Goal: Task Accomplishment & Management: Use online tool/utility

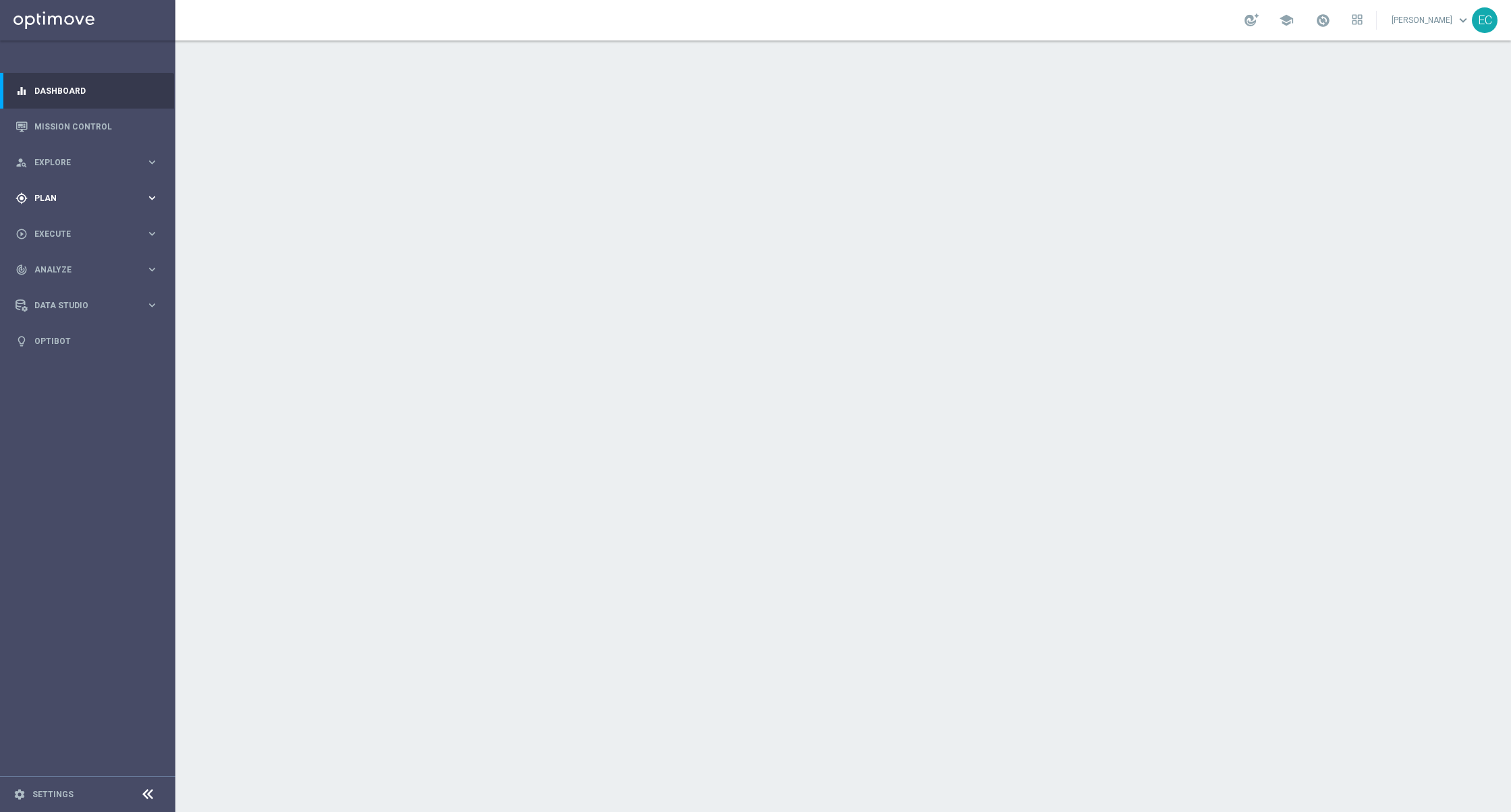
click at [126, 196] on span "Plan" at bounding box center [90, 198] width 112 height 8
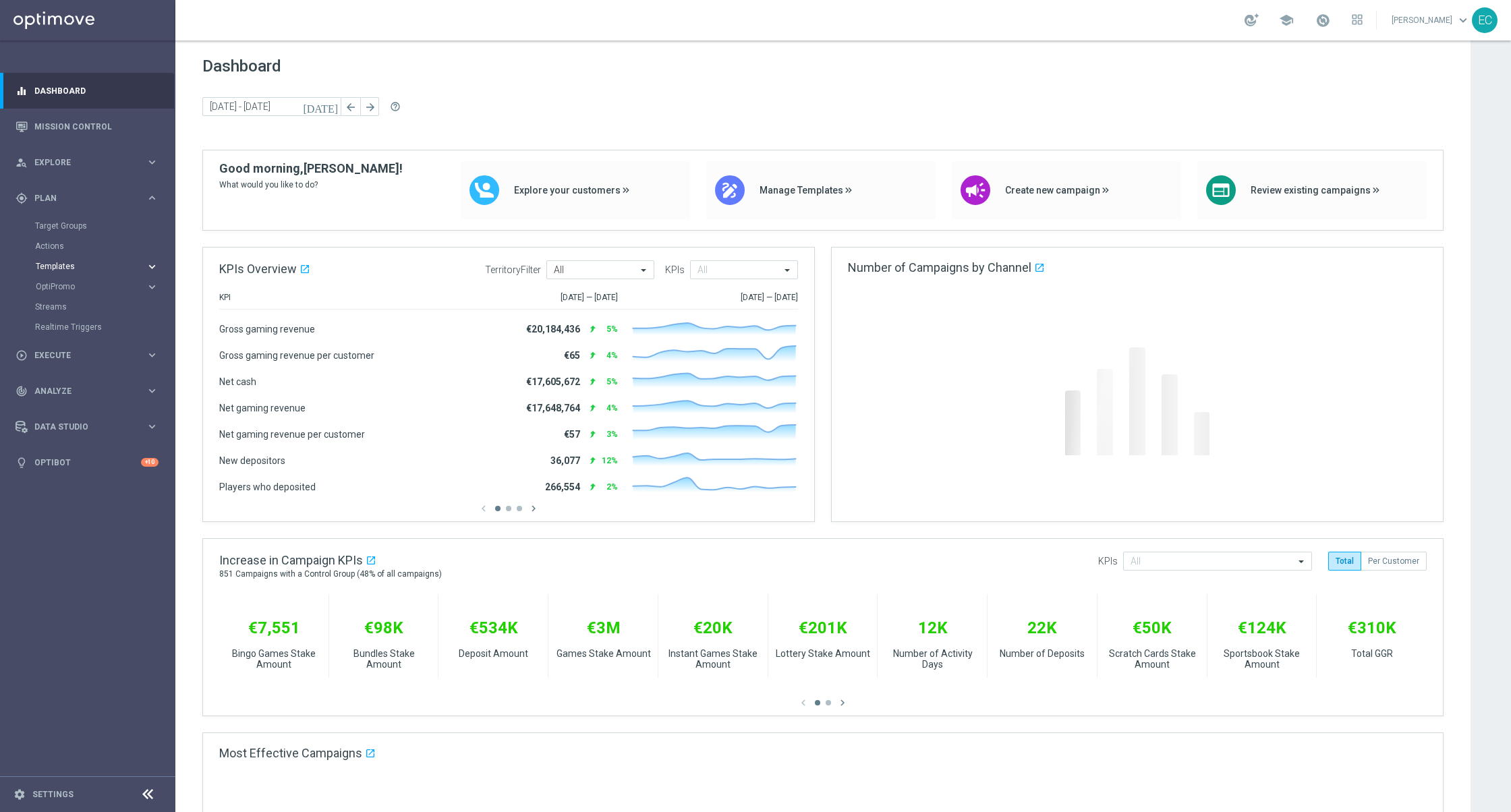
click at [98, 262] on span "Templates" at bounding box center [84, 266] width 96 height 8
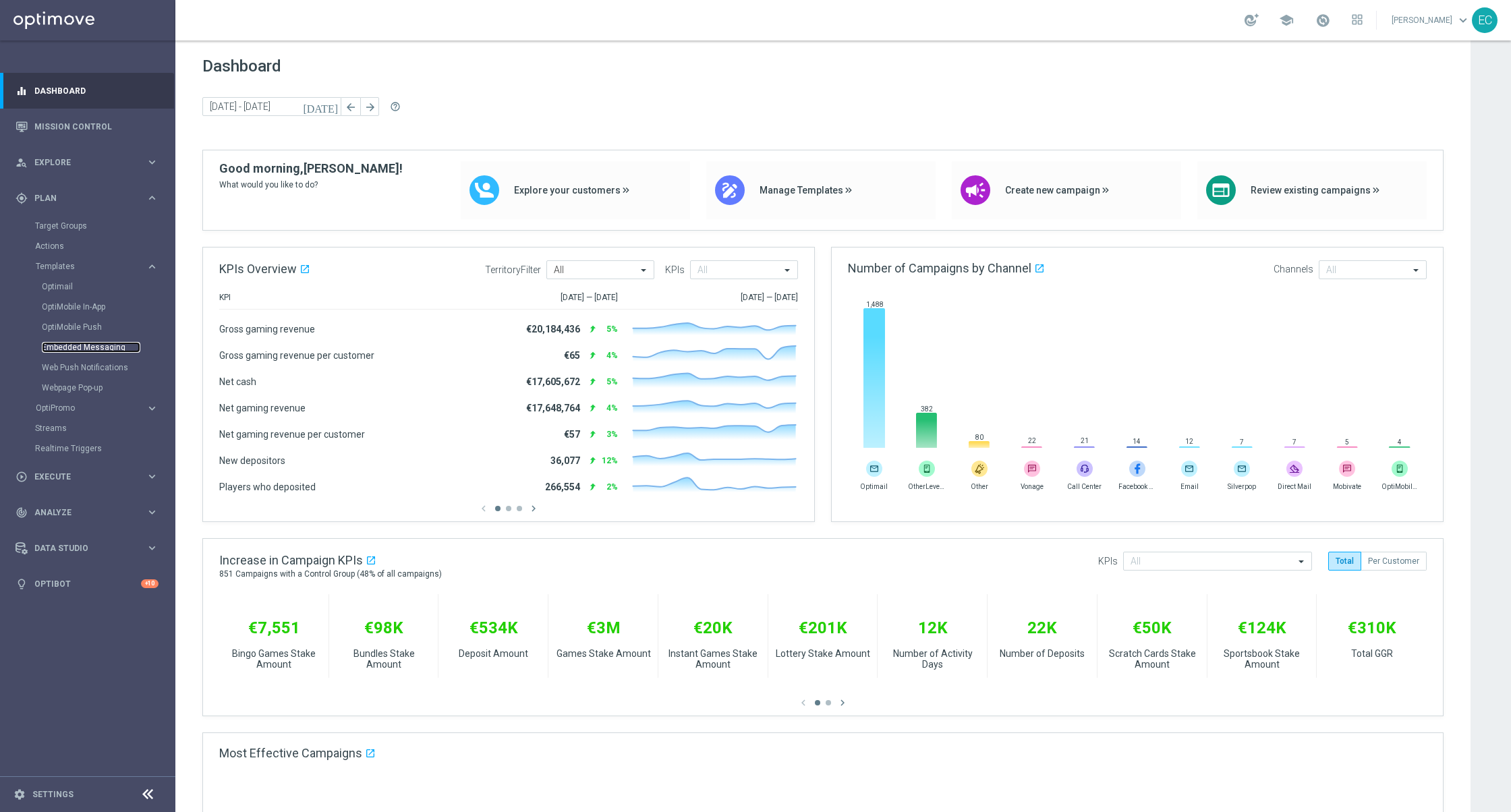
click at [93, 349] on link "Embedded Messaging" at bounding box center [91, 347] width 99 height 11
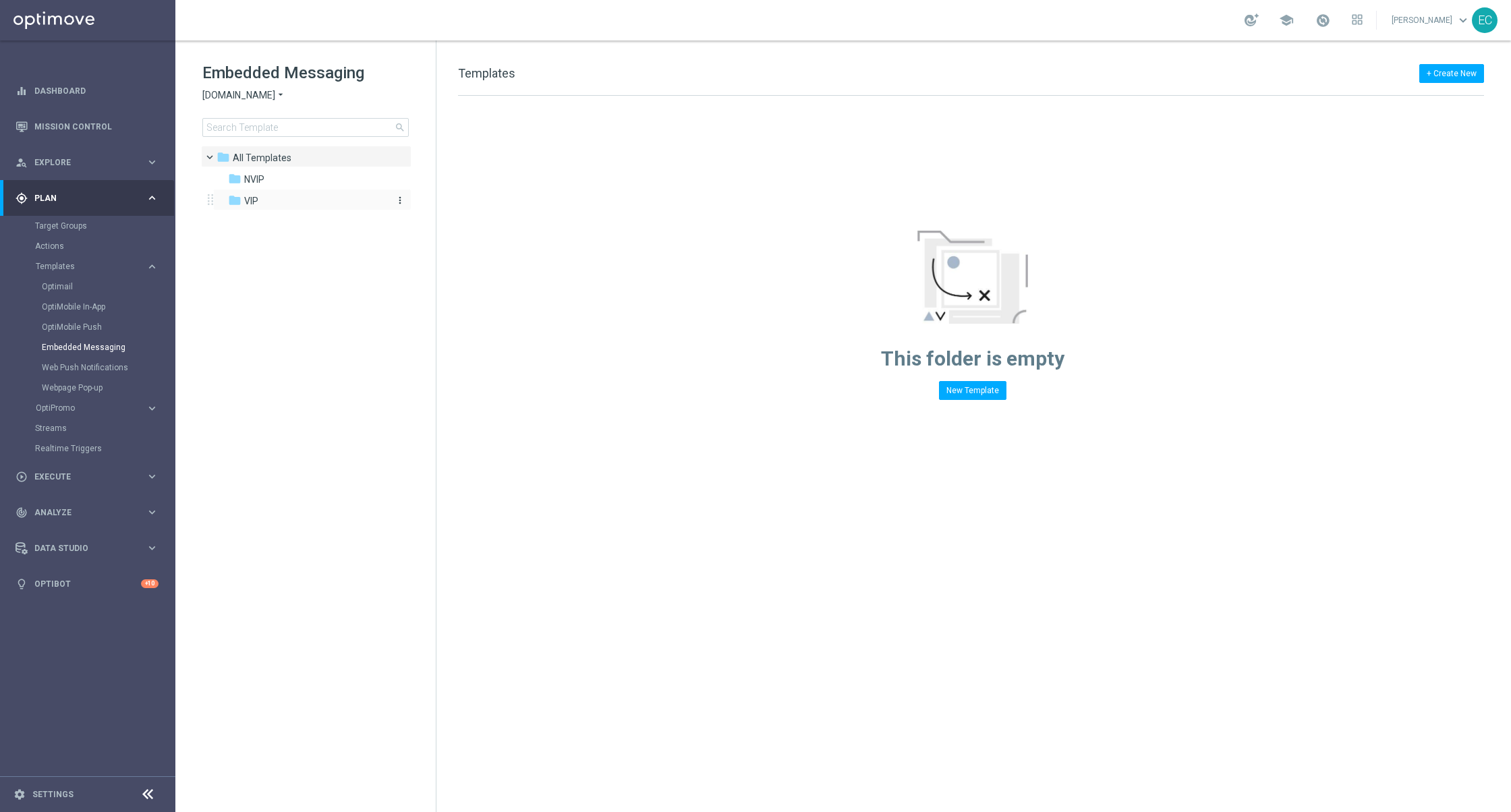
click at [280, 200] on div "folder VIP" at bounding box center [306, 201] width 155 height 16
click at [255, 93] on span "Sorteonline.bet.br" at bounding box center [239, 95] width 73 height 13
click at [255, 139] on div "Lottoland" at bounding box center [253, 142] width 101 height 16
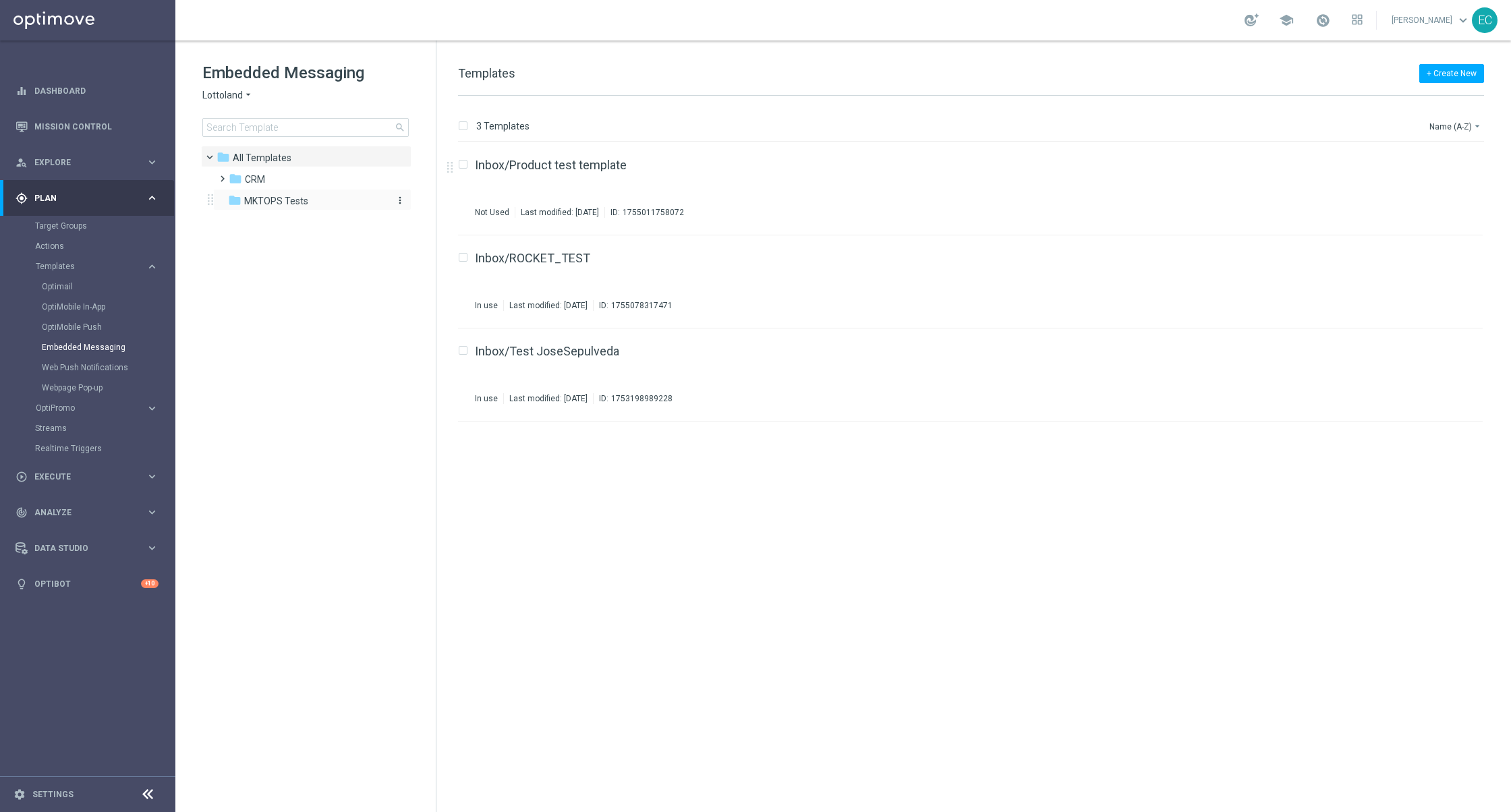
click at [282, 196] on span "MKTOPS Tests" at bounding box center [276, 201] width 64 height 12
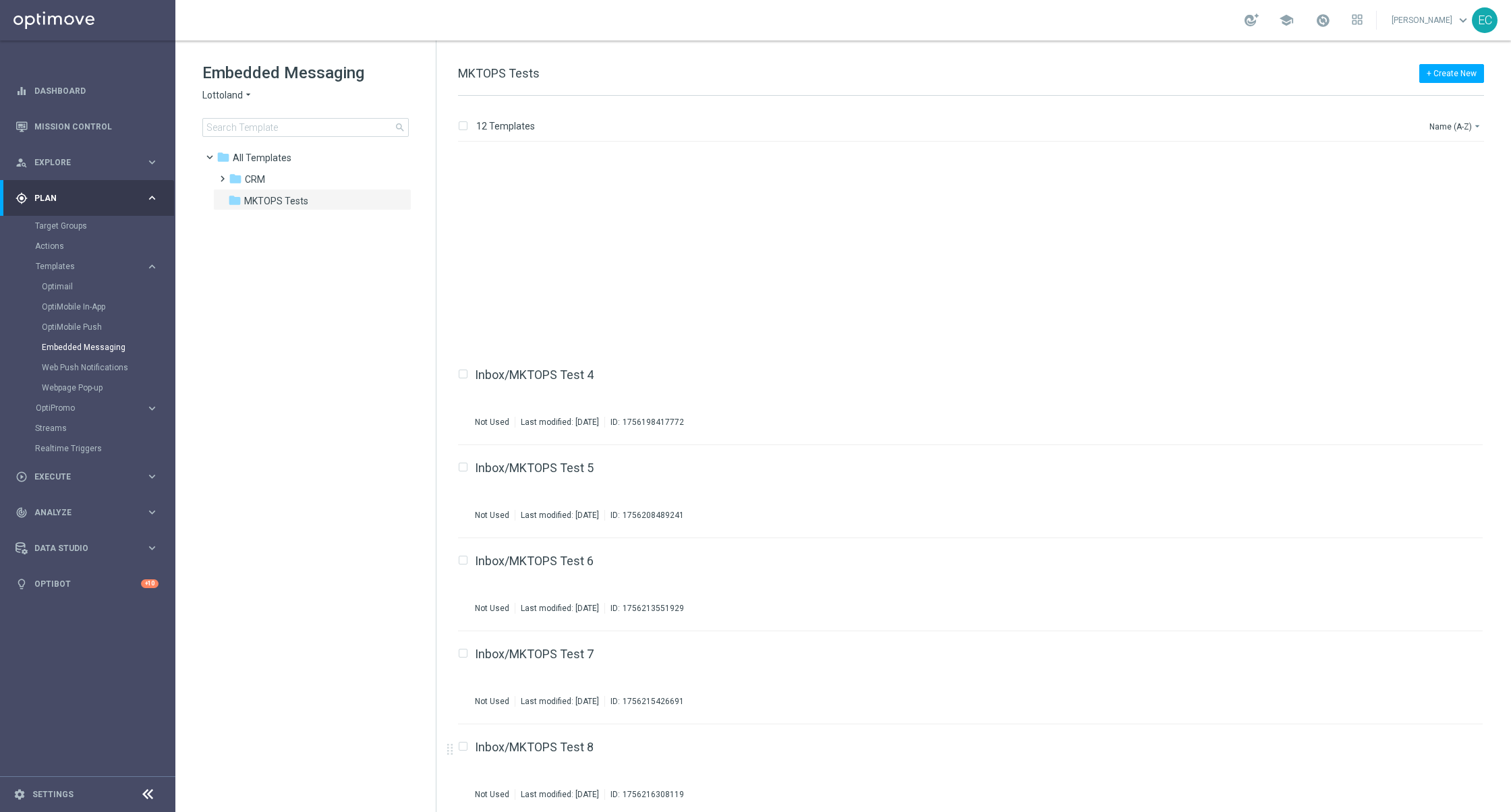
scroll to position [447, 0]
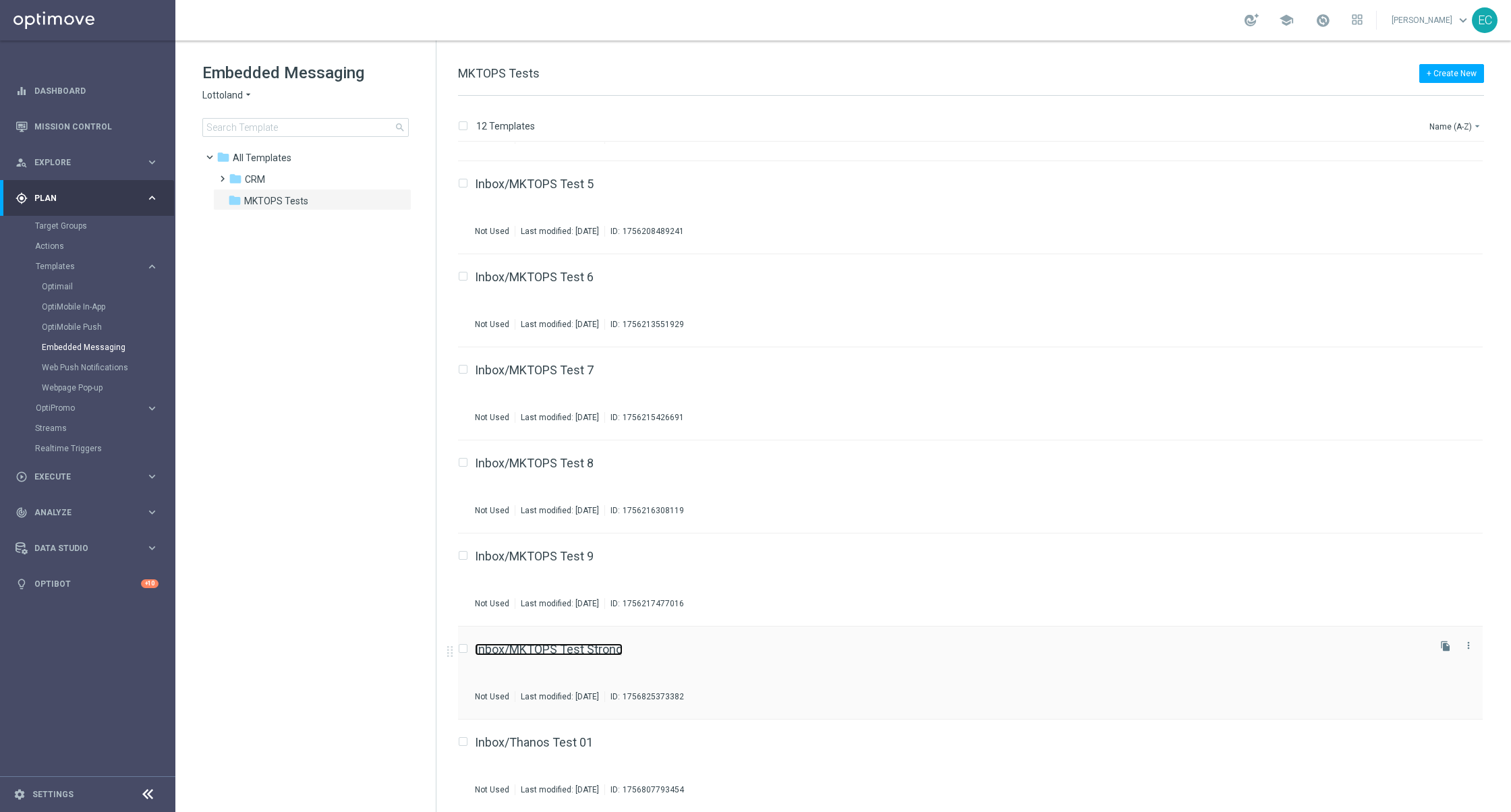
click at [591, 651] on link "Inbox/MKTOPS Test Strong" at bounding box center [549, 649] width 148 height 12
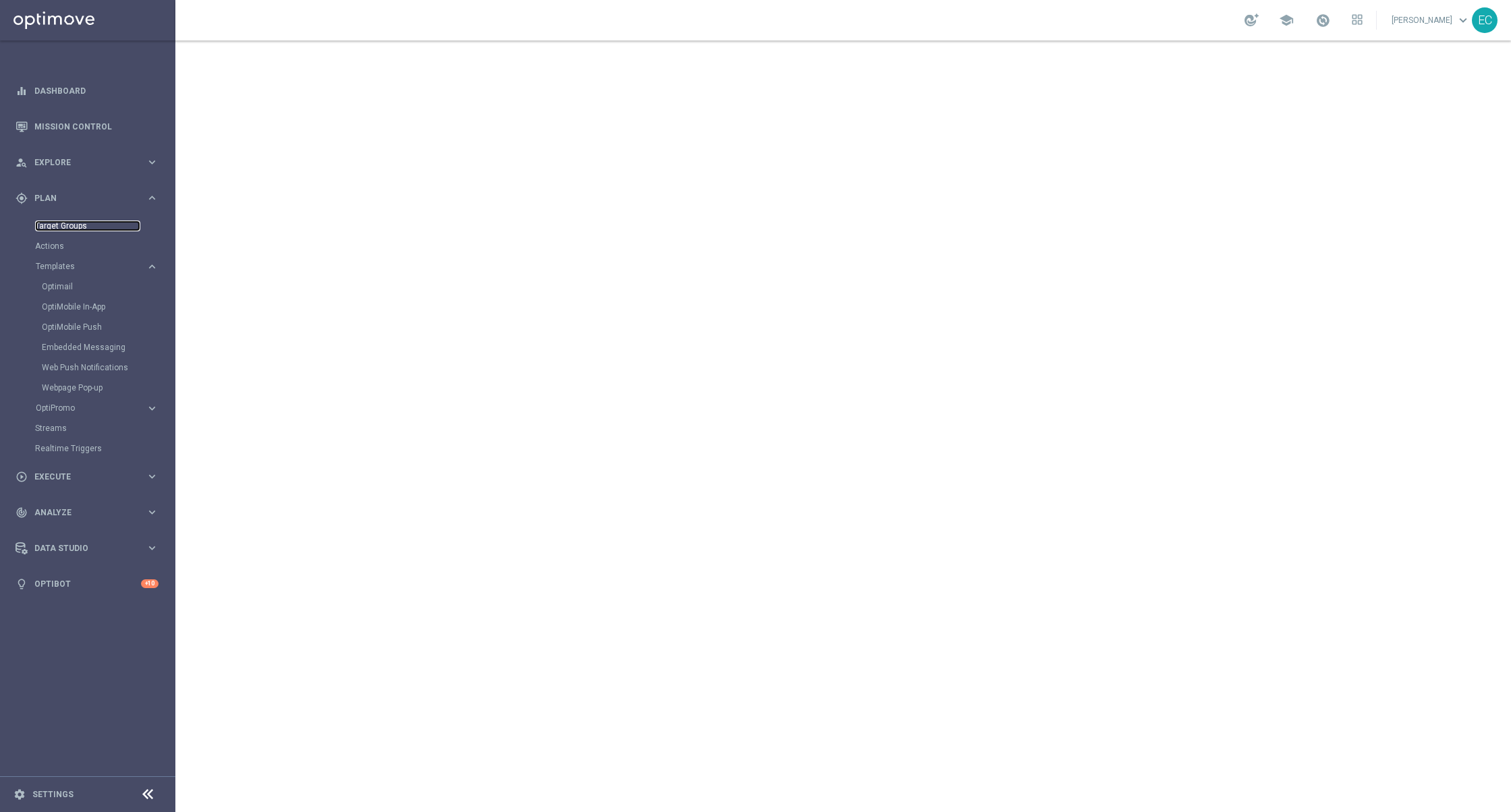
click at [64, 228] on link "Target Groups" at bounding box center [88, 226] width 106 height 11
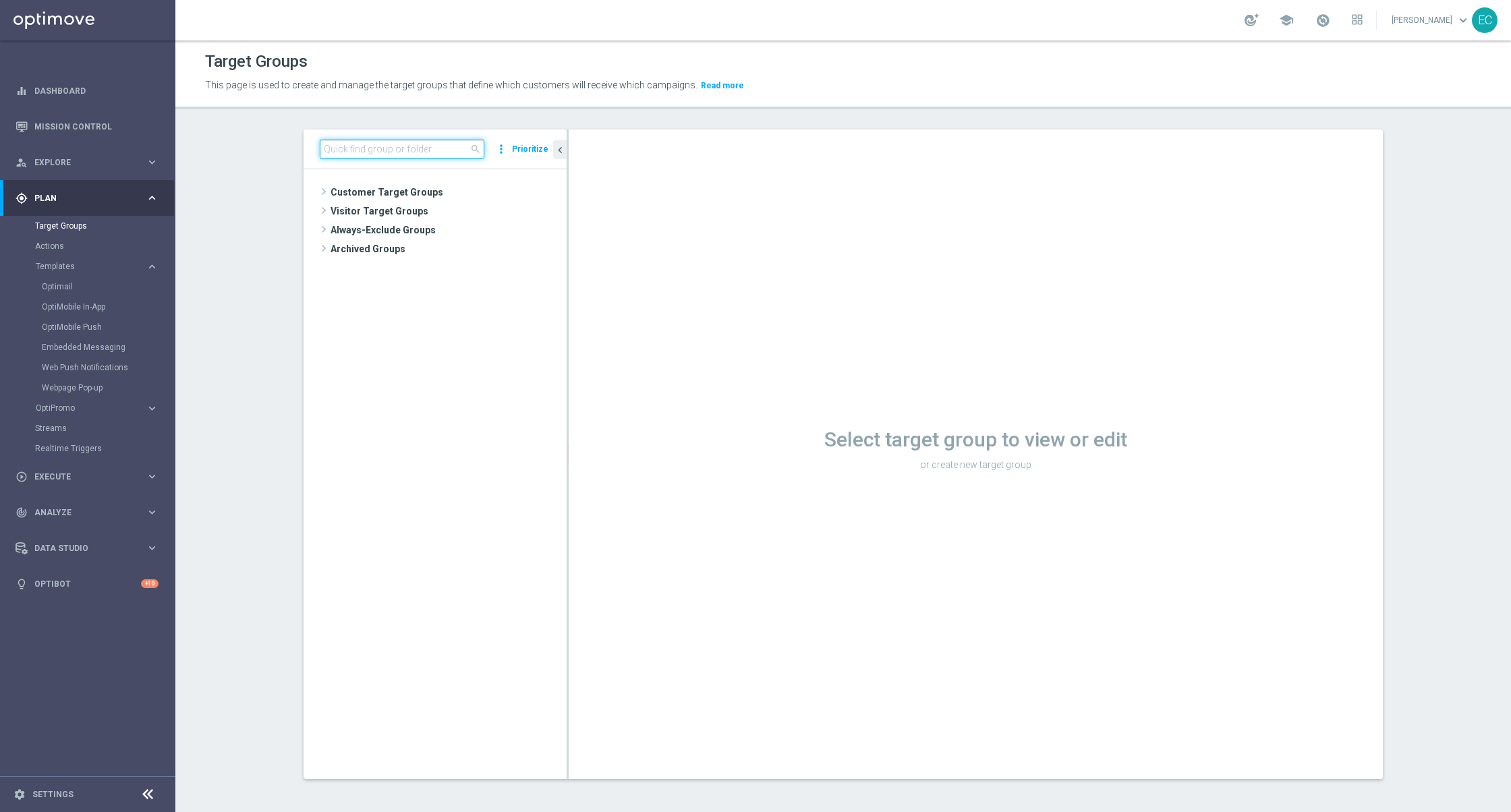
drag, startPoint x: 402, startPoint y: 148, endPoint x: 417, endPoint y: 148, distance: 15.0
click at [402, 148] on input at bounding box center [402, 148] width 164 height 19
click at [417, 148] on input at bounding box center [402, 148] width 164 height 19
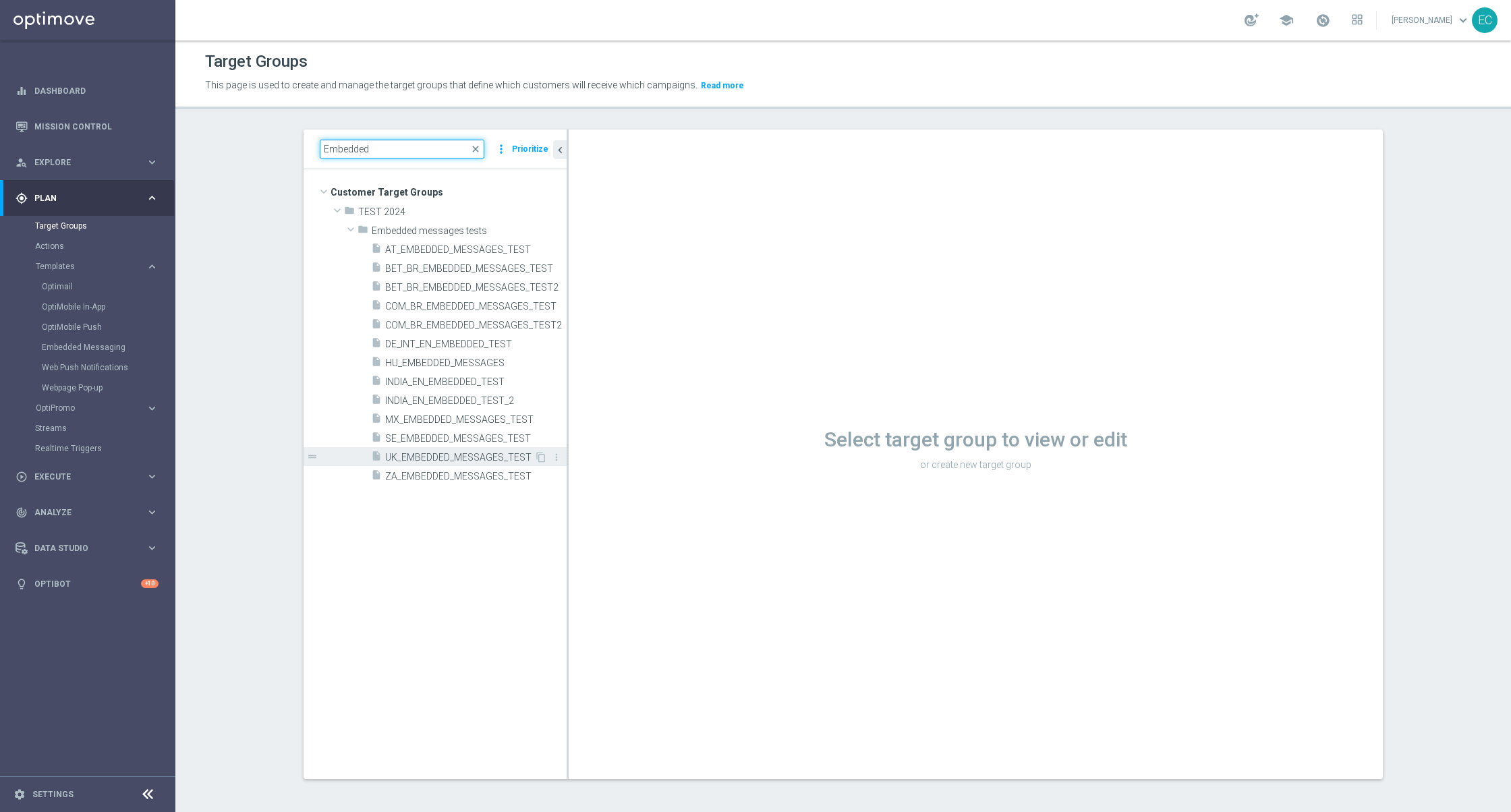
type input "Embedded"
click at [486, 462] on span "UK_EMBEDDED_MESSAGES_TEST" at bounding box center [460, 457] width 149 height 11
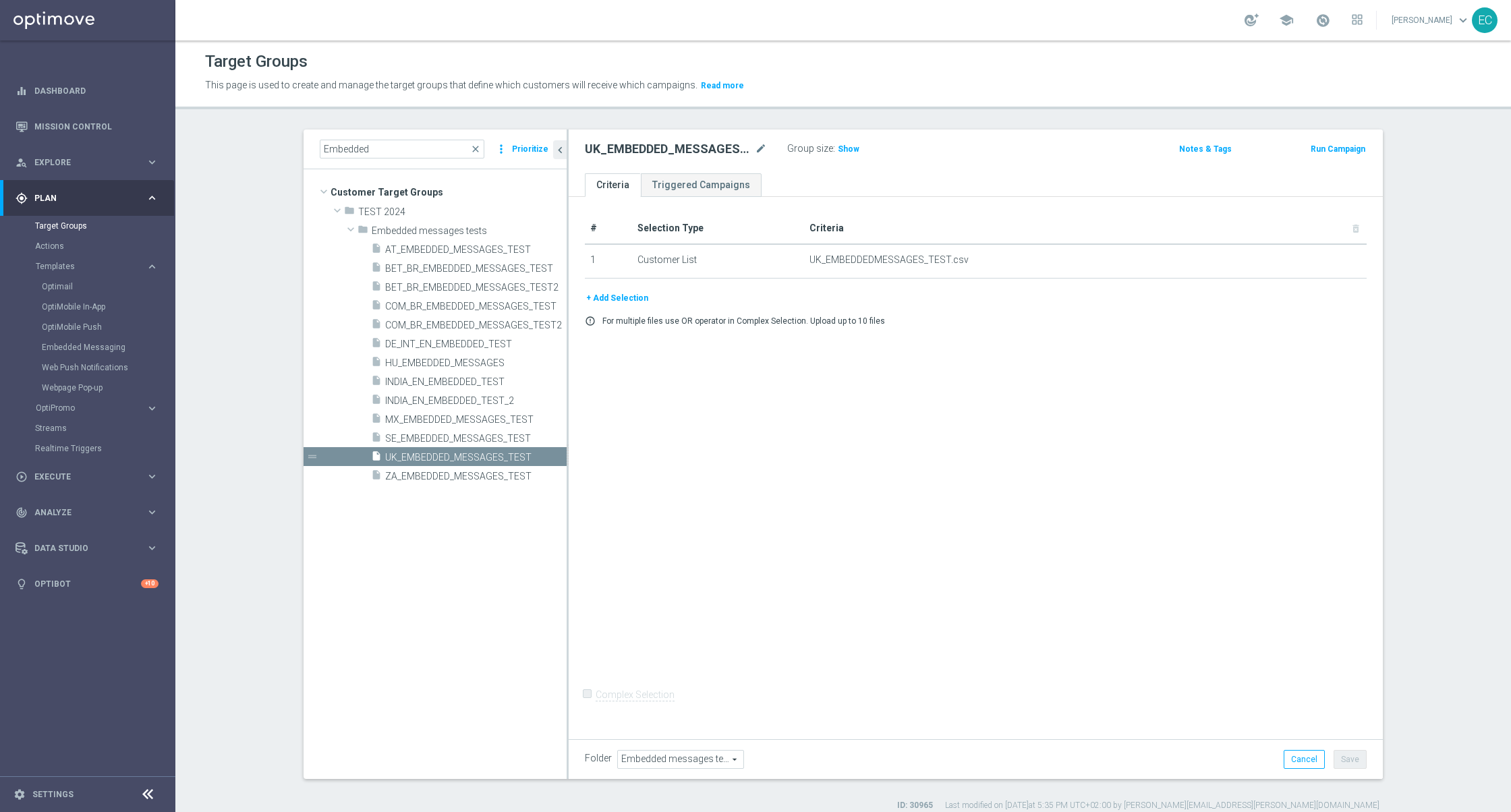
click at [607, 298] on button "+ Add Selection" at bounding box center [617, 298] width 65 height 15
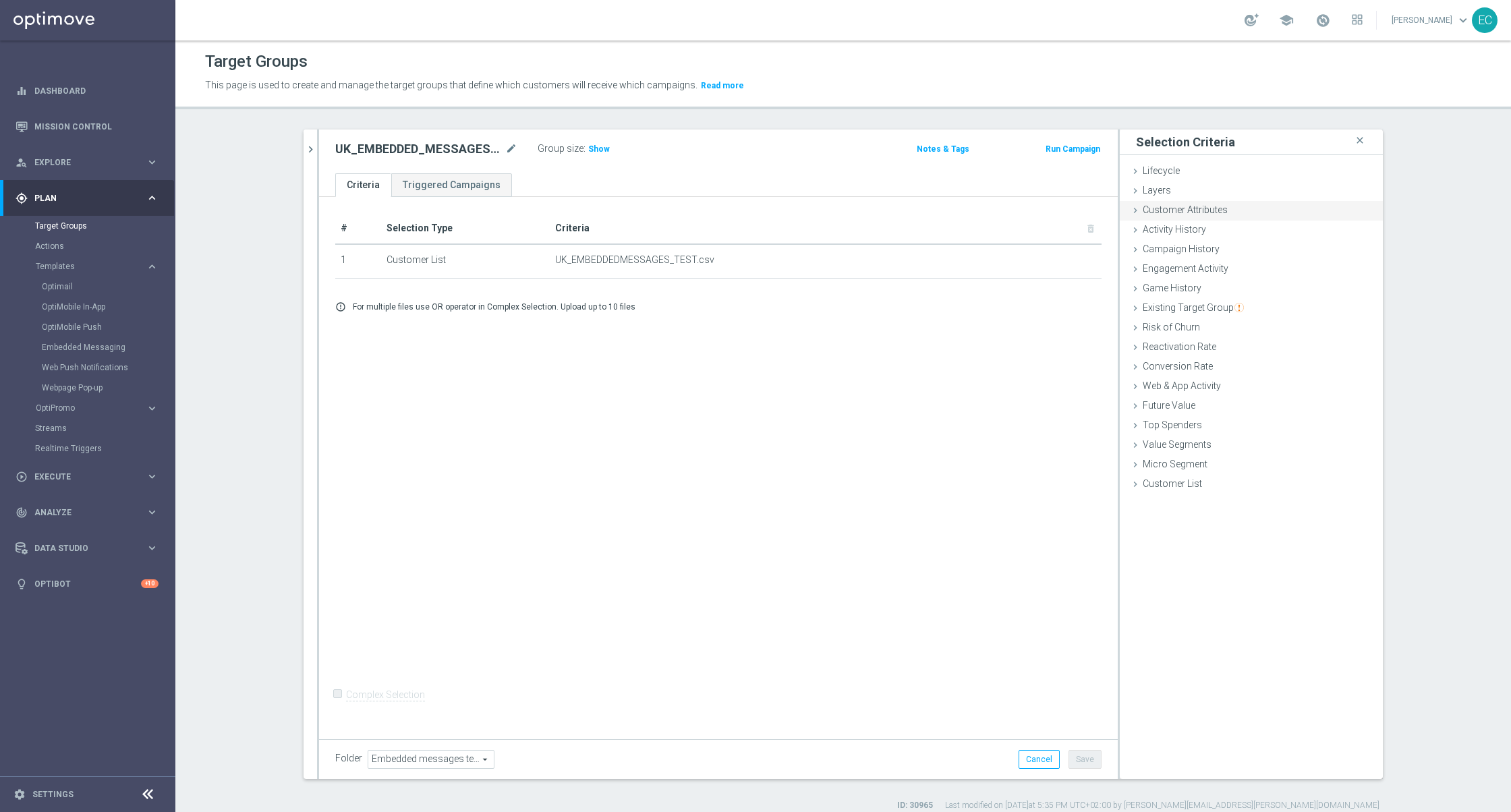
click at [1193, 215] on span "Customer Attributes" at bounding box center [1185, 209] width 85 height 11
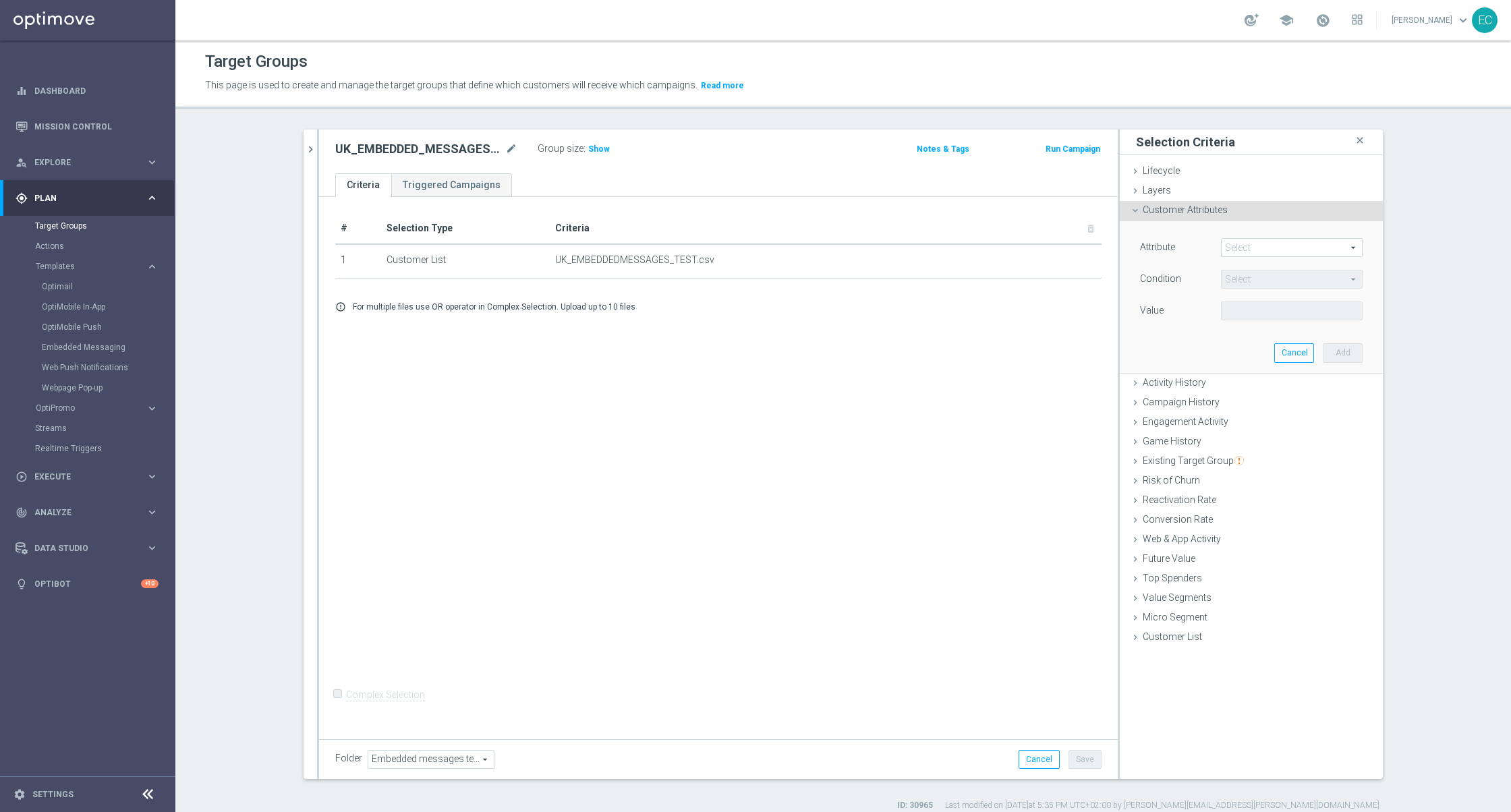
click at [1277, 245] on span at bounding box center [1292, 247] width 140 height 17
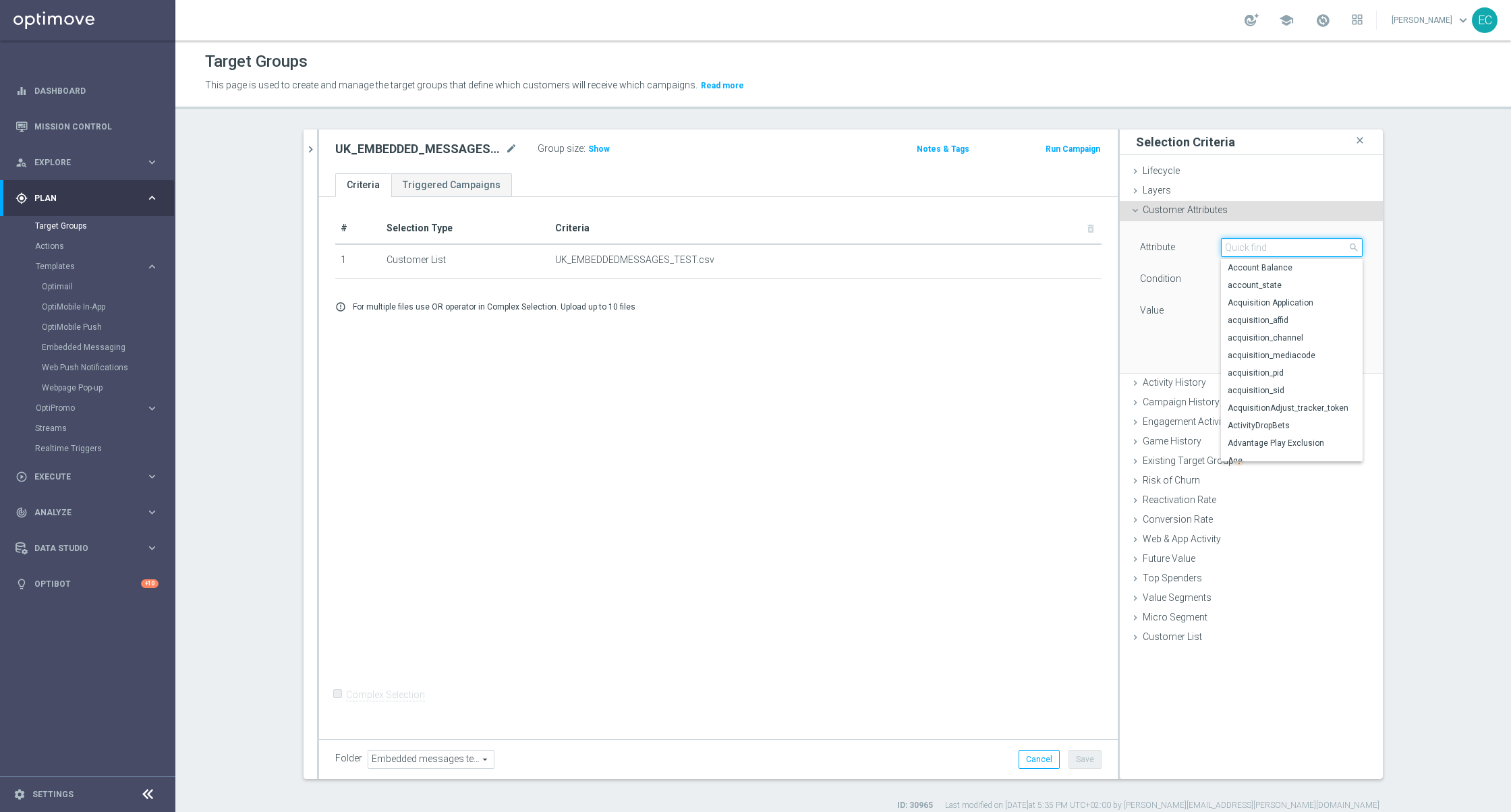
click at [1283, 252] on input "search" at bounding box center [1292, 247] width 142 height 19
type input "custom"
click at [1283, 280] on span "CustomerID" at bounding box center [1292, 285] width 128 height 11
type input "CustomerID"
type input "Equals"
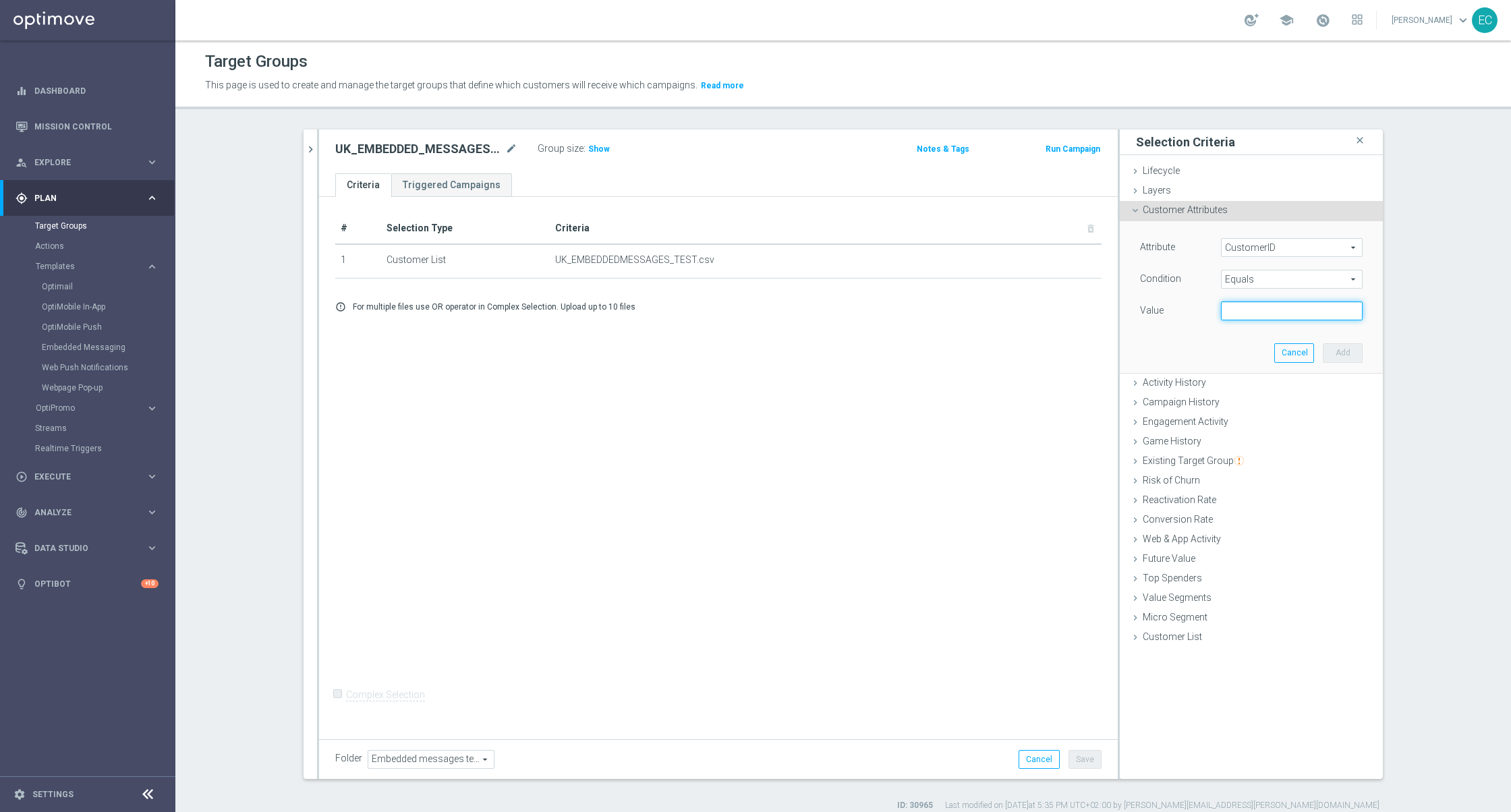
click at [1277, 312] on input "text" at bounding box center [1292, 310] width 142 height 19
click at [1305, 304] on input "text" at bounding box center [1292, 310] width 142 height 19
paste input "223901476"
type input "223901476"
click at [1337, 353] on button "Add" at bounding box center [1343, 353] width 40 height 19
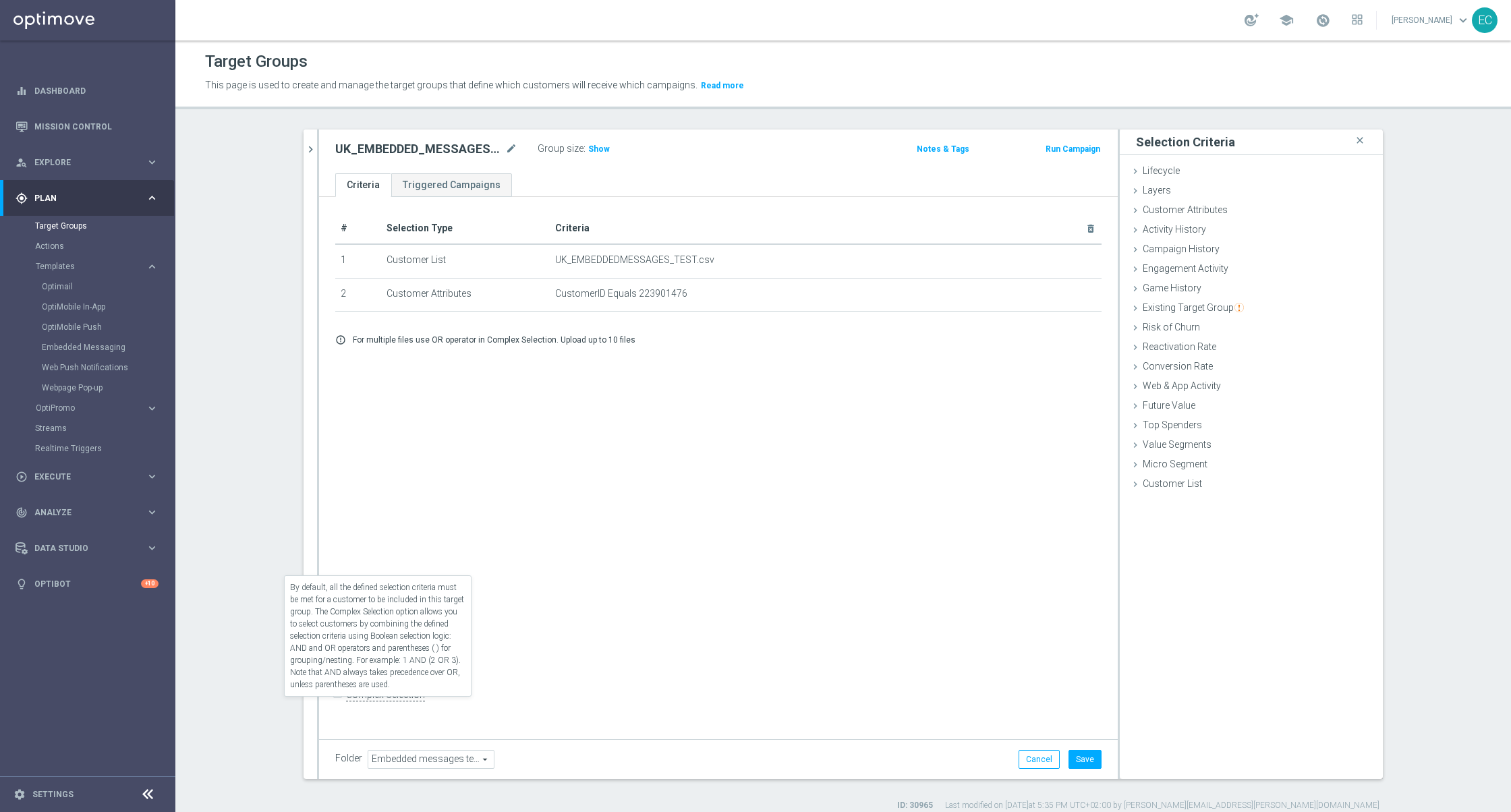
click at [346, 701] on label "Complex Selection" at bounding box center [385, 694] width 79 height 13
click at [335, 705] on input "Complex Selection" at bounding box center [340, 695] width 9 height 19
checkbox input "true"
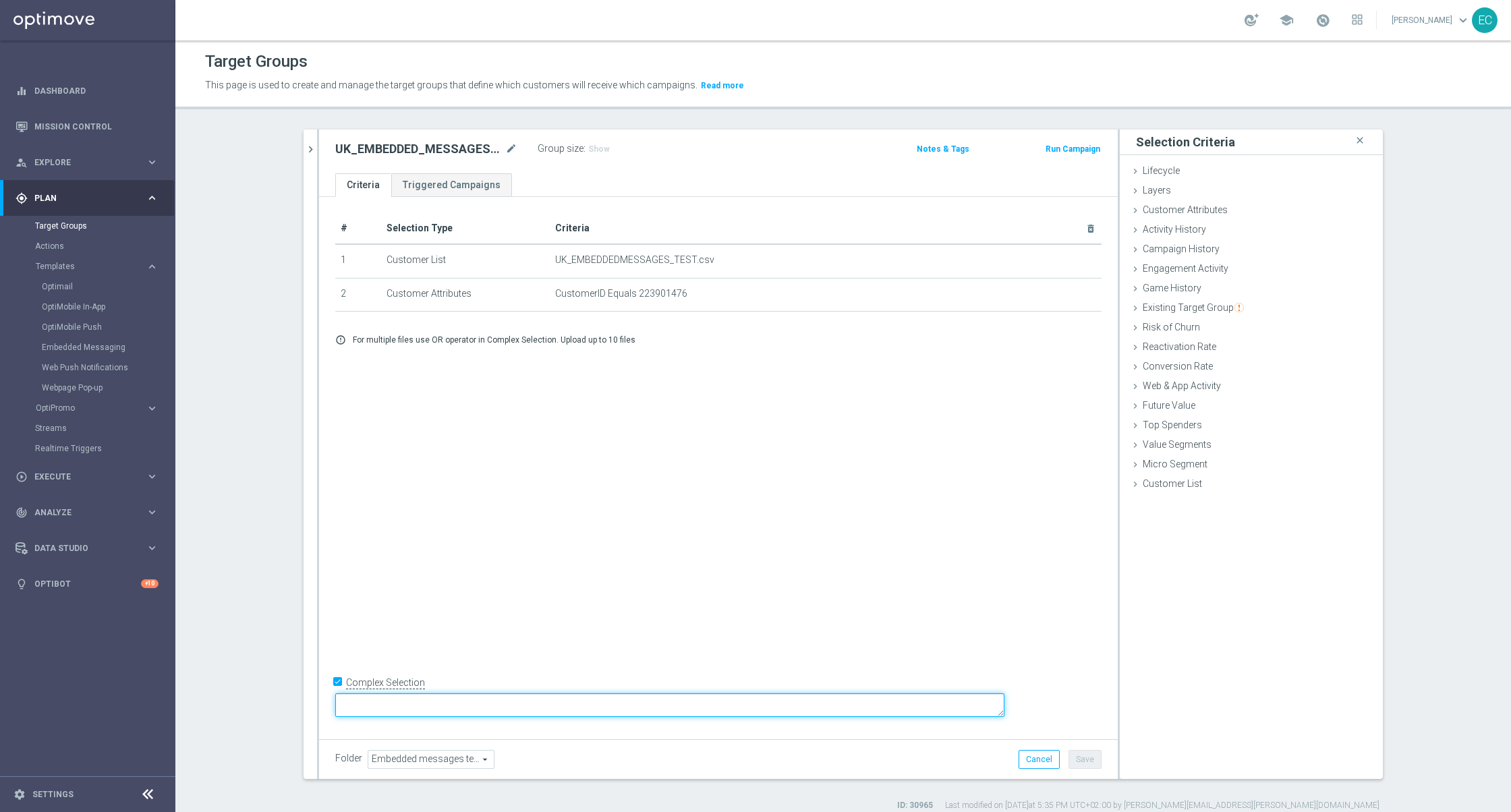
click at [483, 704] on textarea at bounding box center [670, 704] width 669 height 23
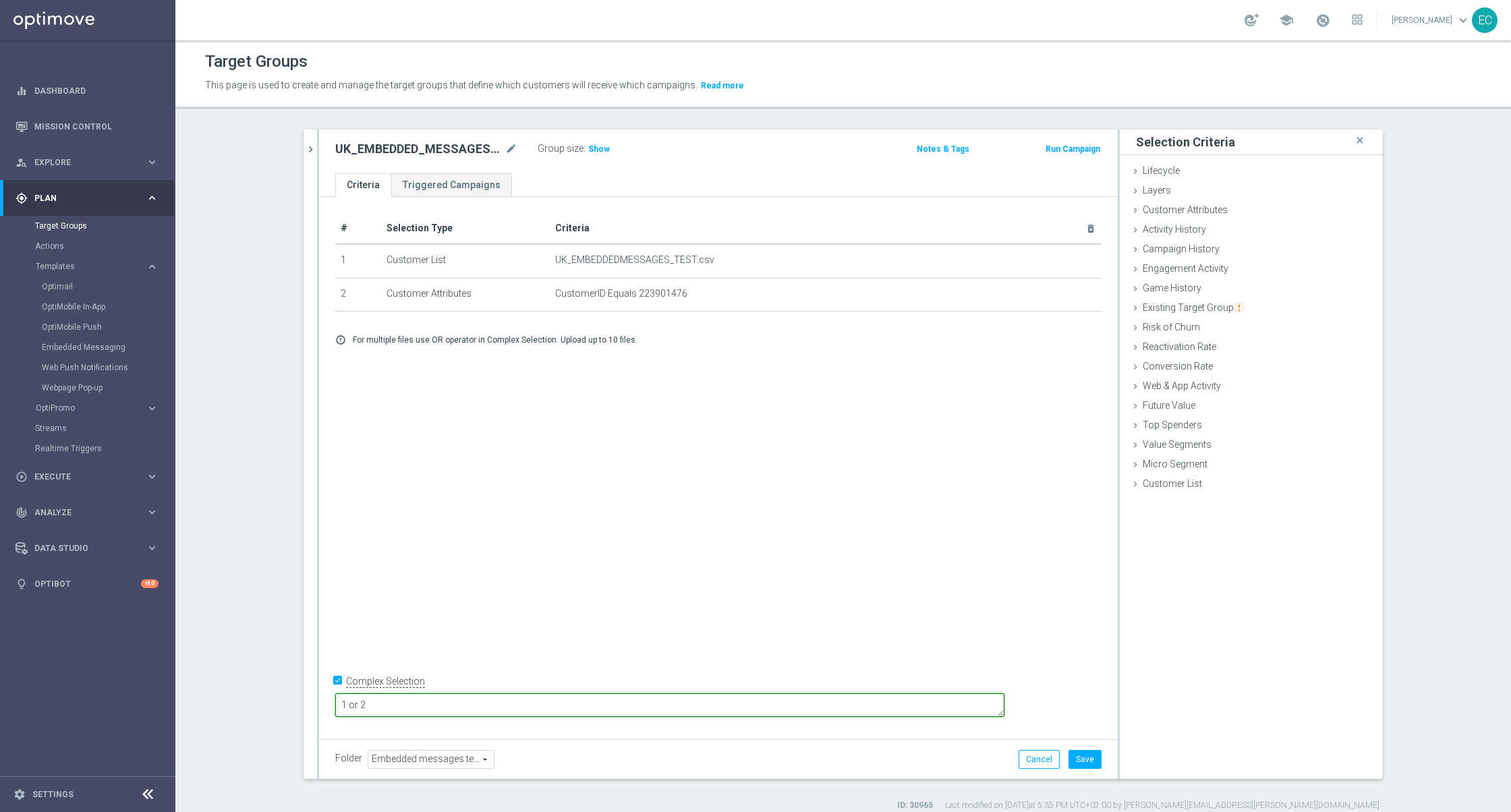
type textarea "1 or 2"
click at [757, 609] on div "# Selection Type Criteria delete_forever 1 Customer List UK_EMBEDDEDMESSAGES_TE…" at bounding box center [718, 465] width 799 height 537
click at [1073, 765] on button "Save" at bounding box center [1085, 759] width 33 height 19
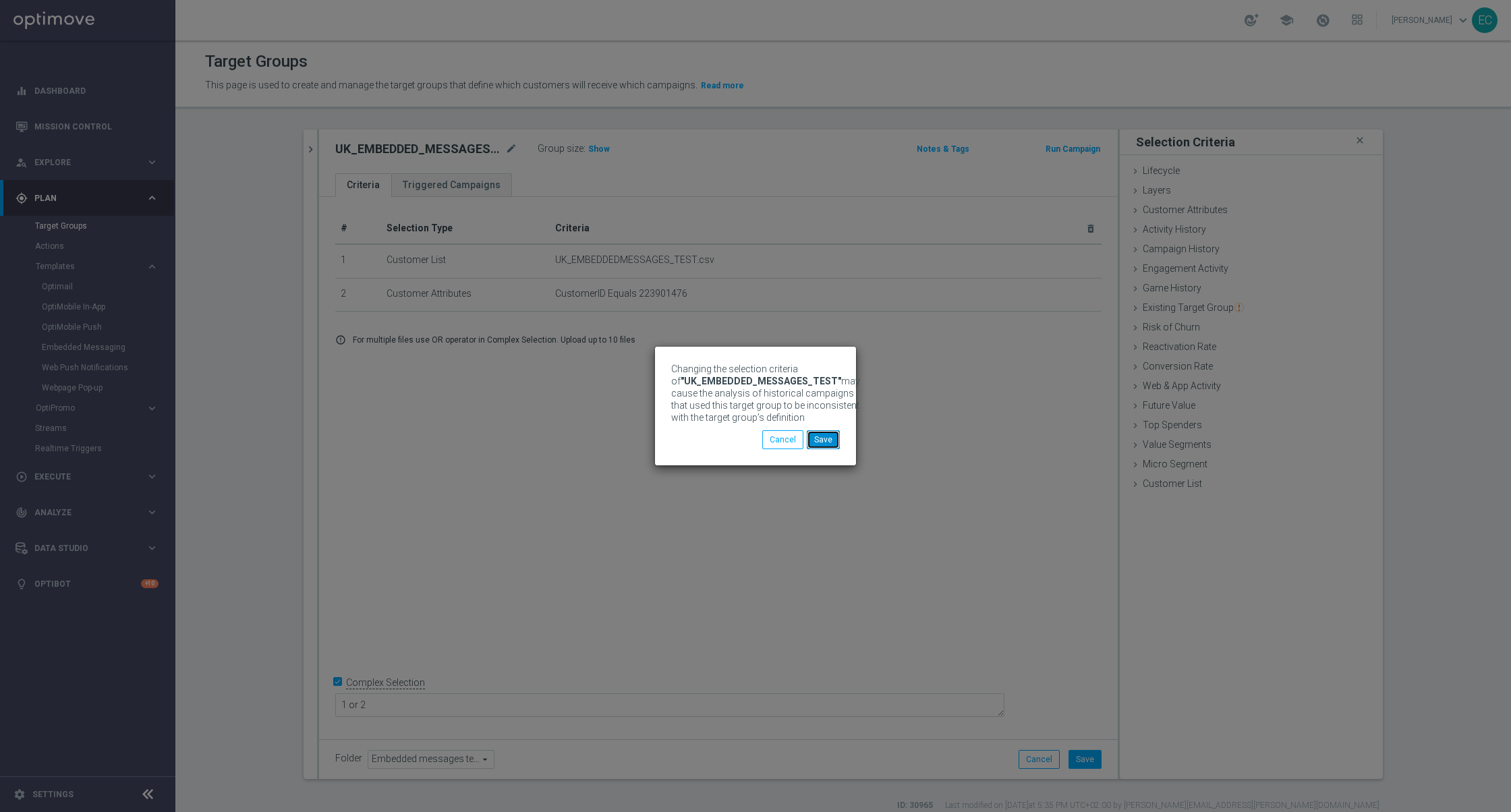
click at [826, 447] on button "Save" at bounding box center [824, 439] width 33 height 19
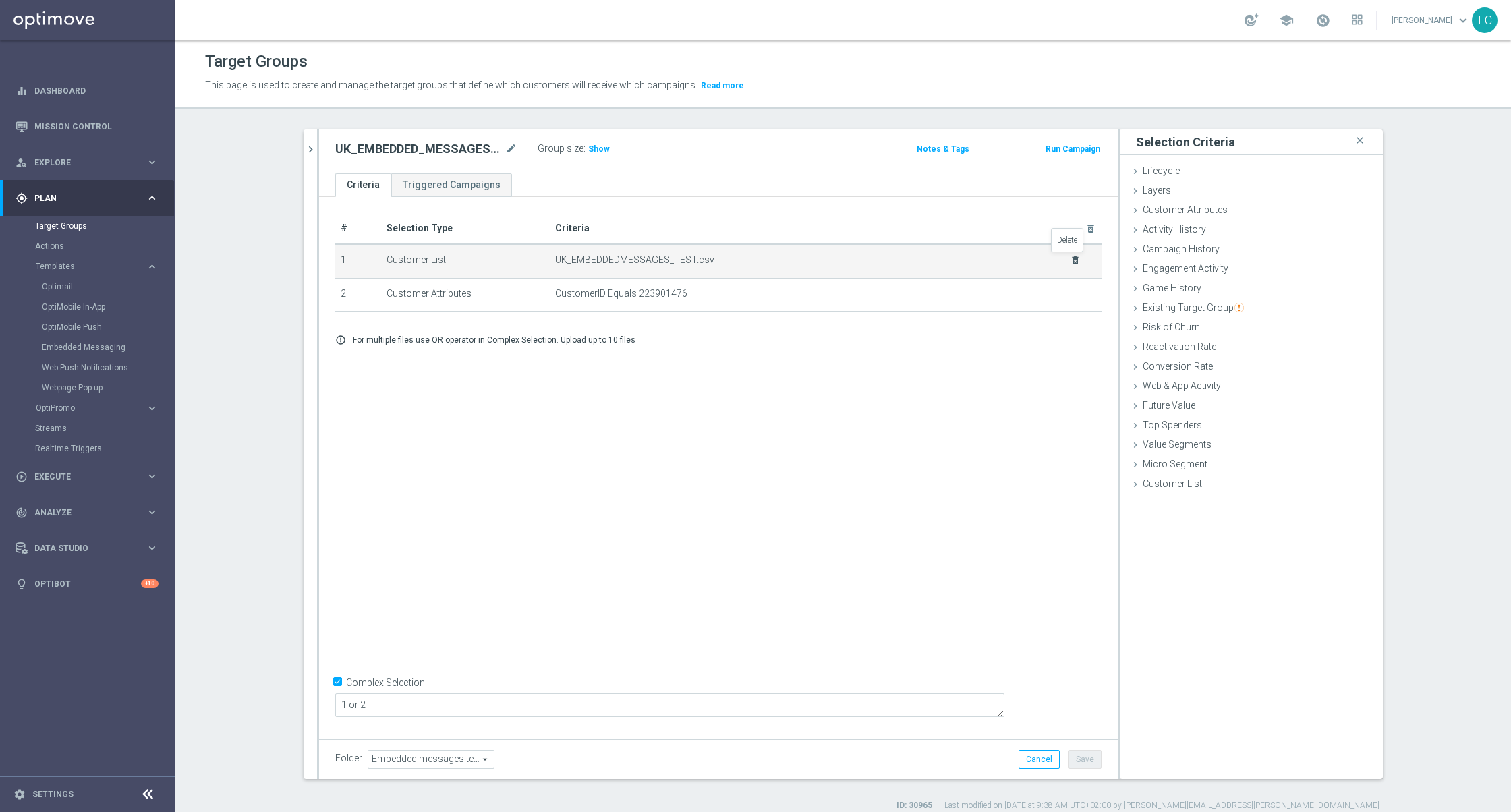
click at [1070, 261] on icon "delete_forever" at bounding box center [1075, 260] width 11 height 11
checkbox input "false"
click at [1069, 261] on icon "delete_forever" at bounding box center [1075, 260] width 11 height 11
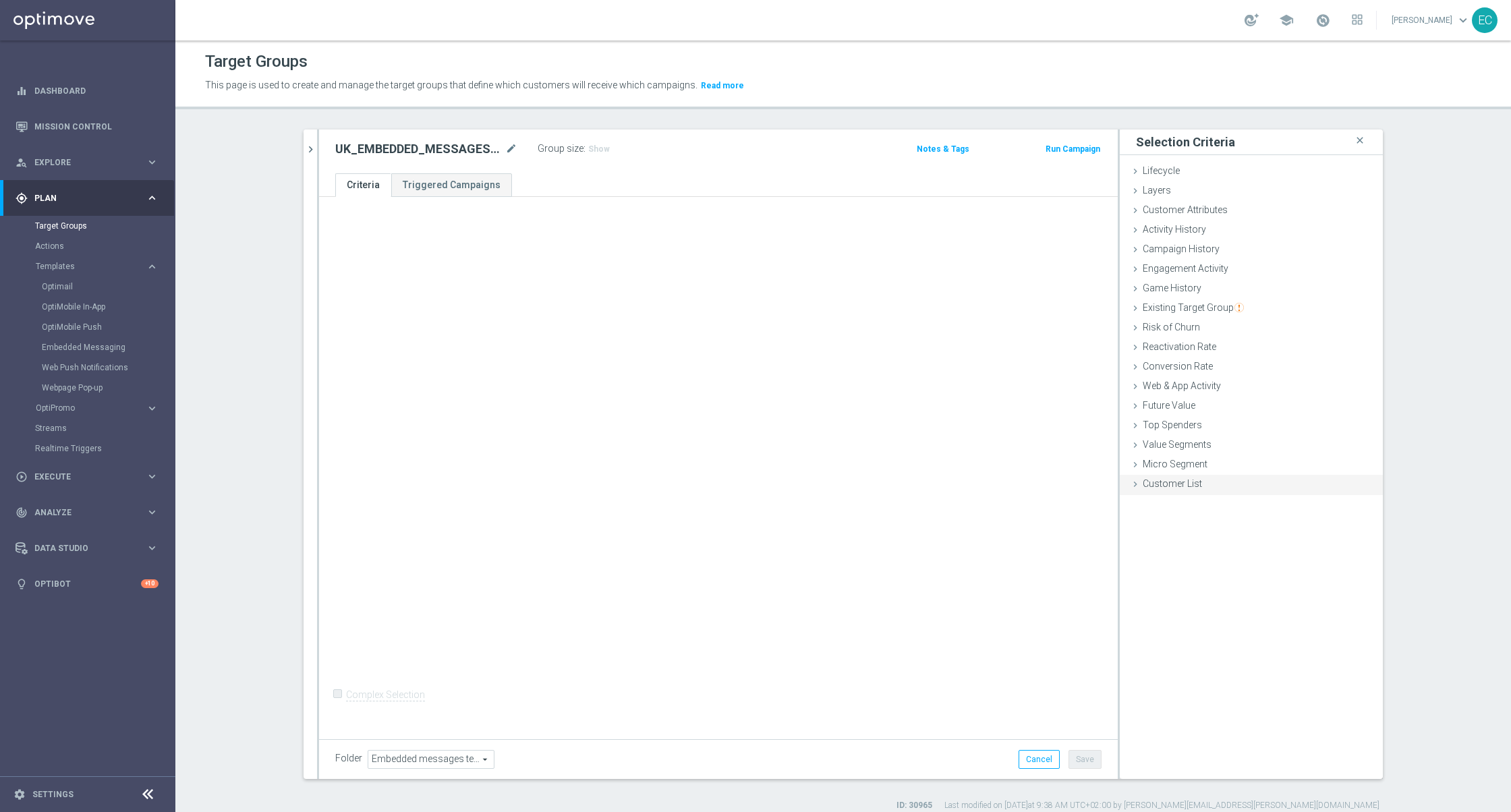
click at [1165, 487] on span "Customer List" at bounding box center [1173, 484] width 60 height 11
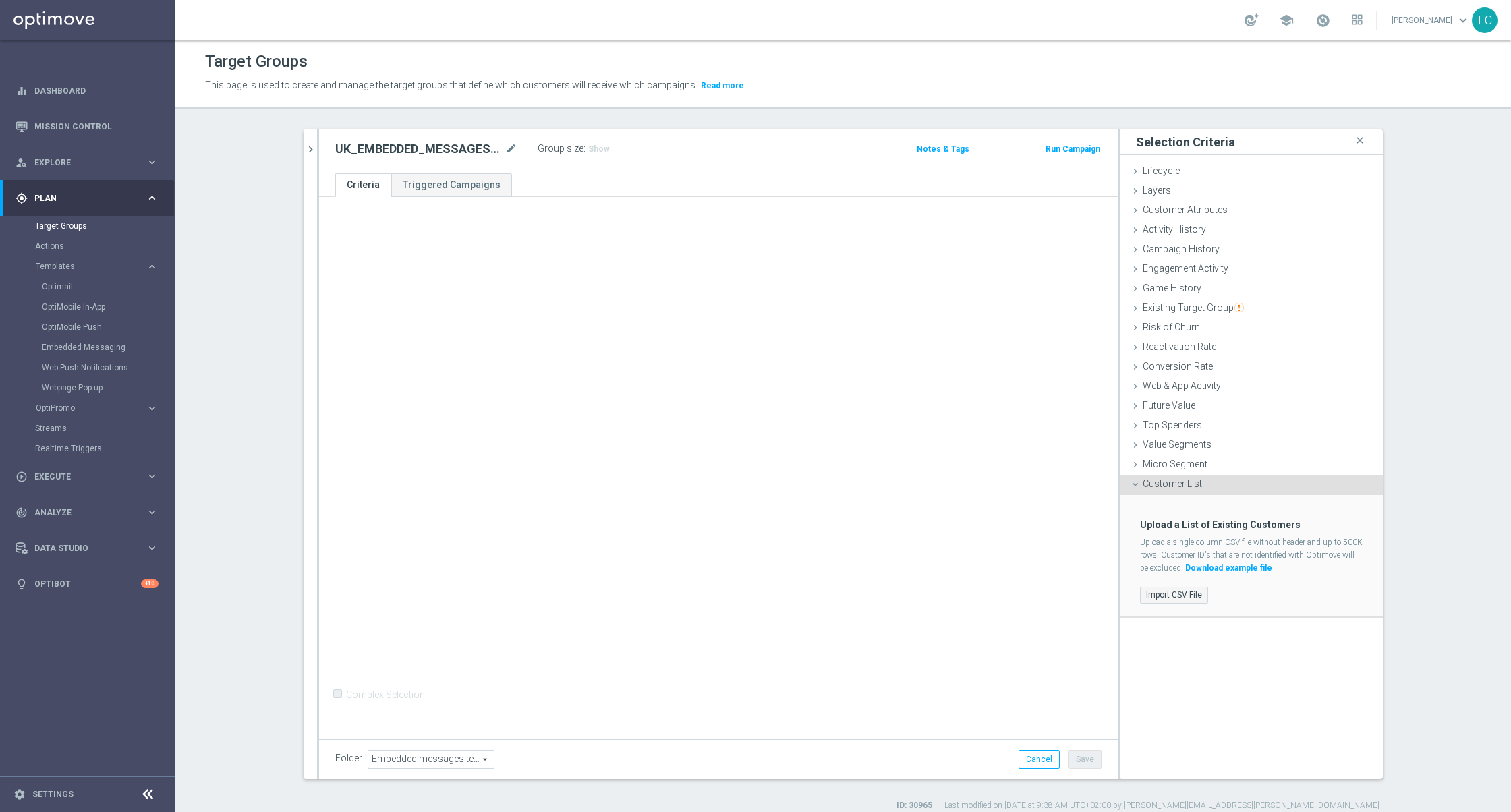
click at [1156, 595] on label "Import CSV File" at bounding box center [1174, 595] width 68 height 17
click at [0, 0] on input "Import CSV File" at bounding box center [0, 0] width 0 height 0
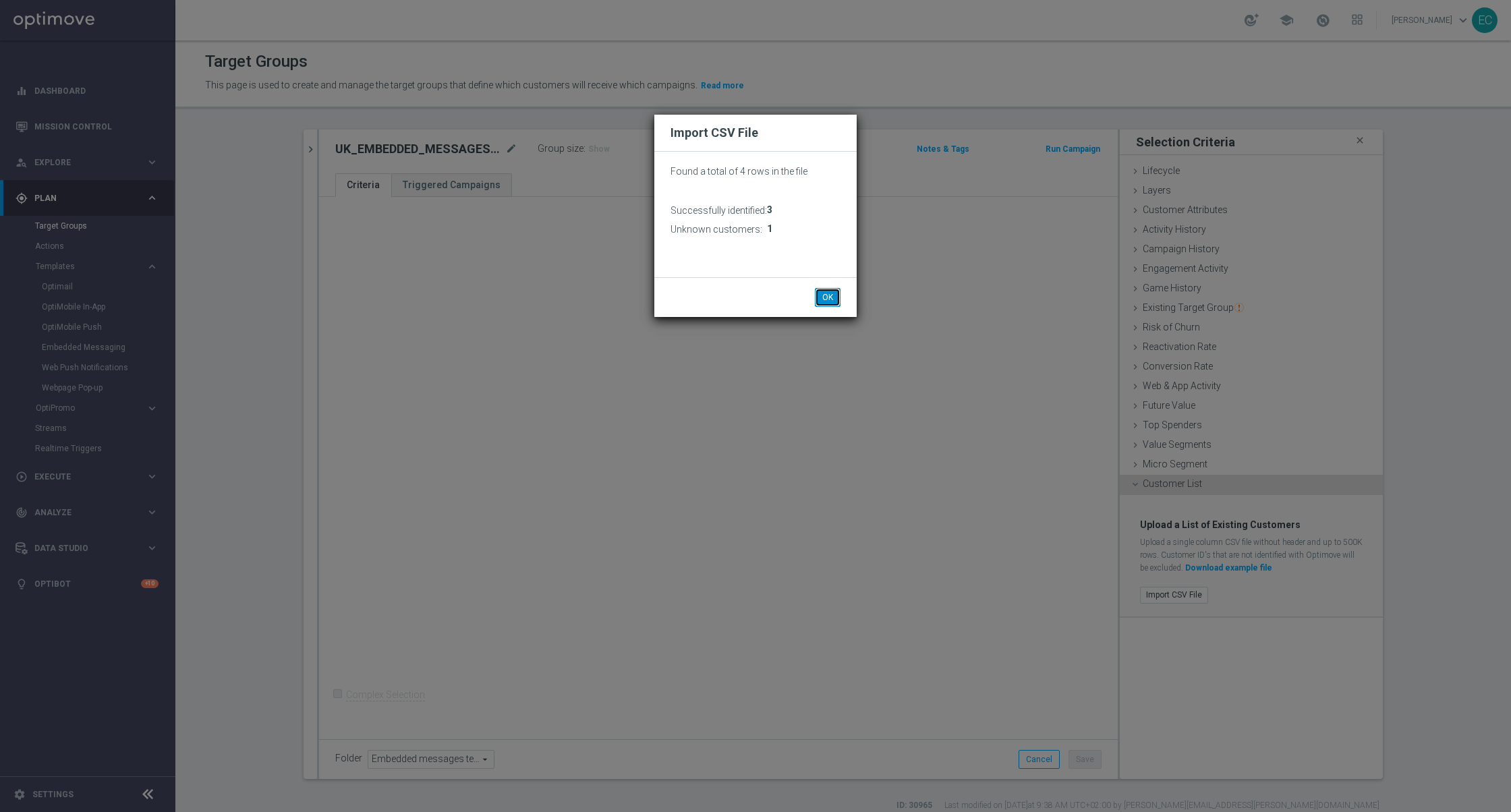
click at [830, 289] on button "OK" at bounding box center [828, 297] width 26 height 19
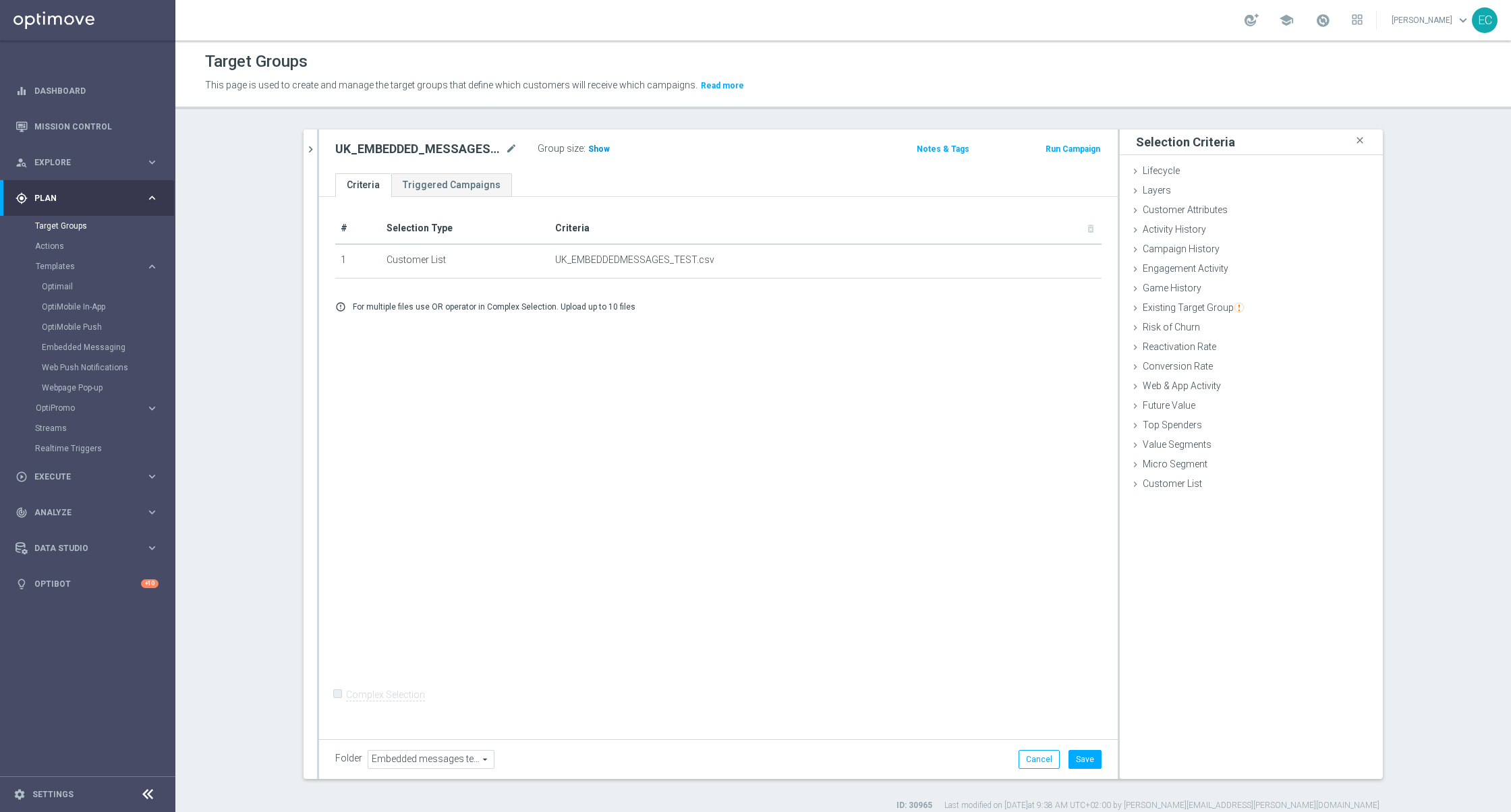
click at [599, 150] on span "Show" at bounding box center [599, 149] width 22 height 10
click at [1080, 757] on button "Save" at bounding box center [1085, 759] width 33 height 19
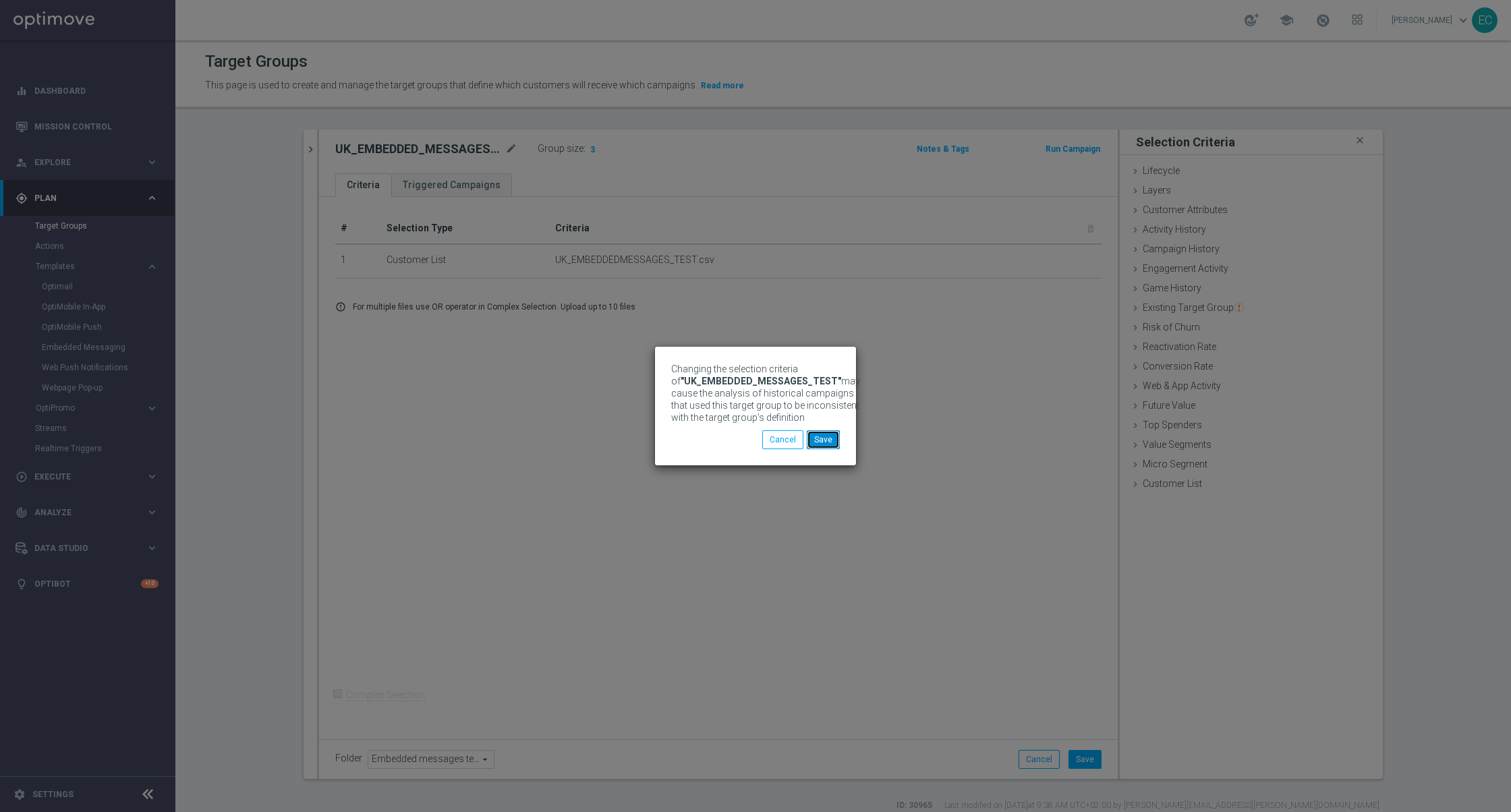
click at [821, 435] on button "Save" at bounding box center [824, 439] width 33 height 19
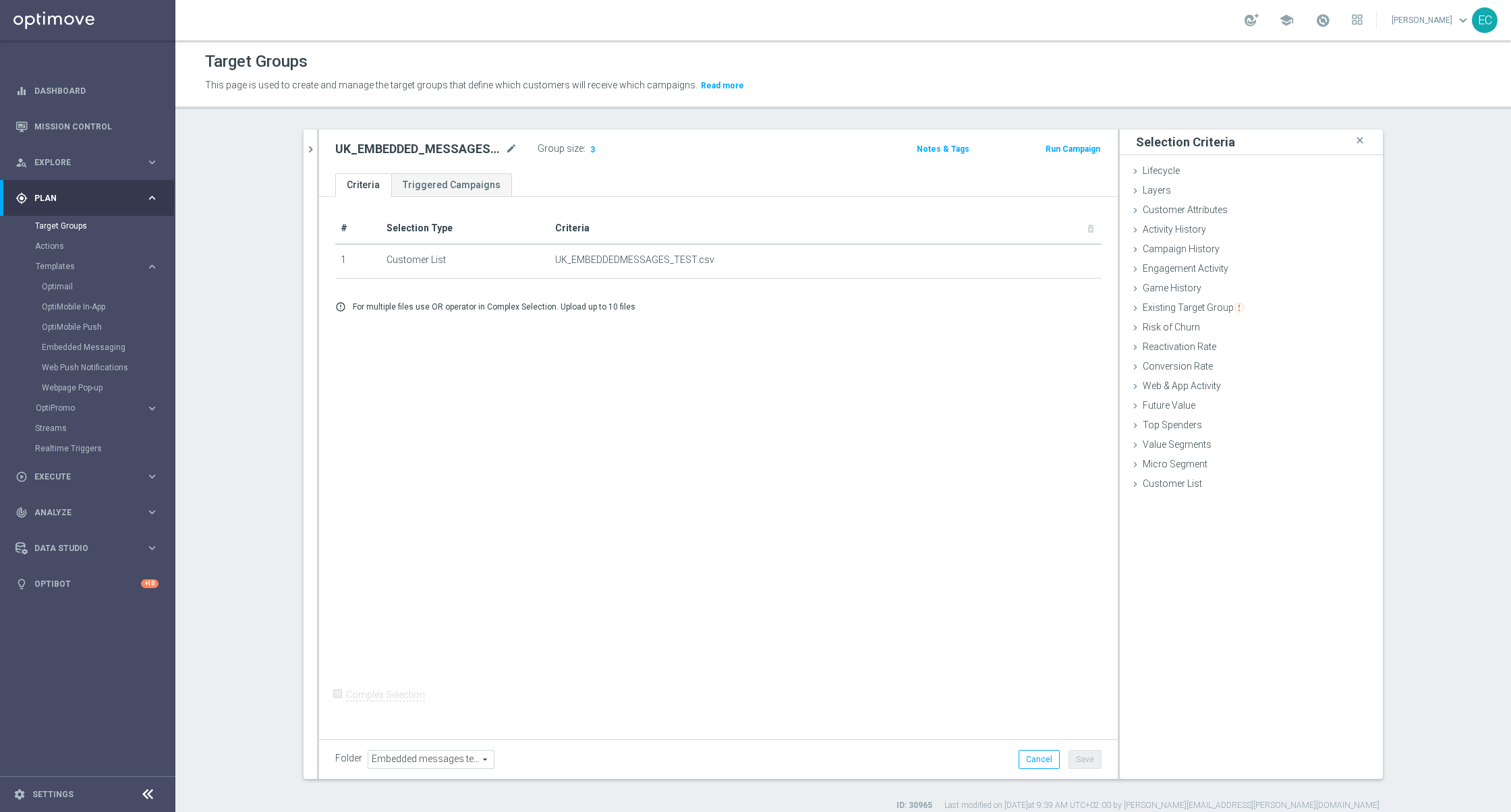
drag, startPoint x: 1081, startPoint y: 154, endPoint x: 1073, endPoint y: 149, distance: 9.4
click at [1081, 154] on button "Run Campaign" at bounding box center [1073, 149] width 57 height 15
click at [1075, 149] on button "Run Campaign" at bounding box center [1073, 149] width 57 height 15
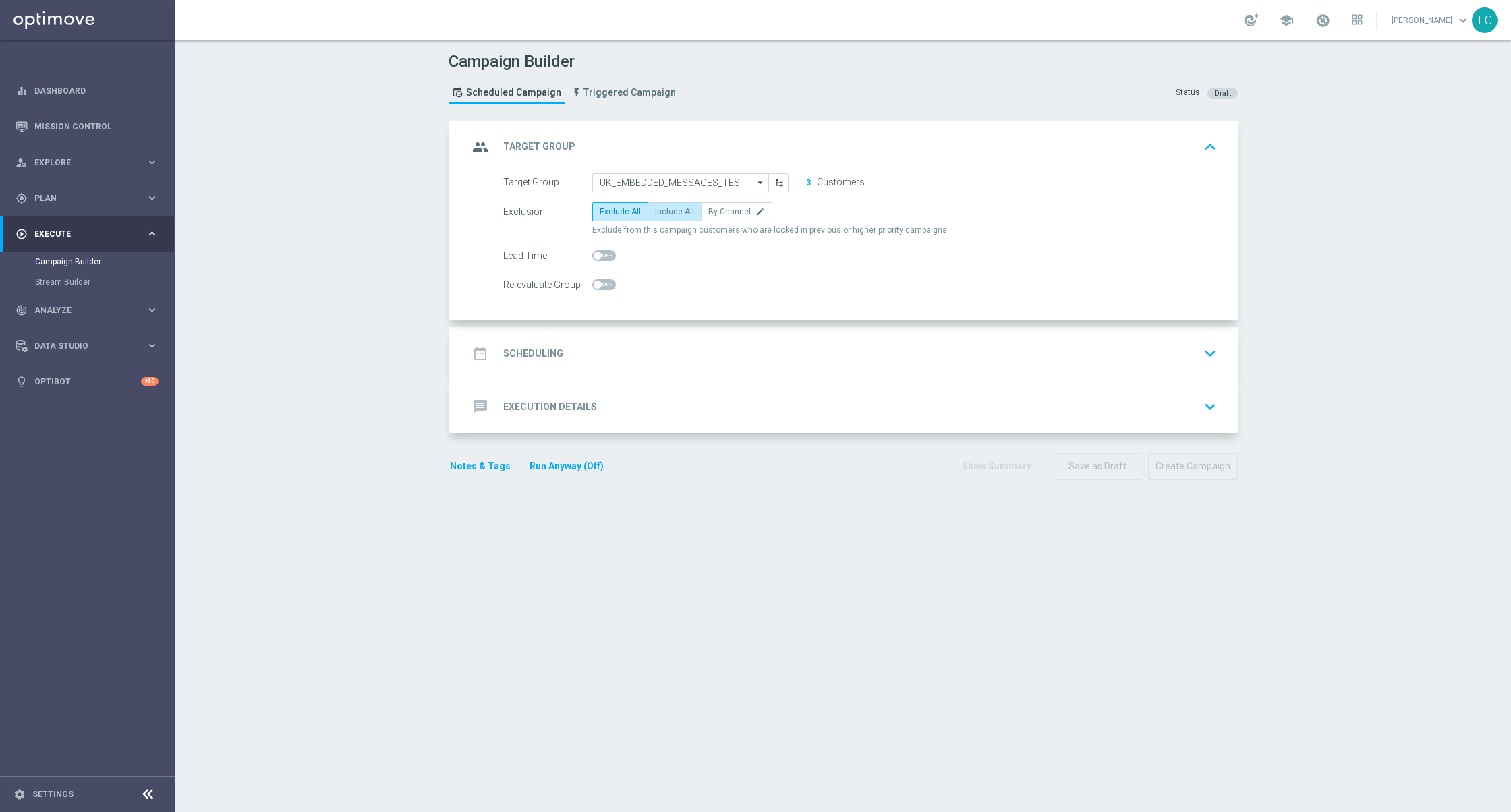
click at [654, 218] on label "Include All" at bounding box center [674, 212] width 54 height 19
click at [655, 218] on input "Include All" at bounding box center [659, 214] width 9 height 9
radio input "true"
click at [879, 378] on div "date_range Scheduling keyboard_arrow_down" at bounding box center [845, 353] width 786 height 53
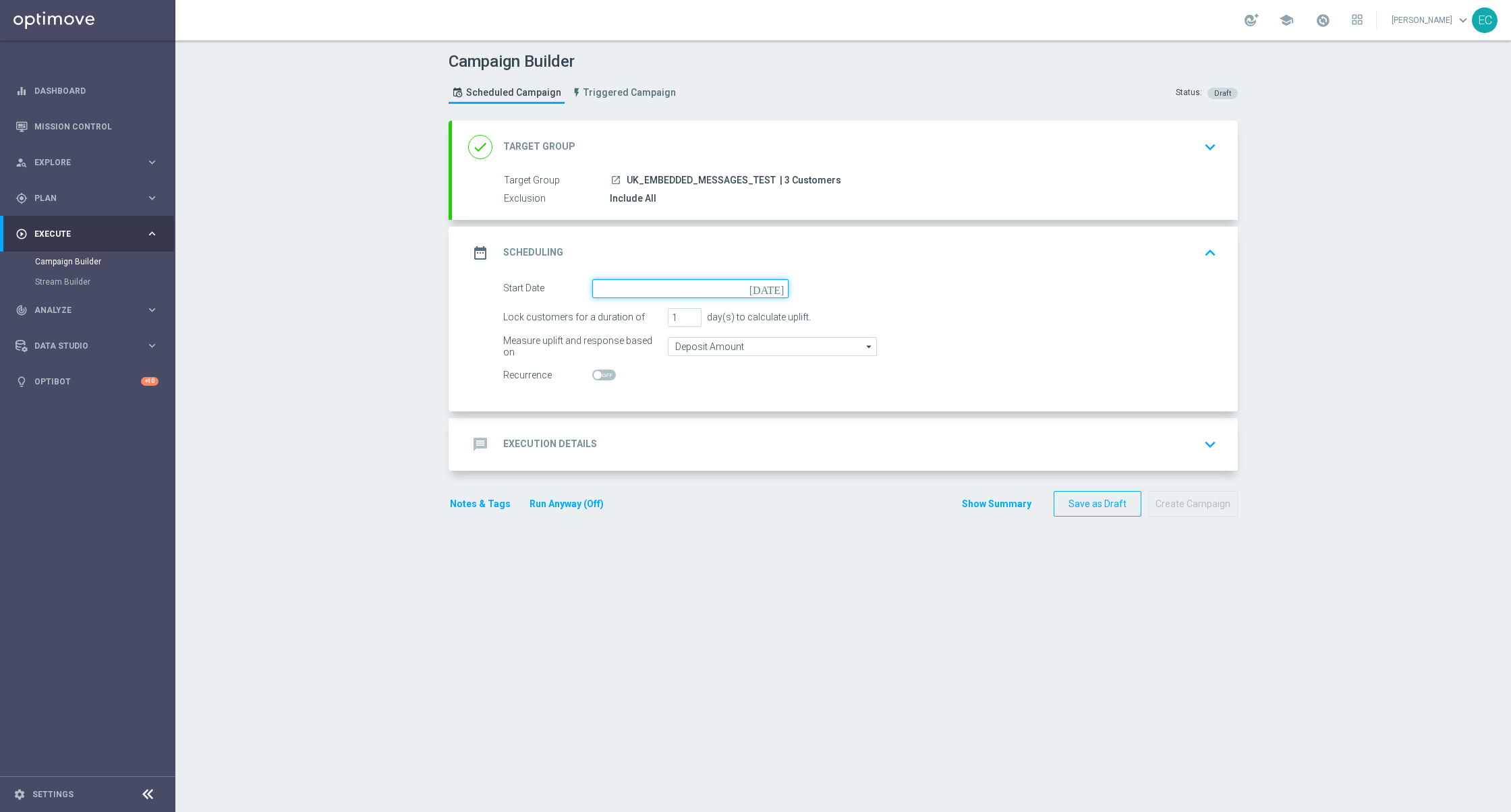
click at [754, 295] on input at bounding box center [690, 288] width 197 height 19
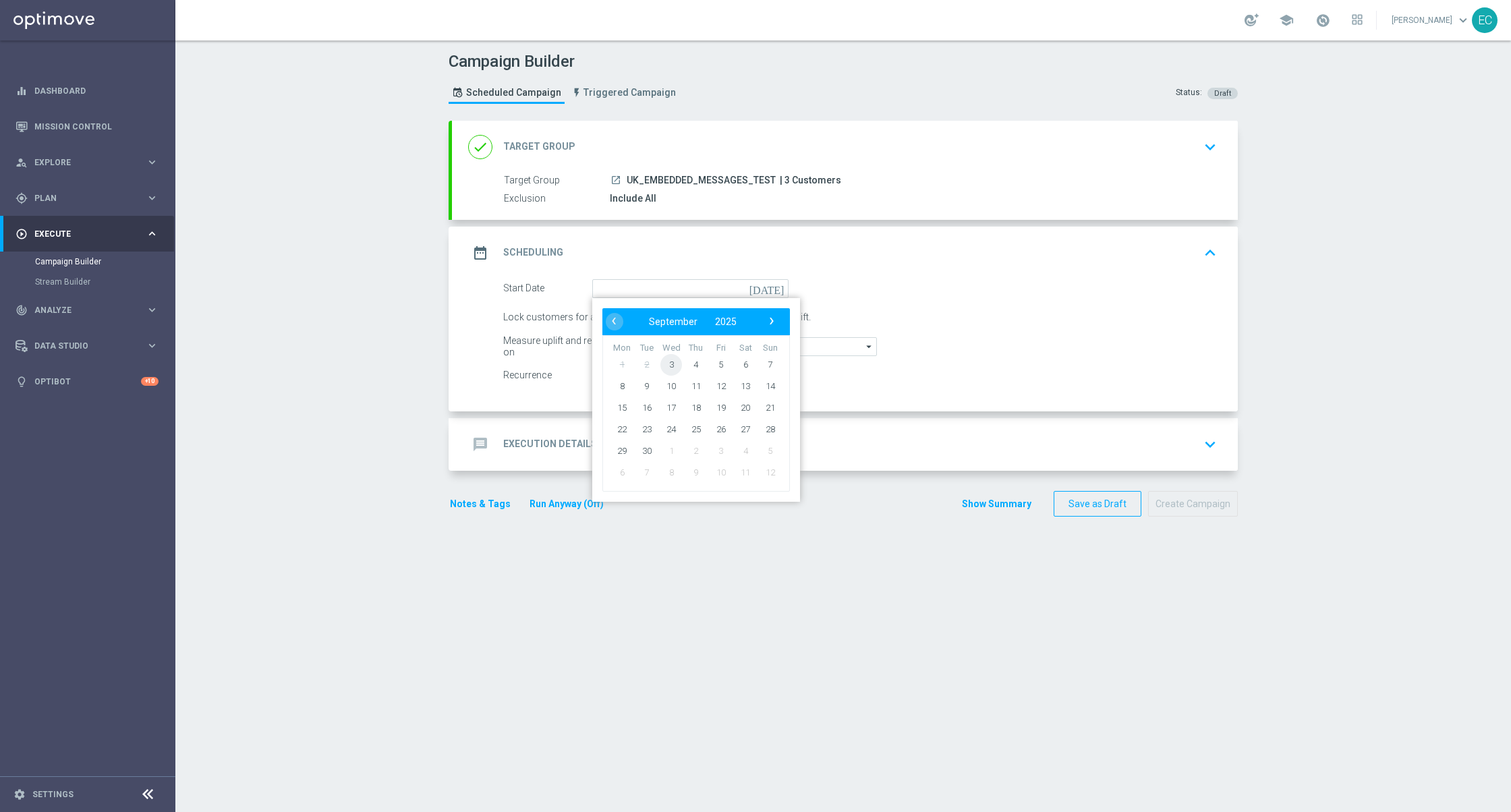
click at [663, 372] on span "3" at bounding box center [671, 364] width 22 height 22
type input "03 Sep 2025"
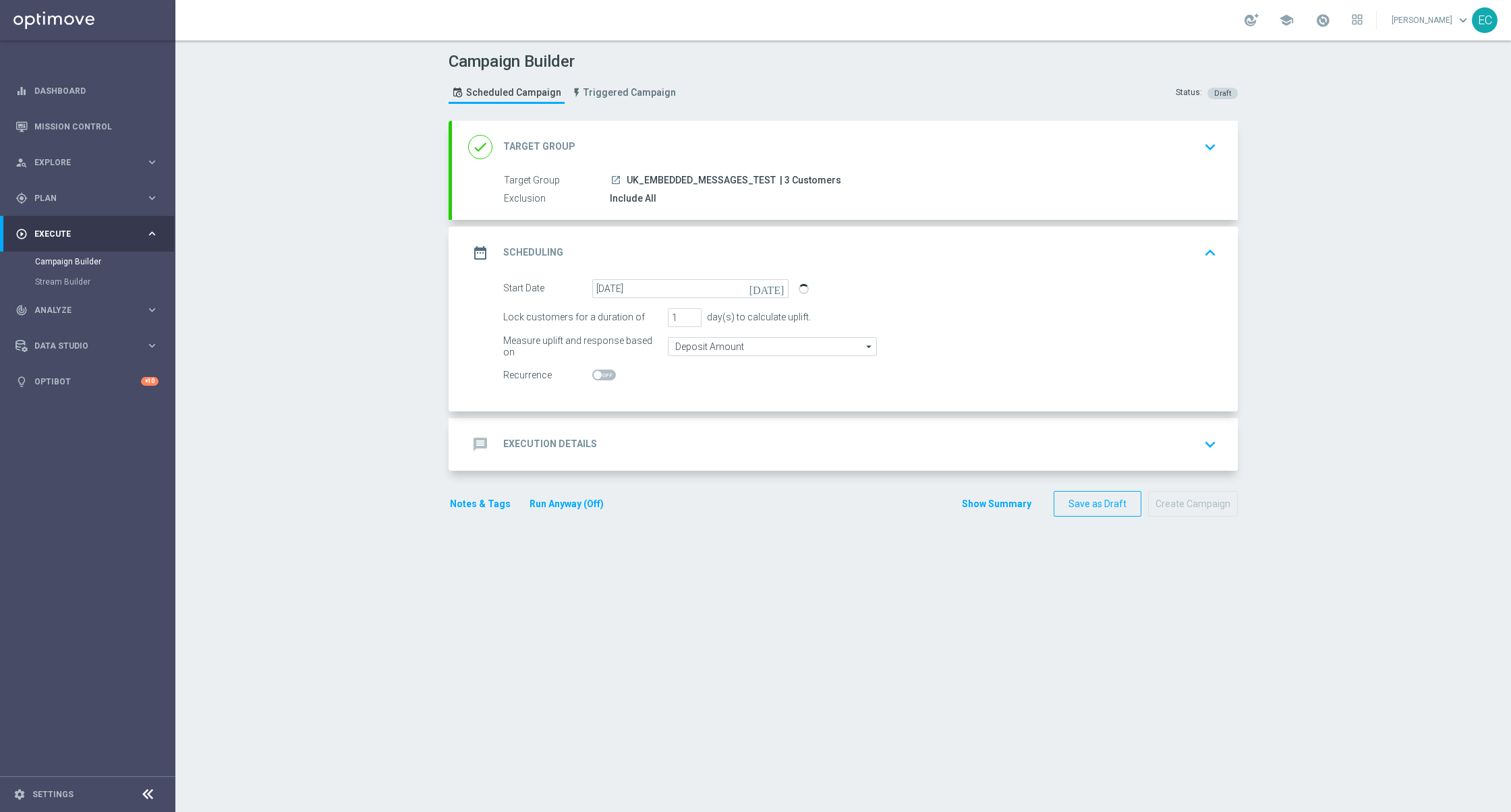
click at [684, 432] on div "message Execution Details keyboard_arrow_down" at bounding box center [845, 444] width 754 height 26
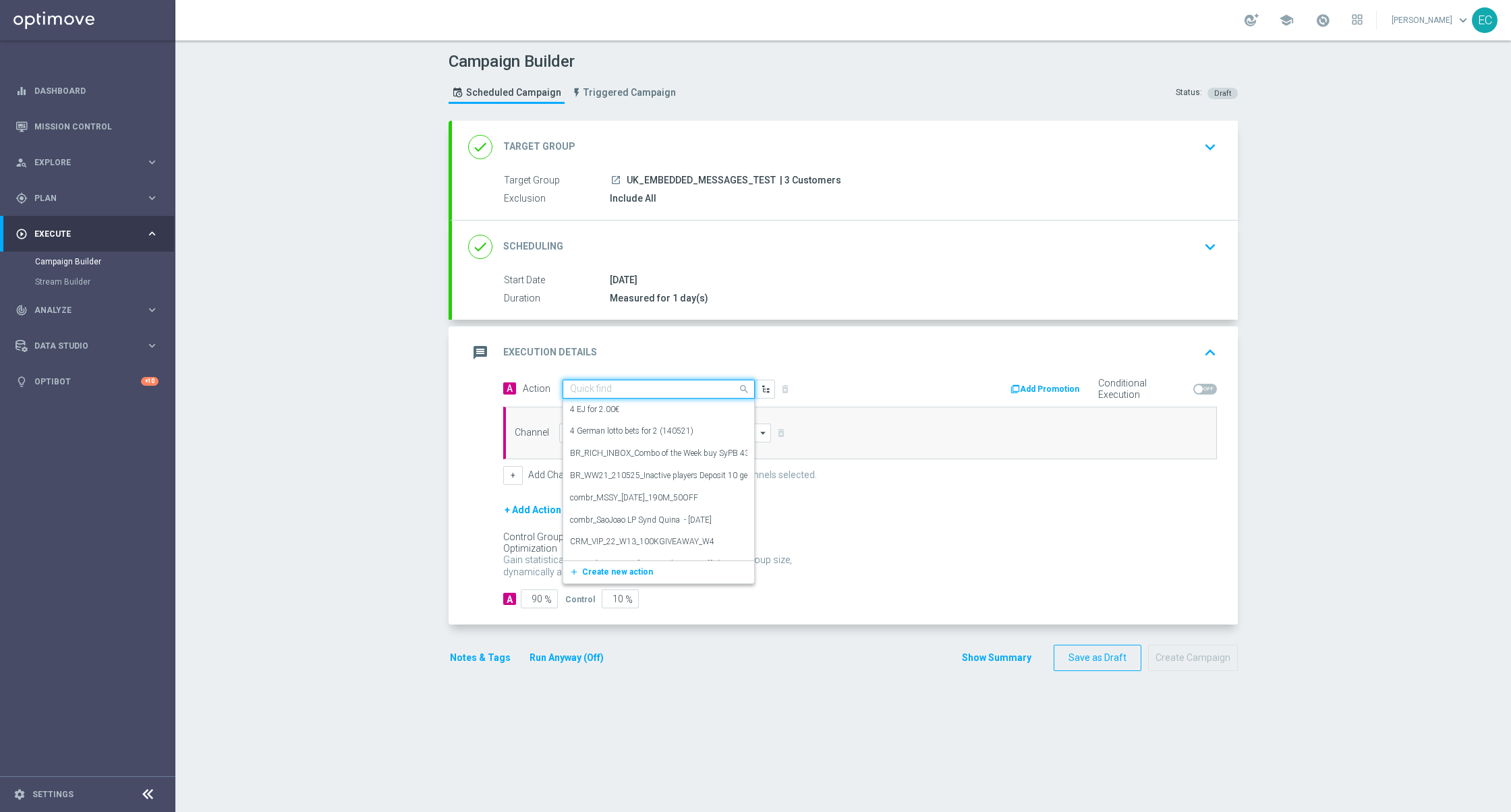
click at [650, 388] on input "text" at bounding box center [646, 389] width 151 height 11
type input "e"
type input "strong"
click at [666, 410] on div "MKTOPS Test Strong edit" at bounding box center [659, 413] width 177 height 23
click at [622, 445] on div "Channel arrow_drop_down Drag here to set row groups Drag here to set column lab…" at bounding box center [860, 433] width 714 height 53
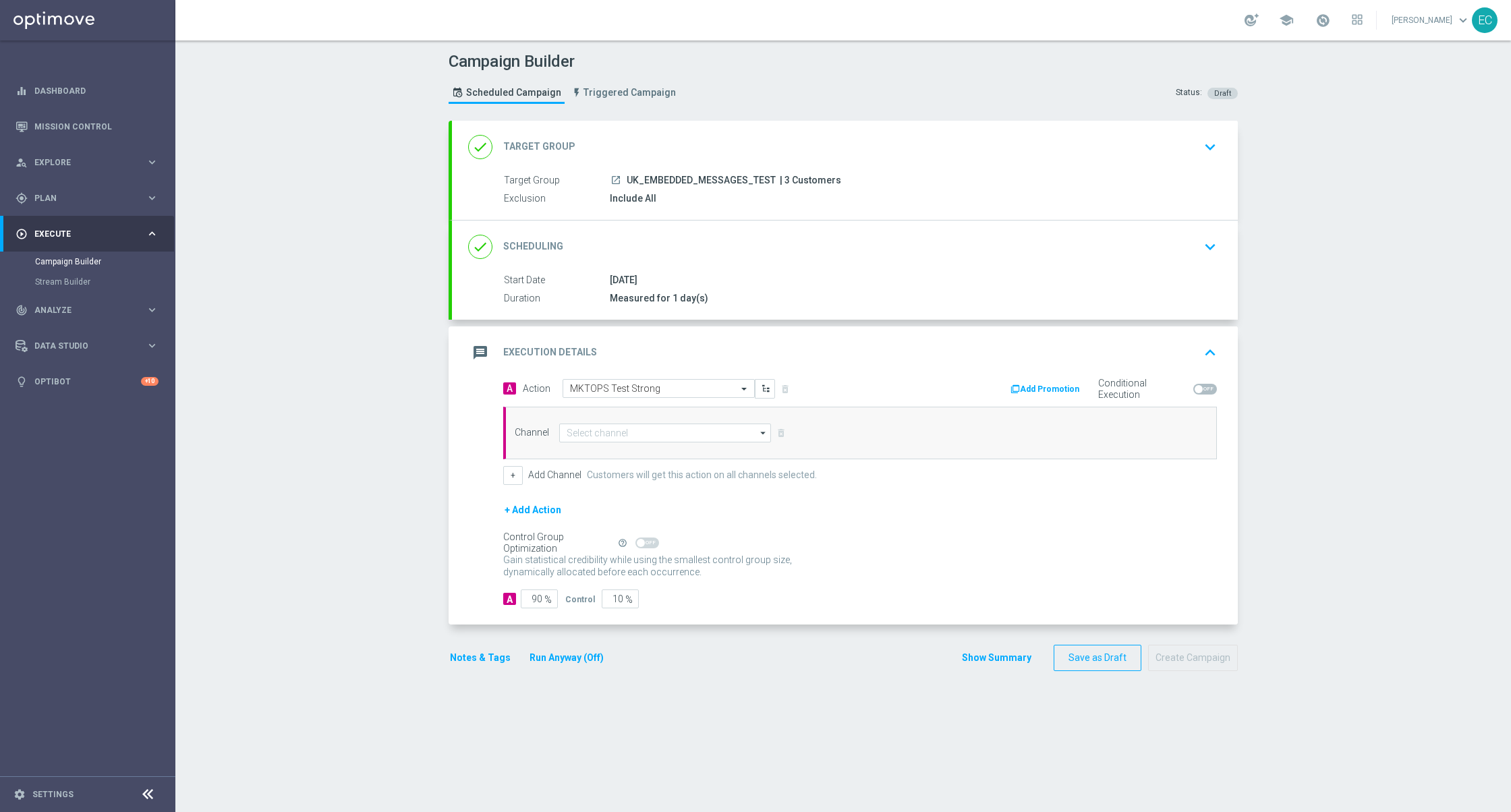
click at [656, 444] on div "Channel arrow_drop_down Drag here to set row groups Drag here to set column lab…" at bounding box center [860, 433] width 714 height 53
click at [654, 429] on input at bounding box center [665, 432] width 212 height 19
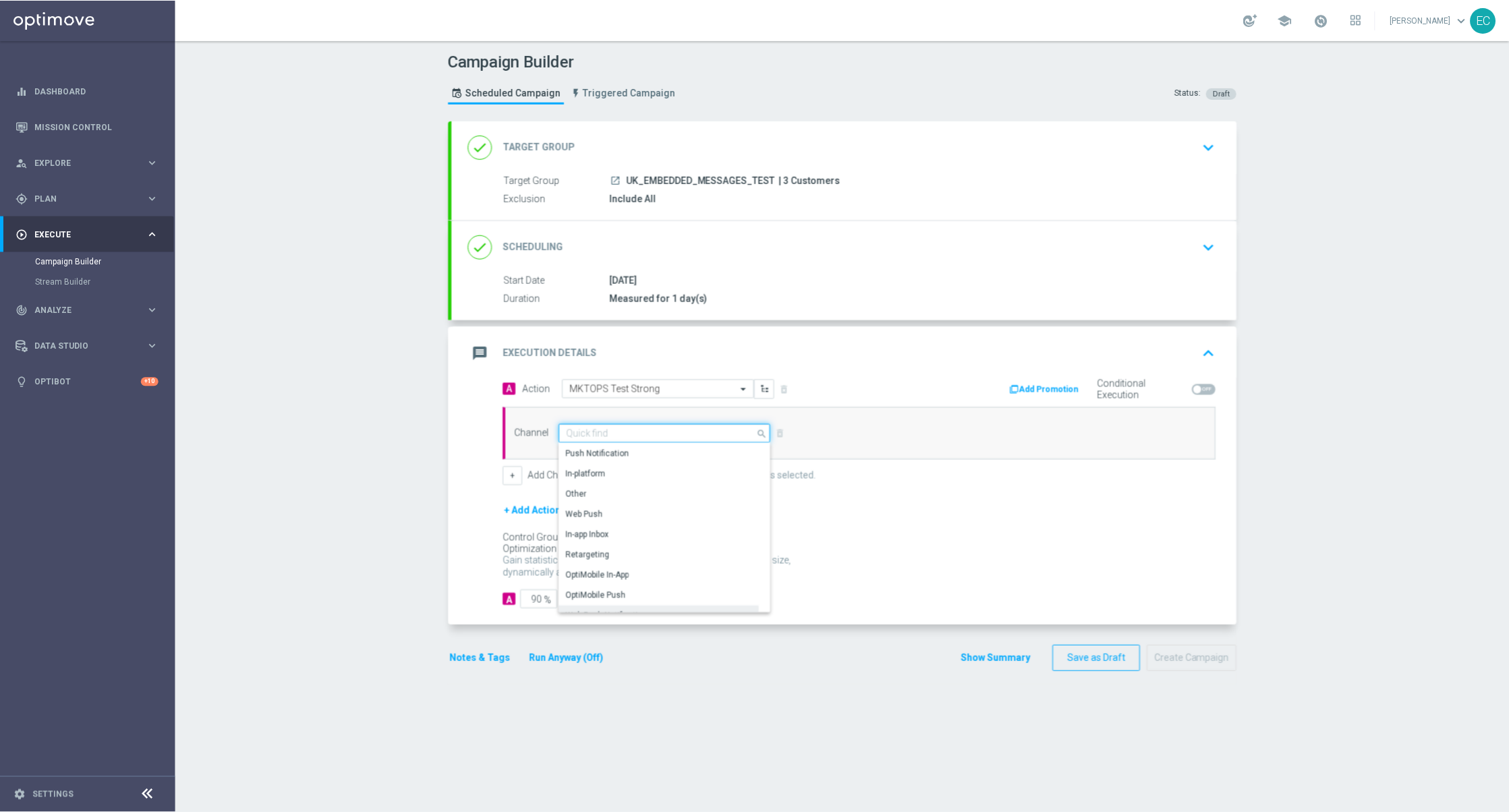
scroll to position [357, 0]
click at [651, 573] on div "Embedded Messaging" at bounding box center [659, 581] width 200 height 19
type input "Embedded Messaging"
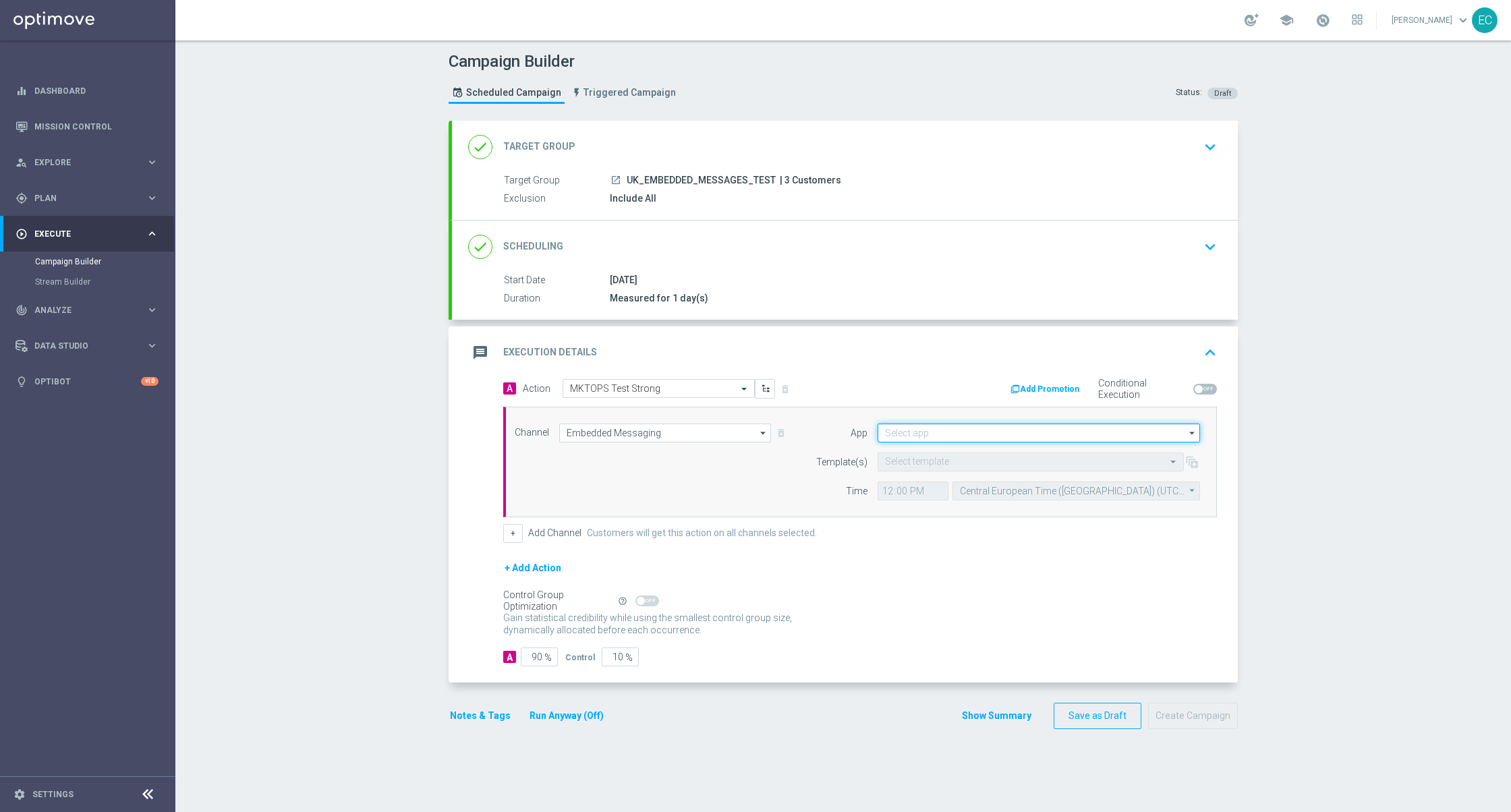
click at [963, 435] on input at bounding box center [1039, 432] width 323 height 19
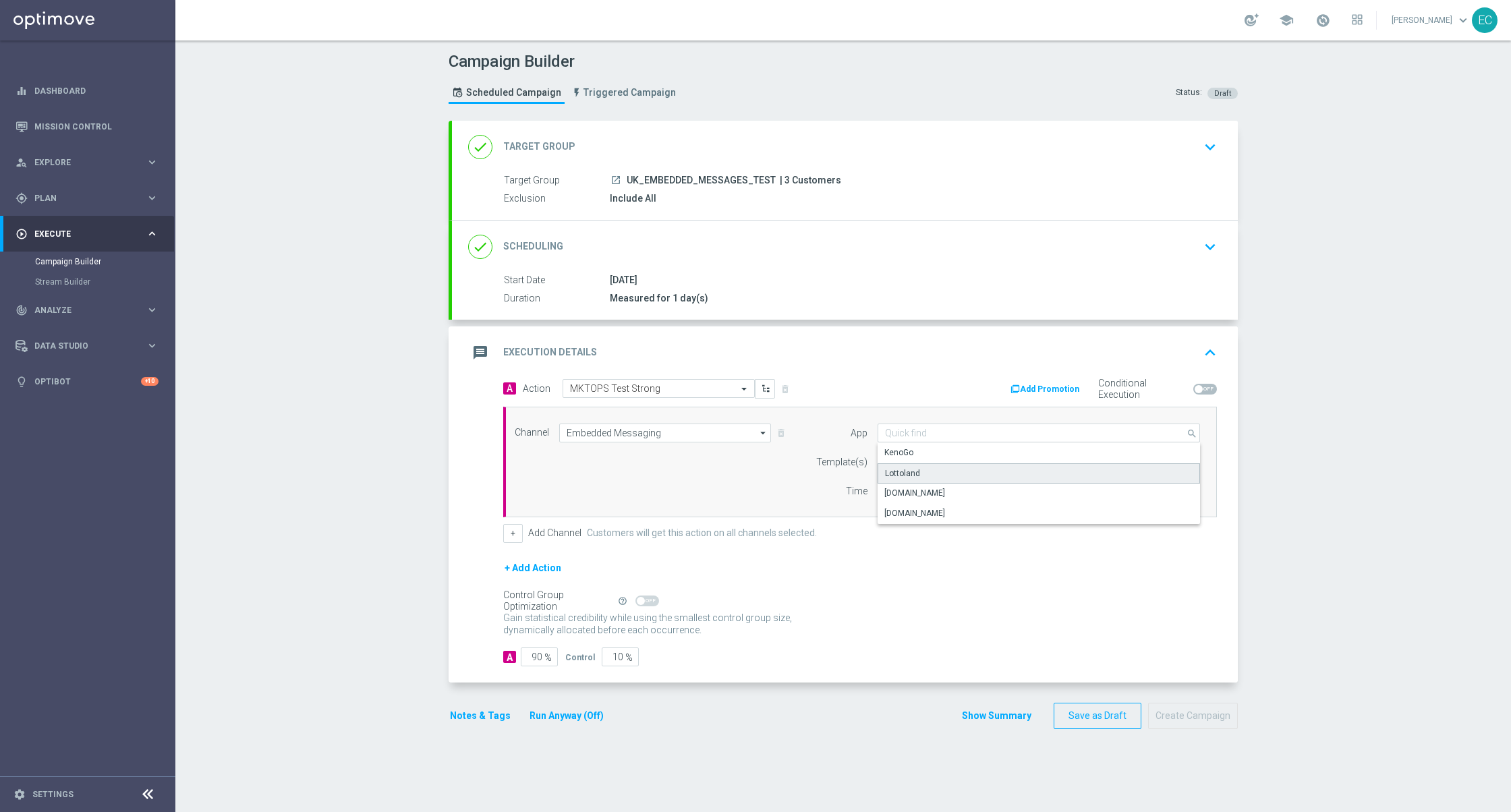
click at [962, 475] on div "Lottoland" at bounding box center [1039, 473] width 323 height 20
type input "Lottoland"
click at [993, 460] on input "text" at bounding box center [1017, 462] width 265 height 11
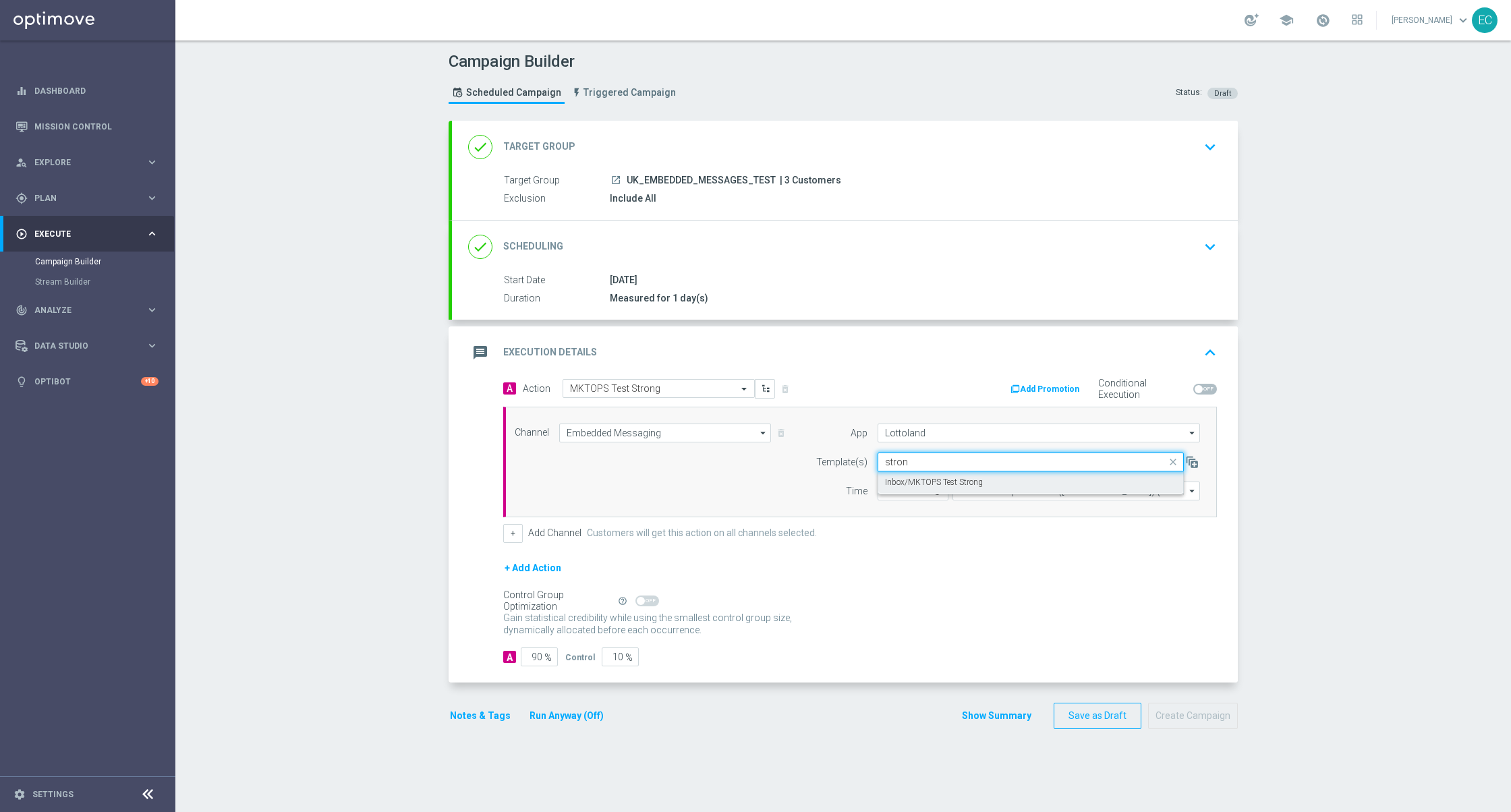
drag, startPoint x: 983, startPoint y: 481, endPoint x: 931, endPoint y: 491, distance: 53.0
click at [983, 481] on div "Inbox/MKTOPS Test Strong" at bounding box center [1031, 483] width 292 height 23
type input "stron"
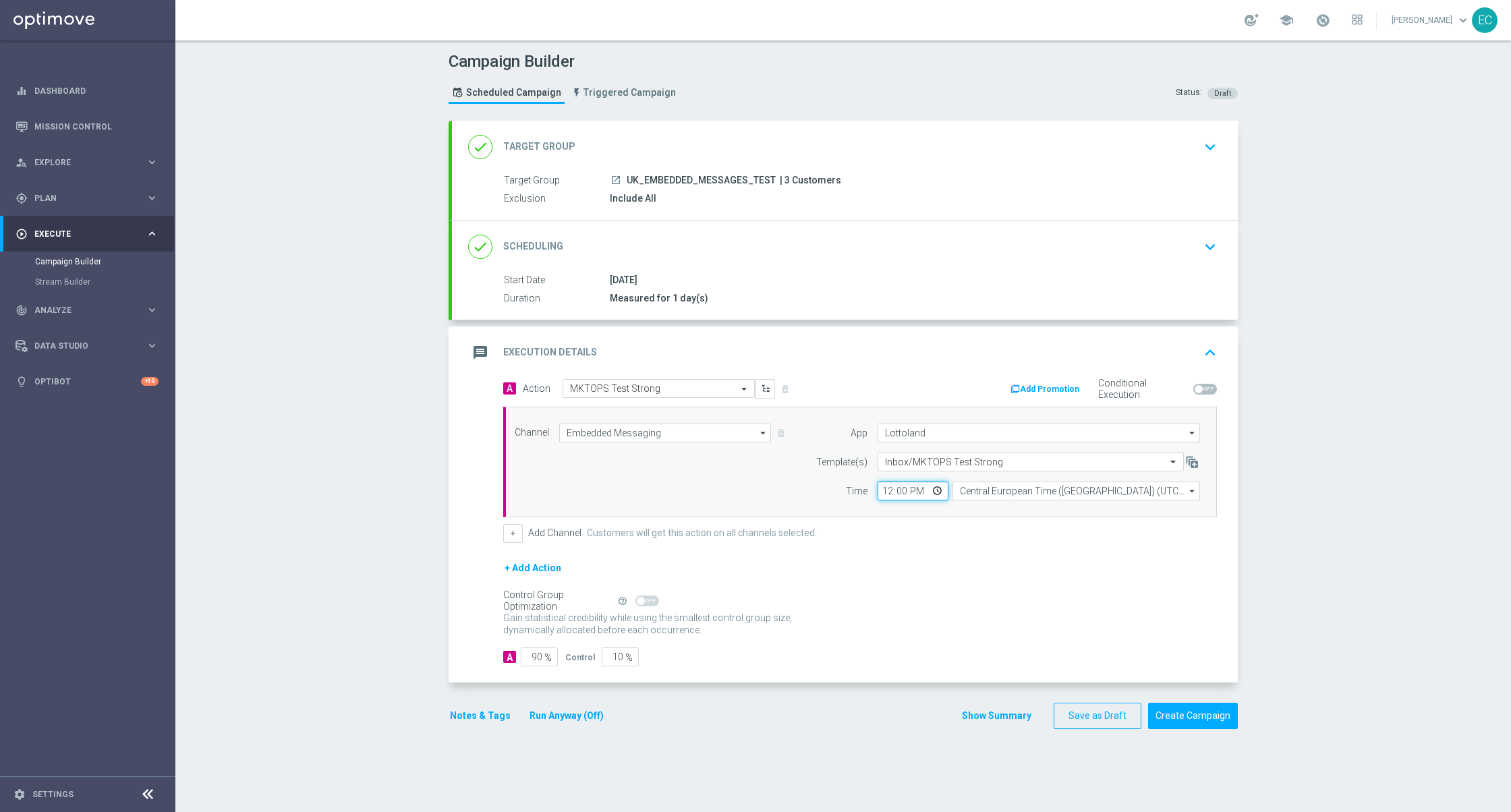
click at [879, 493] on input "12:00" at bounding box center [913, 490] width 71 height 19
type input "09:45"
click at [512, 670] on div "A Action Select action MKTOPS Test Strong delete_forever Add Promotion Conditio…" at bounding box center [845, 531] width 786 height 304
click at [521, 667] on input "90" at bounding box center [539, 656] width 37 height 19
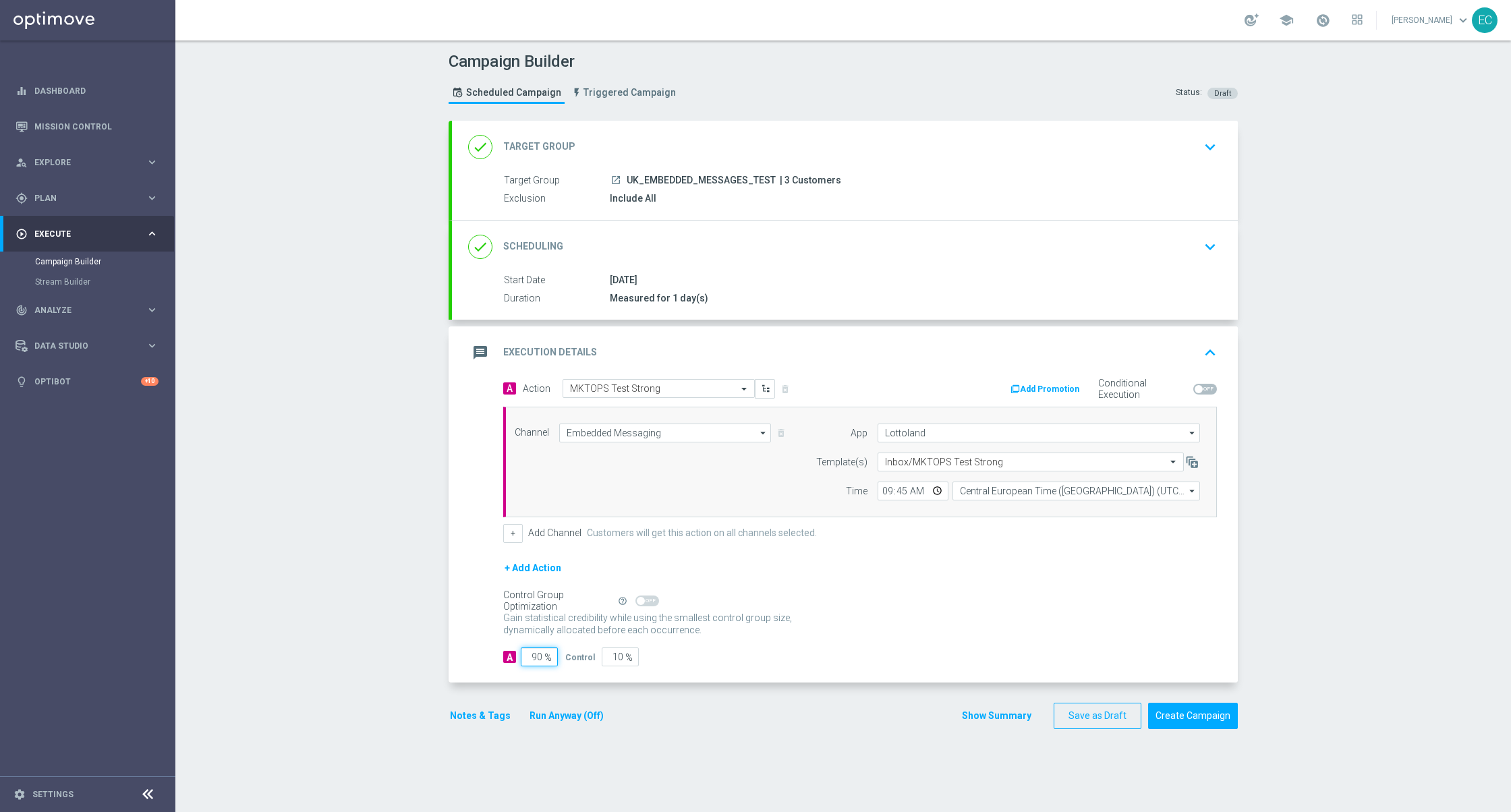
click at [521, 667] on input "90" at bounding box center [539, 656] width 37 height 19
type input "1"
type input "99"
type input "10"
type input "90"
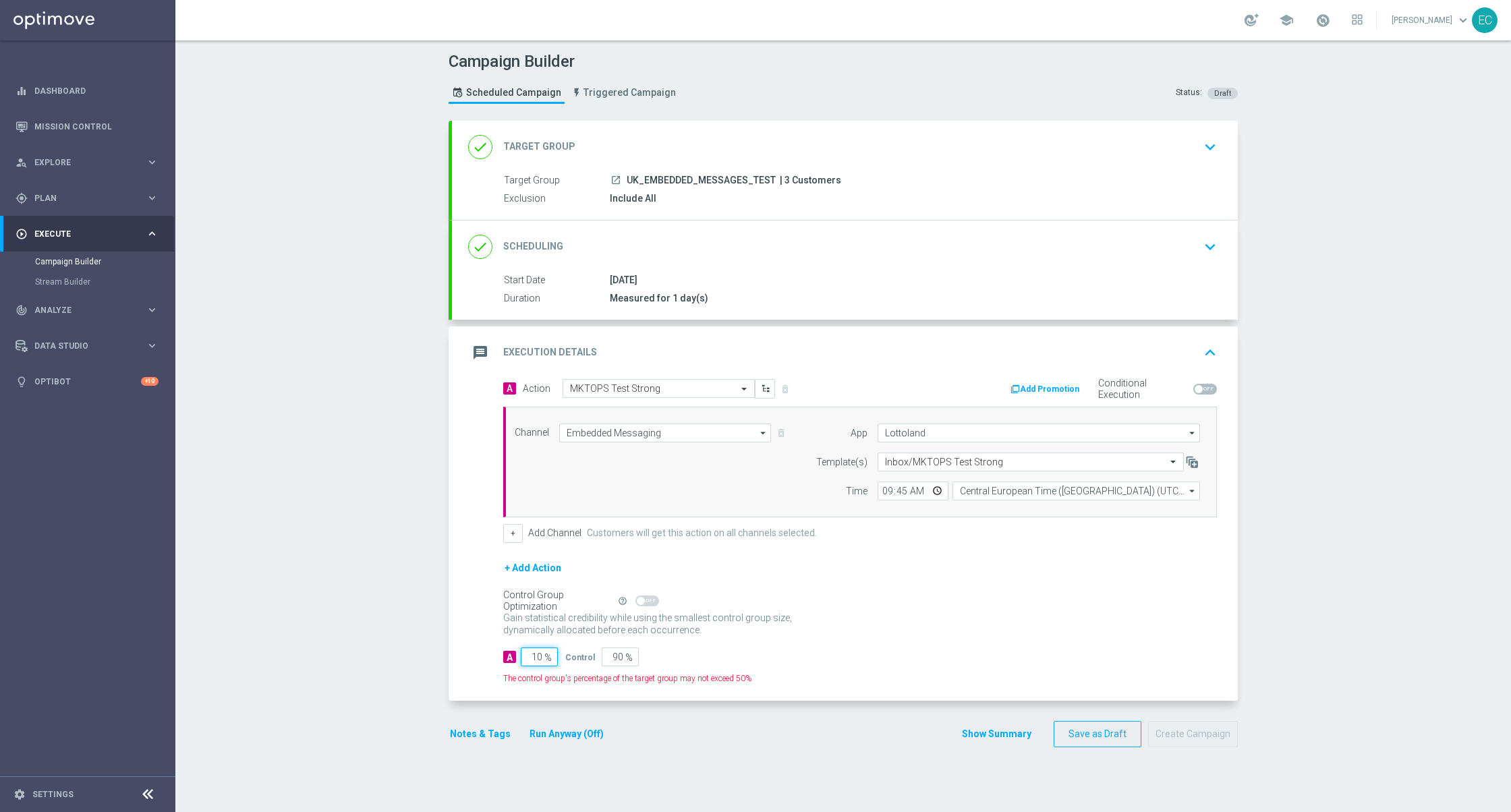
type input "100"
type input "0"
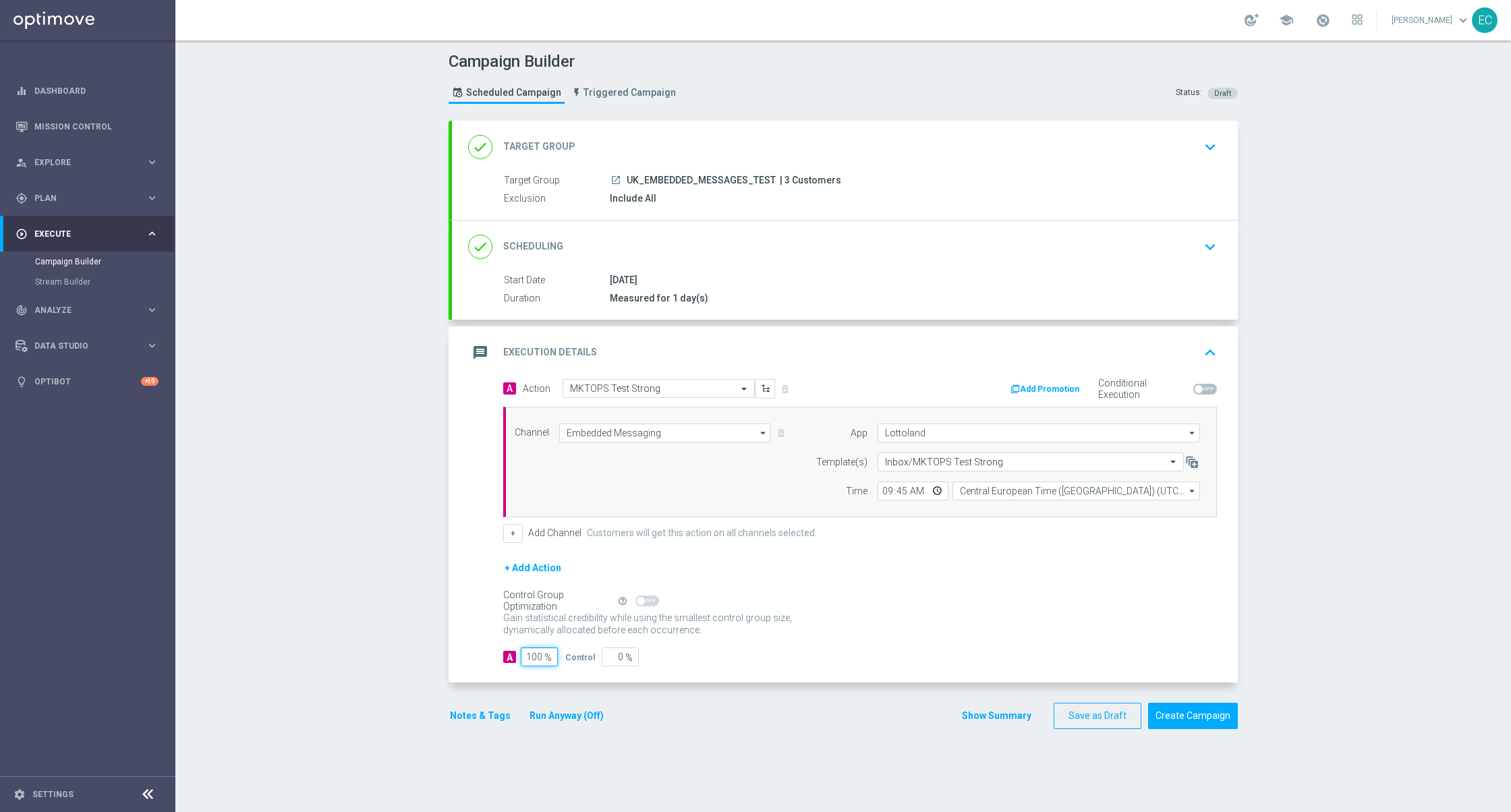
type input "100"
click at [966, 652] on div "A 100 % Control 0 %" at bounding box center [860, 656] width 714 height 19
click at [1190, 716] on button "Create Campaign" at bounding box center [1193, 716] width 90 height 26
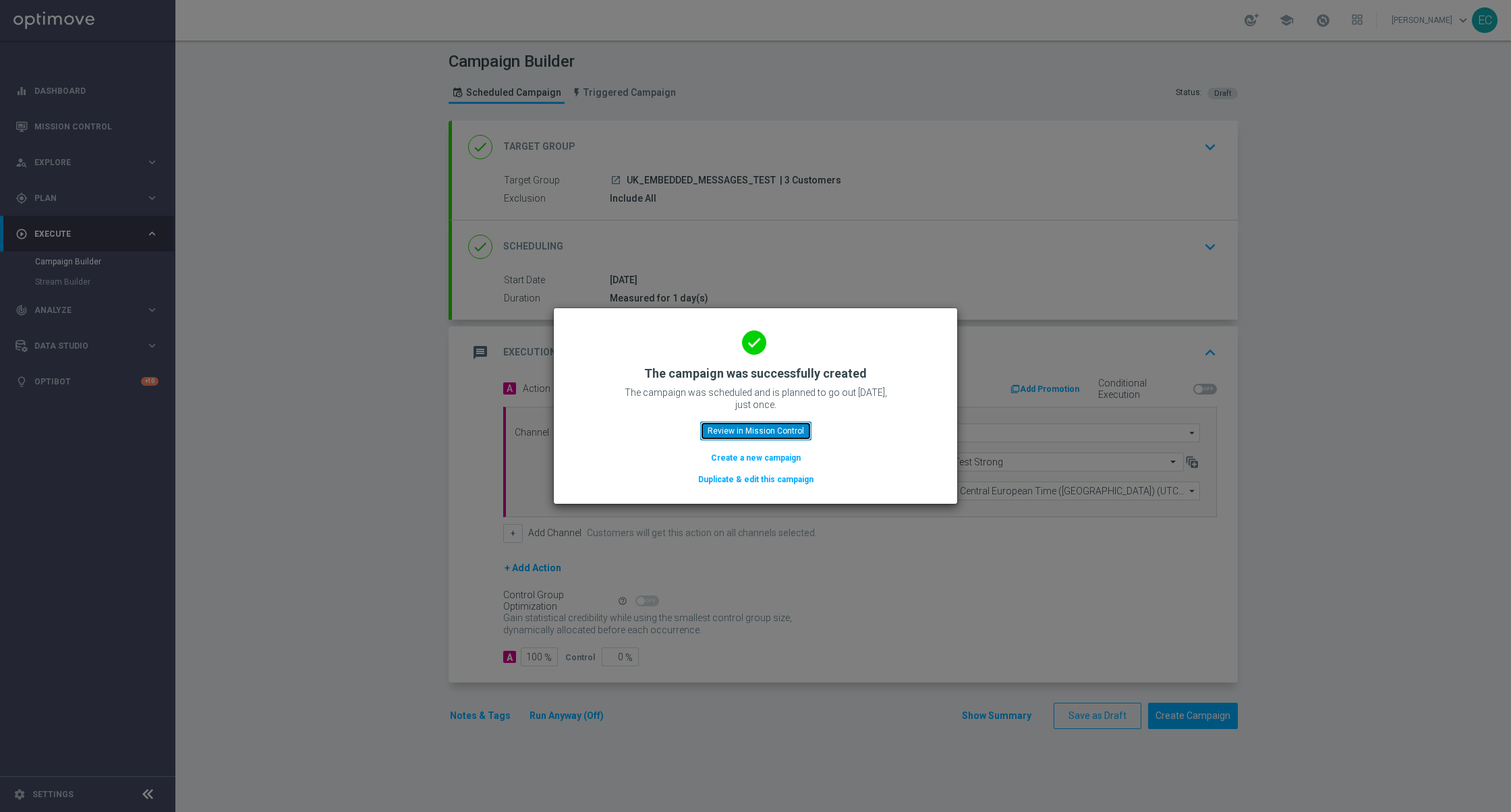
click at [781, 432] on button "Review in Mission Control" at bounding box center [756, 431] width 112 height 19
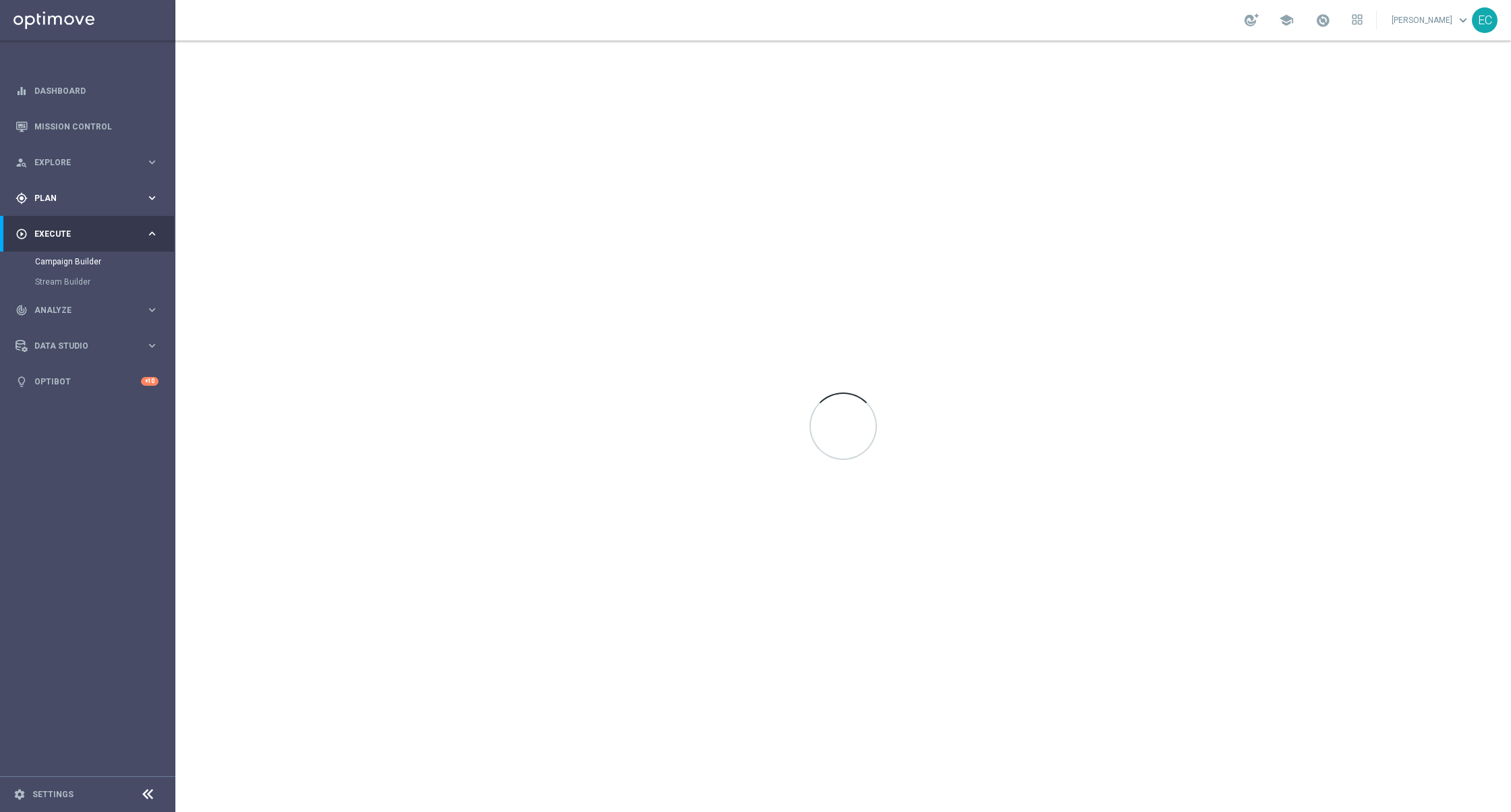
click at [75, 203] on div "gps_fixed Plan keyboard_arrow_right" at bounding box center [87, 197] width 174 height 35
click at [79, 194] on span "Plan" at bounding box center [90, 198] width 112 height 8
click at [102, 210] on div "gps_fixed Plan keyboard_arrow_right" at bounding box center [87, 197] width 174 height 35
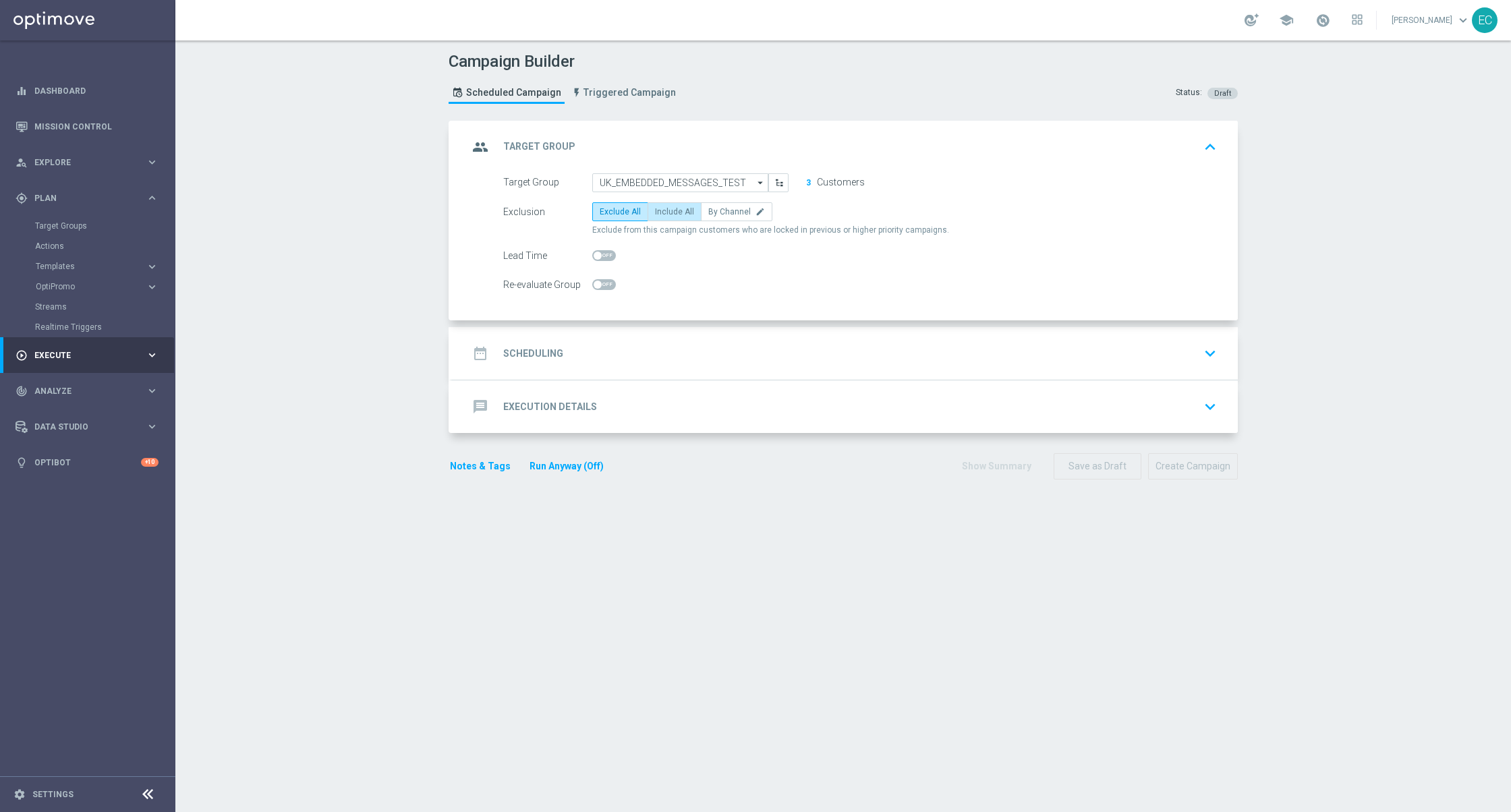
click at [673, 210] on span "Include All" at bounding box center [674, 212] width 39 height 10
click at [664, 210] on input "Include All" at bounding box center [659, 214] width 9 height 9
radio input "true"
click at [81, 268] on span "Templates" at bounding box center [84, 266] width 96 height 8
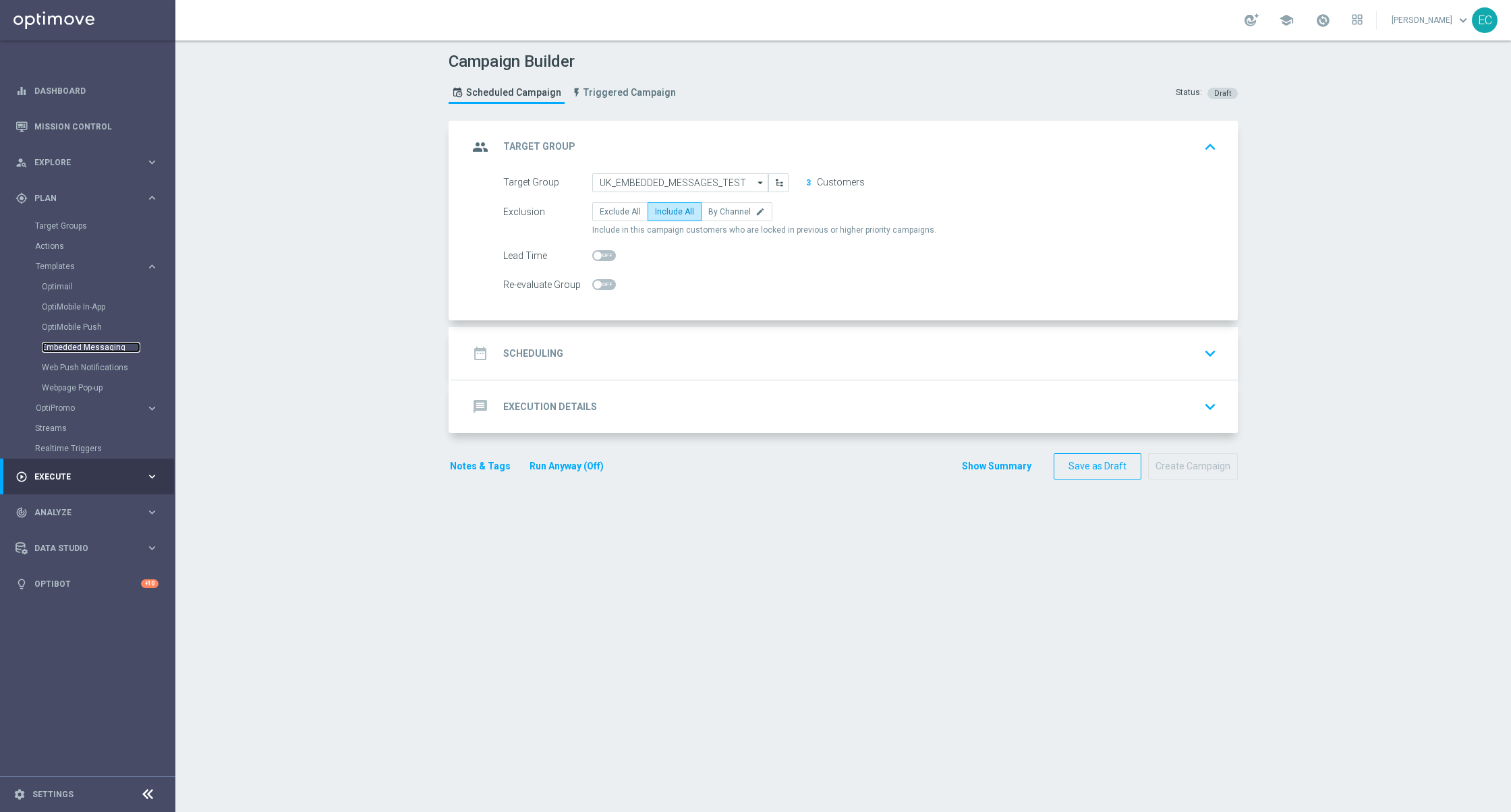
click at [85, 343] on link "Embedded Messaging" at bounding box center [91, 347] width 99 height 11
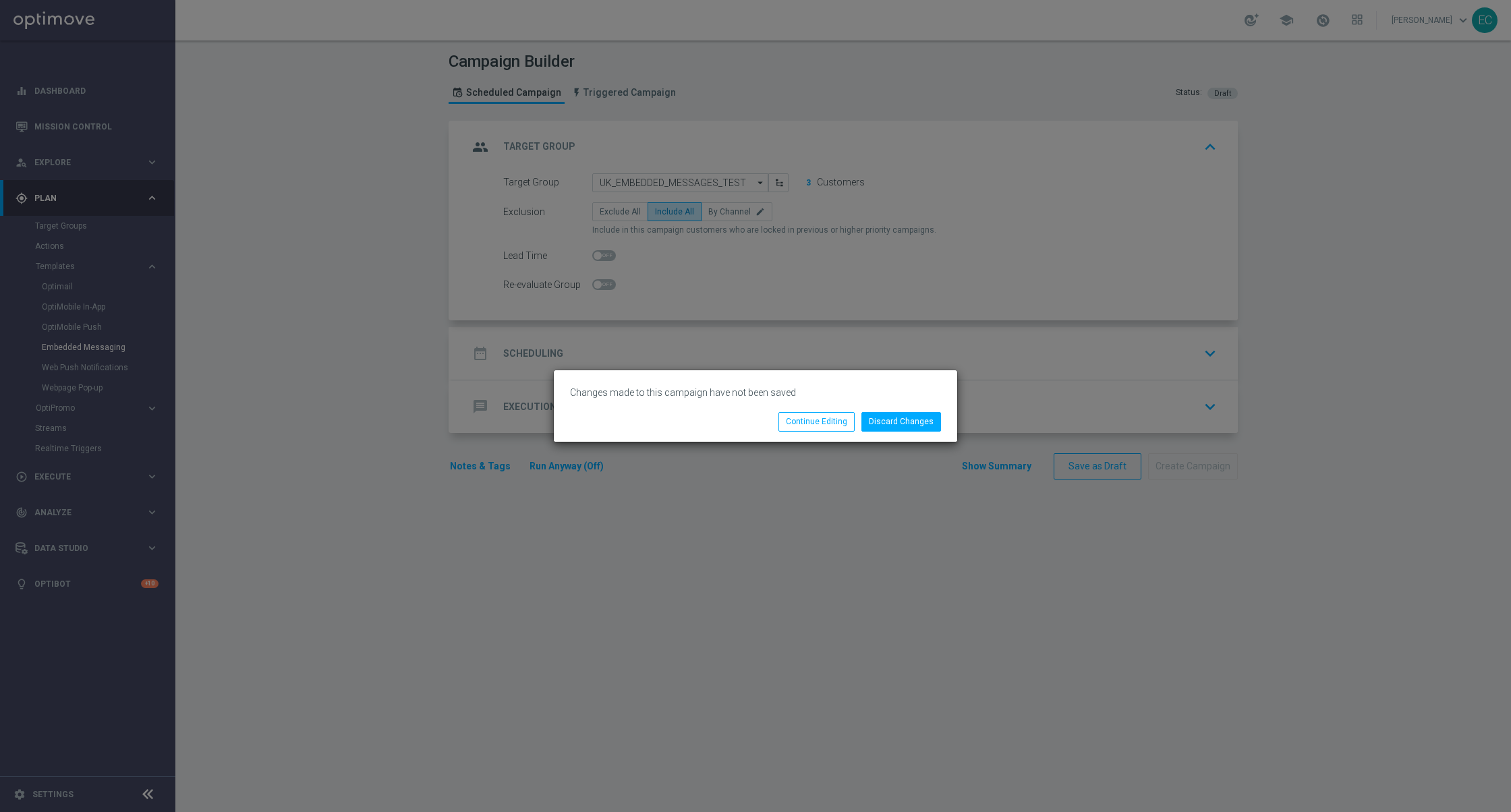
click at [906, 431] on li "Discard Changes" at bounding box center [901, 421] width 87 height 19
click at [907, 426] on button "Discard Changes" at bounding box center [901, 421] width 80 height 19
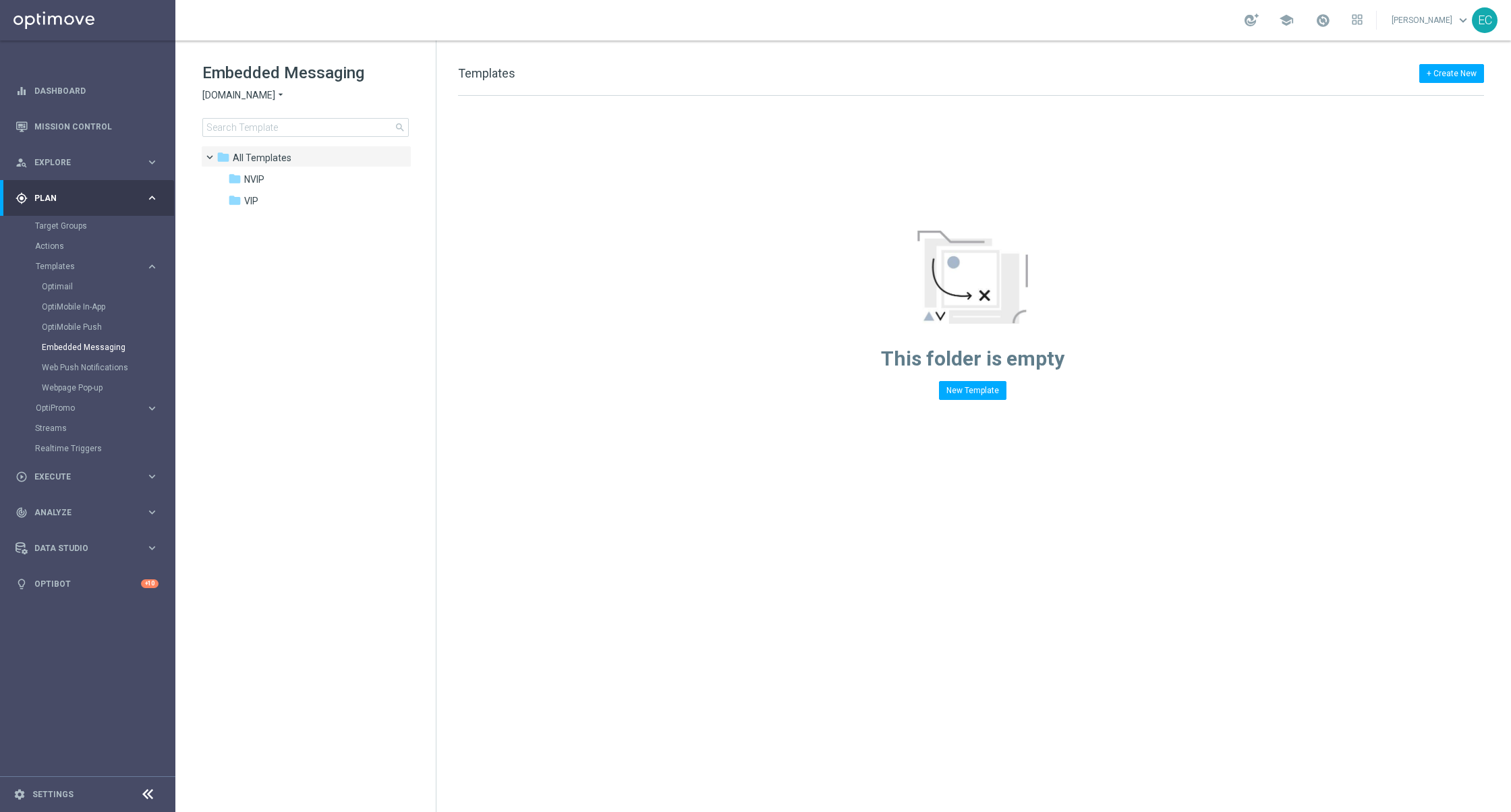
click at [235, 99] on span "Sorteonline.bet.br" at bounding box center [239, 95] width 73 height 13
click at [259, 142] on div "Lottoland" at bounding box center [253, 142] width 101 height 16
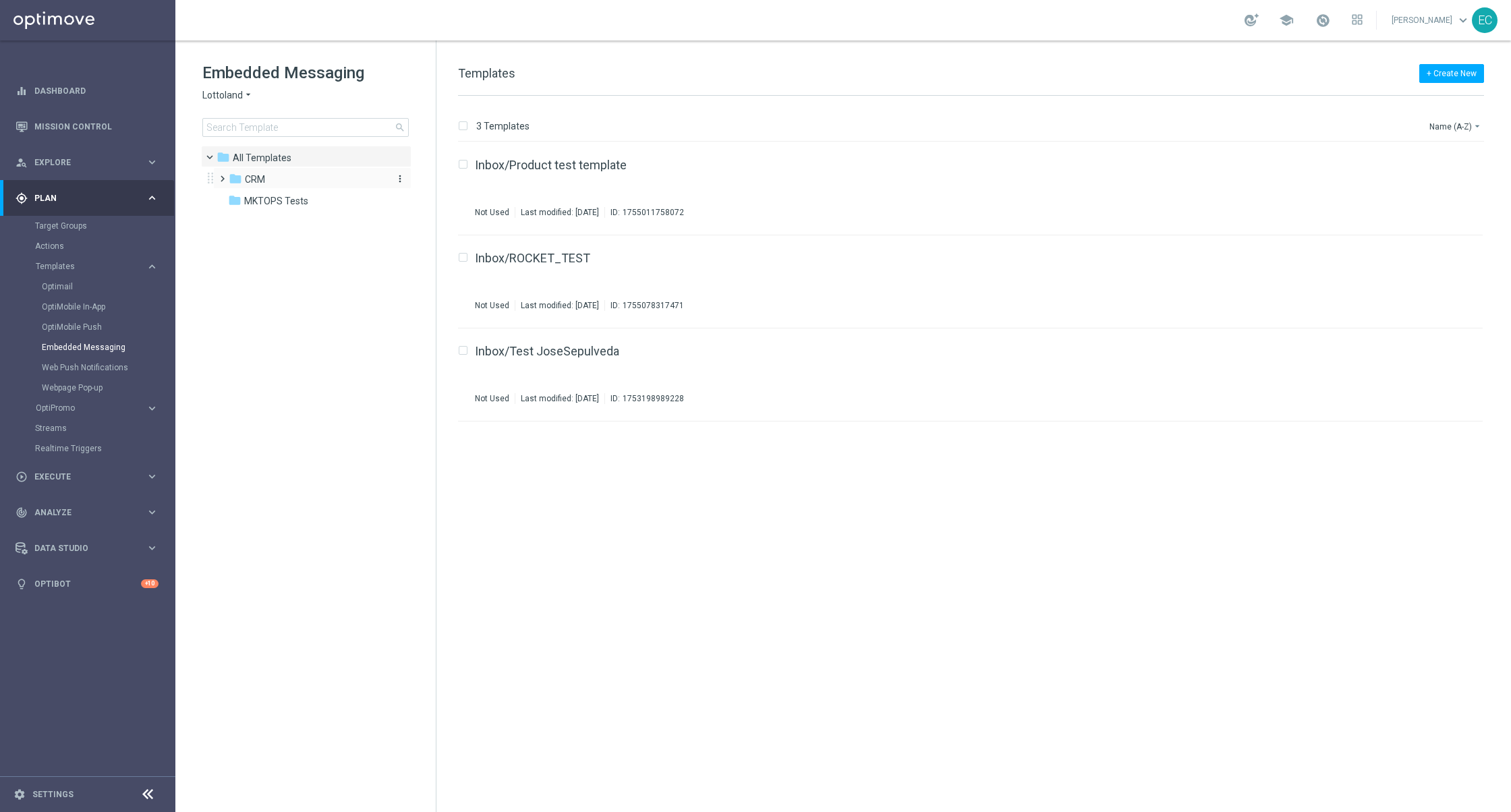
click at [307, 177] on div "folder CRM" at bounding box center [307, 179] width 155 height 16
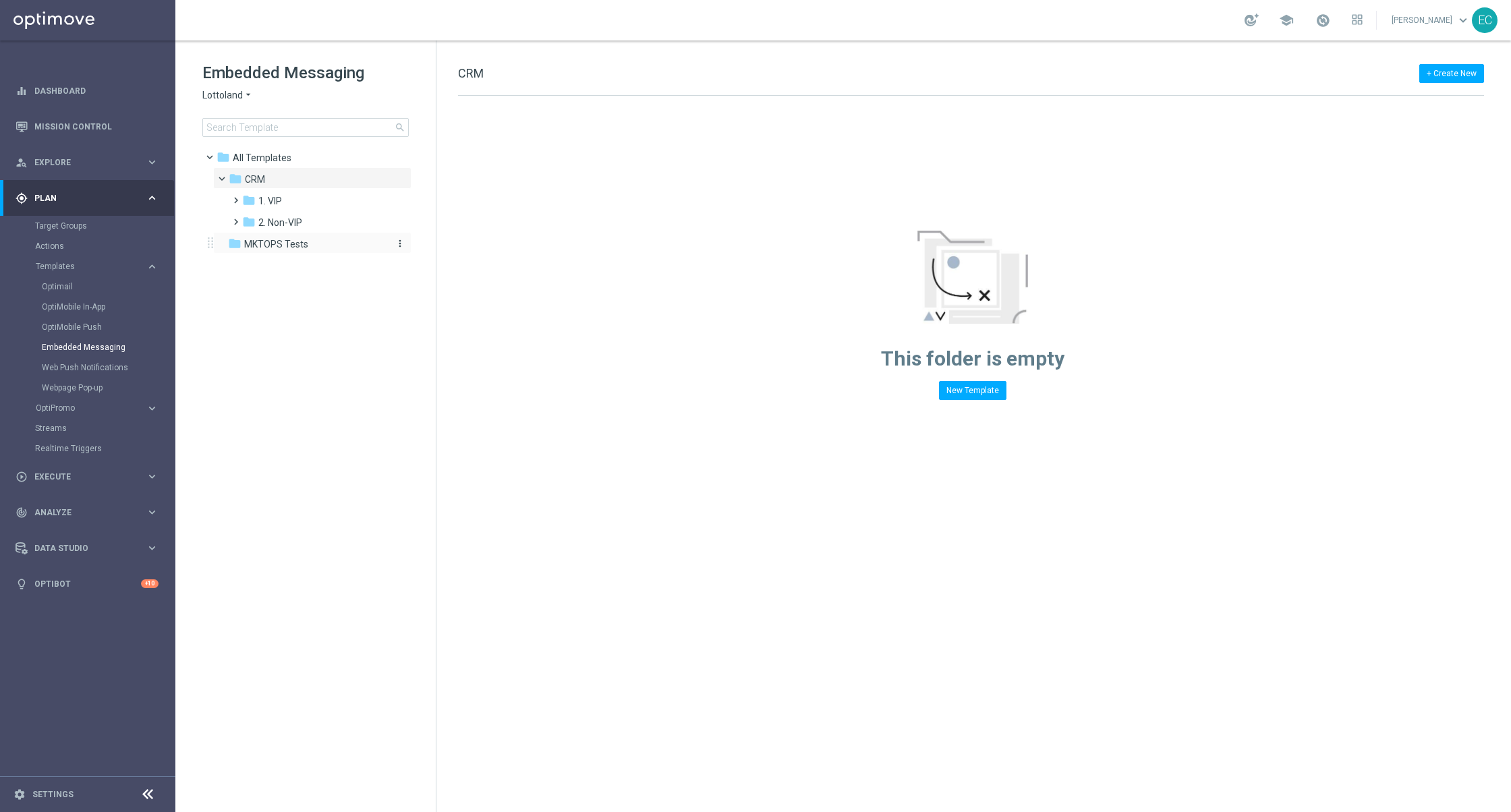
click at [298, 244] on span "MKTOPS Tests" at bounding box center [276, 244] width 64 height 12
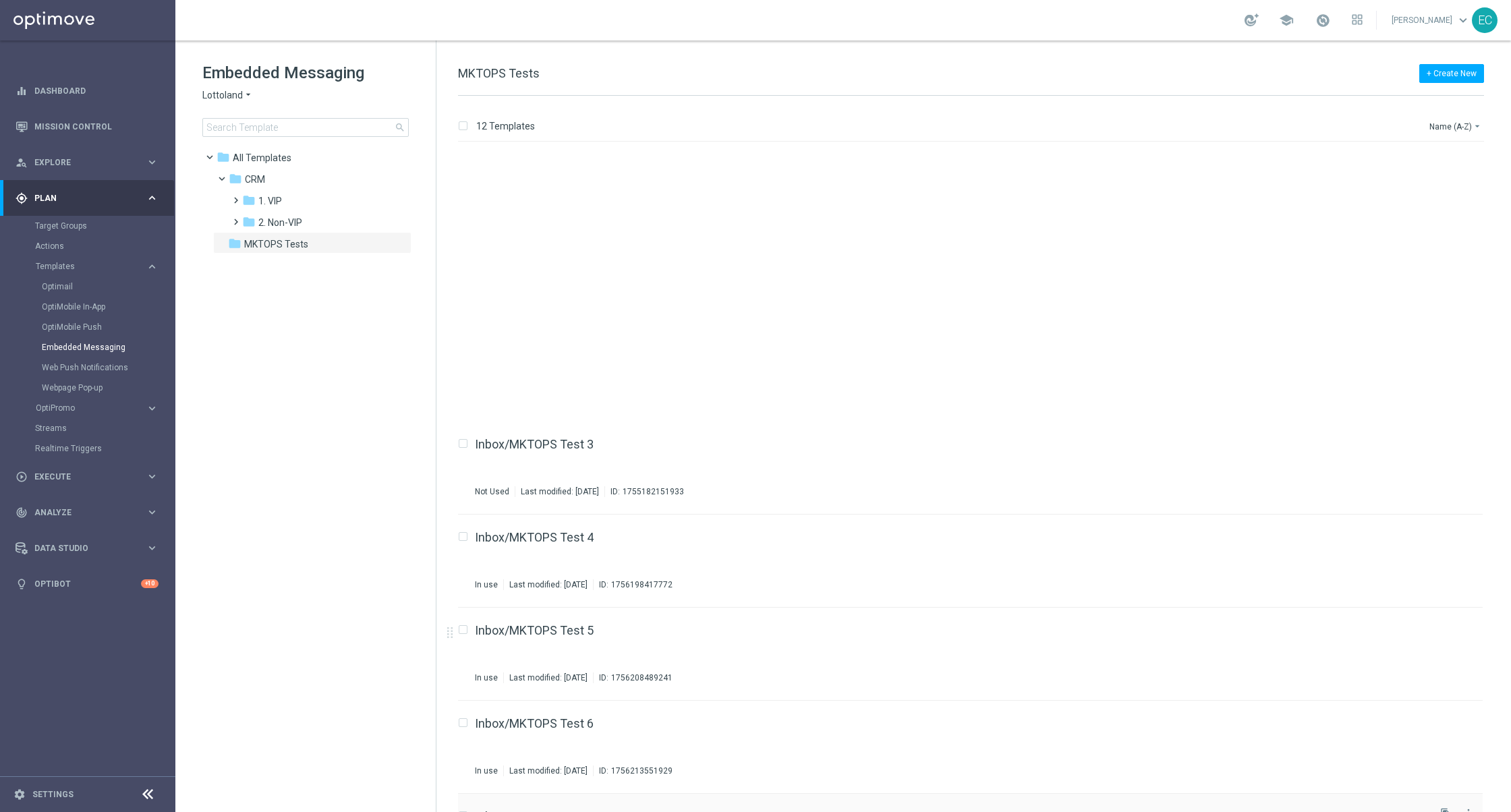
scroll to position [447, 0]
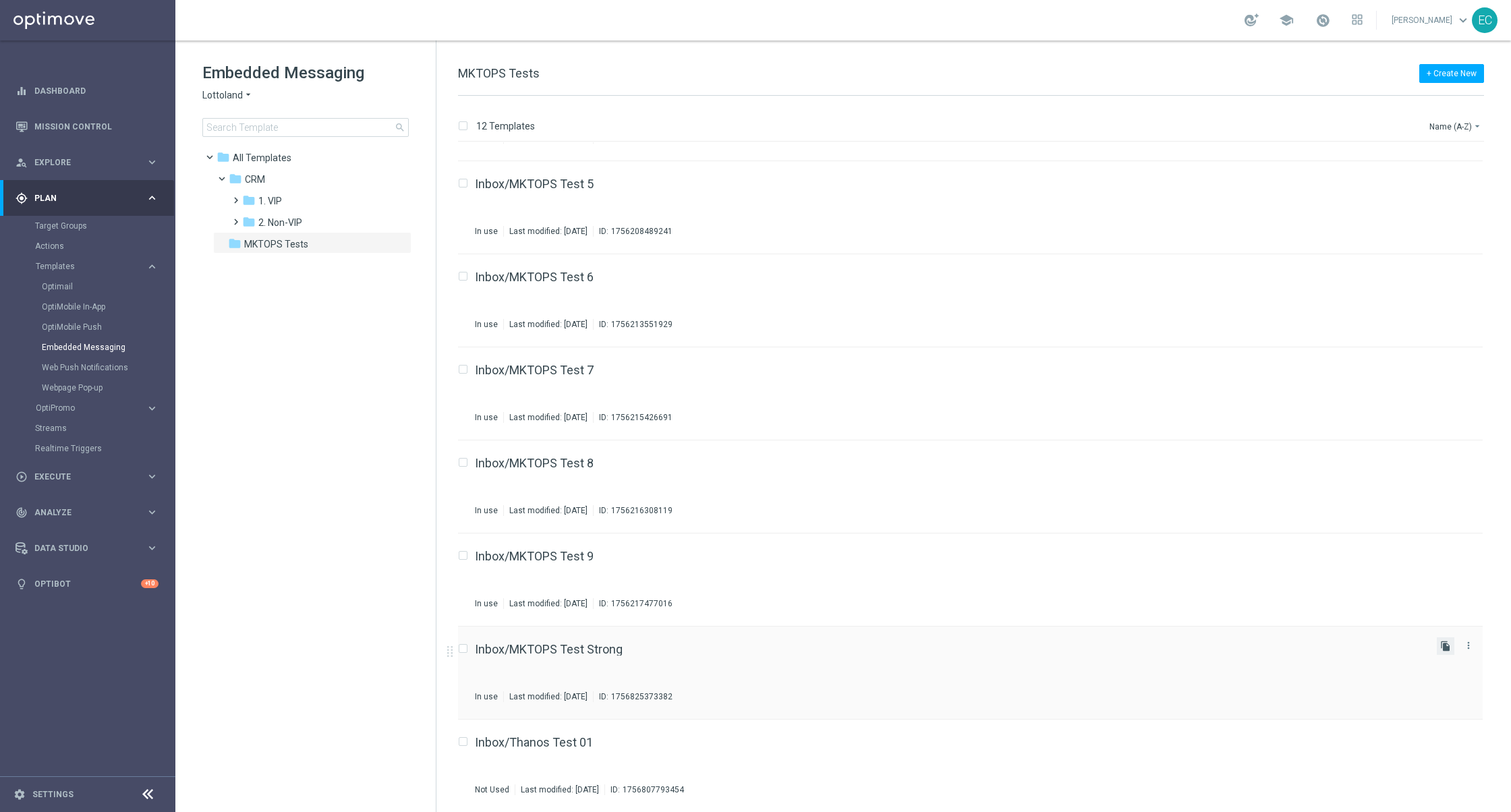
click at [1442, 646] on icon "file_copy" at bounding box center [1445, 646] width 11 height 11
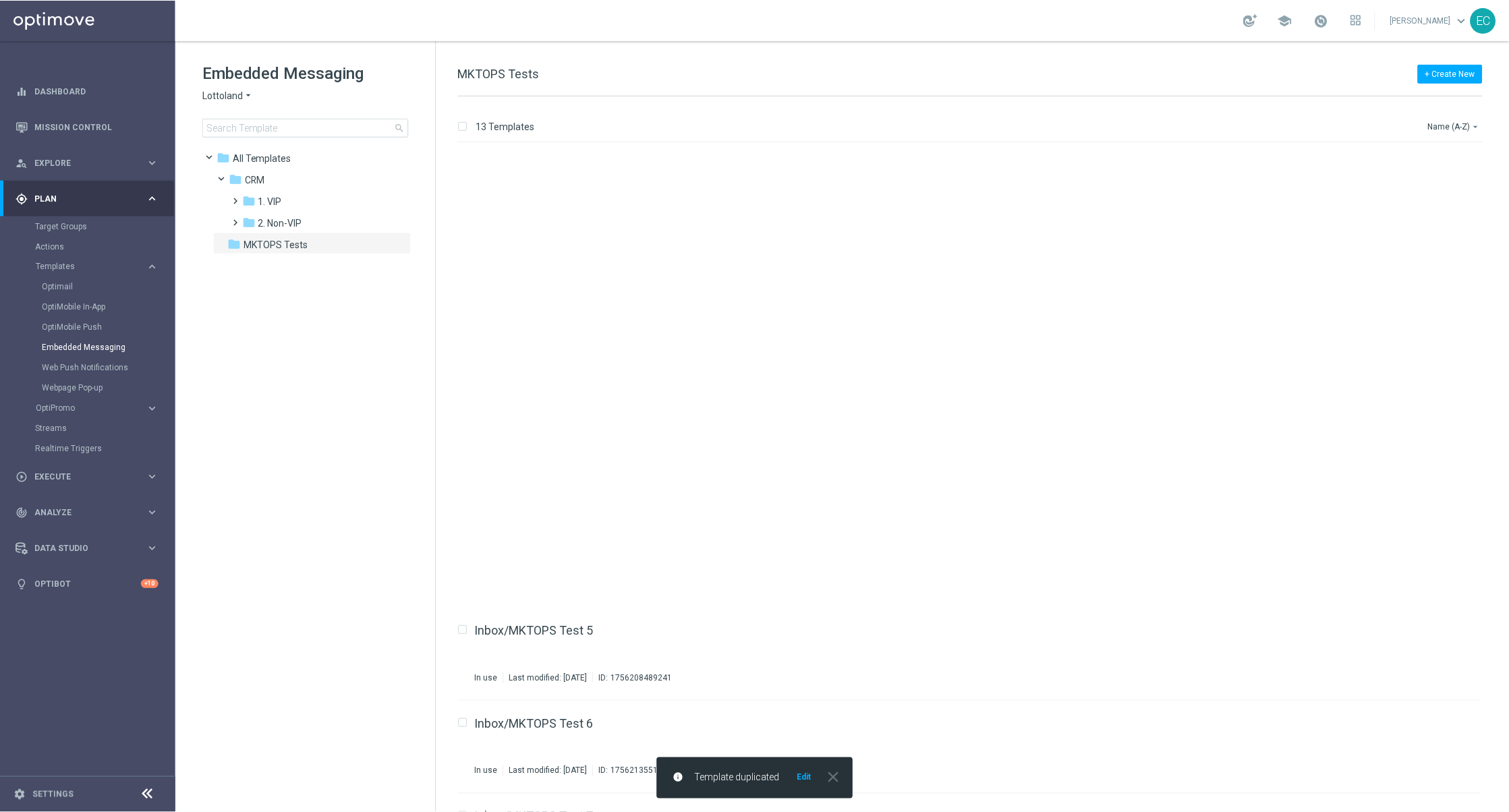
scroll to position [540, 0]
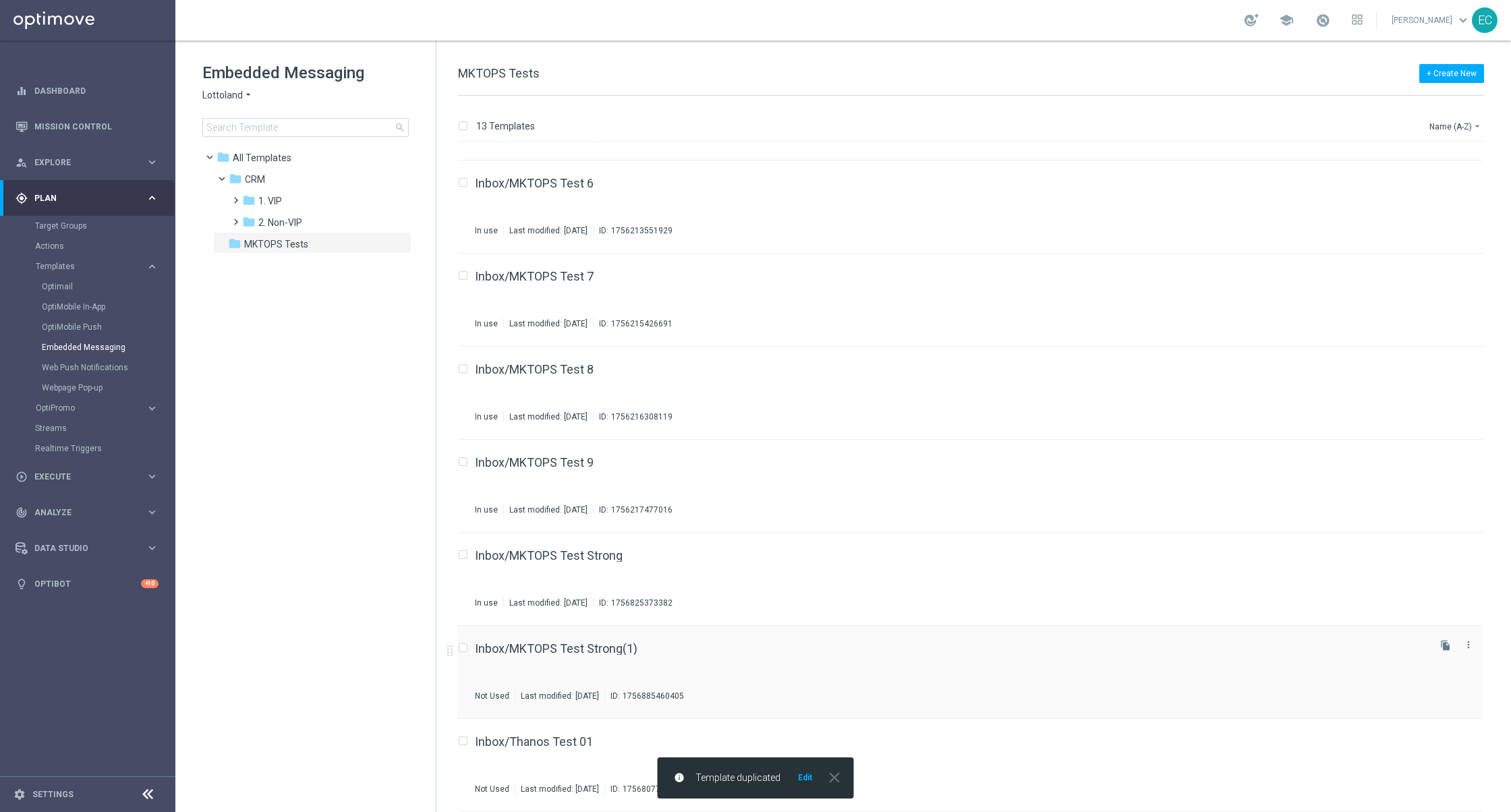
click at [657, 645] on div "Inbox/MKTOPS Test Strong(1)" at bounding box center [950, 649] width 951 height 12
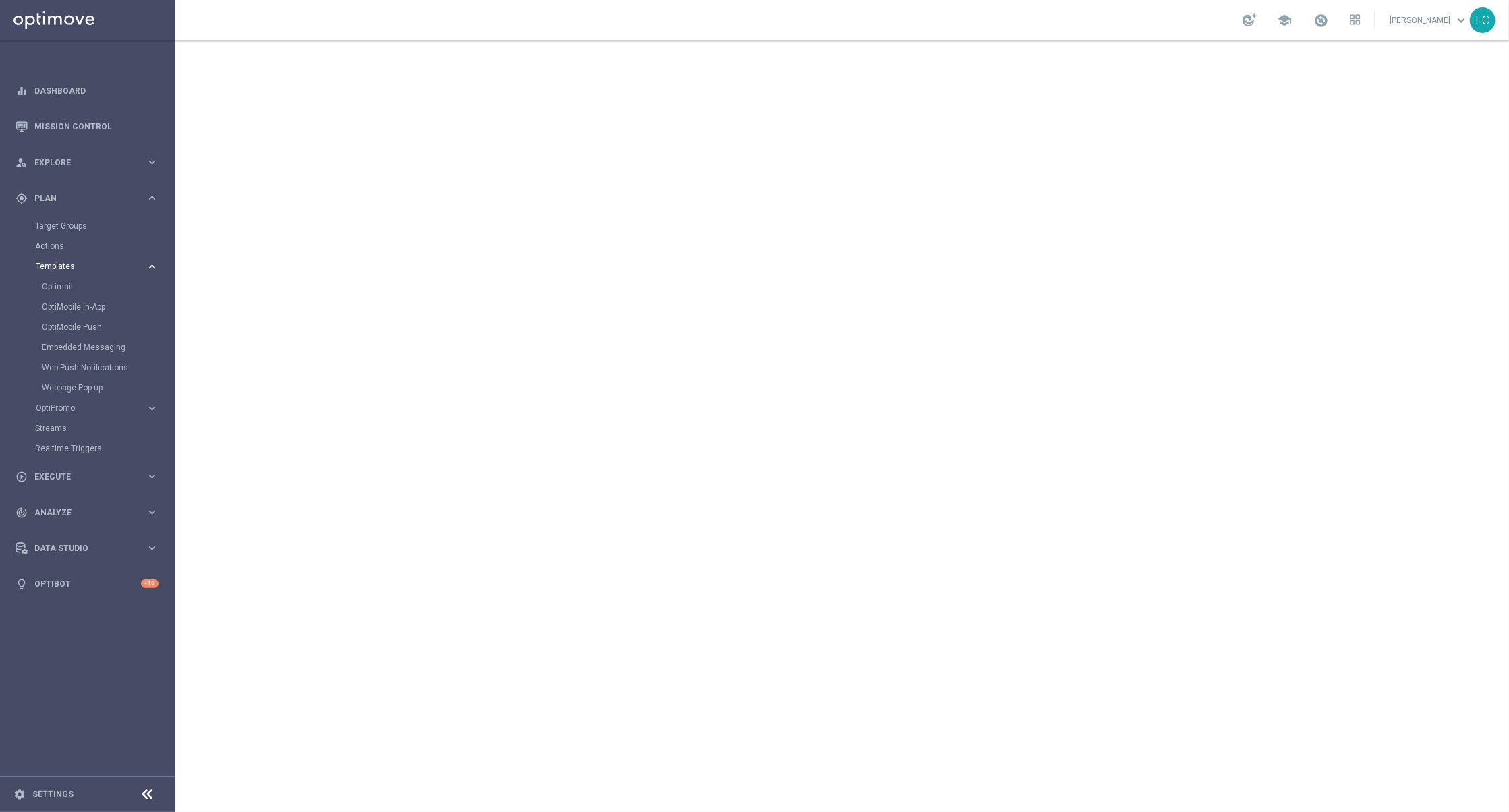
click at [88, 267] on span "Templates" at bounding box center [84, 266] width 96 height 8
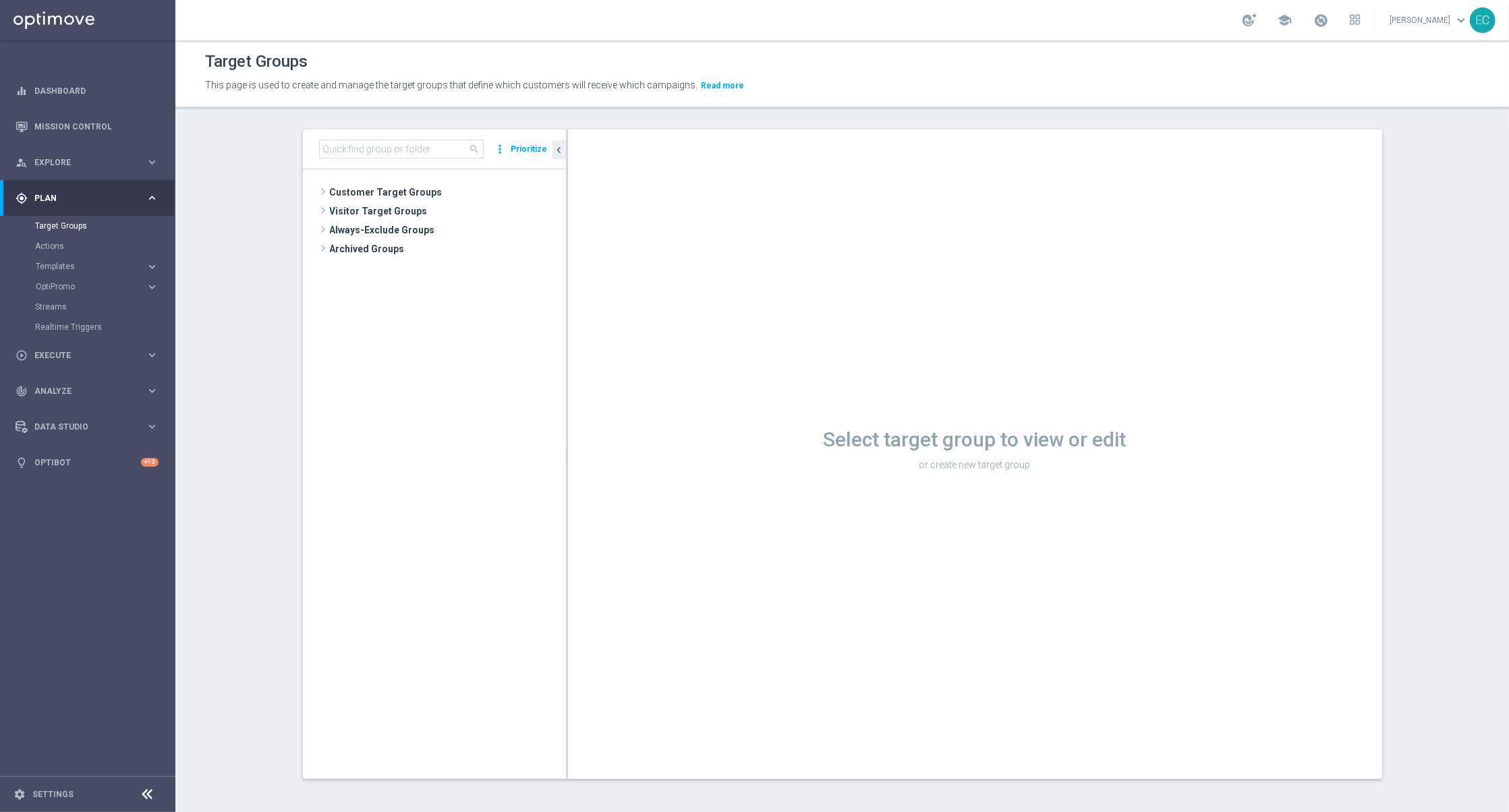
click at [408, 160] on div "search more_vert Prioritize" at bounding box center [434, 149] width 263 height 40
click at [405, 157] on input at bounding box center [401, 148] width 164 height 19
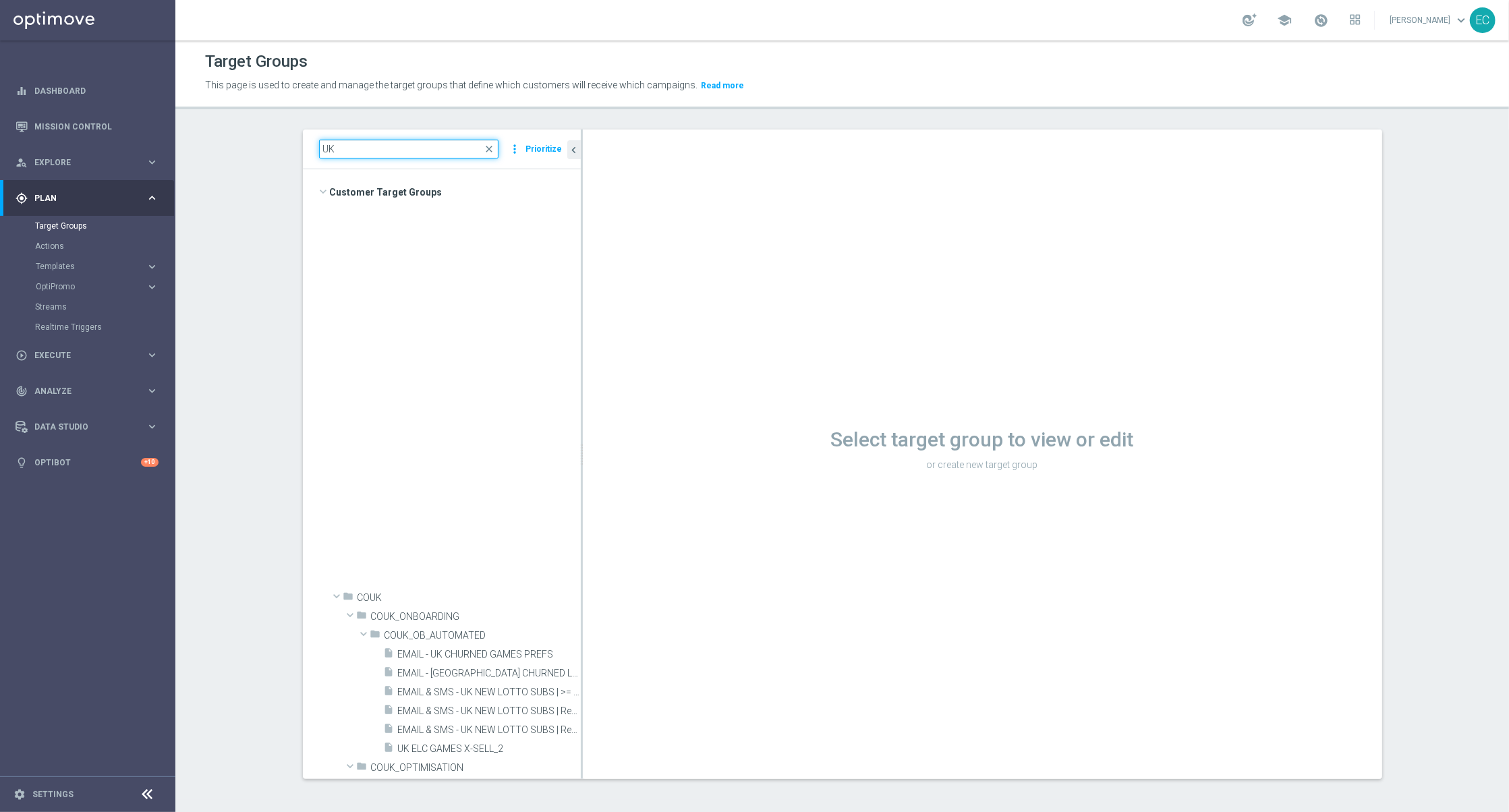
scroll to position [572, 0]
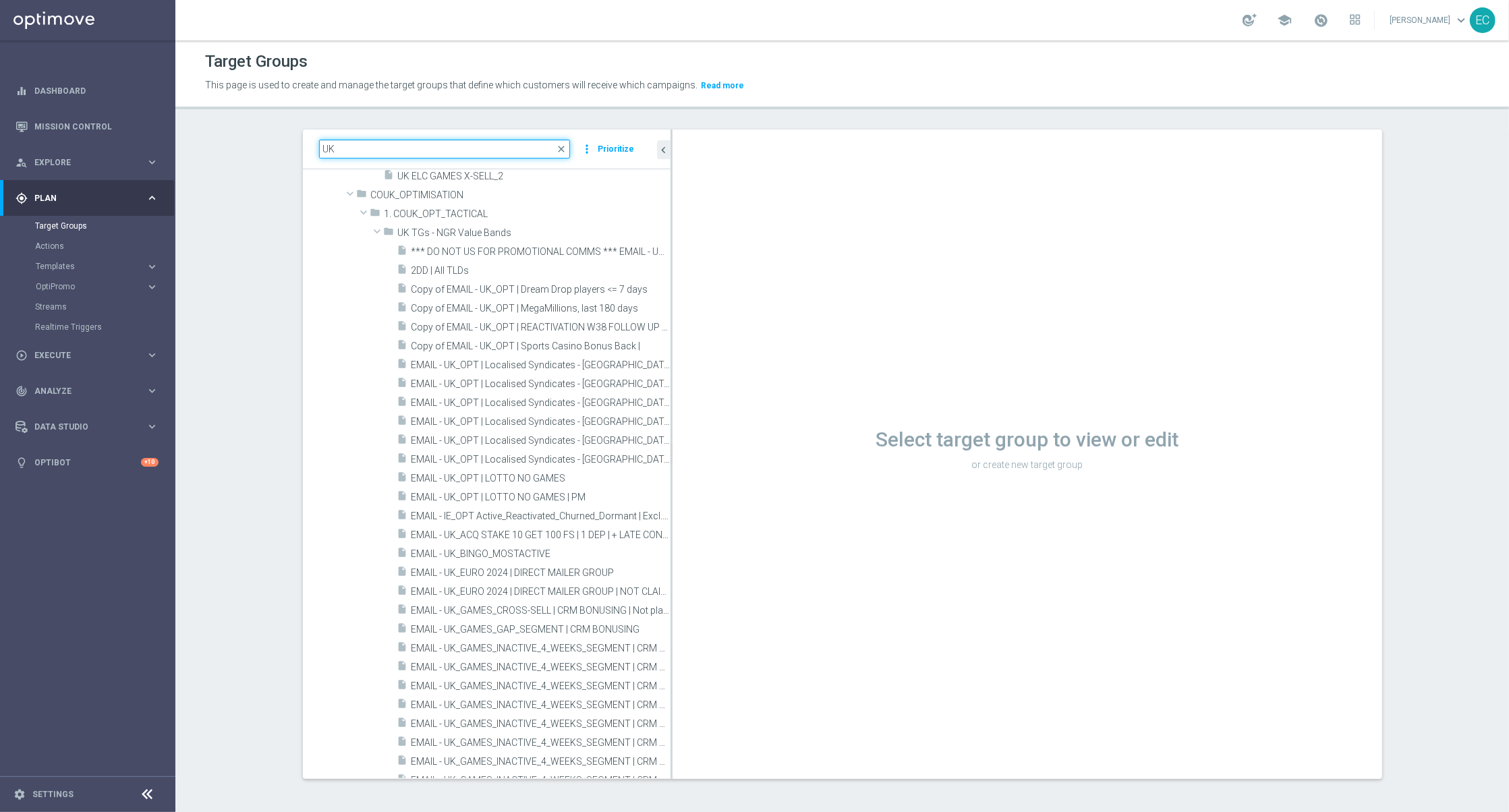
drag, startPoint x: 558, startPoint y: 401, endPoint x: 744, endPoint y: 401, distance: 186.0
click at [744, 401] on as-split "UK close more_vert Prioritize Customer Target Groups library_add create_new_fol…" at bounding box center [842, 454] width 1079 height 649
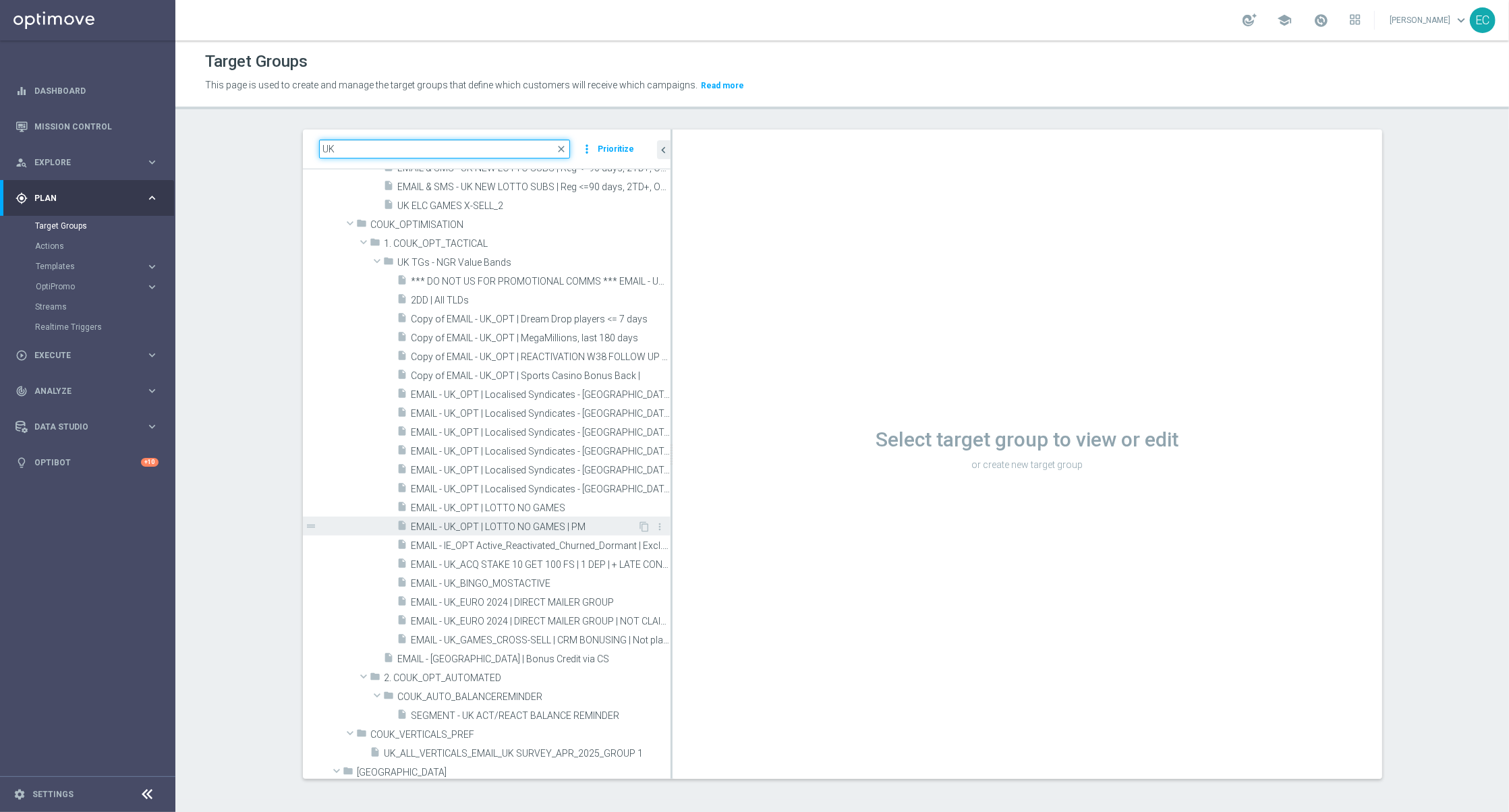
scroll to position [0, 0]
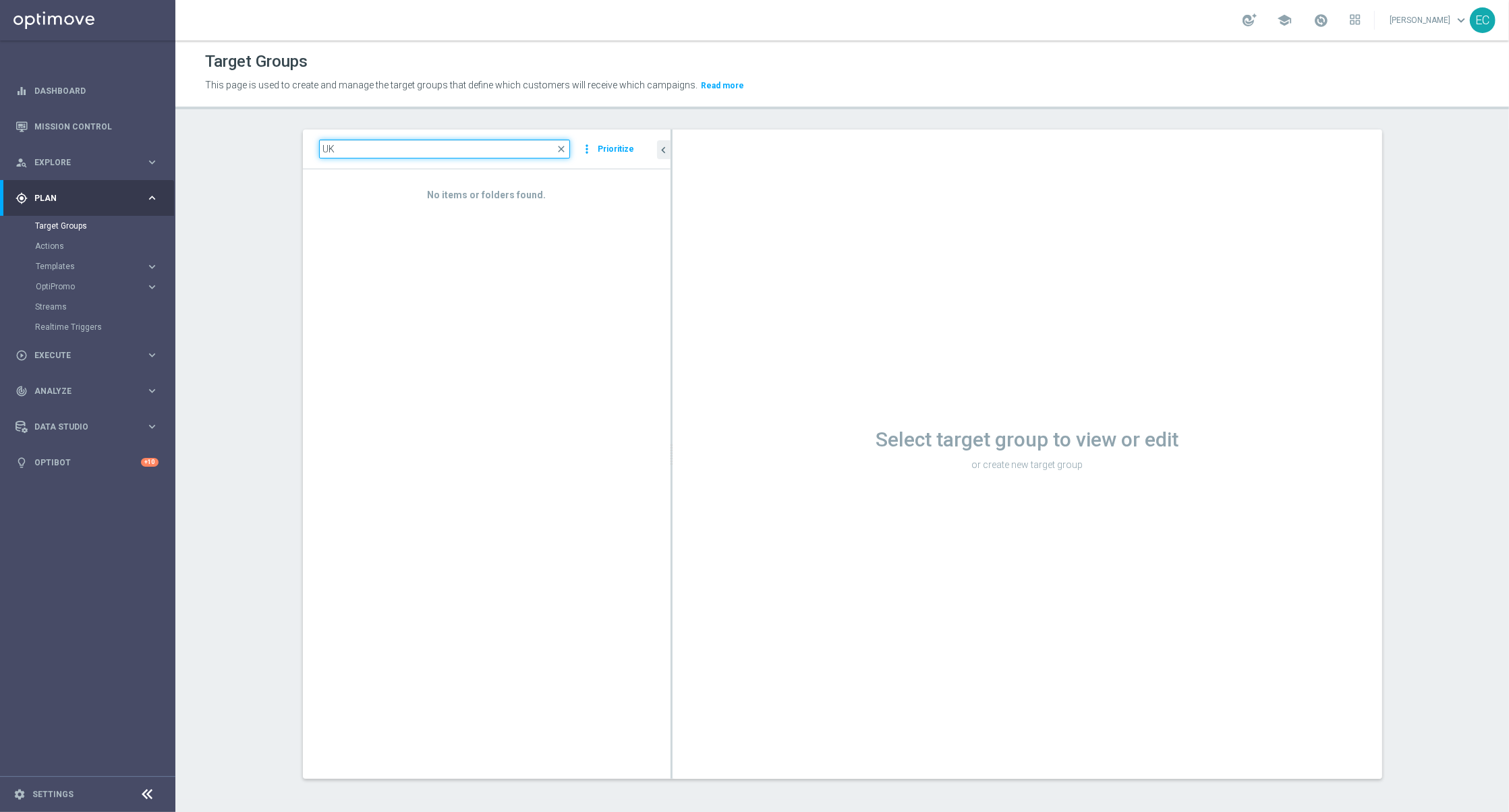
type input "U"
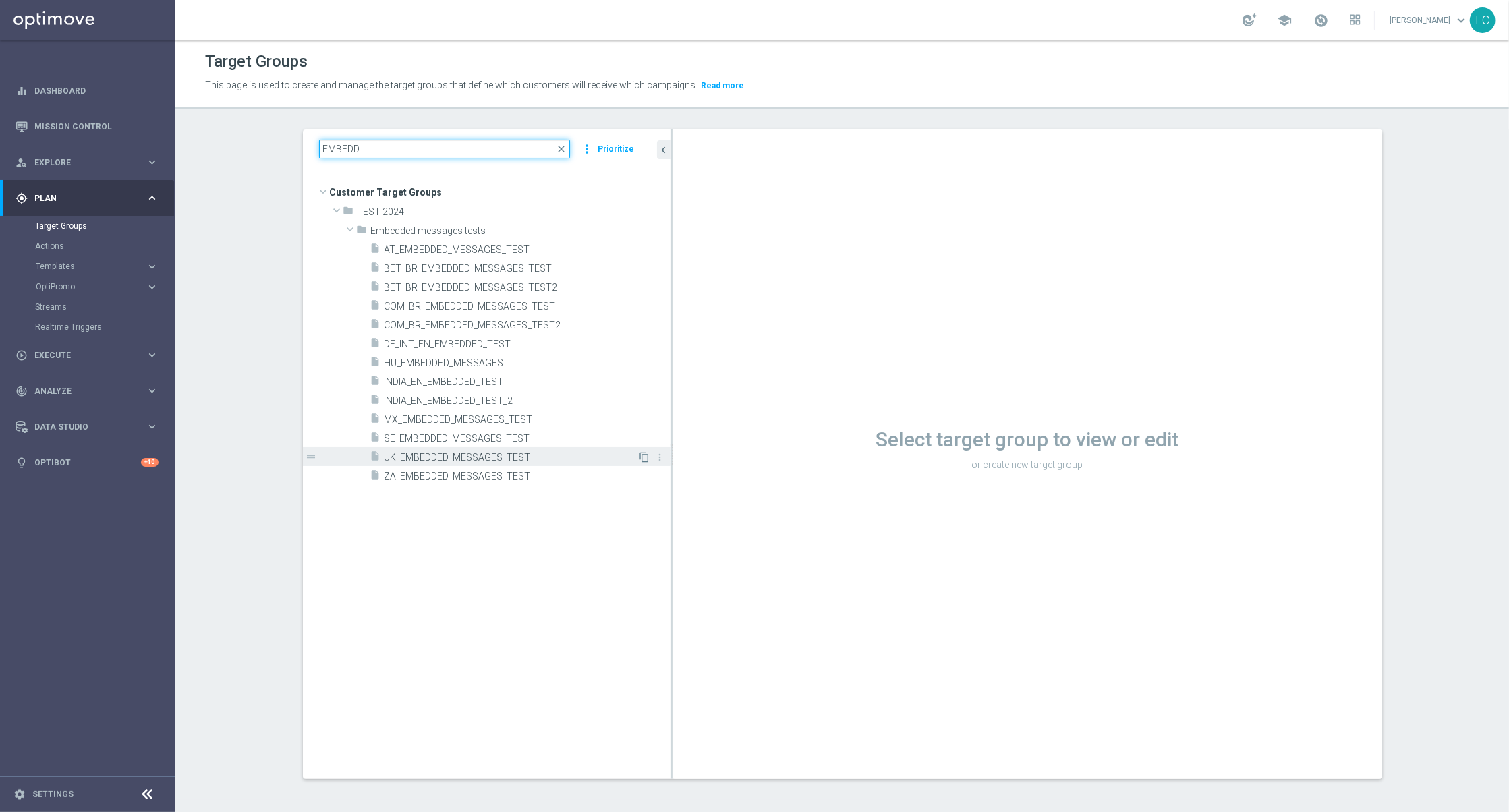
type input "EMBEDD"
click at [640, 456] on icon "content_copy" at bounding box center [645, 457] width 11 height 11
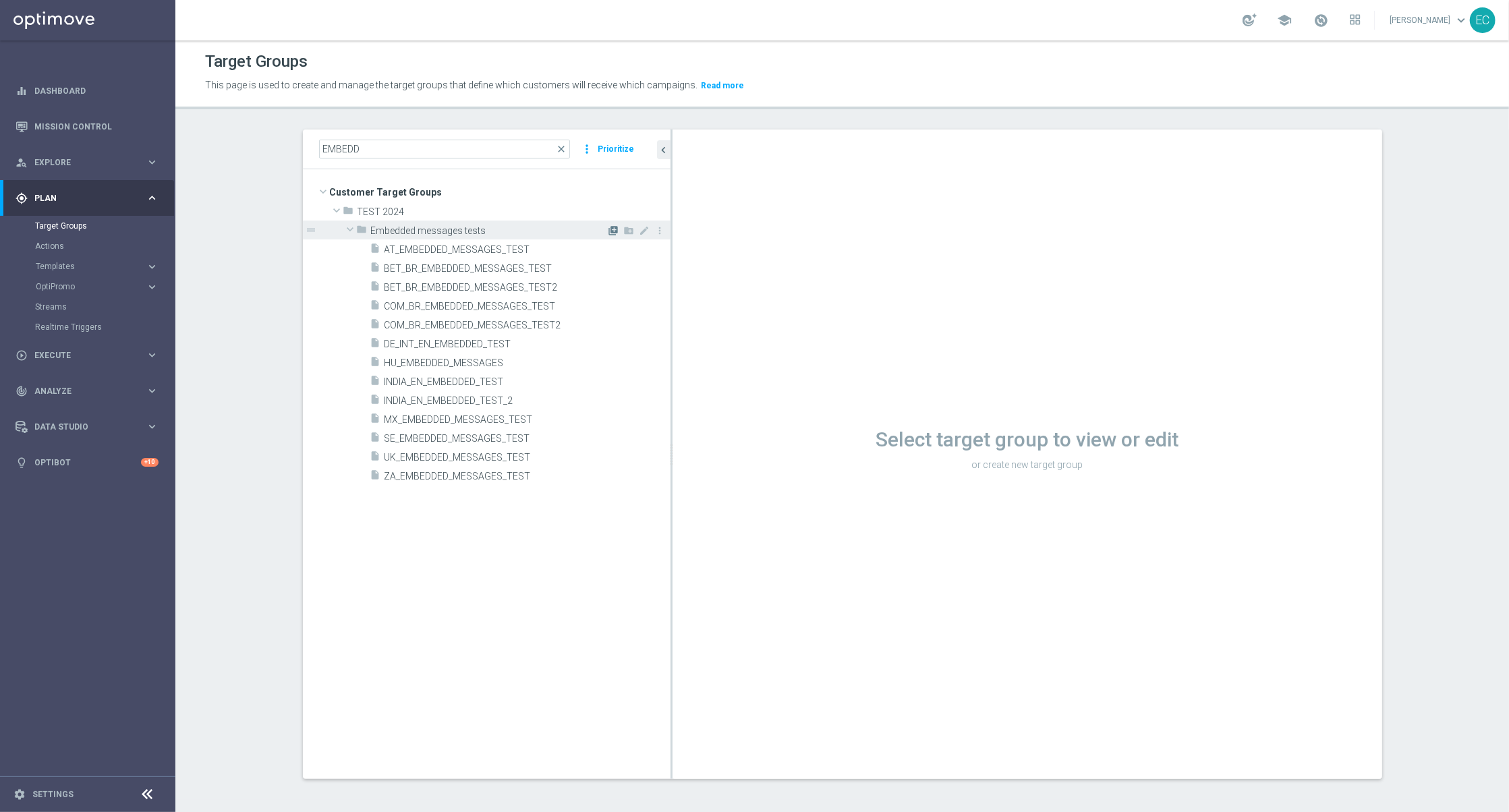
click at [609, 227] on icon "library_add" at bounding box center [614, 230] width 11 height 11
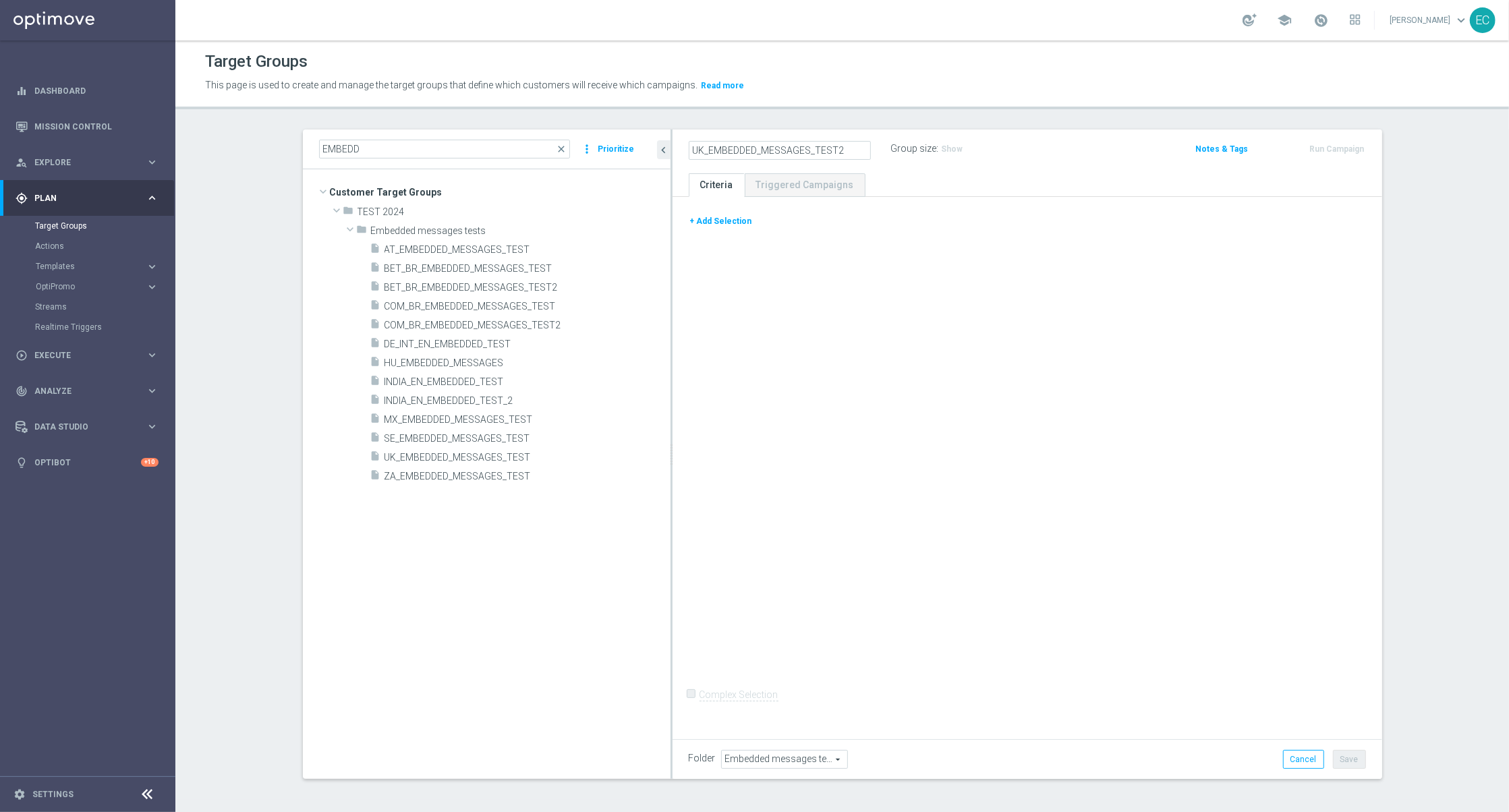
type input "UK_EMBEDDED_MESSAGES_TEST2"
click at [918, 222] on div "+ Add Selection" at bounding box center [1028, 221] width 698 height 15
click at [732, 228] on button "+ Add Selection" at bounding box center [721, 221] width 65 height 15
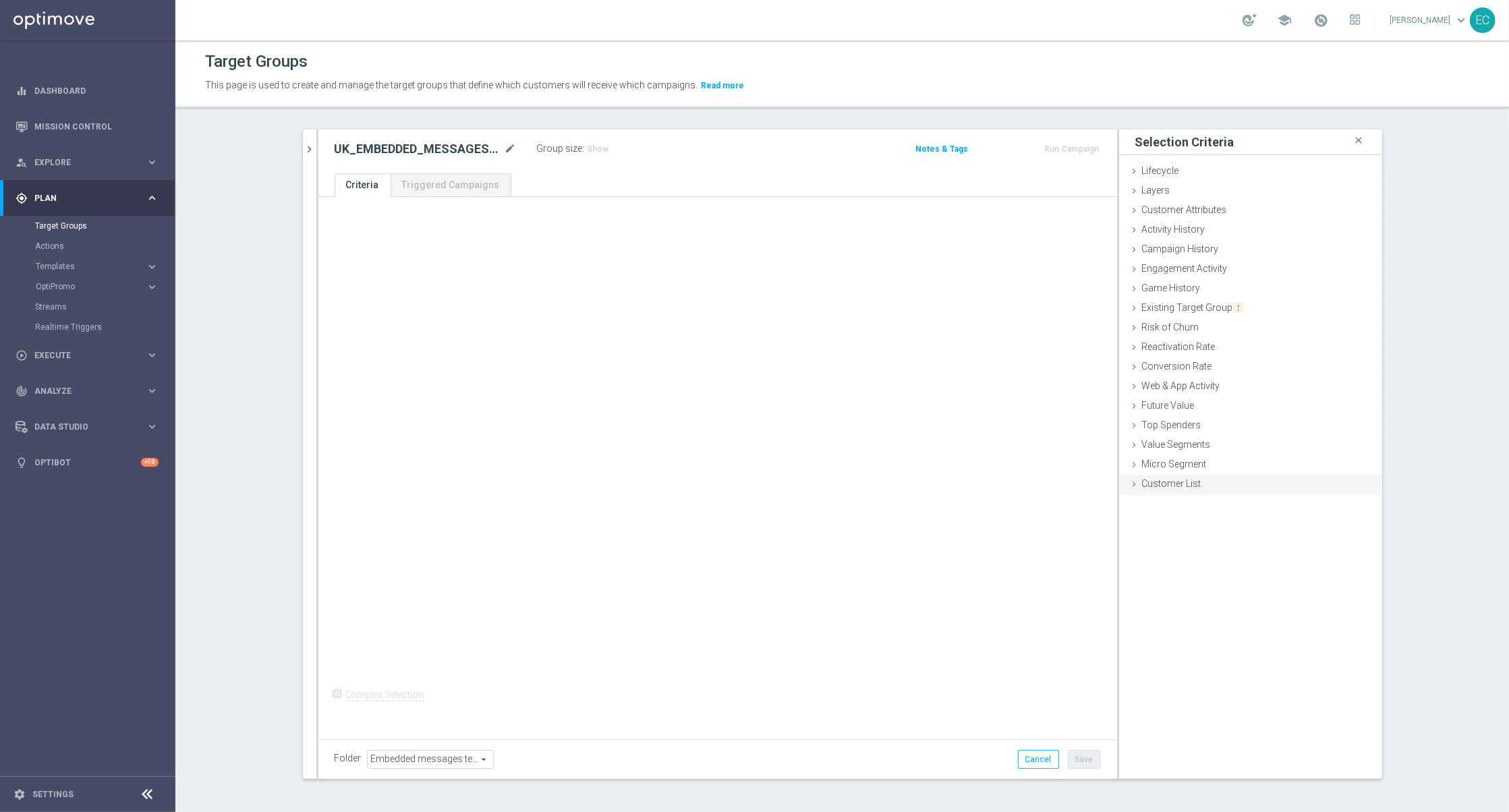
click at [1253, 475] on div "Customer List done" at bounding box center [1250, 484] width 263 height 20
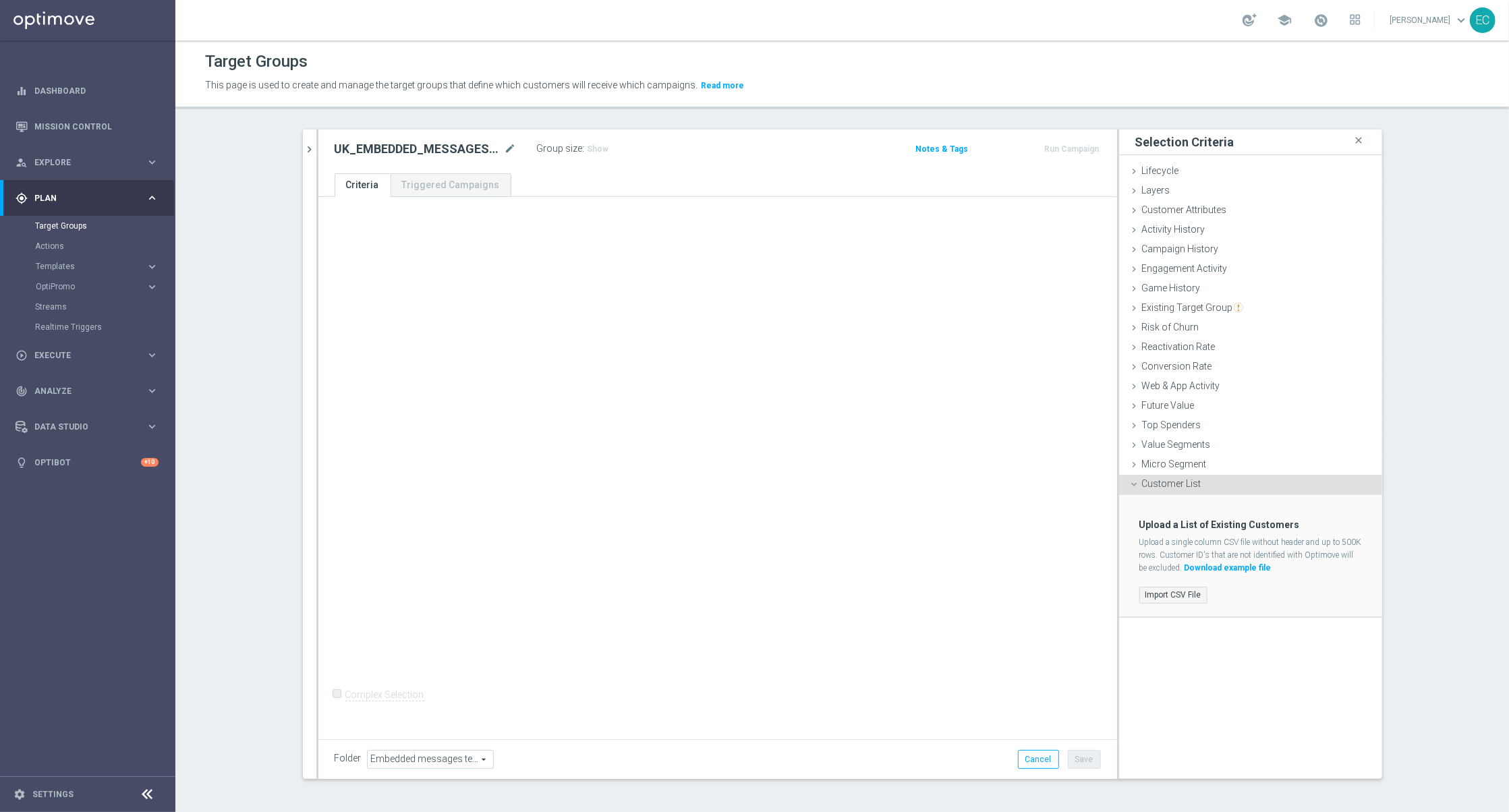
click at [1175, 596] on label "Import CSV File" at bounding box center [1173, 595] width 68 height 17
click at [0, 0] on input "Import CSV File" at bounding box center [0, 0] width 0 height 0
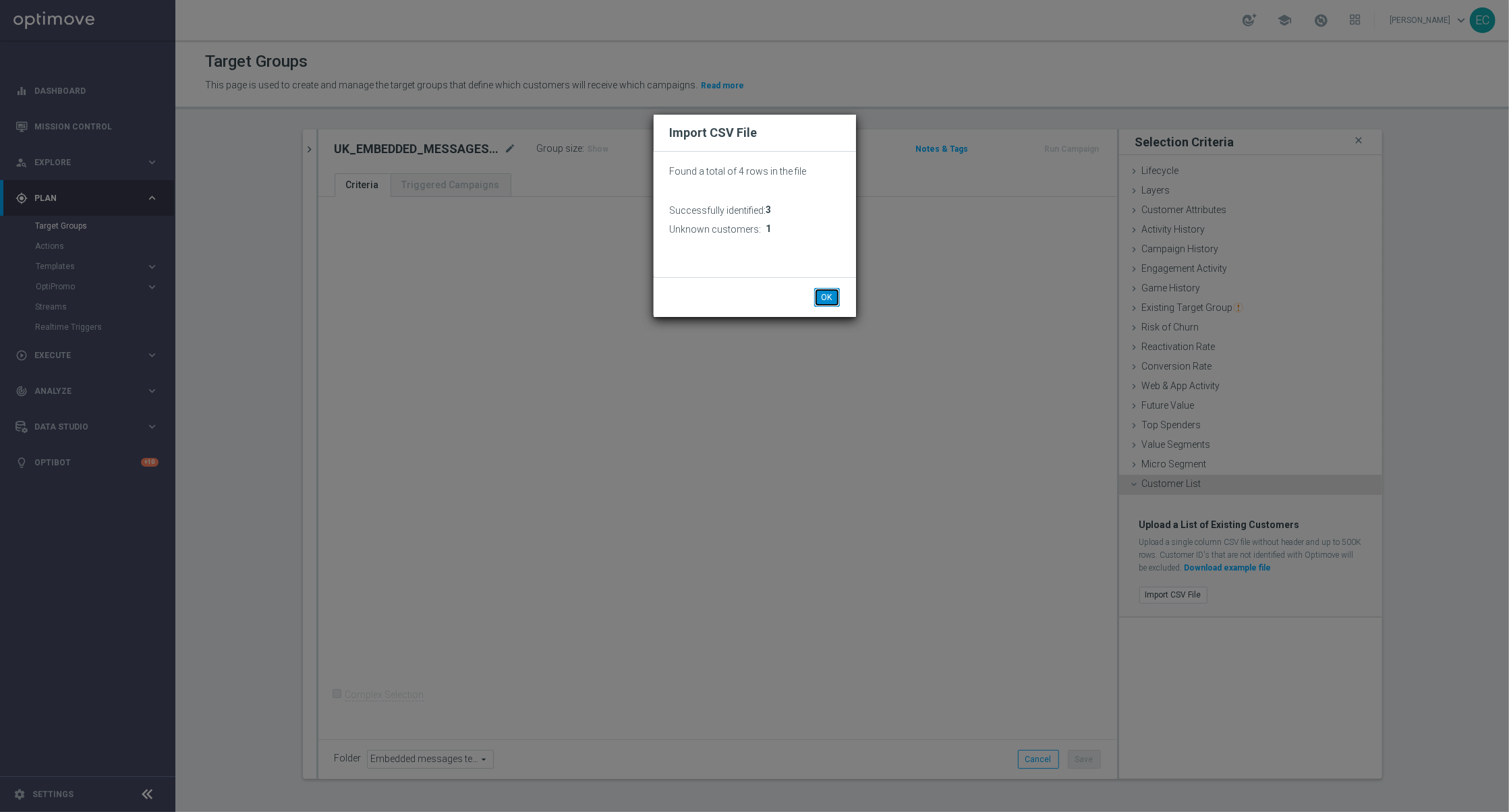
click at [831, 293] on button "OK" at bounding box center [827, 297] width 26 height 19
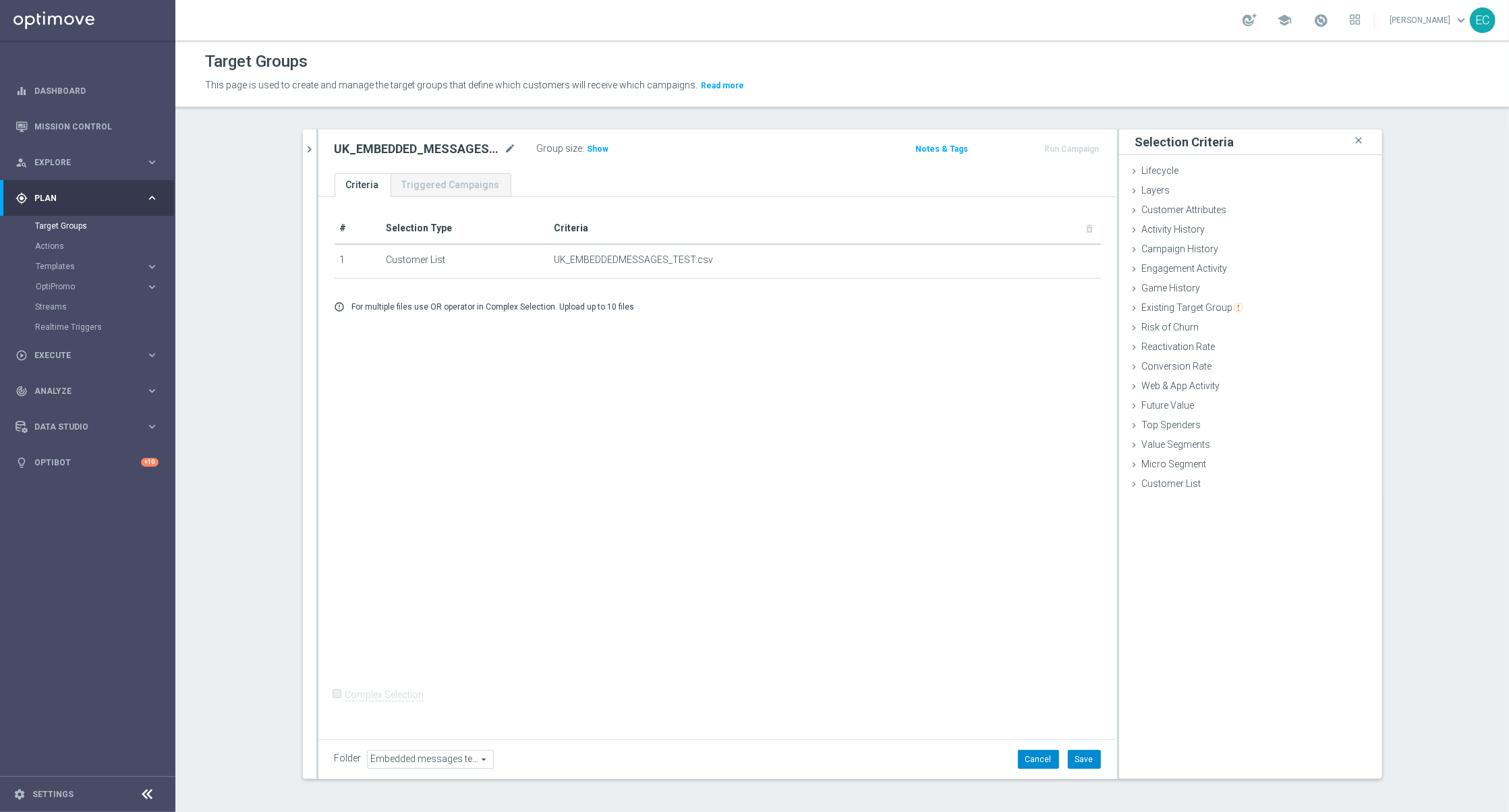
drag, startPoint x: 1051, startPoint y: 765, endPoint x: 1079, endPoint y: 763, distance: 28.1
click at [1052, 764] on div "Cancel Save Saving..." at bounding box center [1059, 759] width 83 height 19
click at [1079, 763] on button "Save" at bounding box center [1084, 759] width 33 height 19
click at [602, 139] on div "Group size : Show" at bounding box center [604, 147] width 135 height 16
click at [591, 147] on span "Show" at bounding box center [598, 149] width 22 height 10
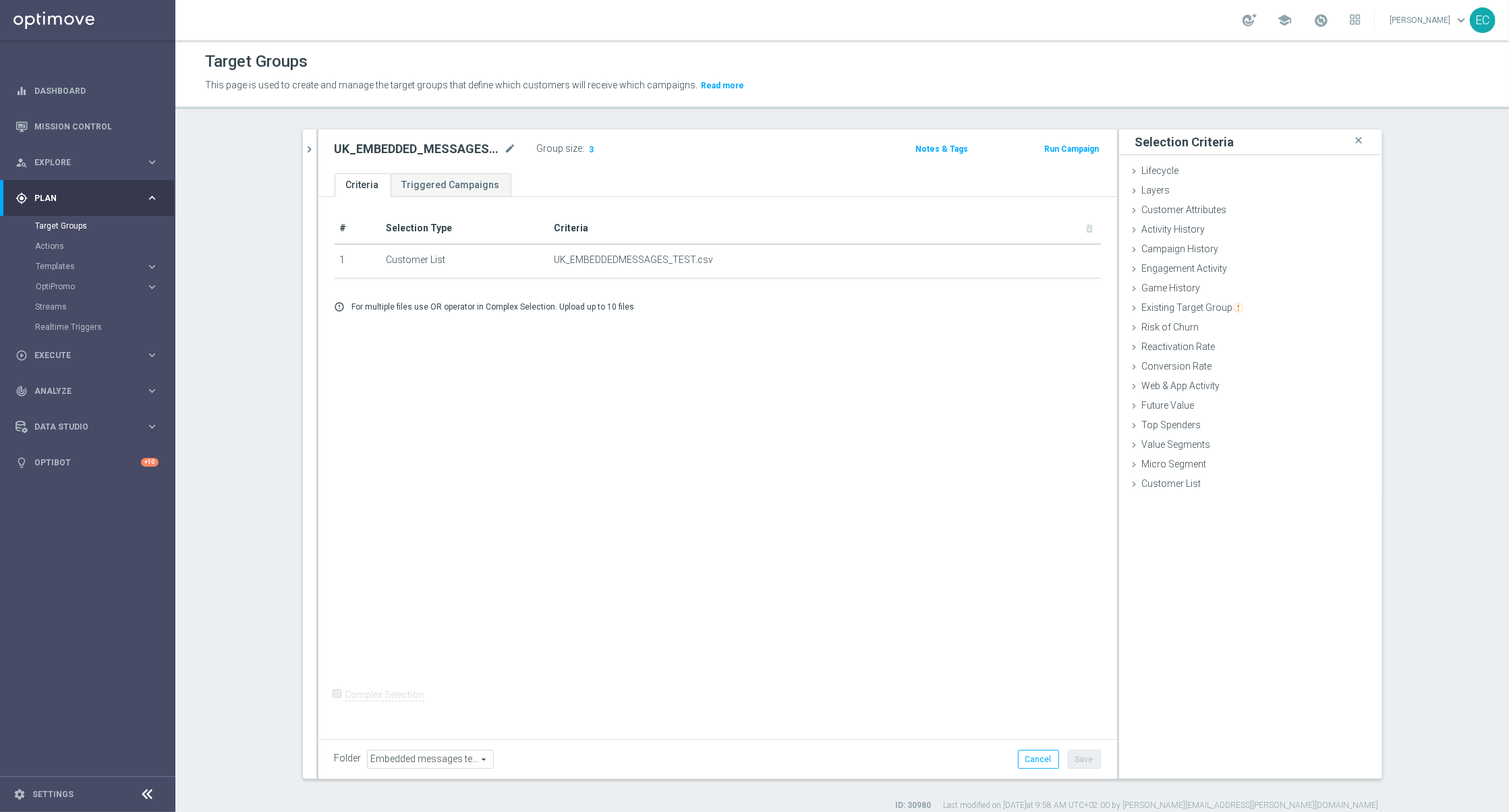
click at [1055, 139] on div "Run Campaign" at bounding box center [1044, 148] width 111 height 17
click at [1058, 146] on button "Run Campaign" at bounding box center [1071, 149] width 57 height 15
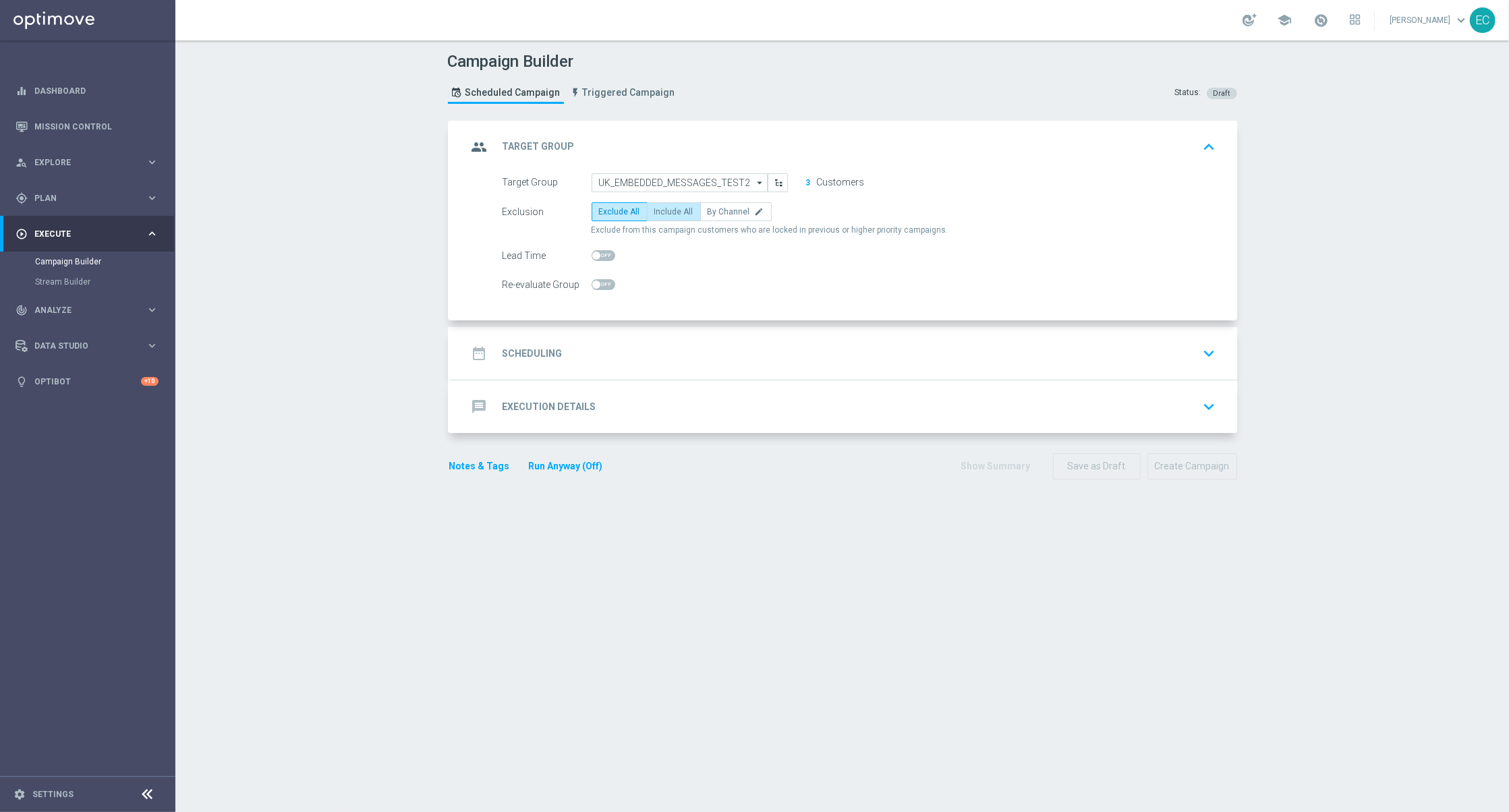
click at [676, 217] on label "Include All" at bounding box center [674, 212] width 54 height 19
click at [663, 217] on input "Include All" at bounding box center [658, 214] width 9 height 9
radio input "true"
click at [661, 361] on div "date_range Scheduling keyboard_arrow_down" at bounding box center [844, 353] width 753 height 26
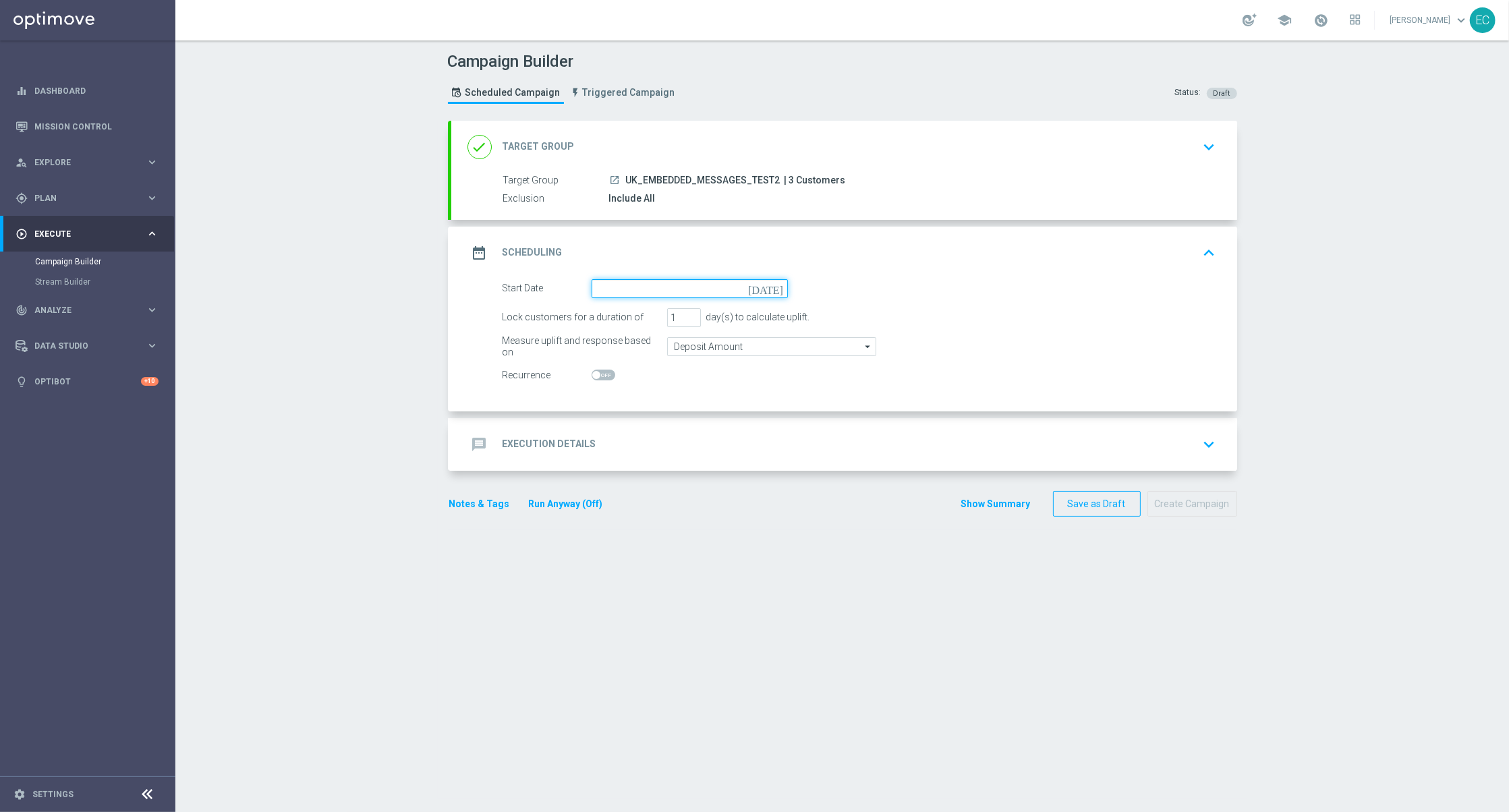
click at [693, 285] on input at bounding box center [689, 288] width 197 height 19
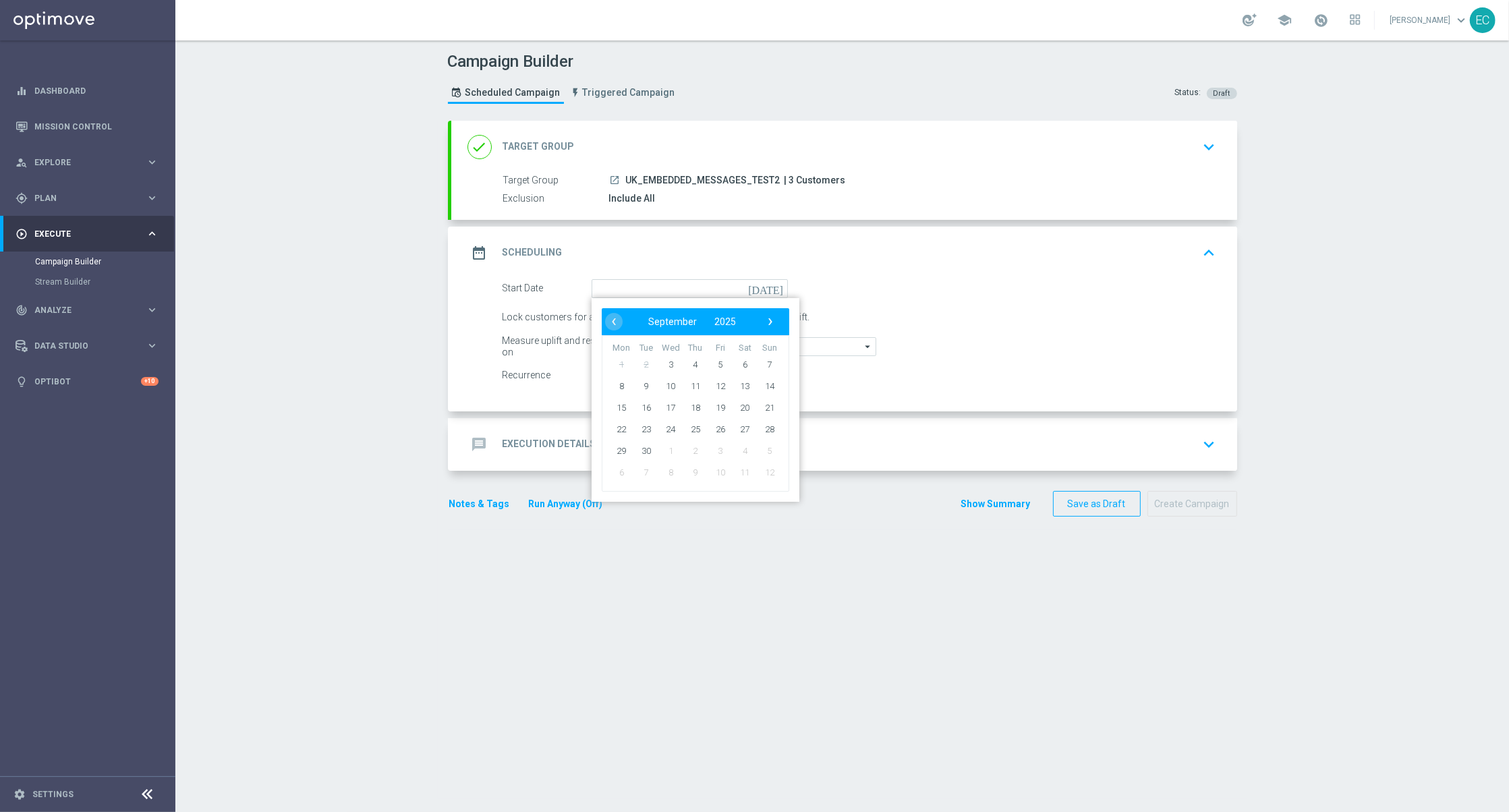
type input "03 Sep 2025"
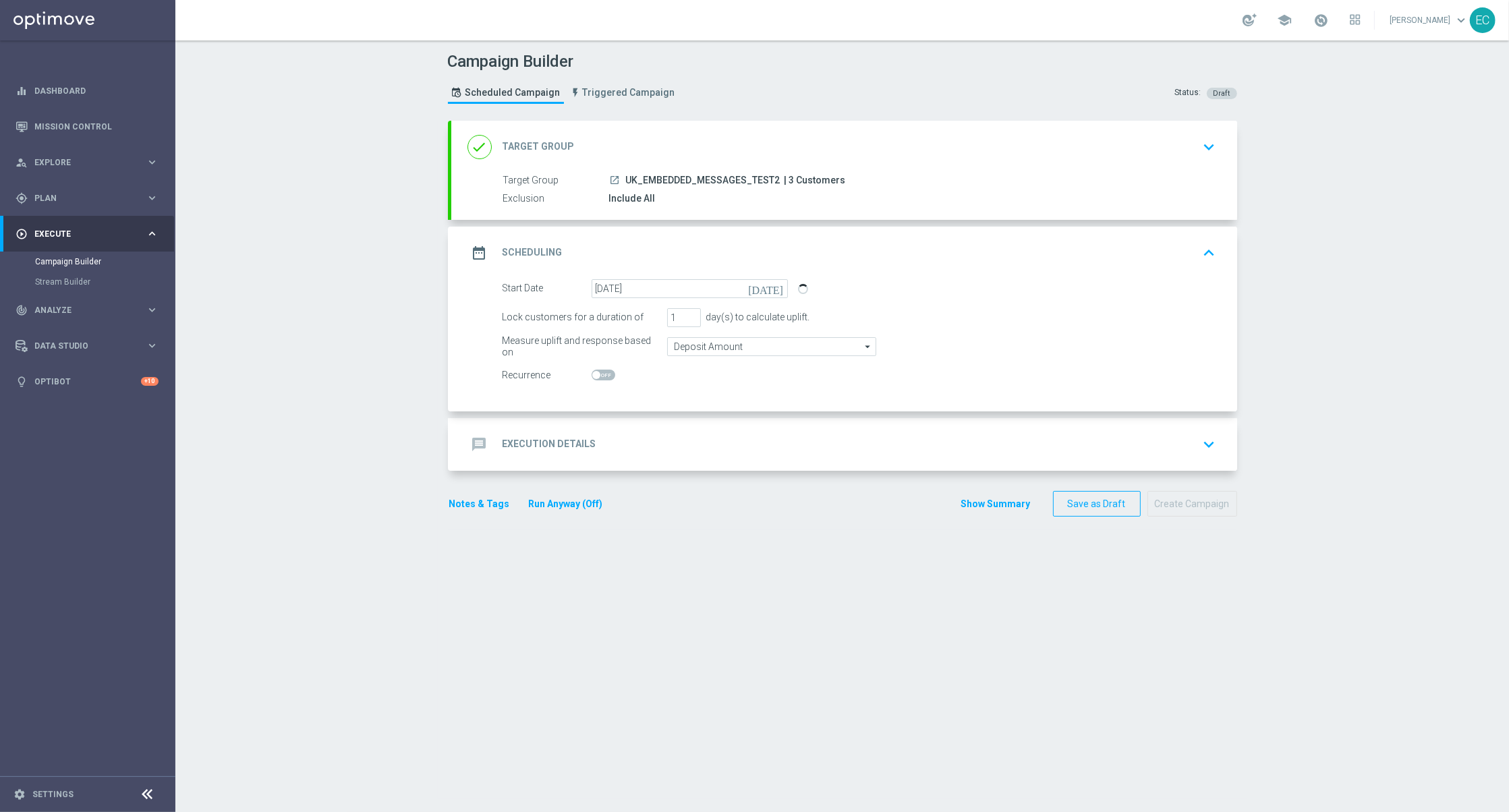
click at [687, 450] on div "message Execution Details keyboard_arrow_down" at bounding box center [844, 444] width 753 height 26
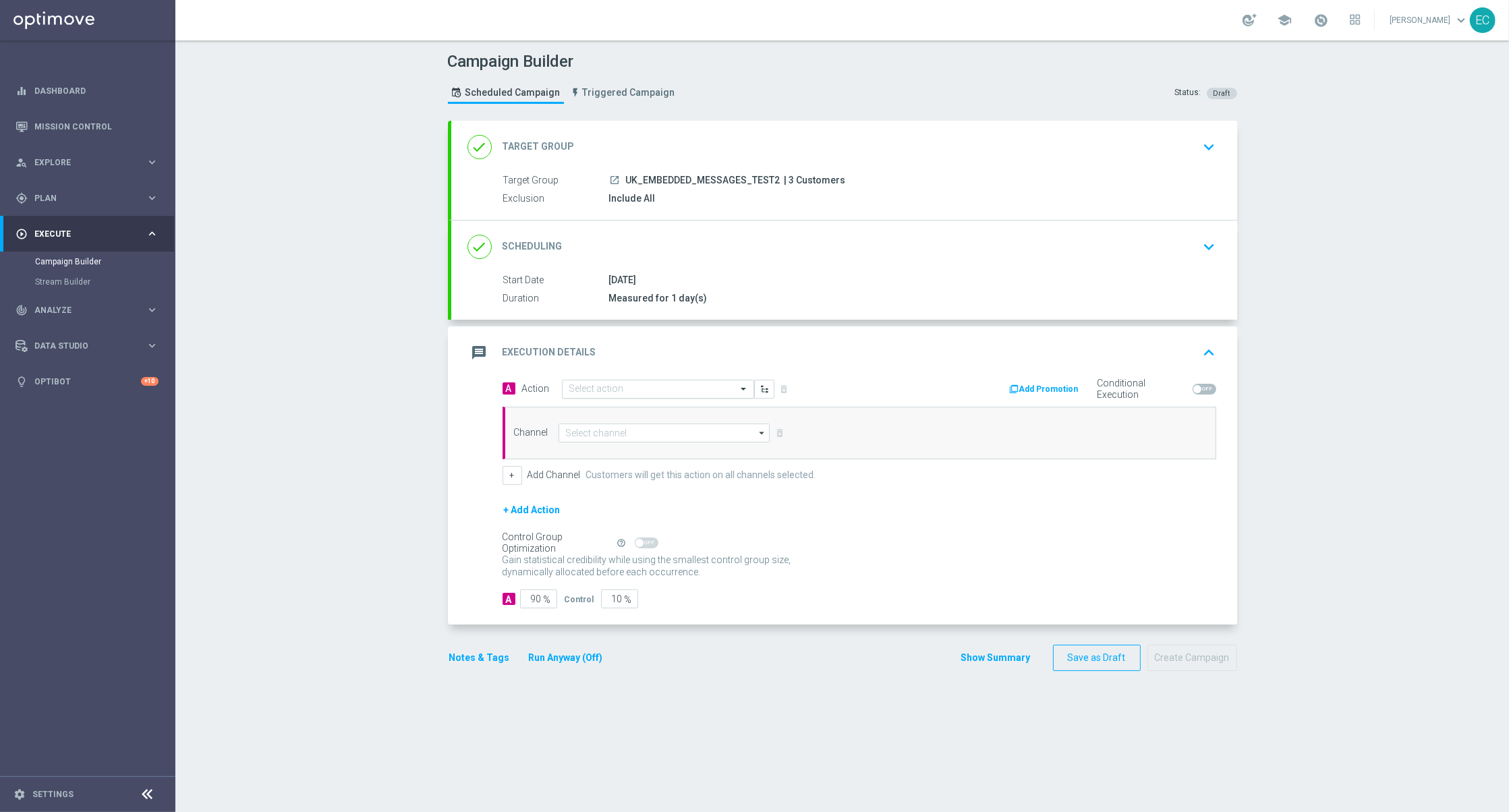
click at [638, 390] on input "text" at bounding box center [645, 389] width 151 height 11
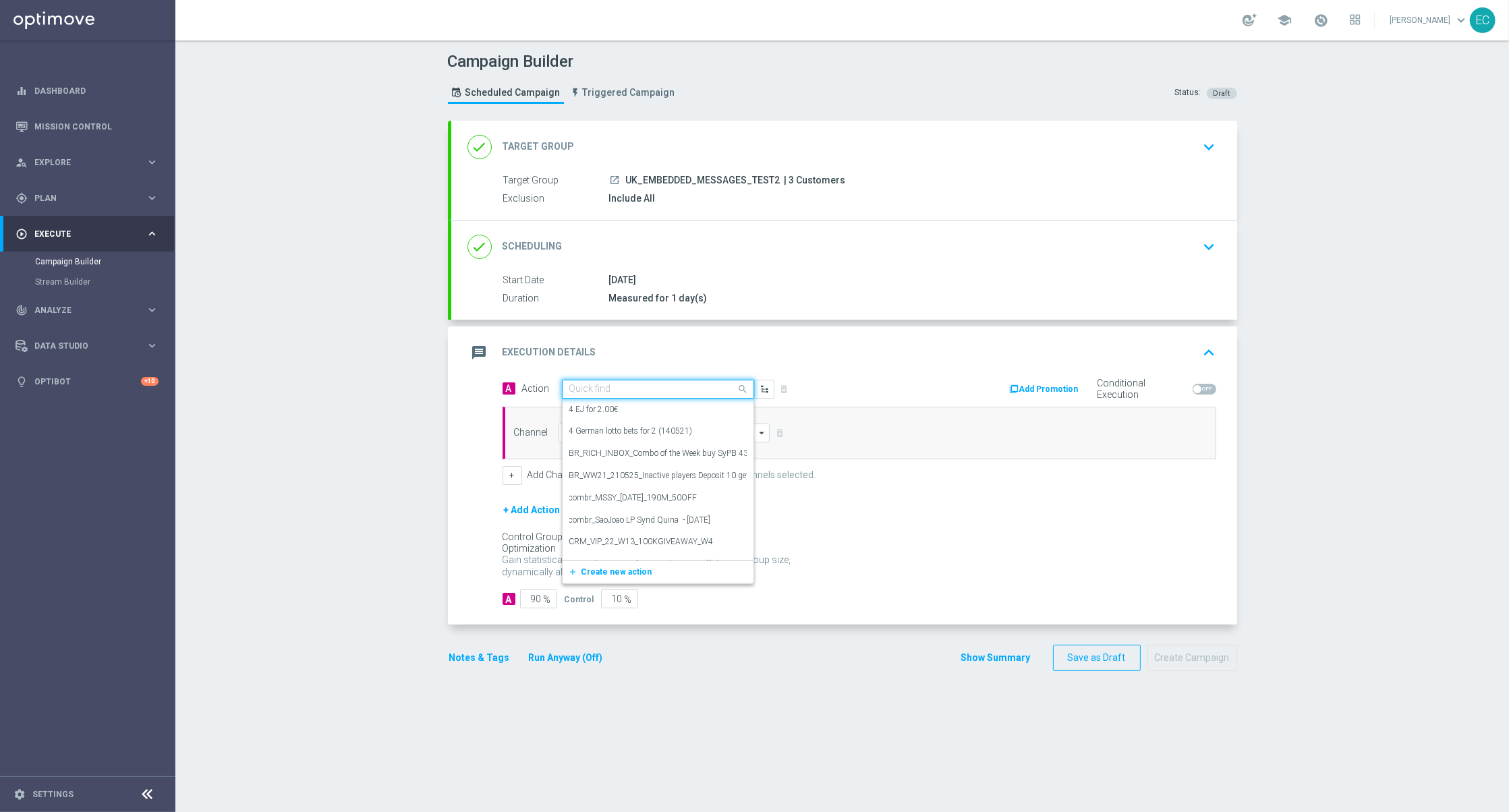
type input "s"
paste input "MKTOPS Test Small"
type input "MKTOPS Test Small"
click at [623, 434] on span "Create new action" at bounding box center [617, 431] width 71 height 10
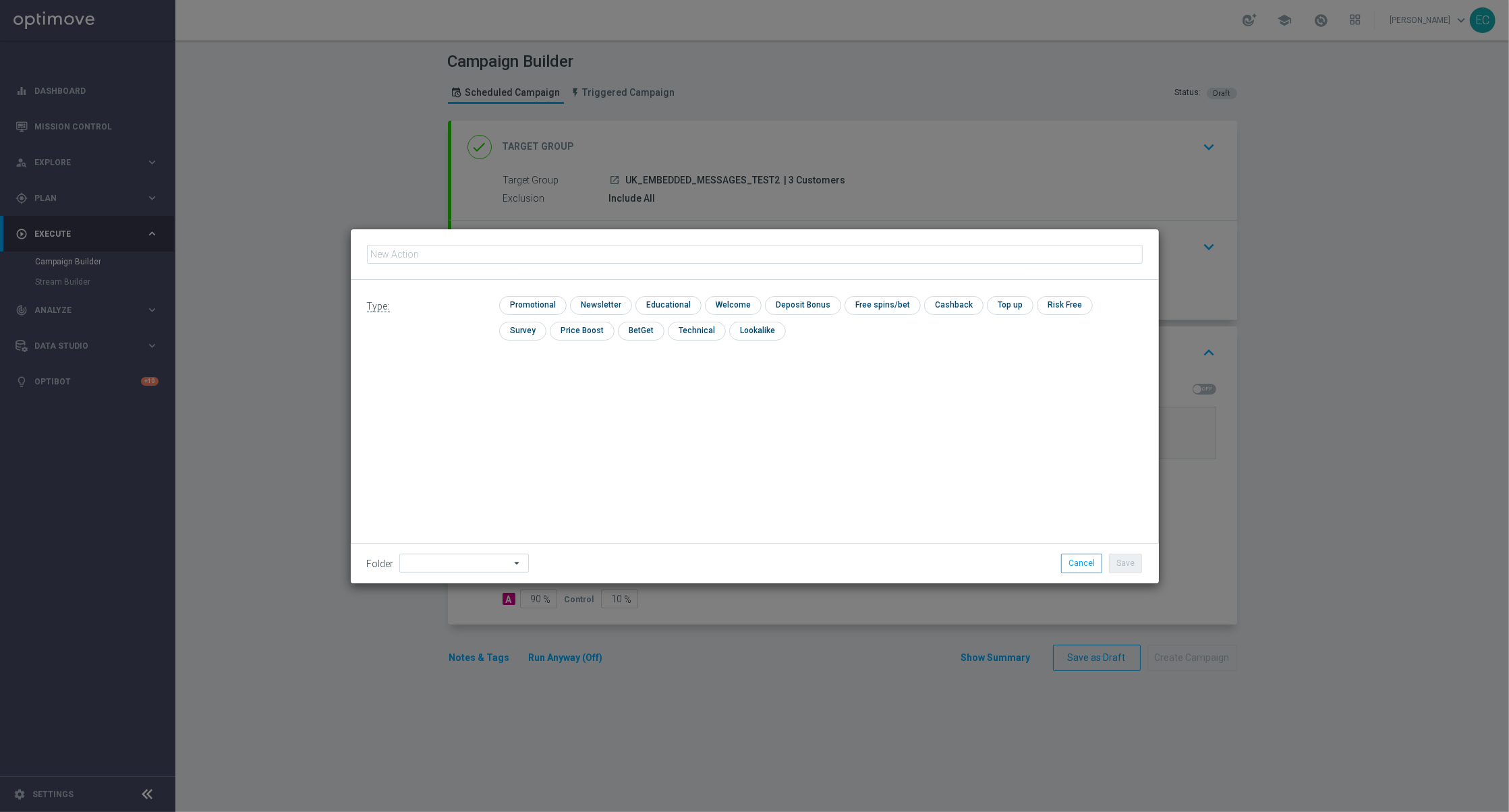
type input "MKTOPS Test Small"
click at [551, 310] on input "checkbox" at bounding box center [531, 305] width 64 height 18
checkbox input "true"
click at [1134, 557] on button "Save" at bounding box center [1126, 563] width 33 height 19
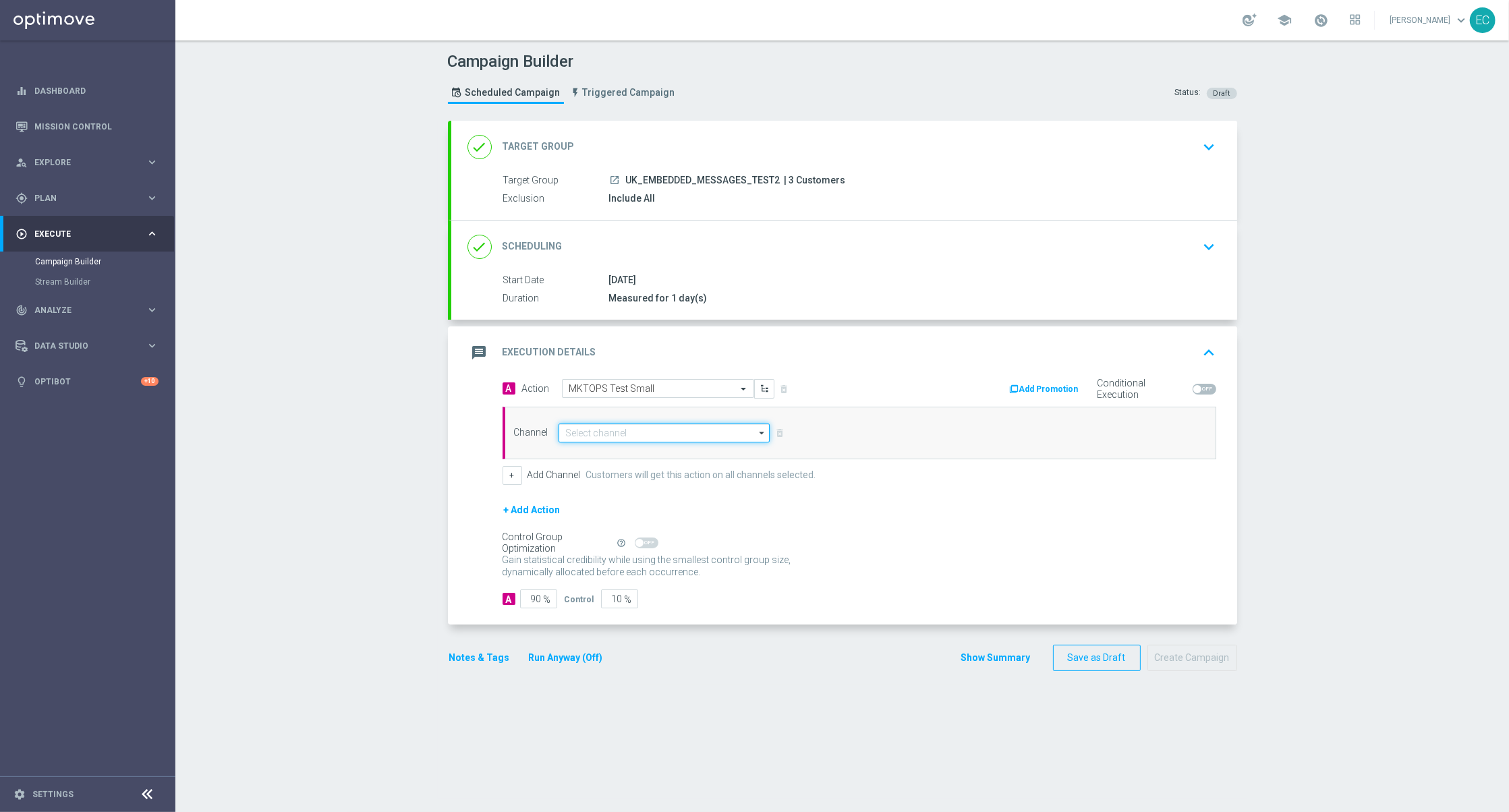
click at [648, 438] on input at bounding box center [664, 432] width 212 height 19
click at [631, 470] on div "Embedded Messaging" at bounding box center [606, 473] width 84 height 12
type input "Embedded Messaging"
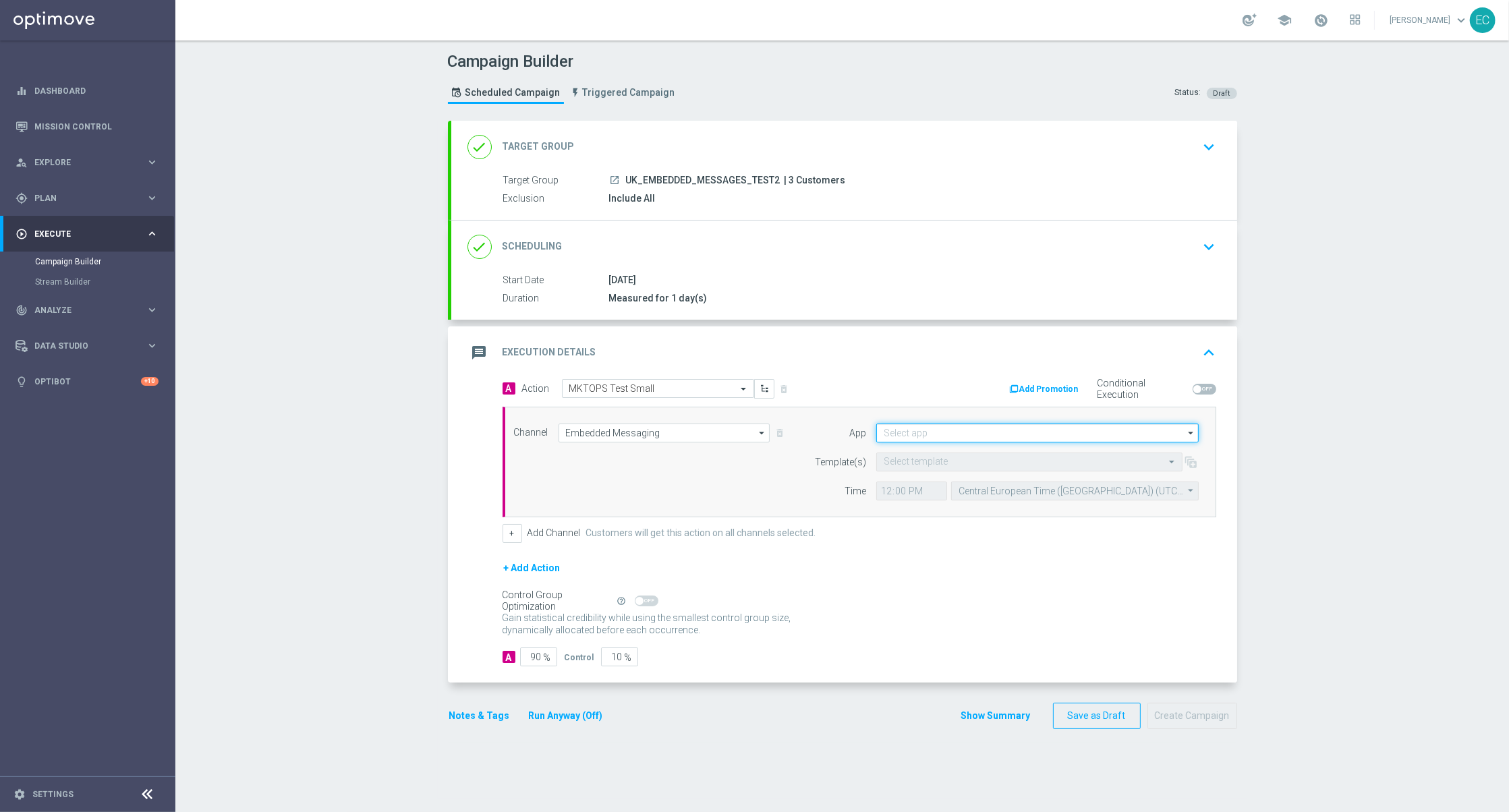
click at [990, 437] on input at bounding box center [1037, 432] width 322 height 19
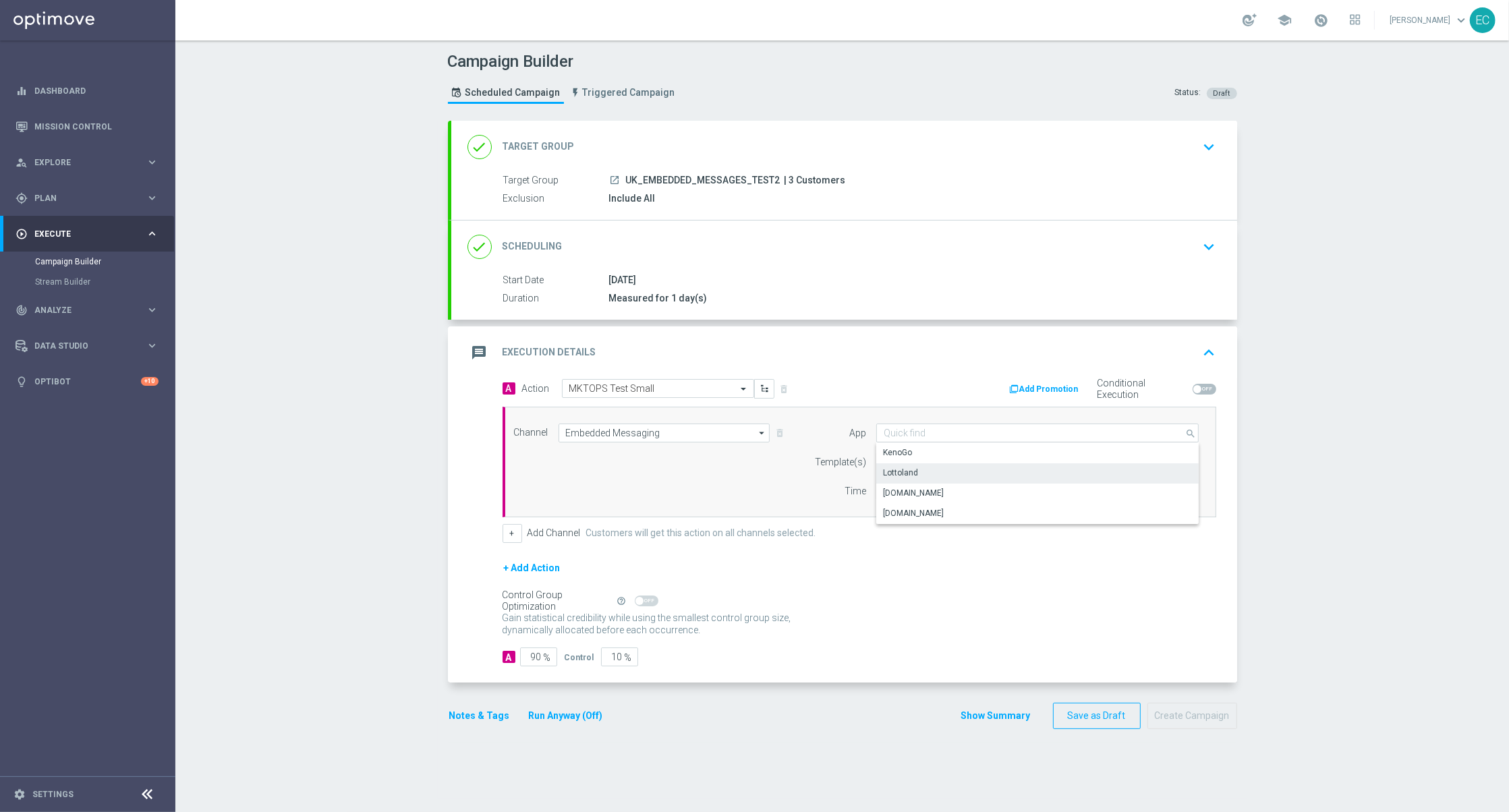
click at [944, 473] on div "Lottoland" at bounding box center [1037, 472] width 323 height 19
type input "Lottoland"
click at [1002, 459] on input "text" at bounding box center [1016, 462] width 264 height 11
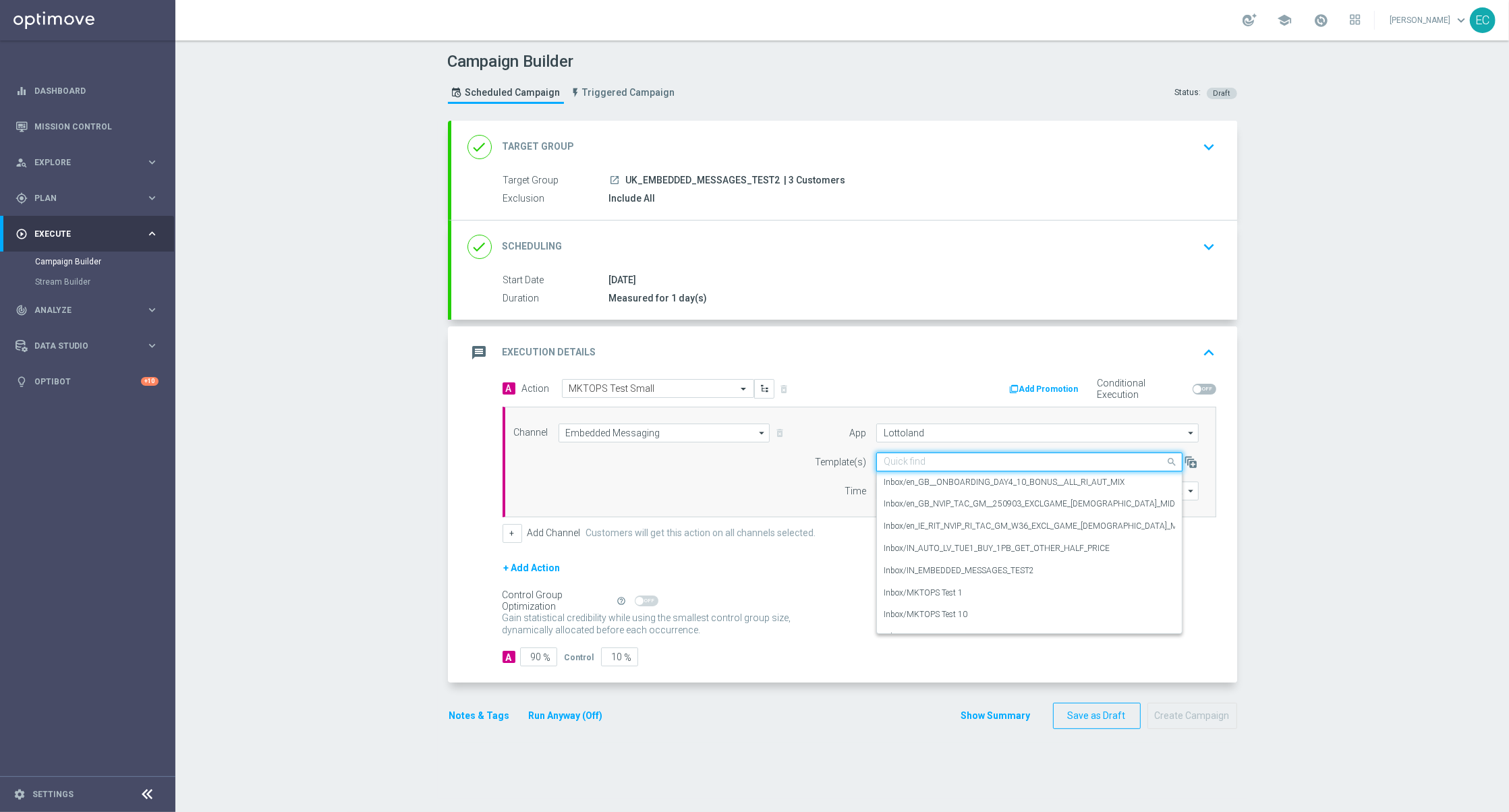
paste input "MKTOPS Test Small"
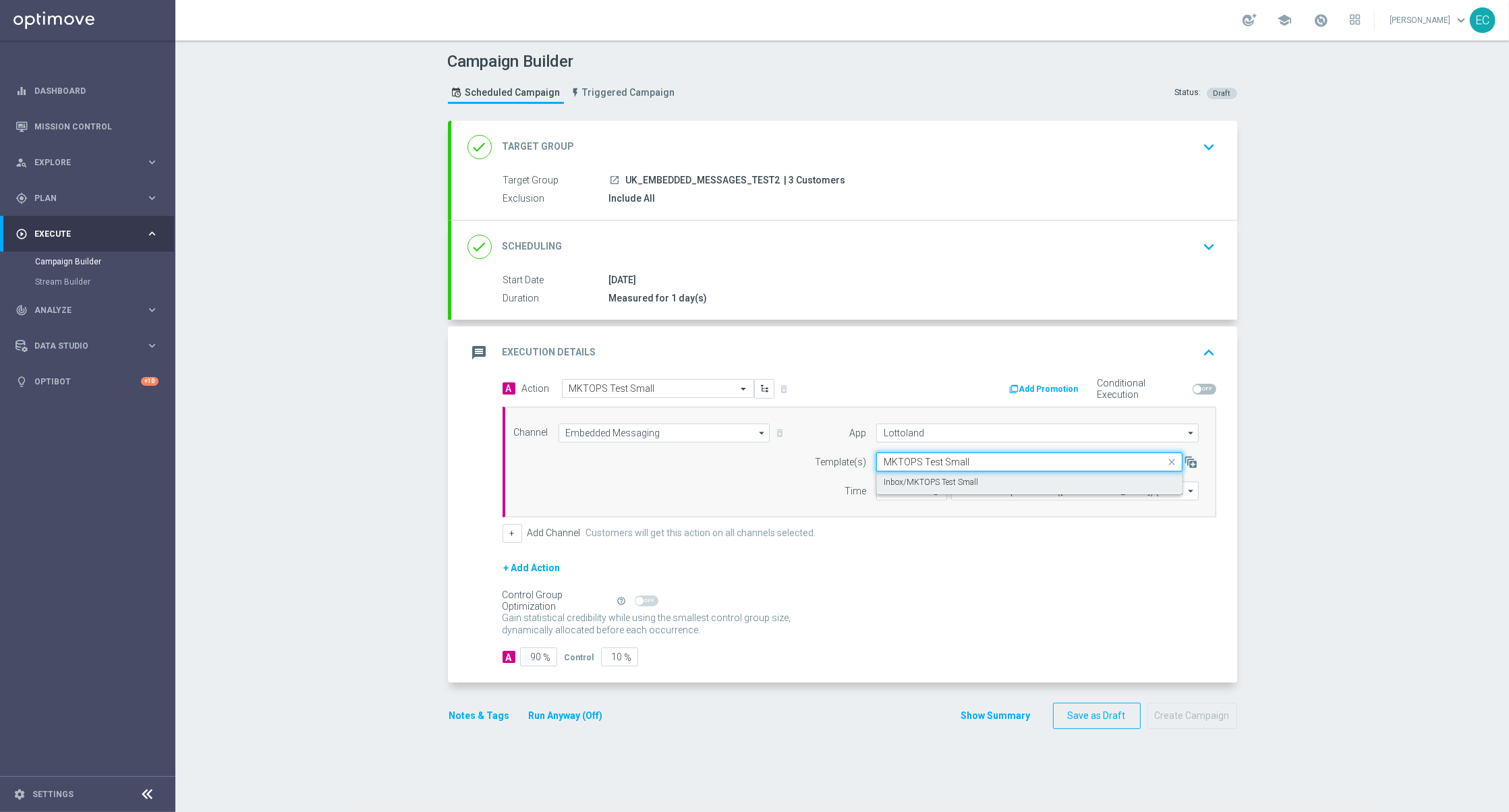
click at [993, 484] on div "Inbox/MKTOPS Test Small" at bounding box center [1029, 483] width 292 height 23
type input "MKTOPS Test Small"
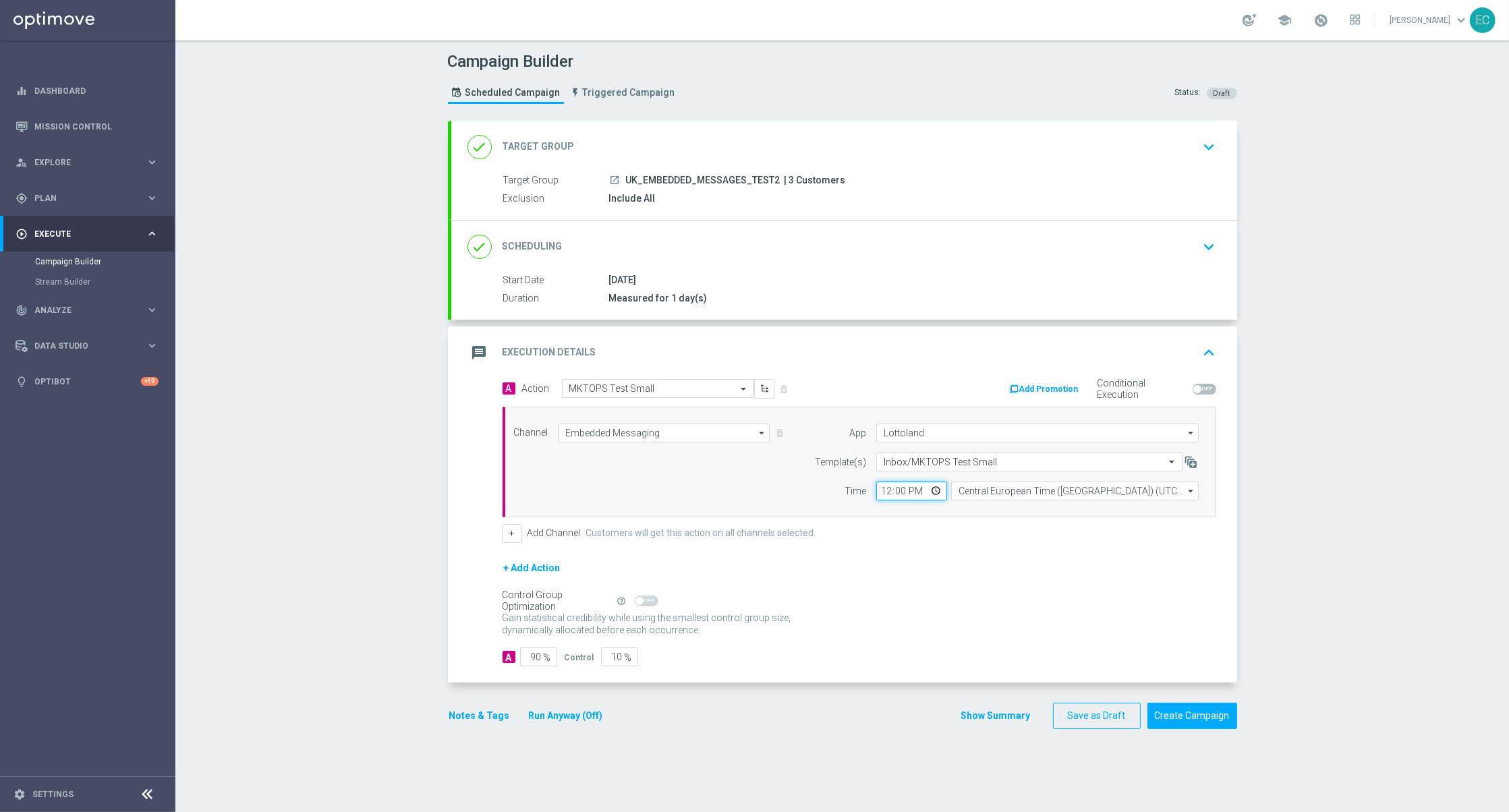
click at [884, 488] on input "12:00" at bounding box center [912, 490] width 71 height 19
type input "10:03"
click at [524, 657] on input "90" at bounding box center [538, 656] width 37 height 19
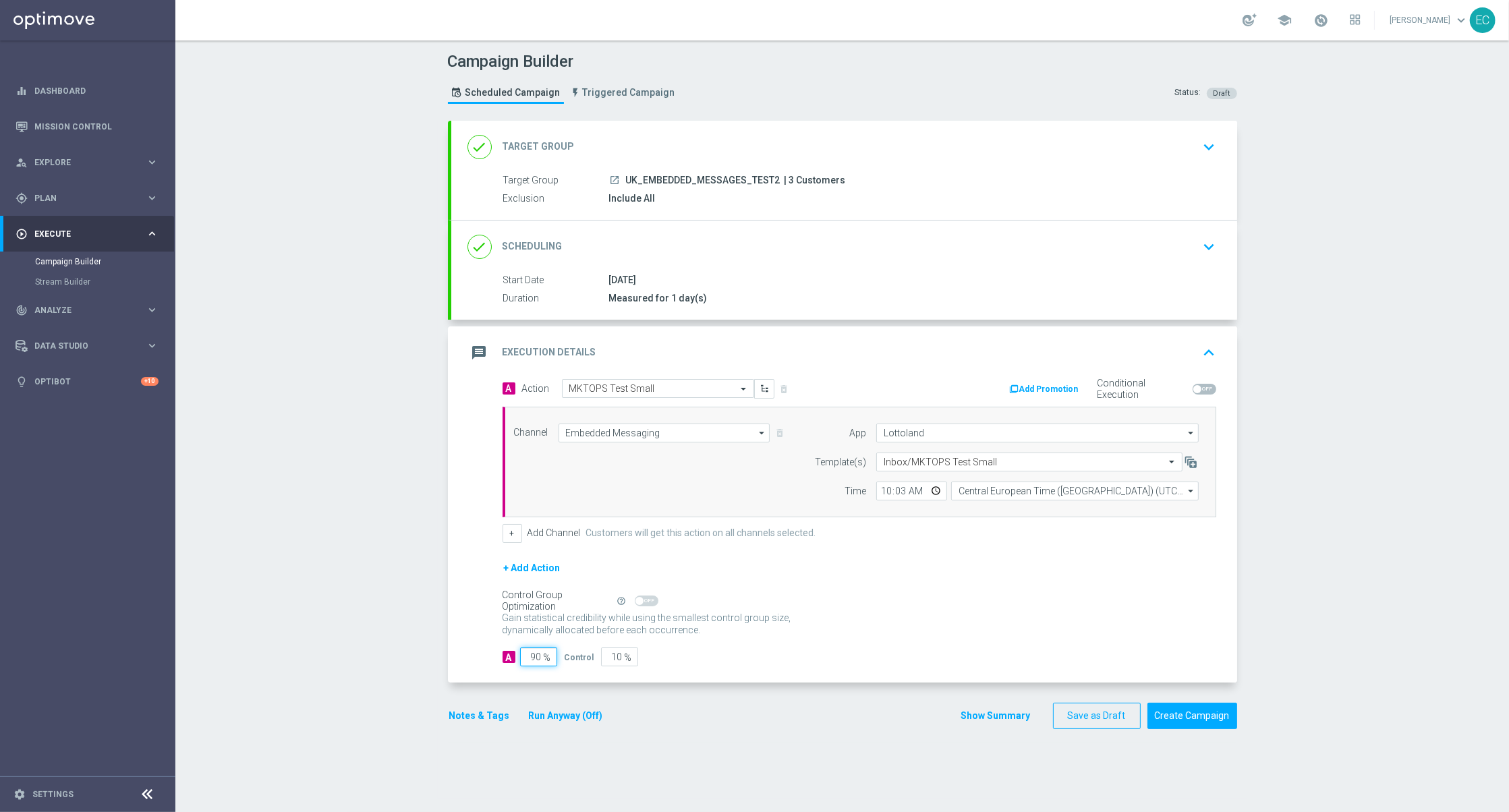
type input "1"
type input "99"
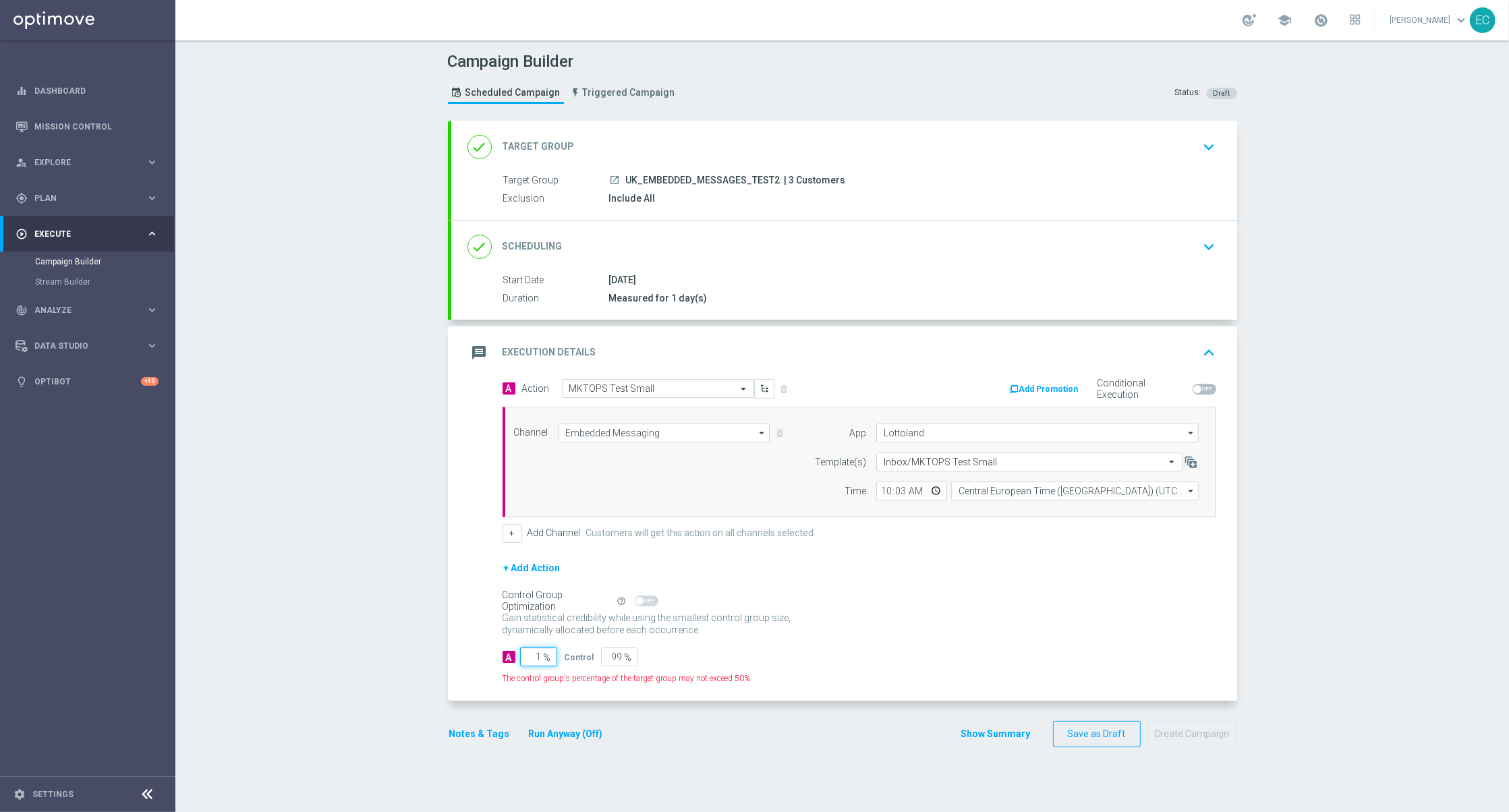
type input "10"
type input "90"
type input "100"
type input "0"
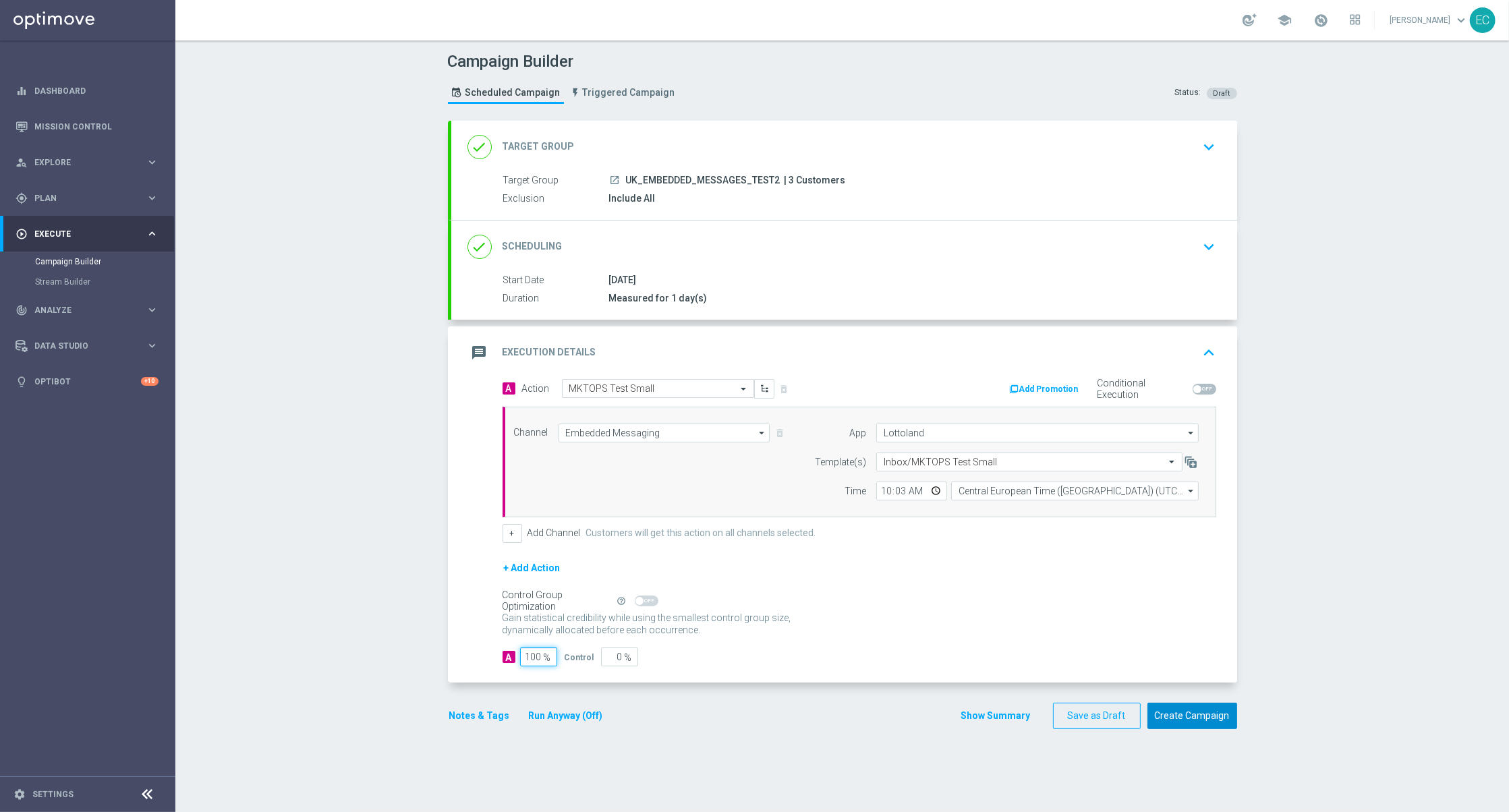
type input "100"
click at [1180, 713] on button "Create Campaign" at bounding box center [1192, 716] width 90 height 26
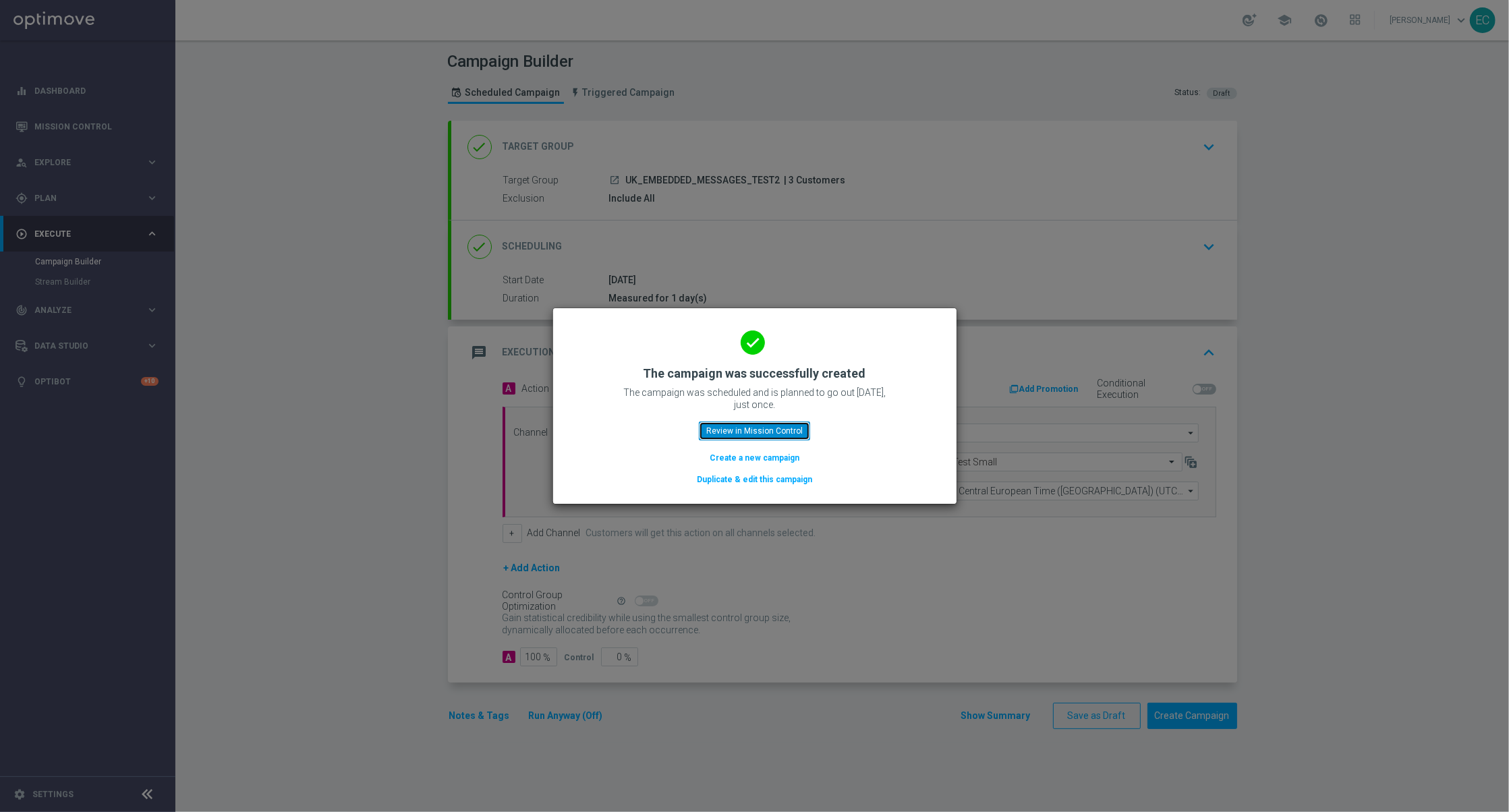
click at [746, 429] on button "Review in Mission Control" at bounding box center [755, 431] width 111 height 19
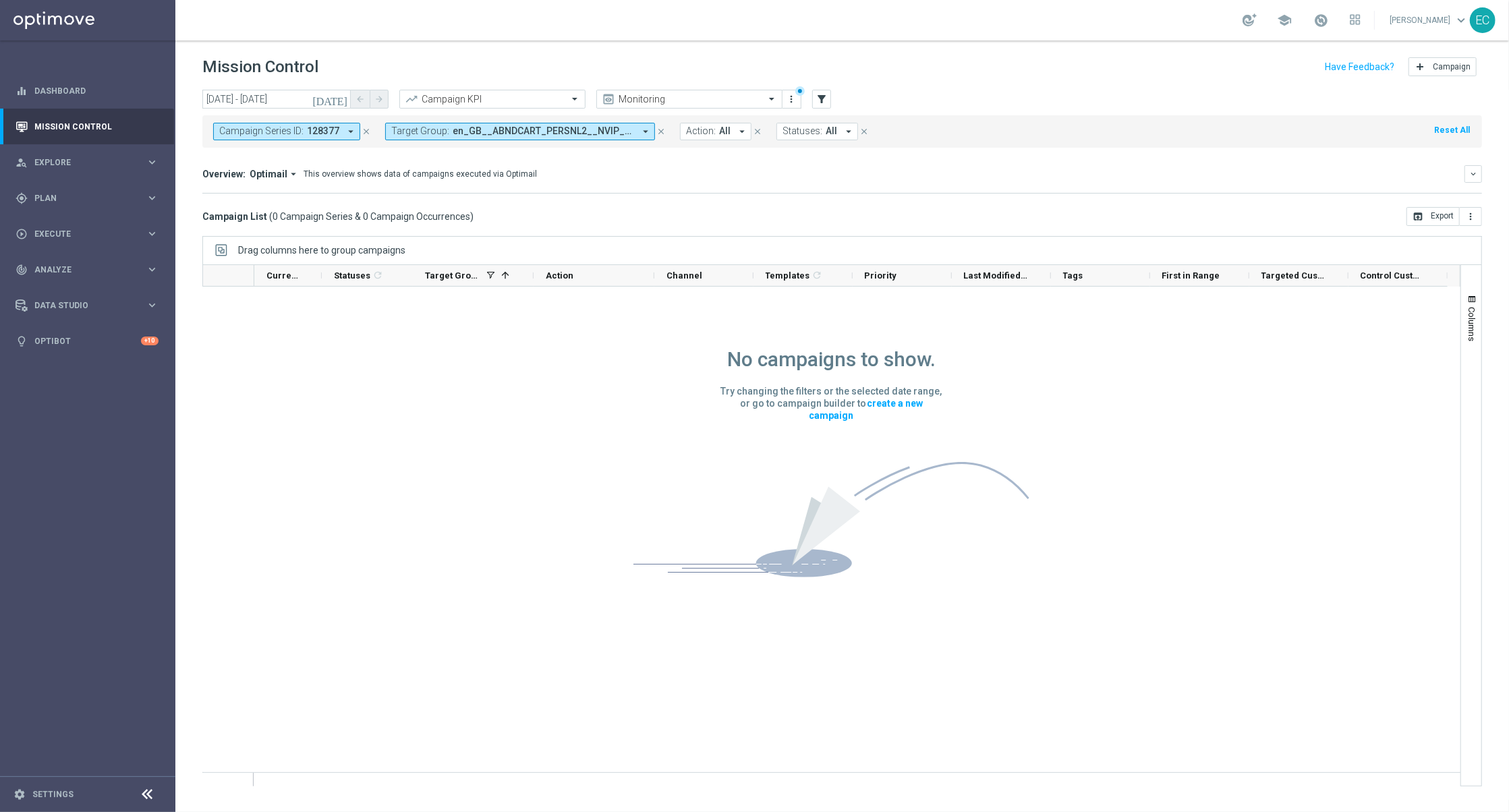
click at [364, 133] on icon "close" at bounding box center [366, 131] width 10 height 10
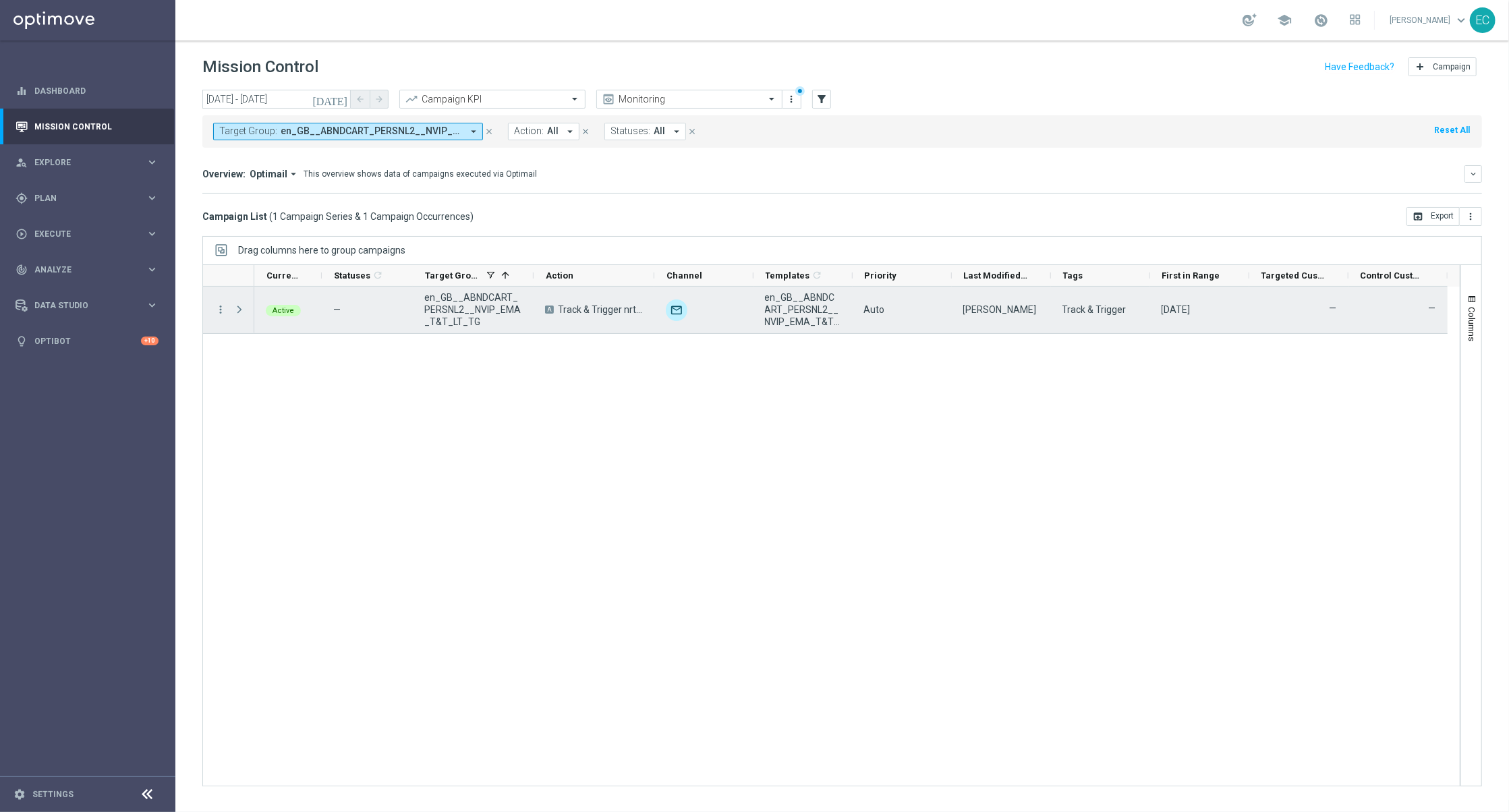
click at [241, 310] on span at bounding box center [240, 310] width 12 height 11
click at [217, 313] on icon "more_vert" at bounding box center [221, 310] width 12 height 12
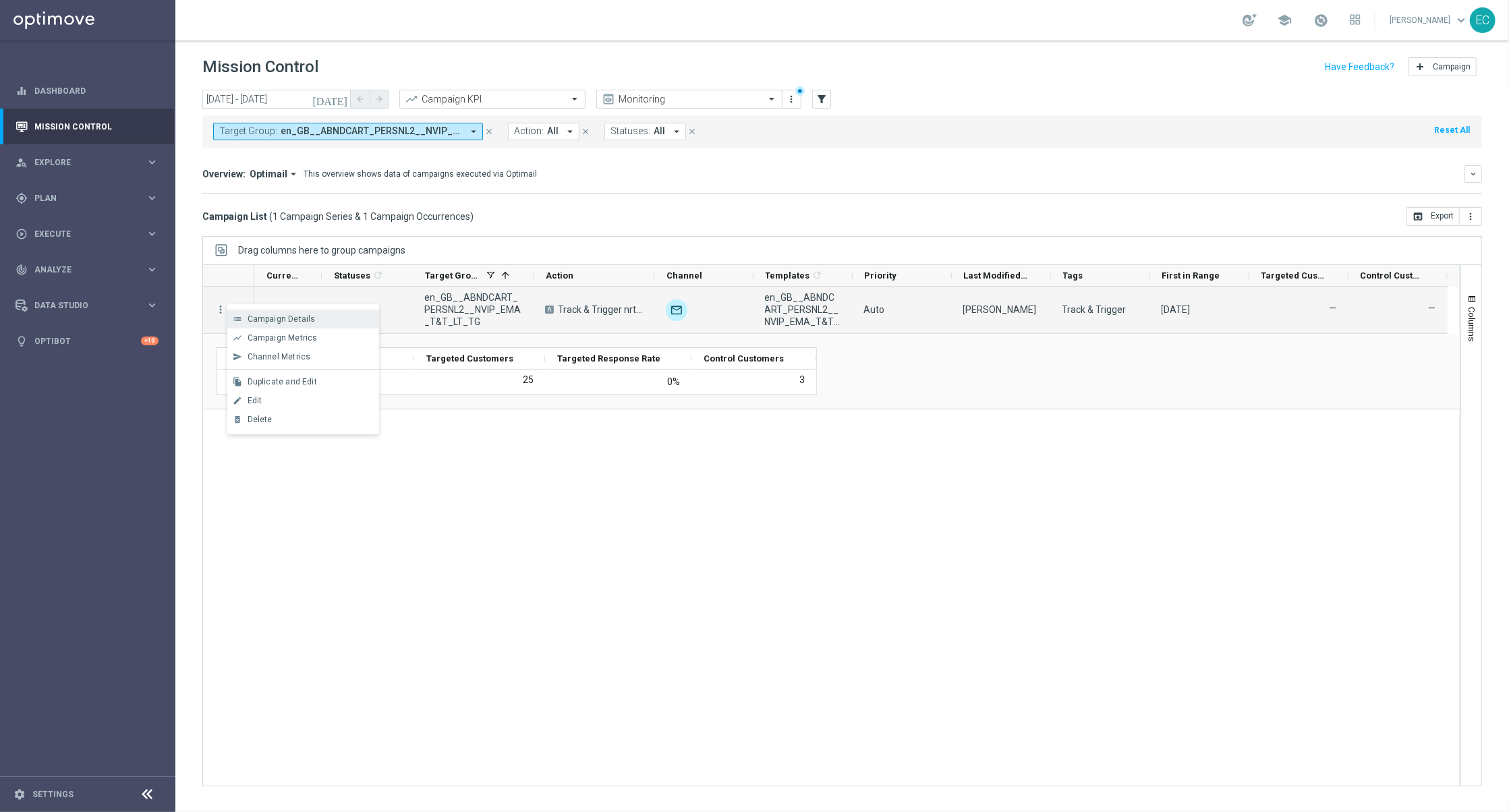
click at [264, 325] on div "list Campaign Details" at bounding box center [303, 319] width 151 height 19
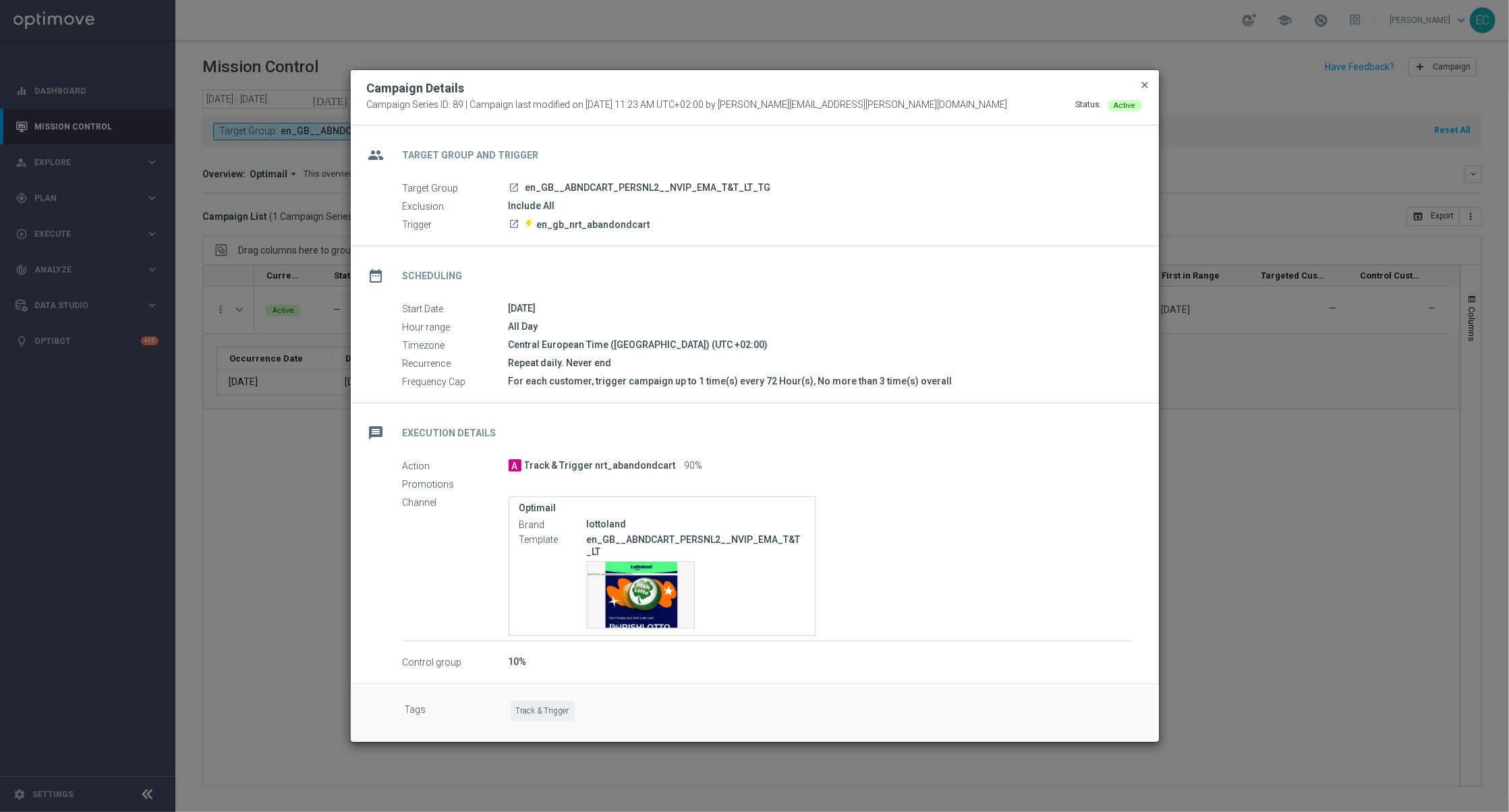
click at [1147, 80] on span "close" at bounding box center [1145, 85] width 11 height 11
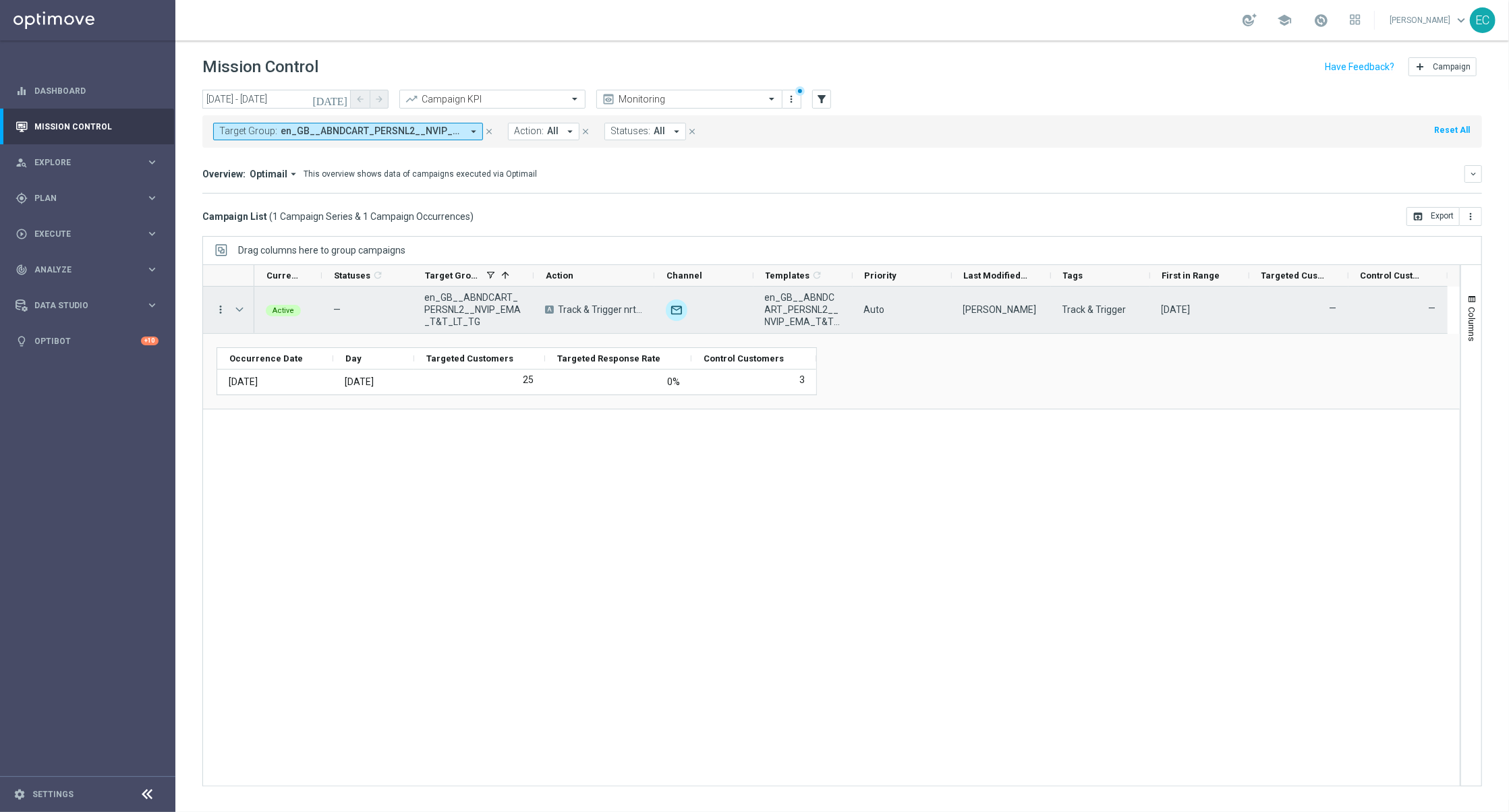
click at [215, 310] on icon "more_vert" at bounding box center [221, 310] width 12 height 12
click at [308, 339] on span "Campaign Metrics" at bounding box center [283, 337] width 70 height 10
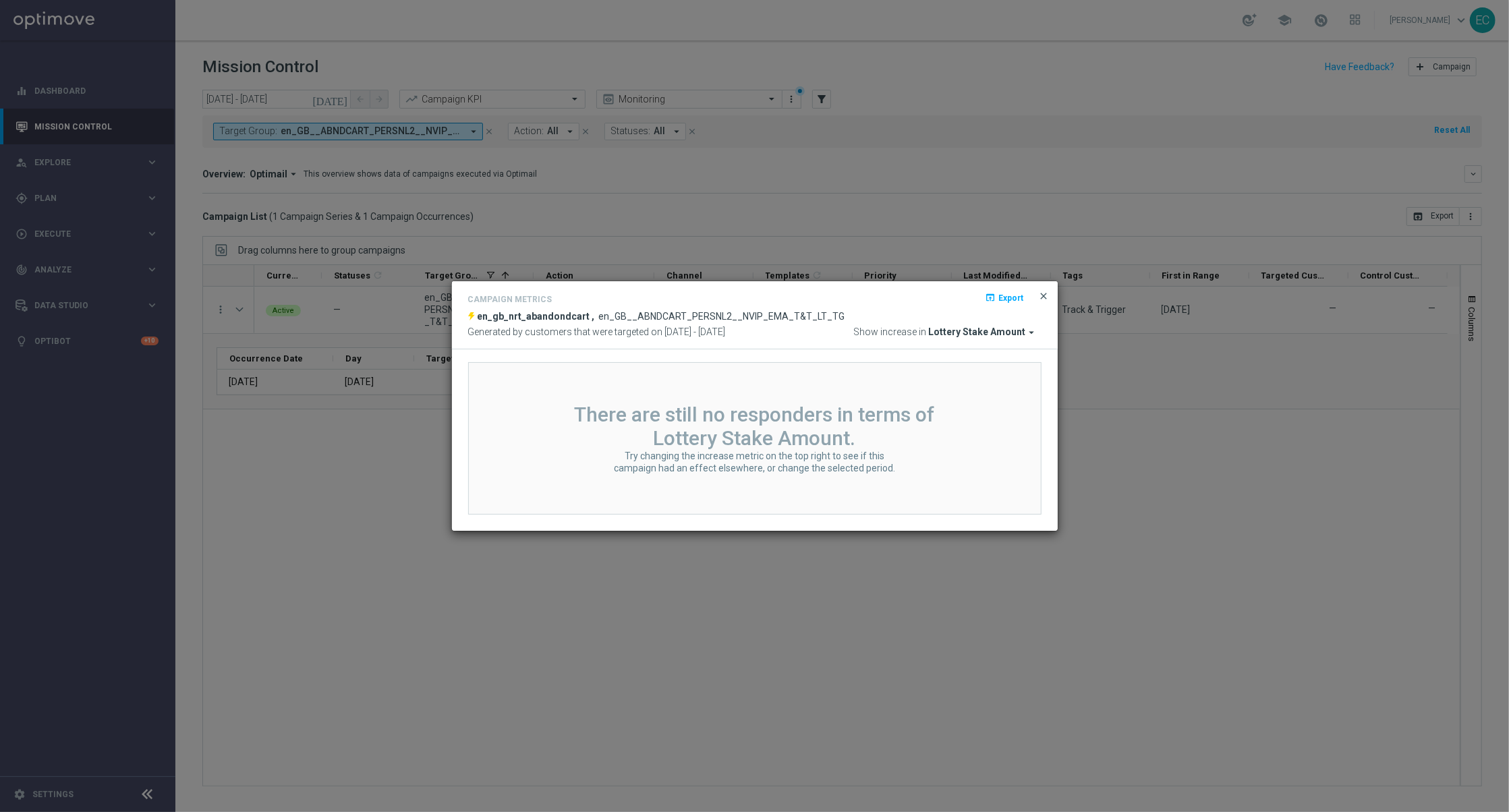
click at [1046, 297] on span "close" at bounding box center [1044, 296] width 11 height 11
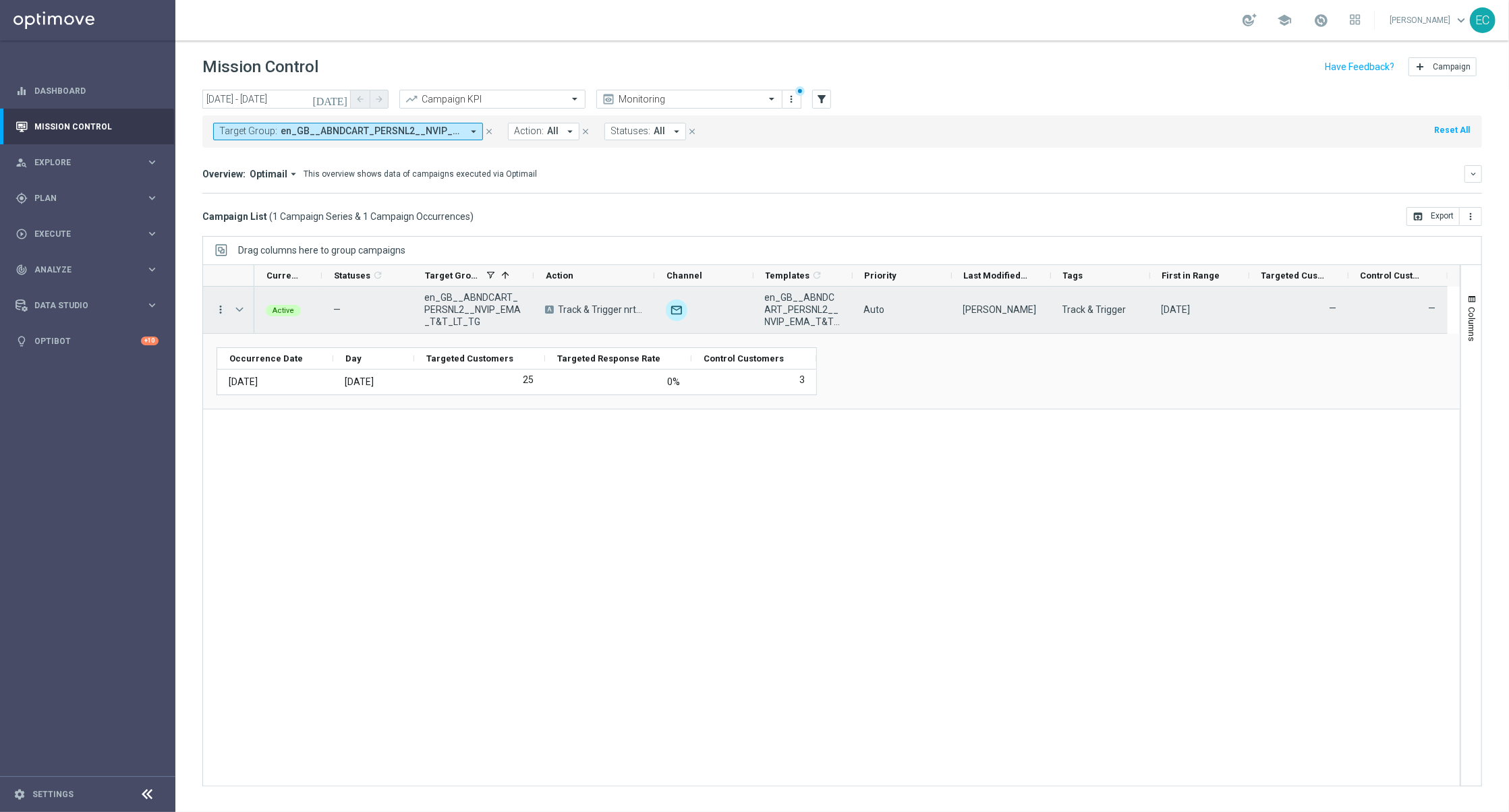
click at [223, 312] on icon "more_vert" at bounding box center [221, 310] width 12 height 12
click at [322, 356] on div "Channel Metrics" at bounding box center [310, 356] width 126 height 10
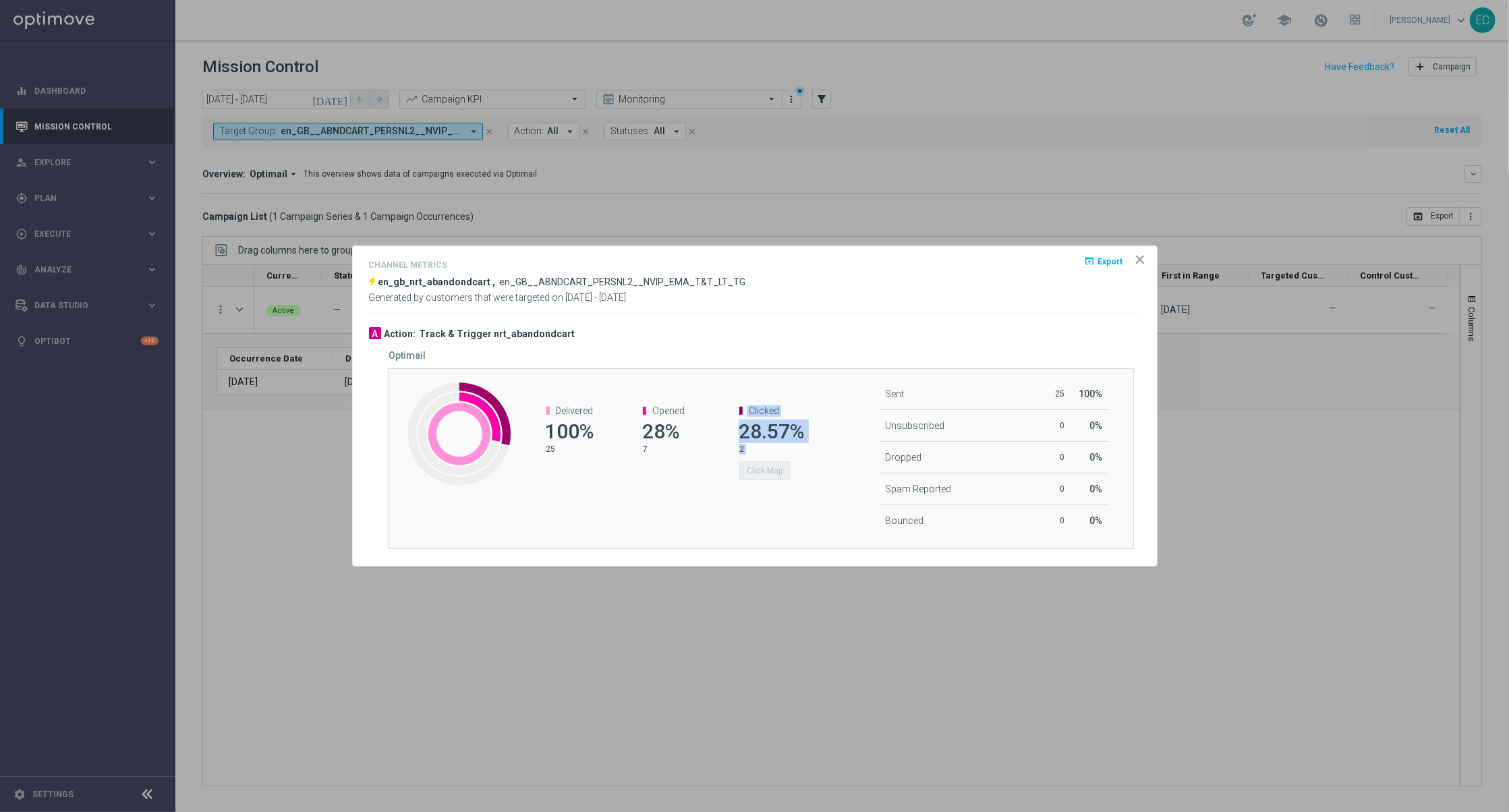
drag, startPoint x: 756, startPoint y: 398, endPoint x: 854, endPoint y: 467, distance: 119.9
click at [854, 467] on div "Created with Highcharts 9.3.3 Delivered 100% 25 Opened 28% 7 Clicked 28.57% 2 C…" at bounding box center [761, 459] width 746 height 181
click at [854, 467] on div "Sent 25 100% Unsubscribed 0 0% Dropped 0 0" at bounding box center [947, 456] width 228 height 157
drag, startPoint x: 854, startPoint y: 467, endPoint x: 841, endPoint y: 521, distance: 55.5
click at [841, 521] on div "Sent 25 100% Unsubscribed 0 0% Dropped 0 0" at bounding box center [947, 456] width 228 height 157
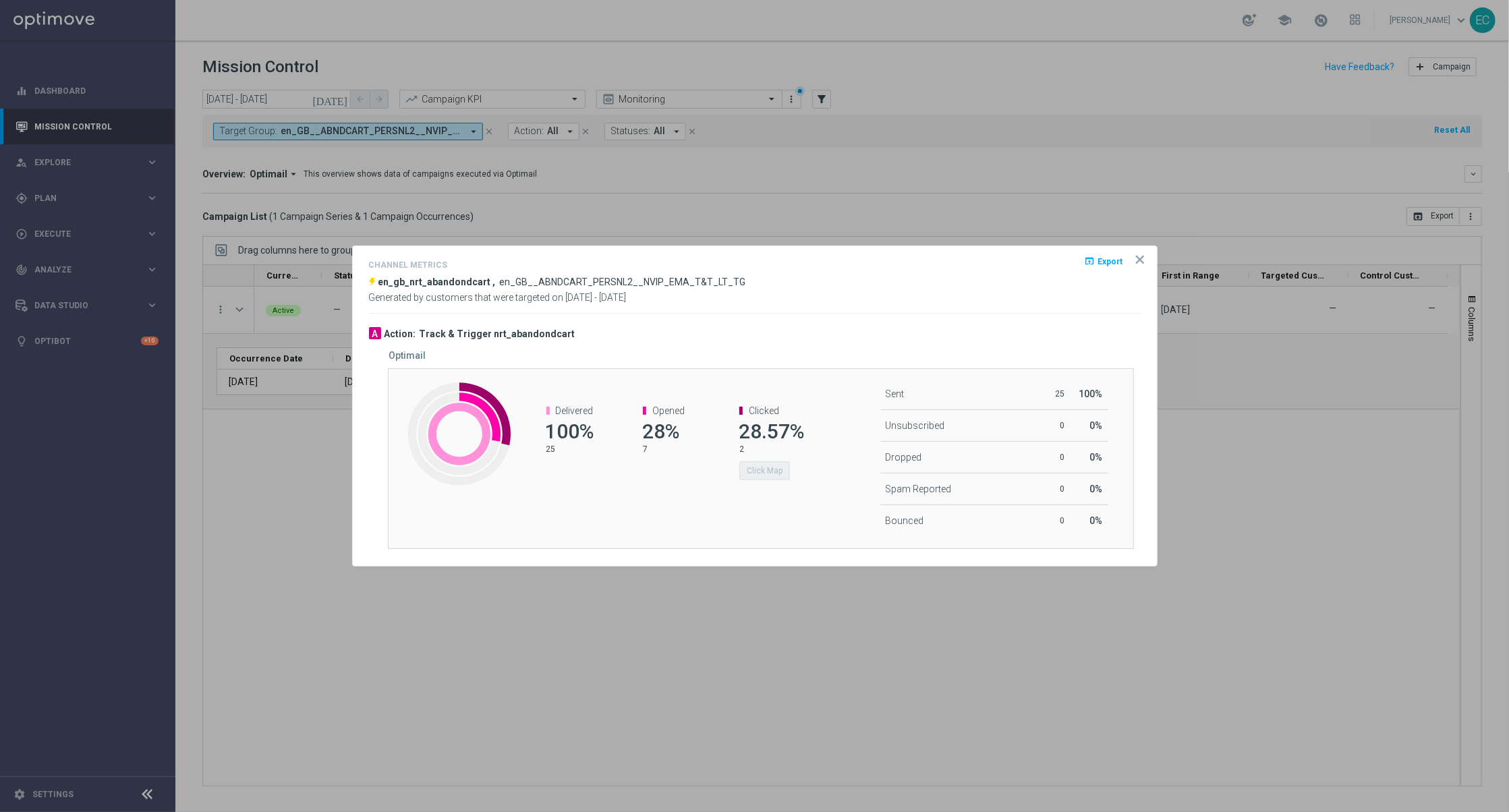
click at [1138, 259] on icon "icon" at bounding box center [1140, 259] width 7 height 7
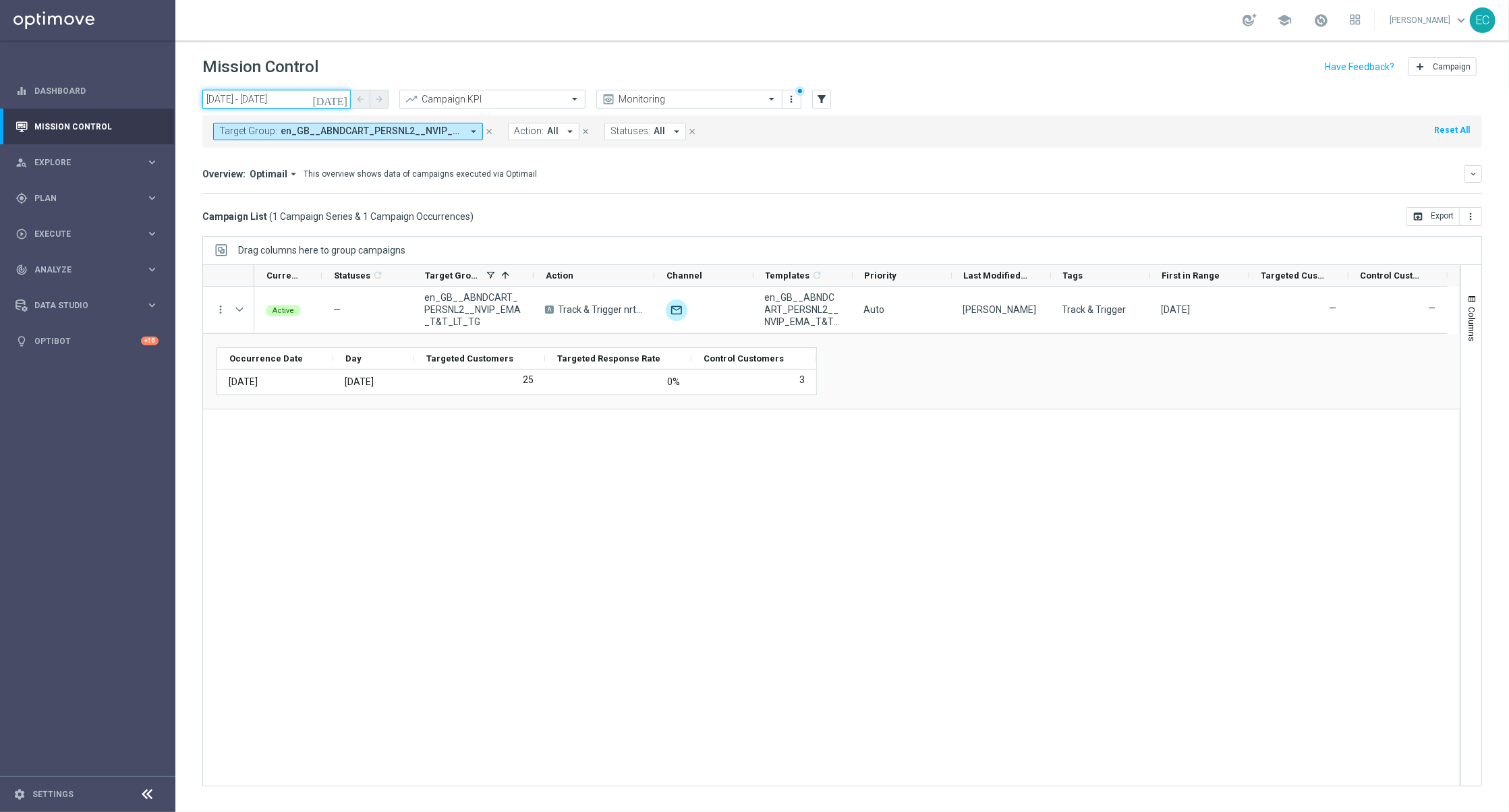
click at [284, 100] on input "03 Sep 2025 - 03 Sep 2025" at bounding box center [276, 99] width 148 height 19
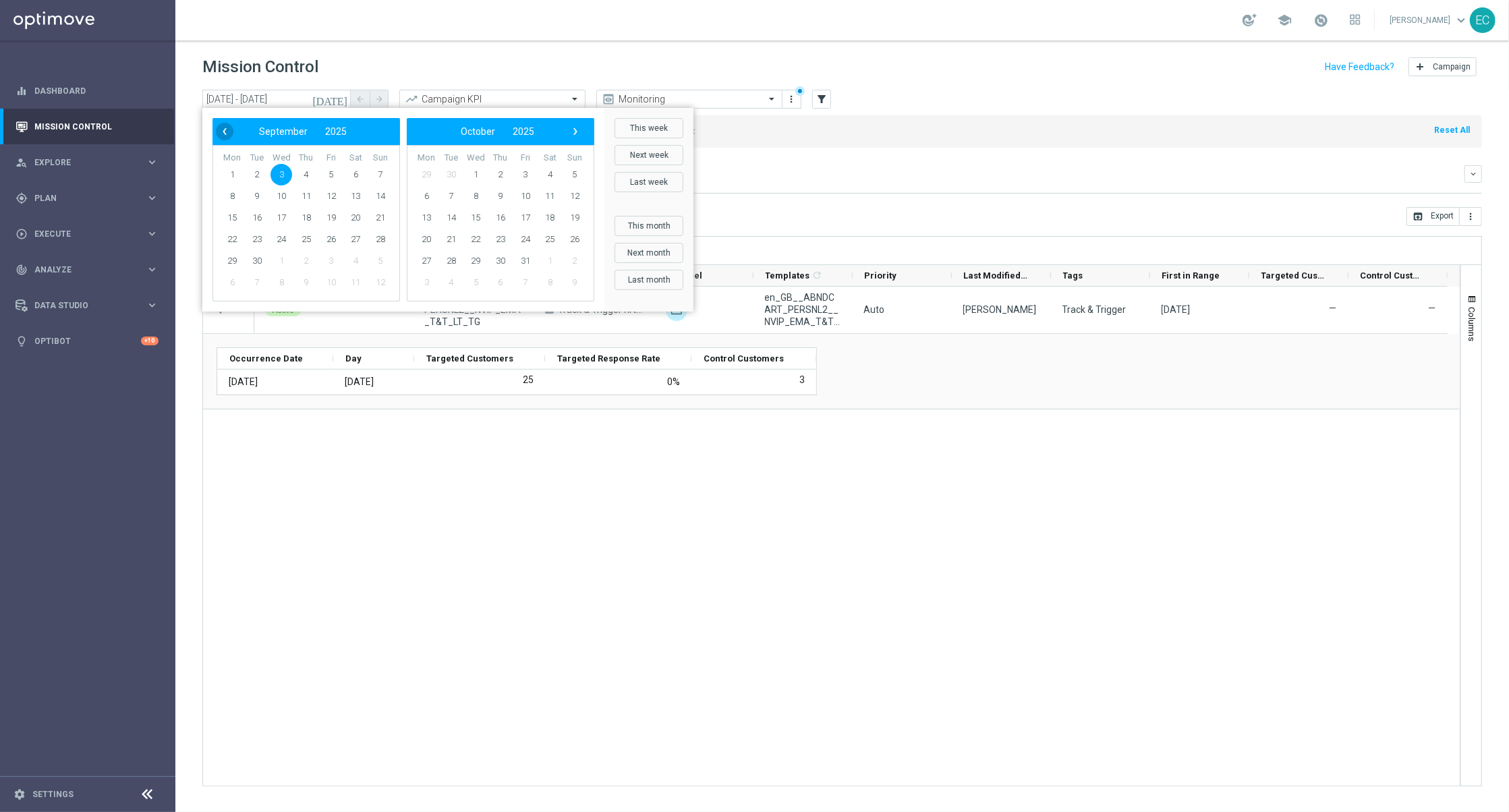
click at [219, 130] on span "‹" at bounding box center [224, 131] width 17 height 17
click at [310, 258] on span "28" at bounding box center [306, 261] width 22 height 22
click at [573, 191] on span "14" at bounding box center [574, 196] width 22 height 22
type input "28 Aug 2025 - 14 Sep 2025"
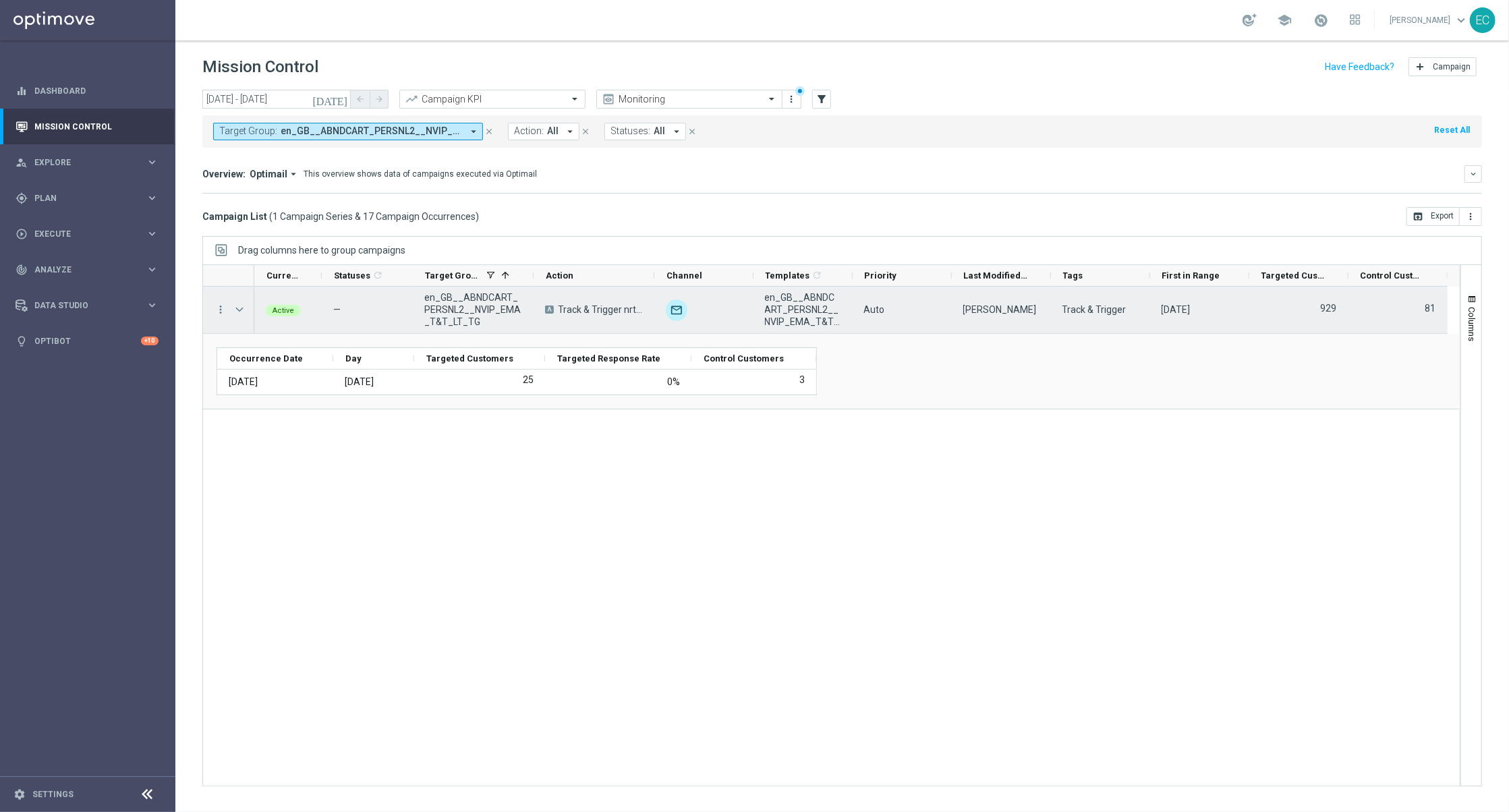
click at [212, 310] on div "more_vert" at bounding box center [215, 310] width 24 height 47
click at [217, 310] on icon "more_vert" at bounding box center [221, 310] width 12 height 12
click at [297, 344] on div "show_chart Campaign Metrics" at bounding box center [303, 337] width 151 height 19
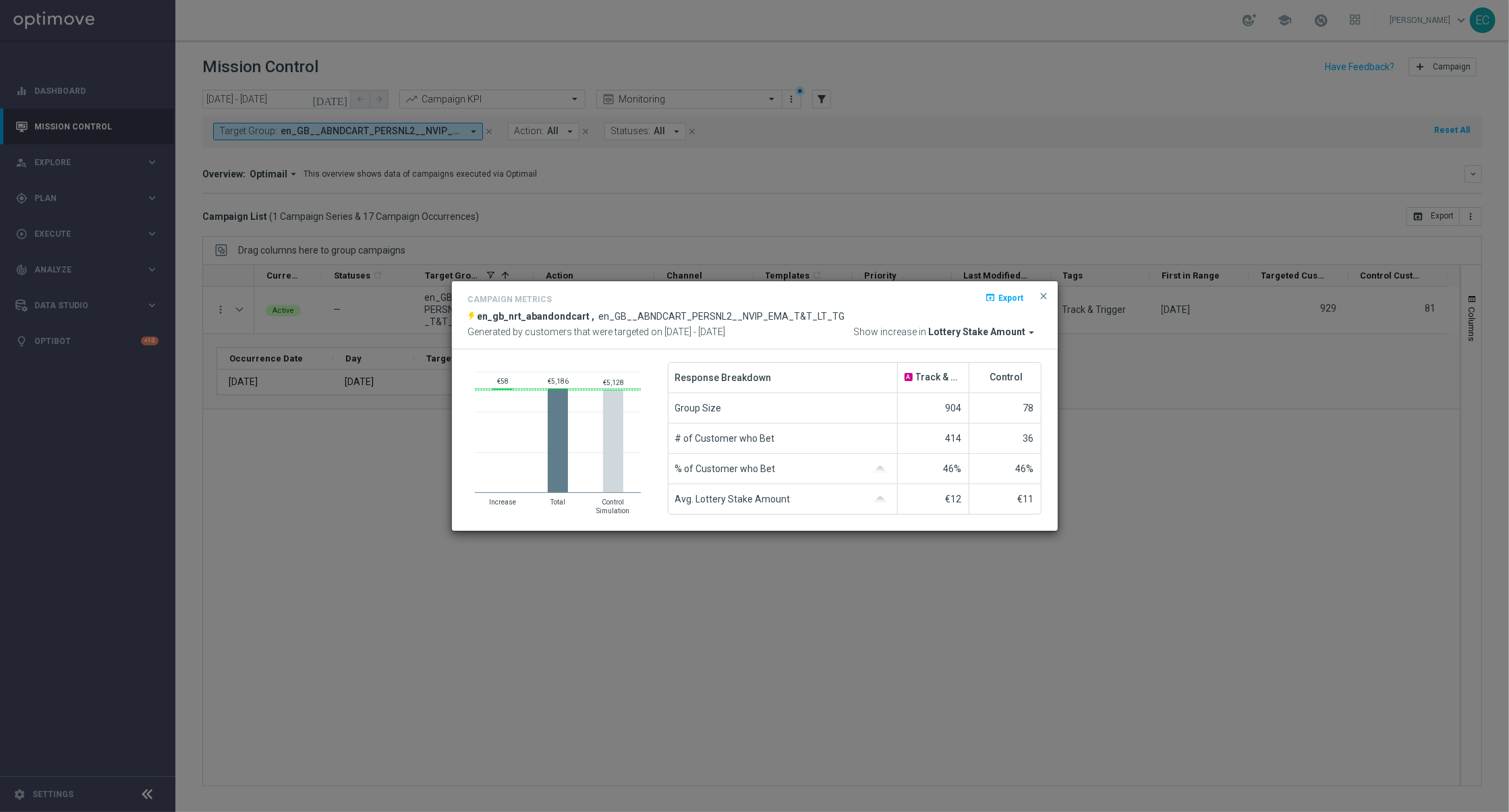
click at [1049, 292] on button "close" at bounding box center [1044, 295] width 14 height 16
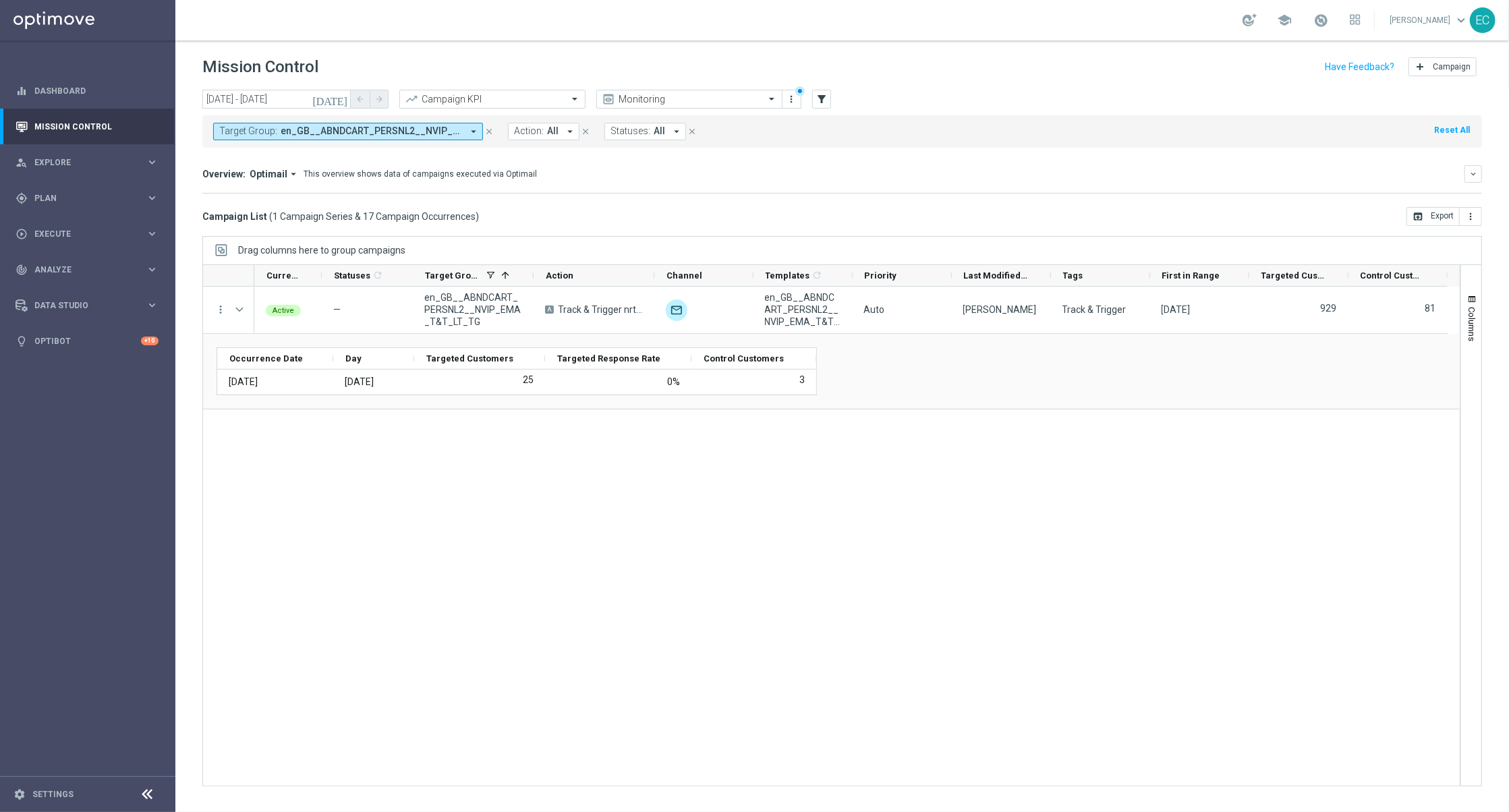
click at [287, 170] on icon "arrow_drop_down" at bounding box center [293, 174] width 12 height 12
click at [276, 192] on div "Analysis" at bounding box center [262, 194] width 81 height 19
click at [289, 169] on icon "arrow_drop_down" at bounding box center [293, 174] width 12 height 12
click at [393, 197] on mini-dashboard "Overview: Analysis arrow_drop_down Drag here to set row groups Drag here to set…" at bounding box center [842, 177] width 1279 height 60
click at [240, 173] on h3 "Overview:" at bounding box center [224, 174] width 43 height 12
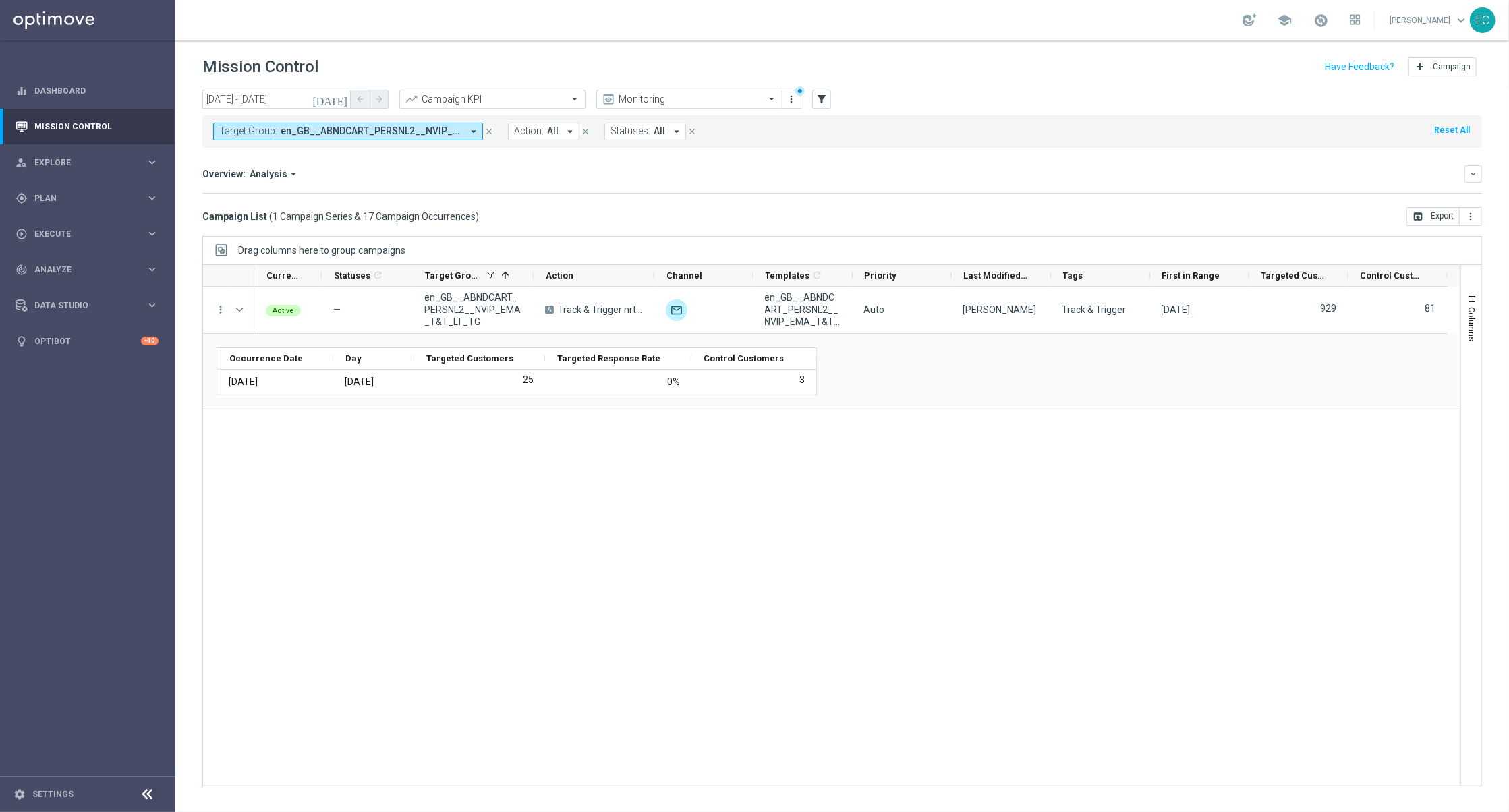
click at [292, 172] on icon "arrow_drop_down" at bounding box center [293, 174] width 12 height 12
click at [292, 171] on icon "arrow_drop_down" at bounding box center [293, 174] width 12 height 12
click at [419, 168] on div "Overview: Analysis arrow_drop_down" at bounding box center [833, 174] width 1262 height 12
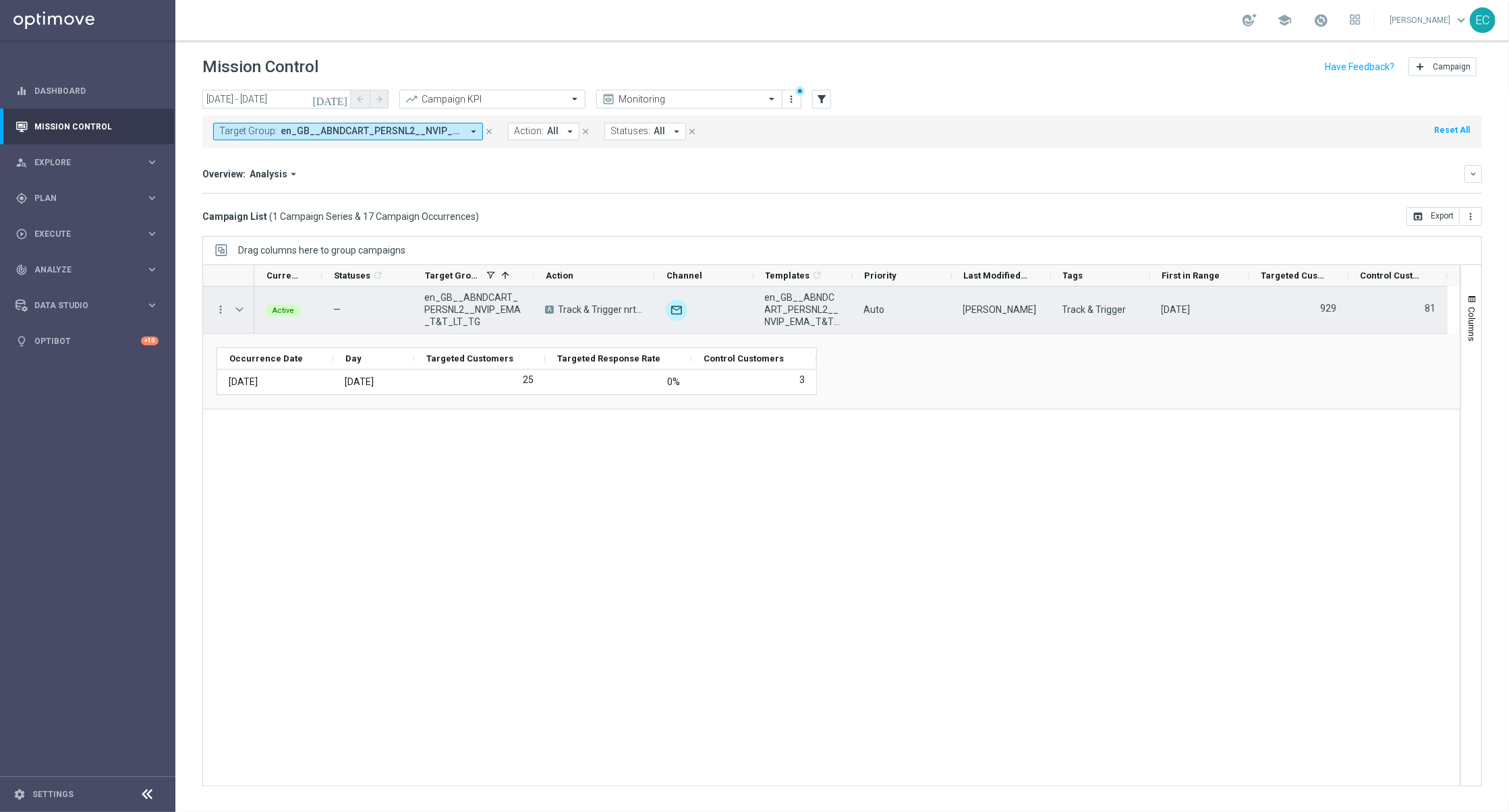
click at [238, 314] on span "Press SPACE to select this row." at bounding box center [240, 310] width 12 height 11
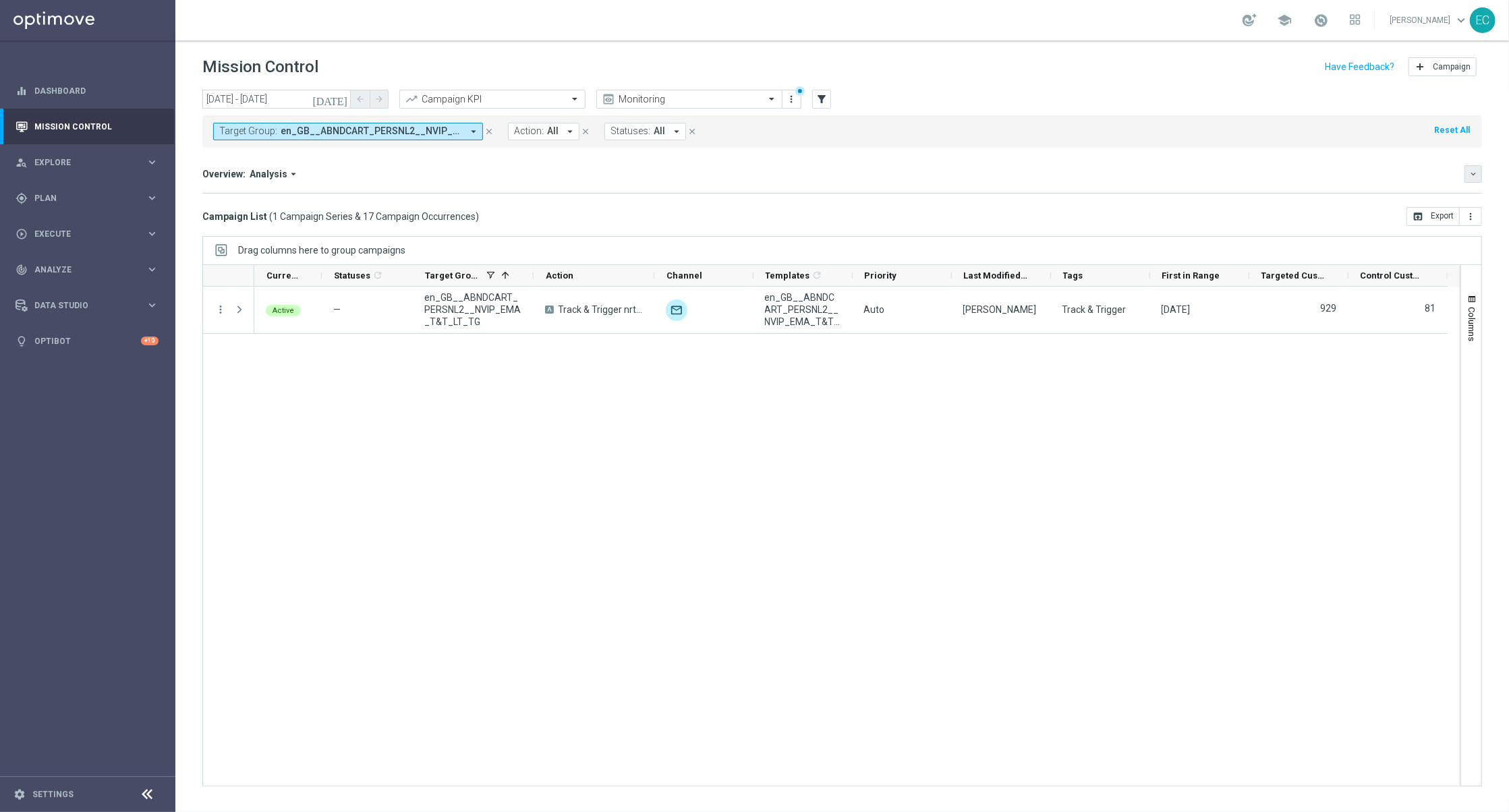
click at [1473, 172] on icon "keyboard_arrow_down" at bounding box center [1473, 174] width 10 height 10
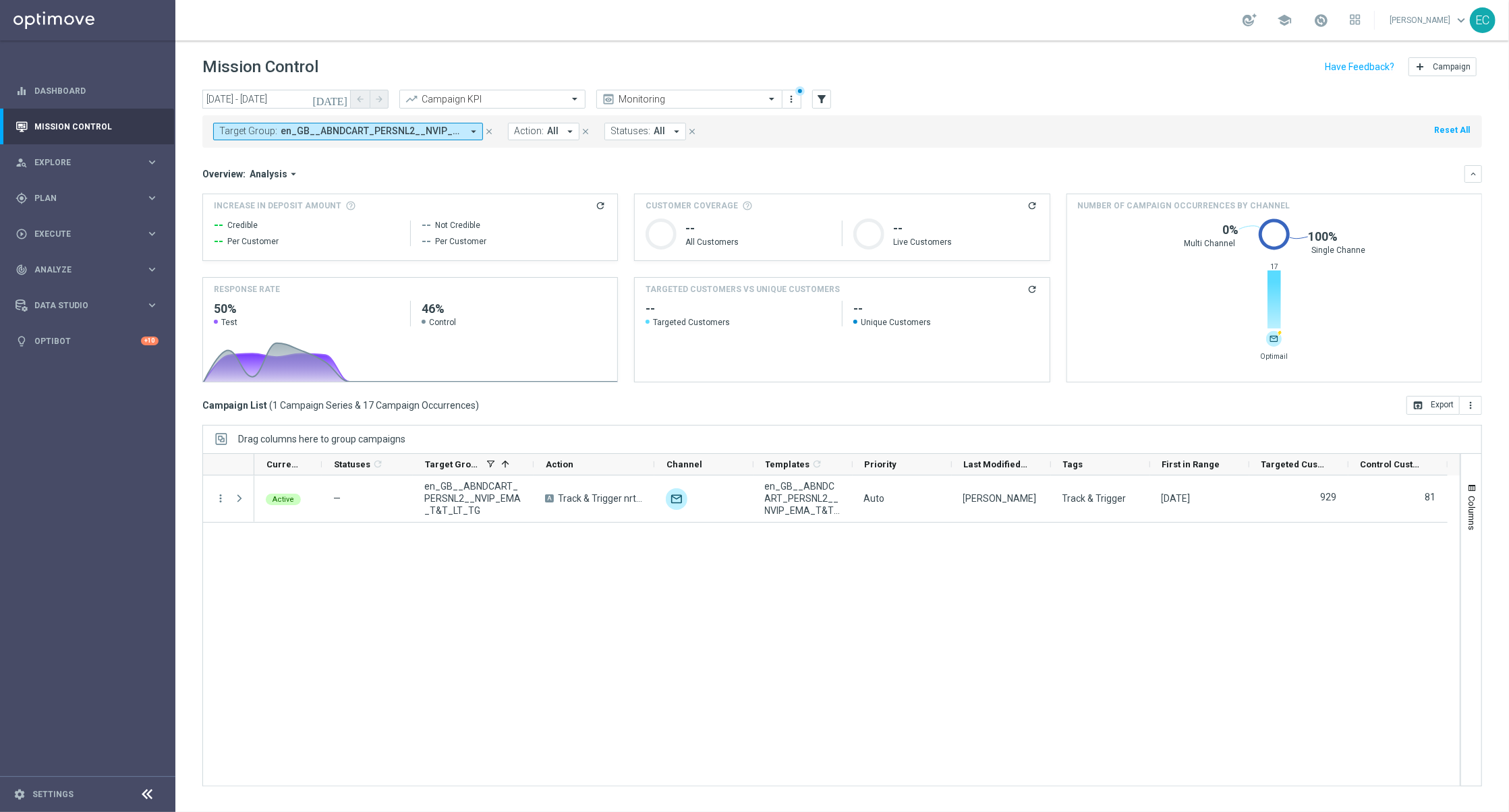
click at [280, 172] on span "Analysis" at bounding box center [268, 174] width 38 height 12
click at [280, 218] on div "Optimail" at bounding box center [262, 215] width 81 height 19
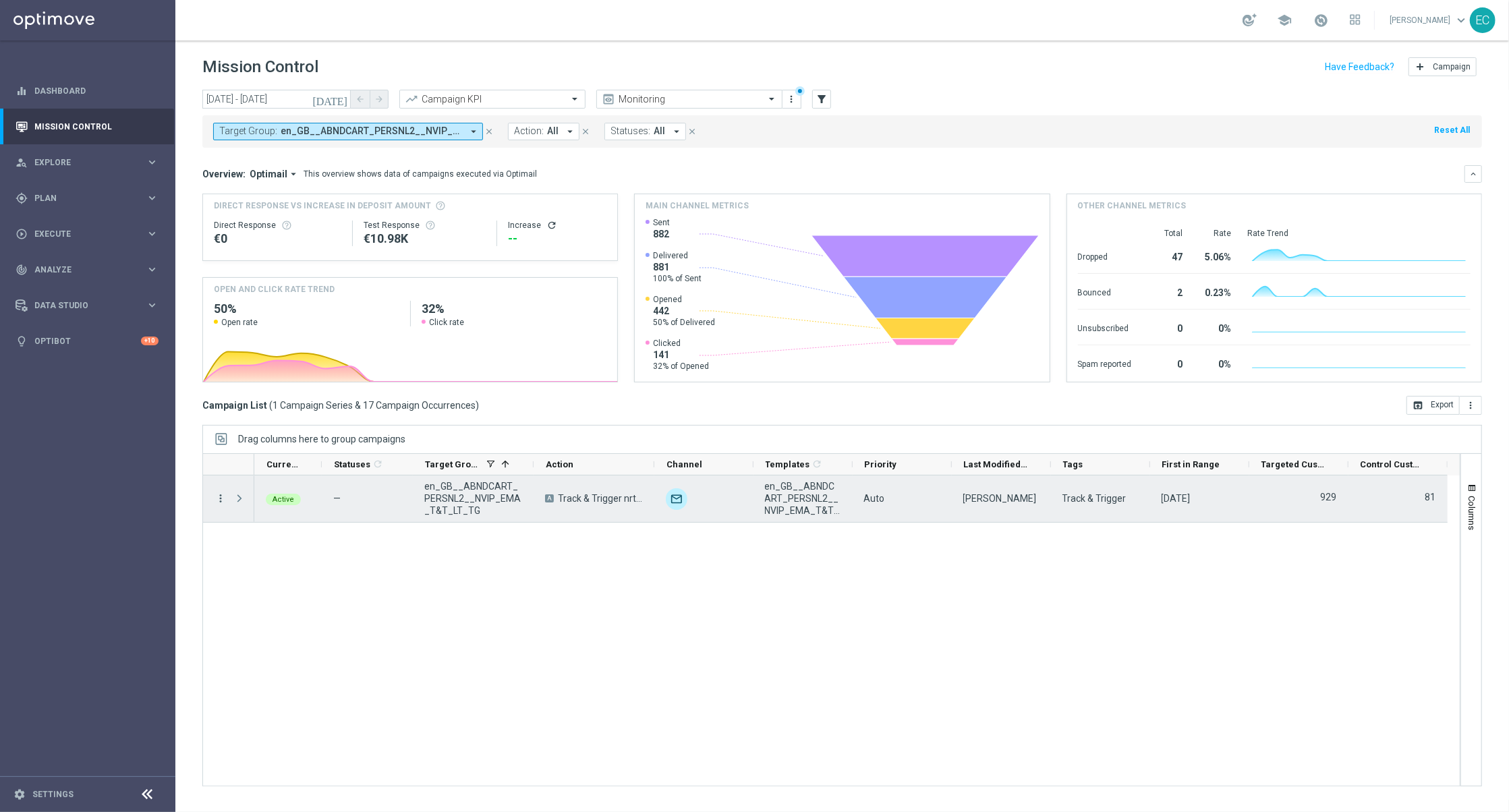
click at [216, 493] on icon "more_vert" at bounding box center [221, 499] width 12 height 12
click at [306, 549] on span "Channel Metrics" at bounding box center [280, 545] width 63 height 10
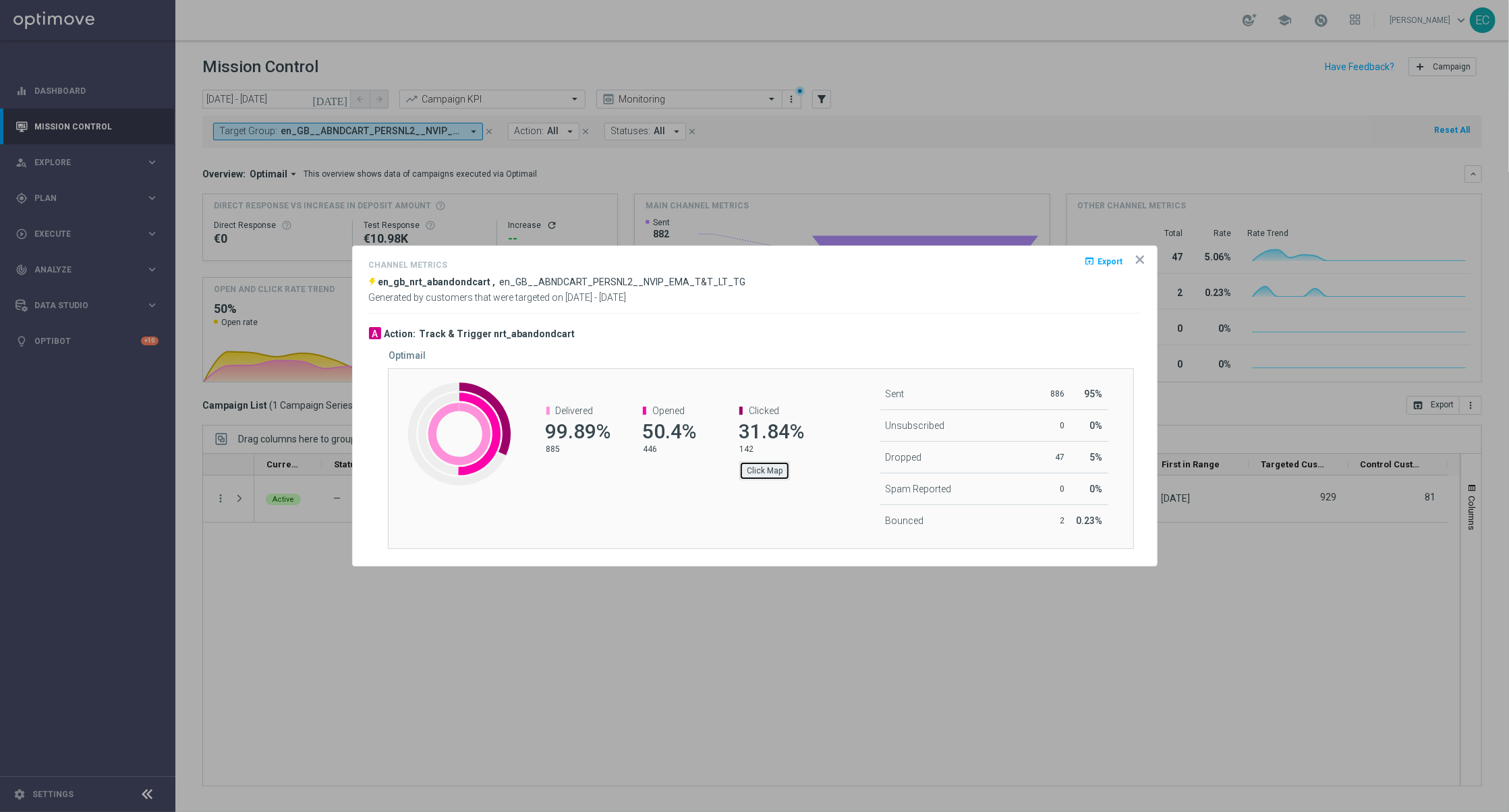
click at [768, 475] on button "Click Map" at bounding box center [764, 470] width 50 height 19
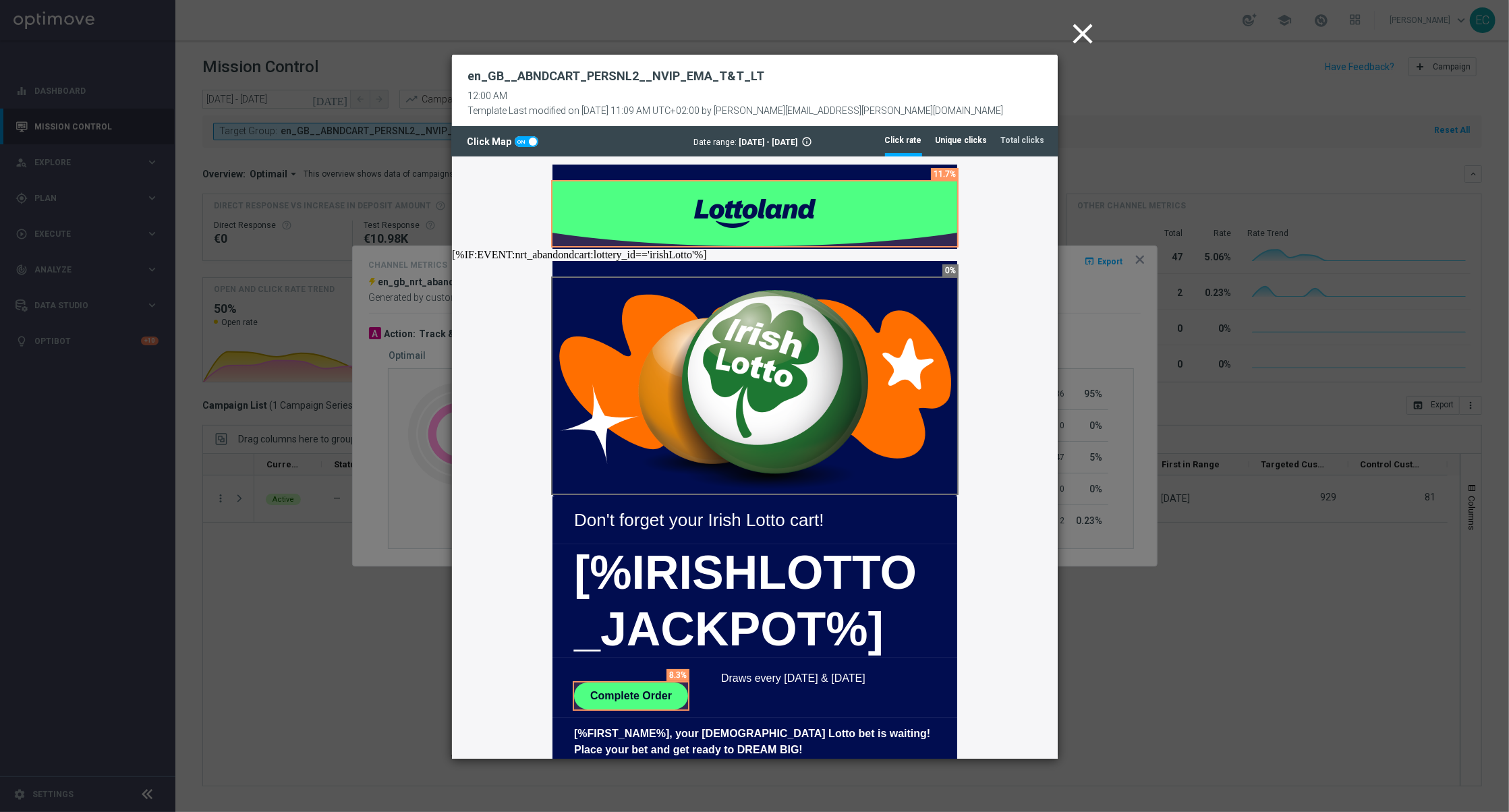
click at [965, 141] on tab-header "Unique clicks" at bounding box center [961, 140] width 52 height 11
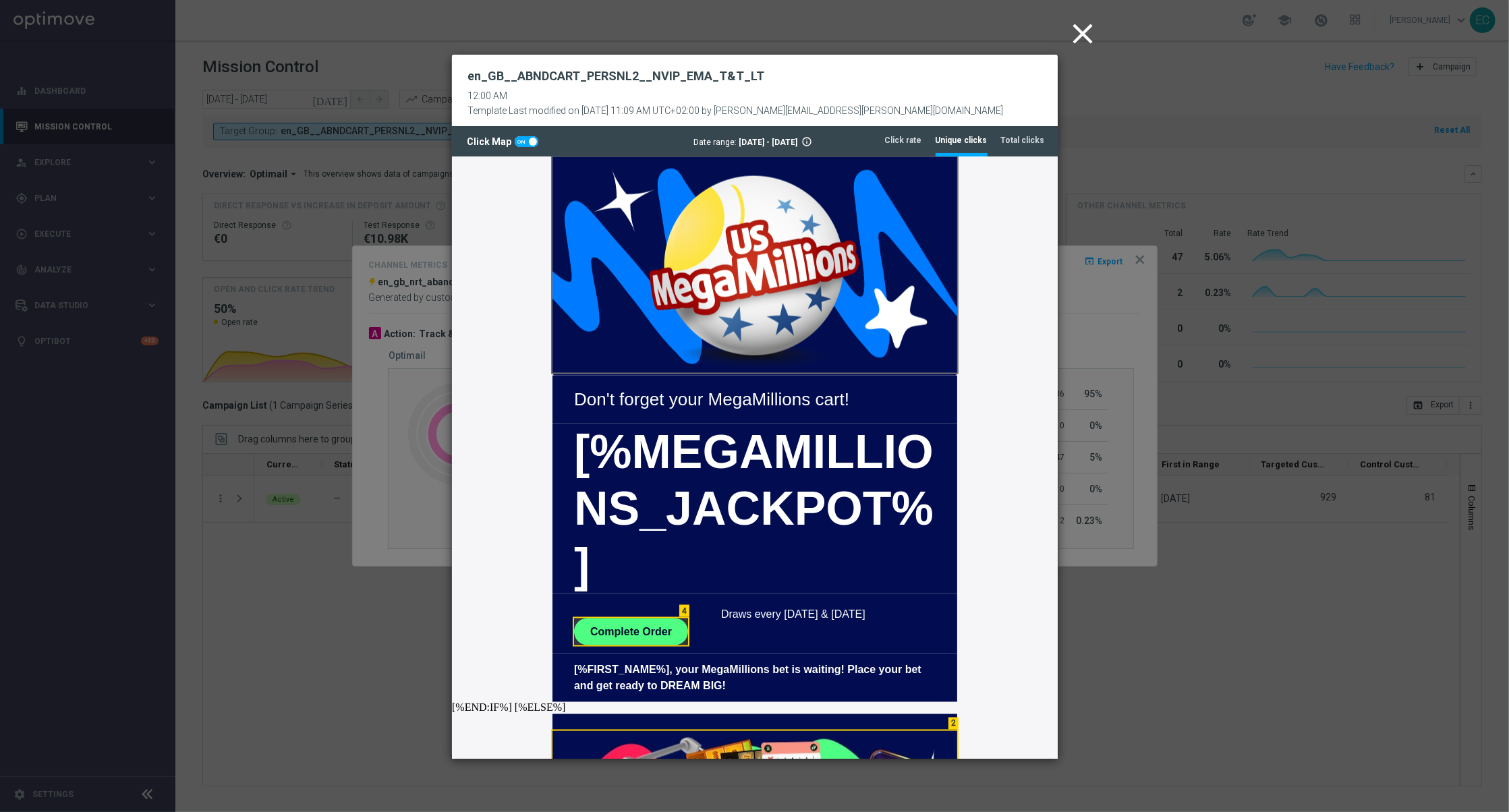
scroll to position [2303, 0]
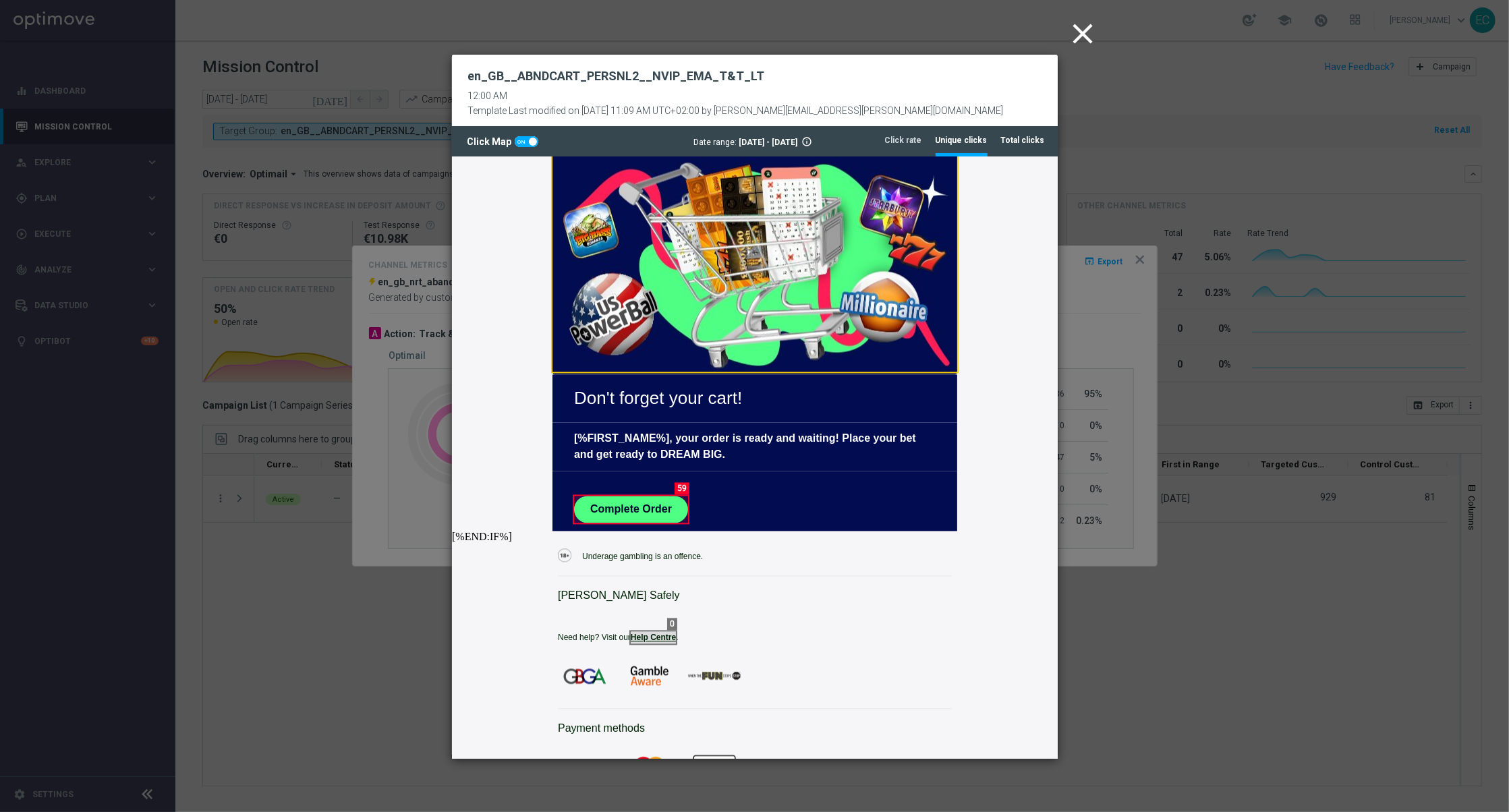
click at [1011, 139] on tab-header "Total clicks" at bounding box center [1023, 140] width 44 height 11
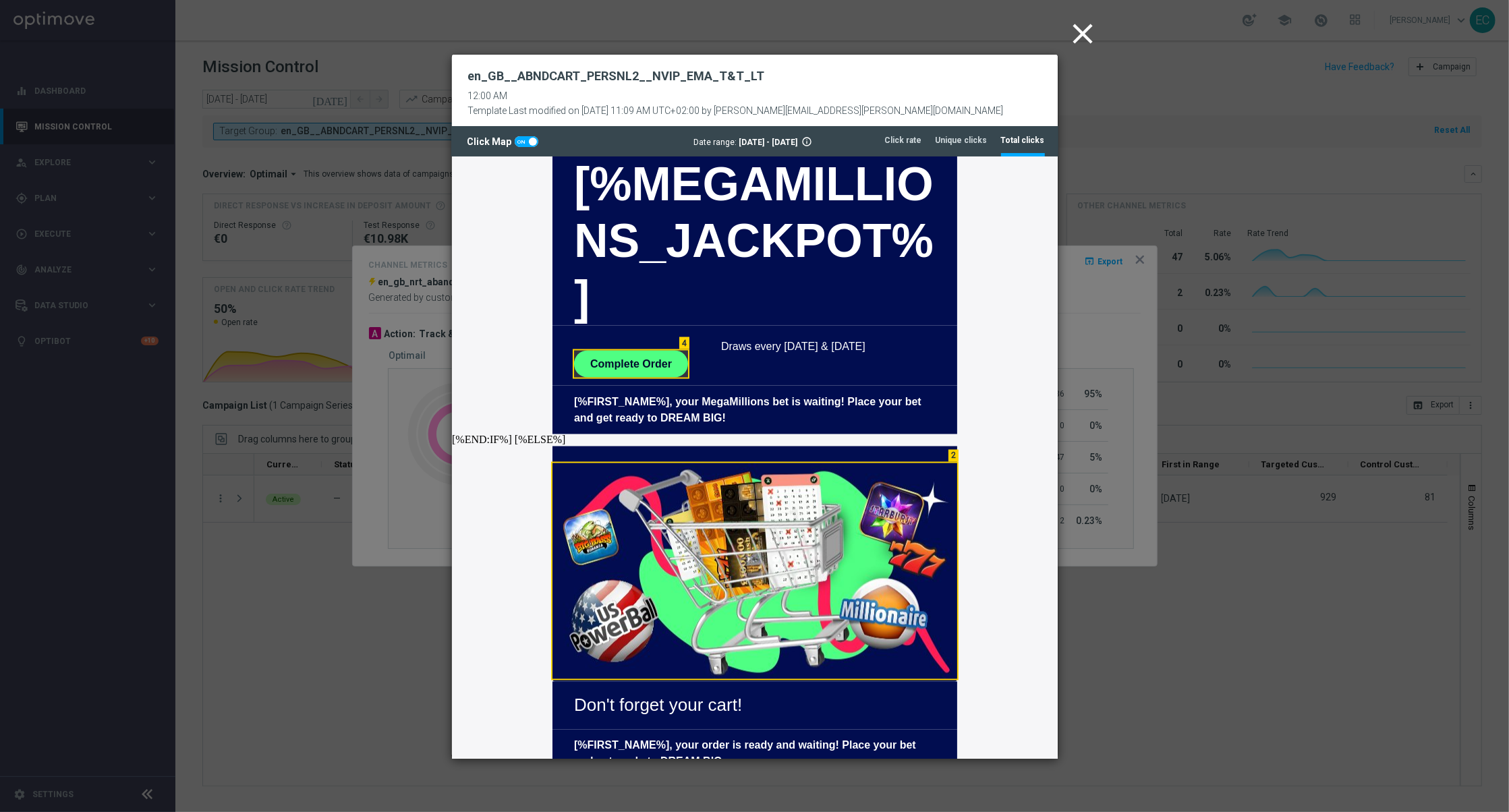
scroll to position [2575, 0]
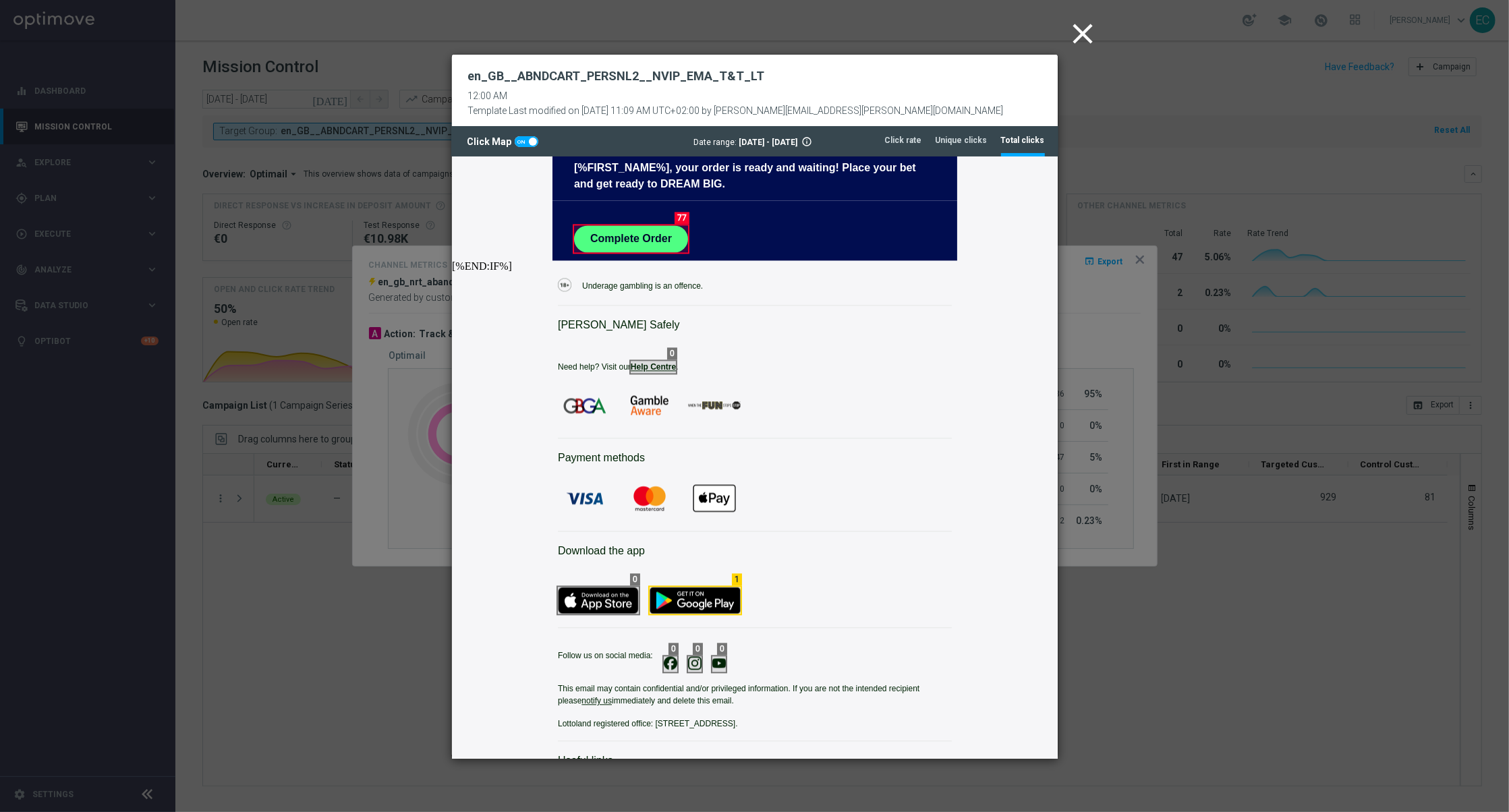
click at [1079, 29] on icon "close" at bounding box center [1083, 33] width 34 height 34
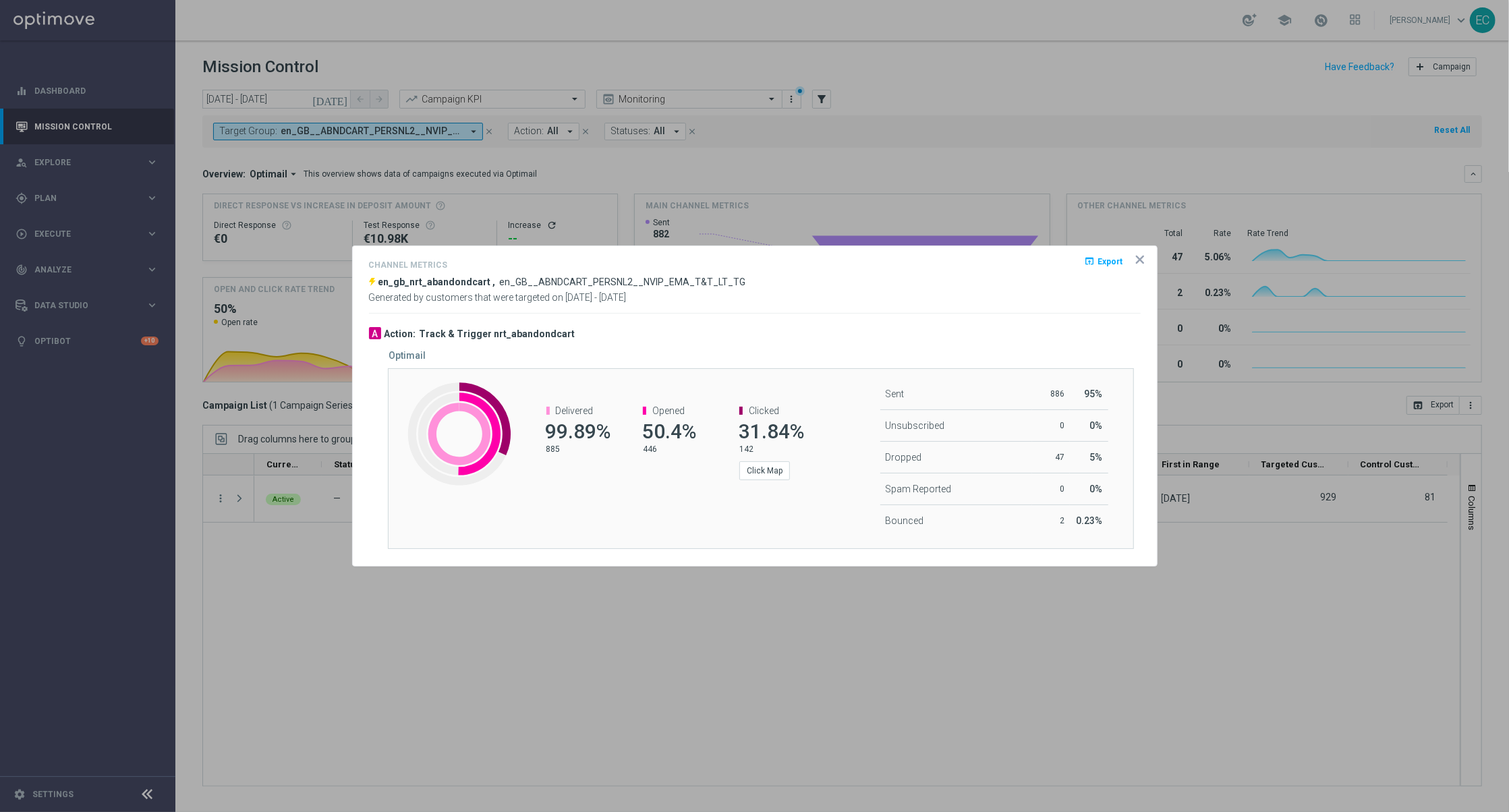
click at [1144, 256] on icon "icon" at bounding box center [1140, 260] width 14 height 14
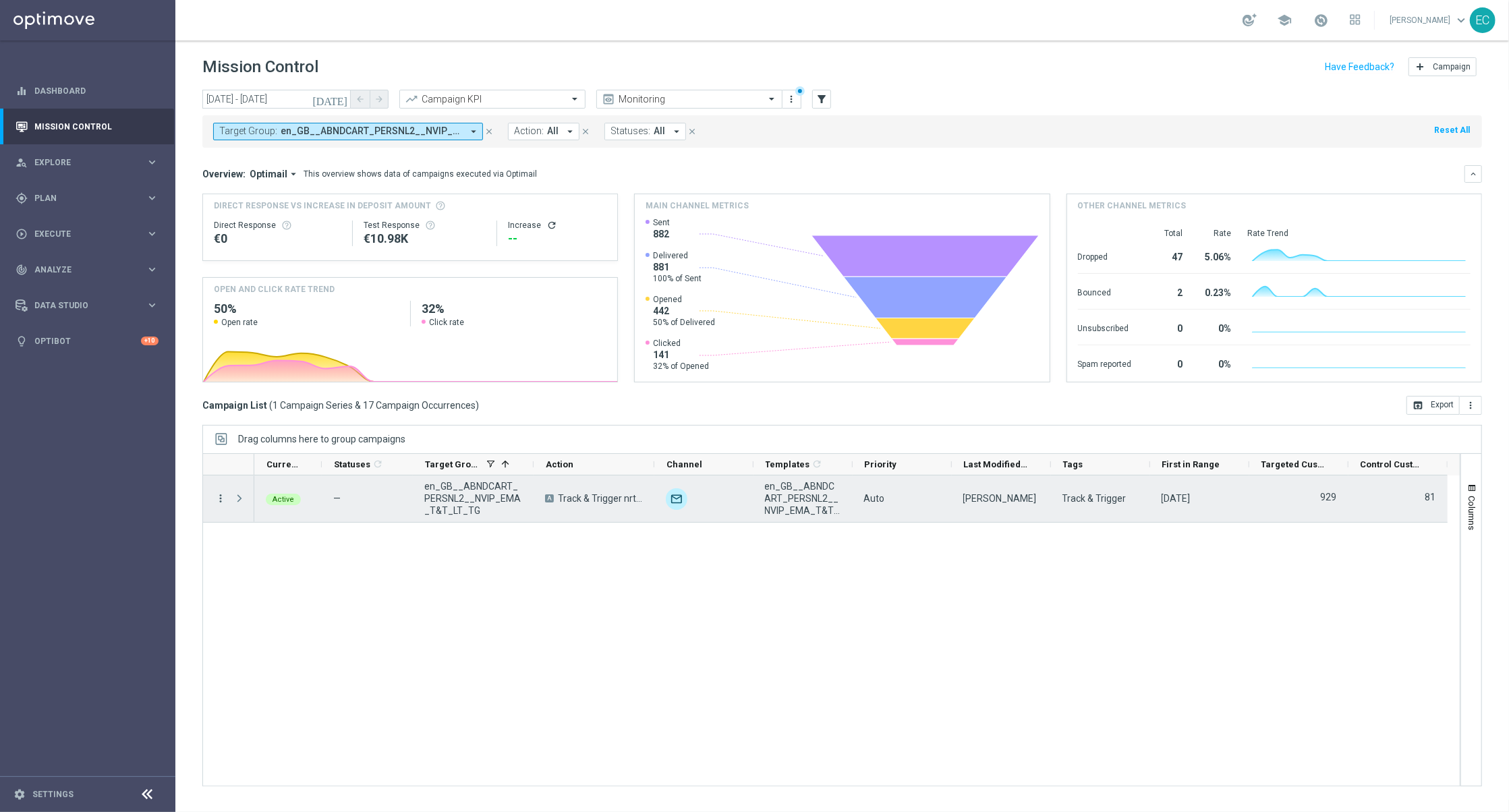
click at [225, 496] on icon "more_vert" at bounding box center [221, 499] width 12 height 12
click at [335, 518] on div "show_chart Campaign Metrics" at bounding box center [303, 527] width 151 height 19
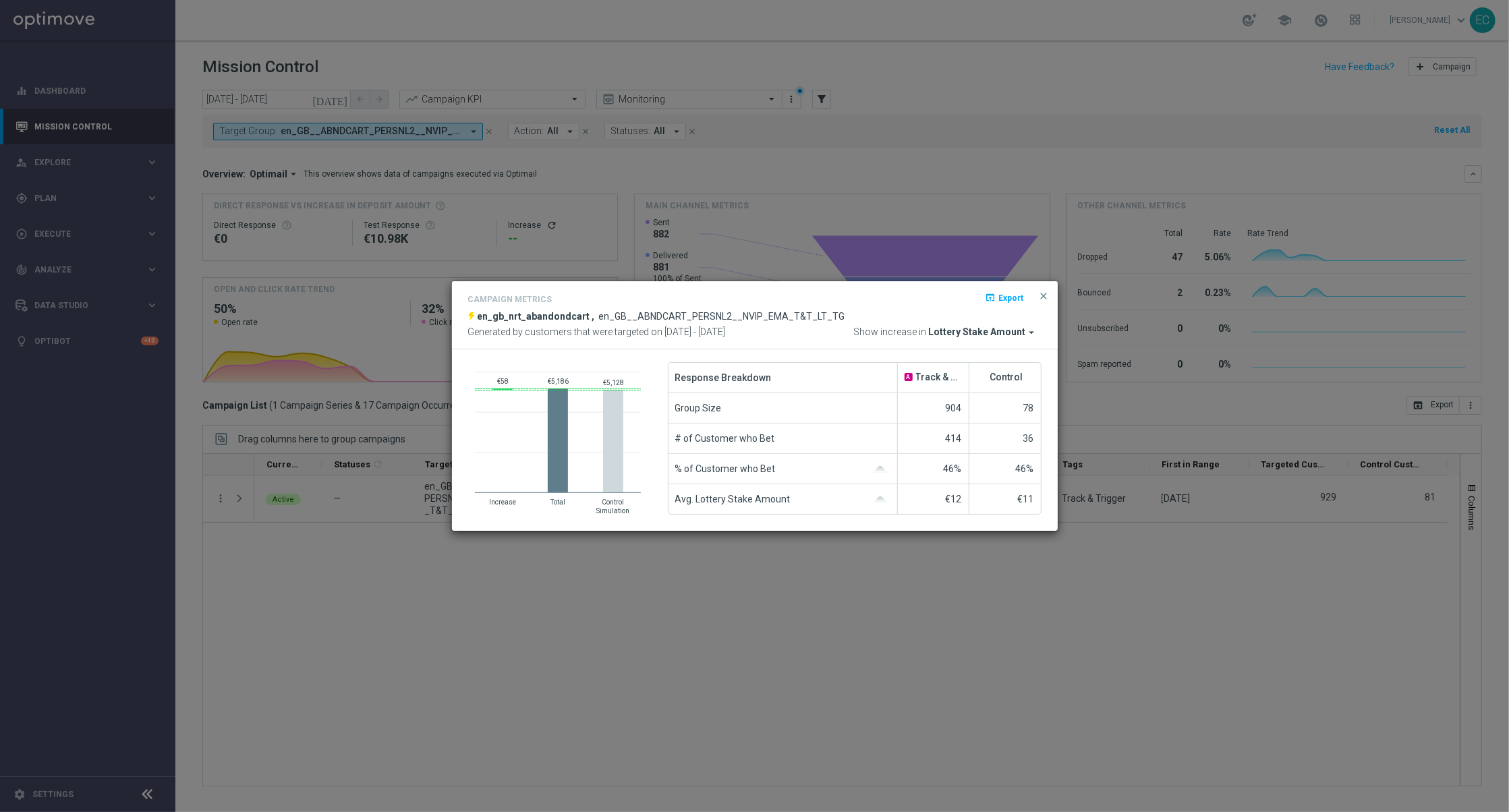
click at [1015, 337] on span "Lottery Stake Amount" at bounding box center [977, 332] width 97 height 12
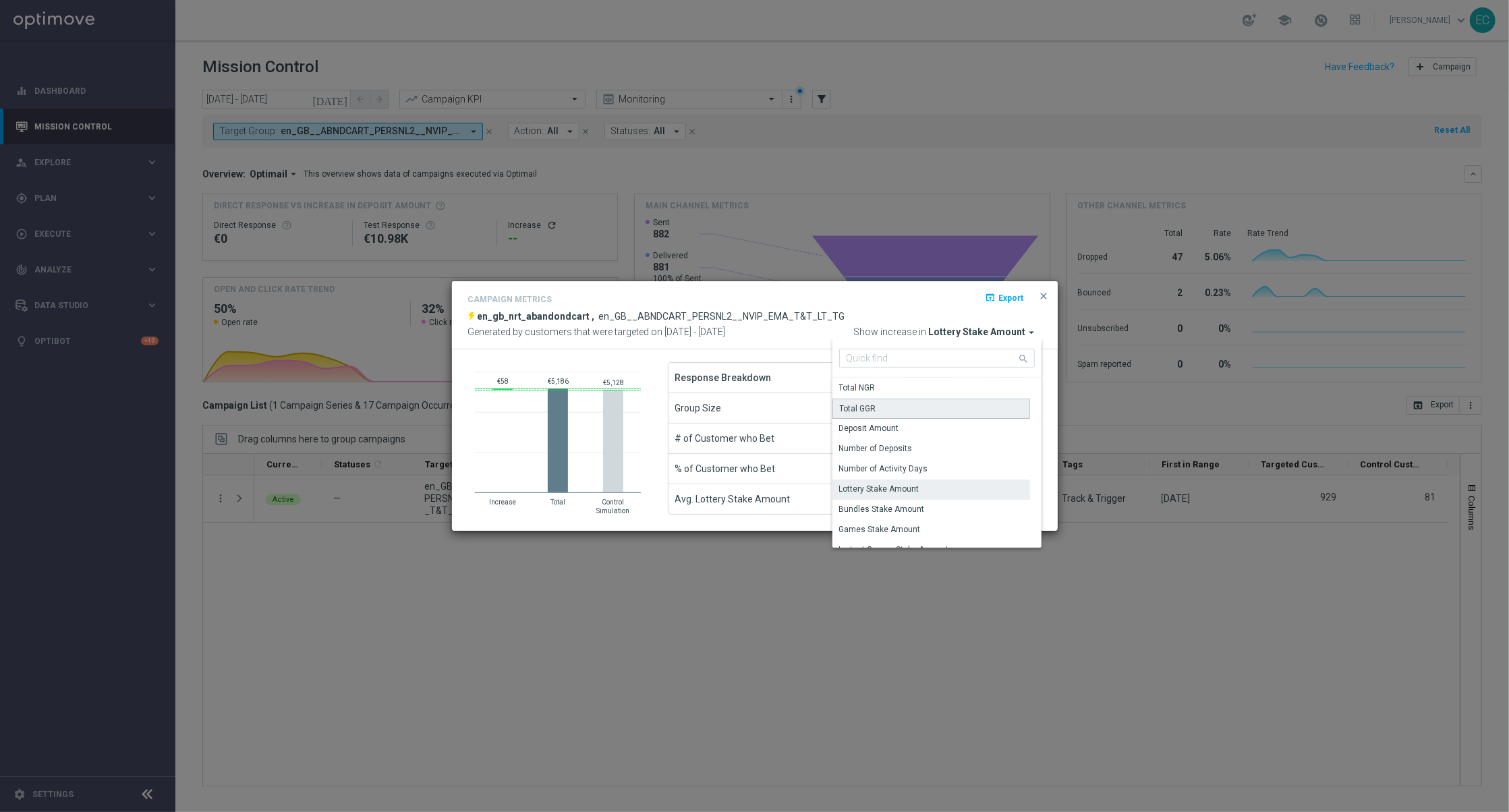
click at [961, 416] on div "Total GGR" at bounding box center [931, 408] width 197 height 20
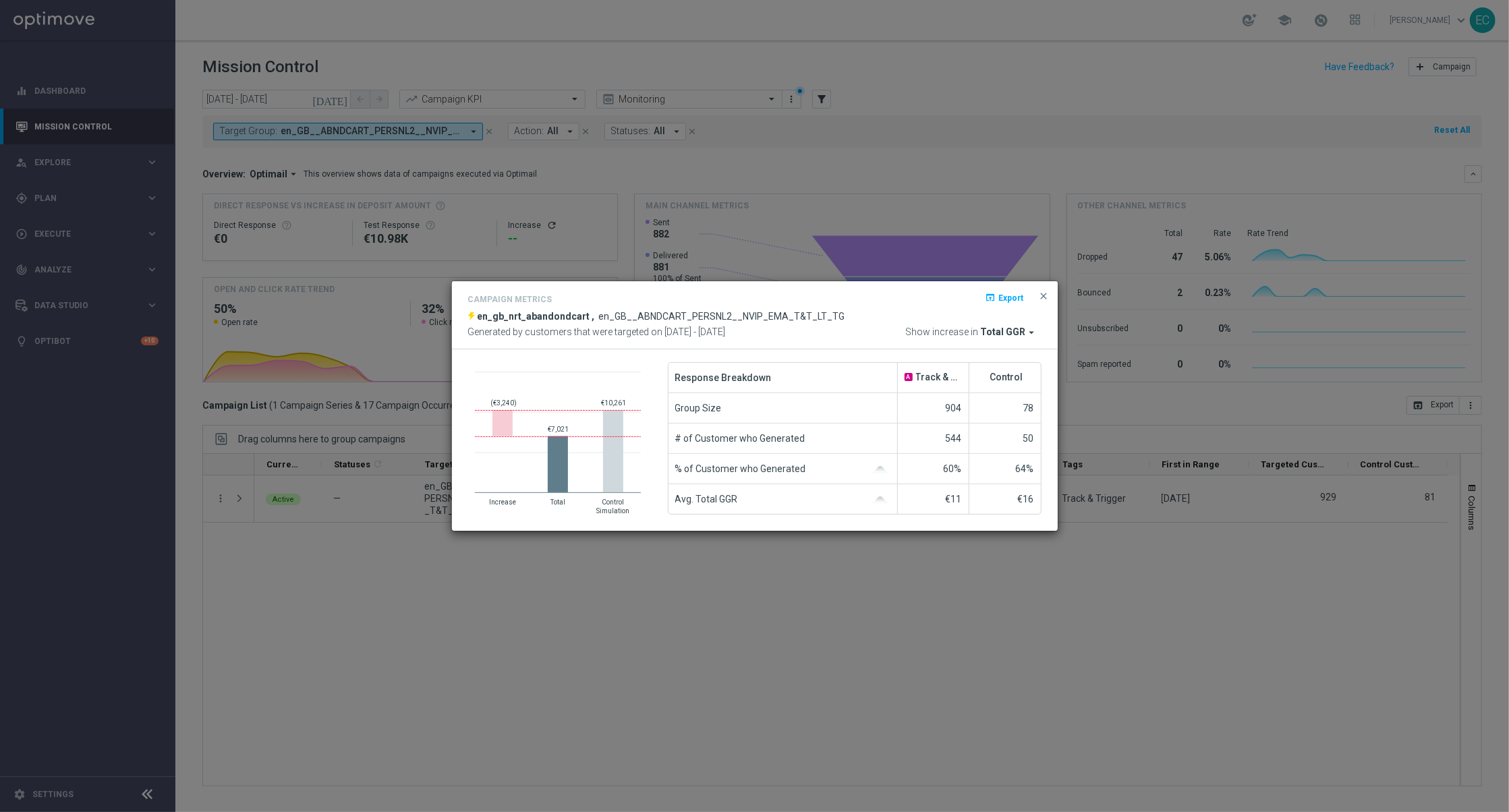
click at [1024, 323] on div "Campaign Metrics open_in_browser Export en_gb_nrt_abandondcart , en_GB__ABNDCAR…" at bounding box center [754, 315] width 573 height 47
click at [1026, 328] on icon "arrow_drop_down" at bounding box center [1032, 332] width 12 height 12
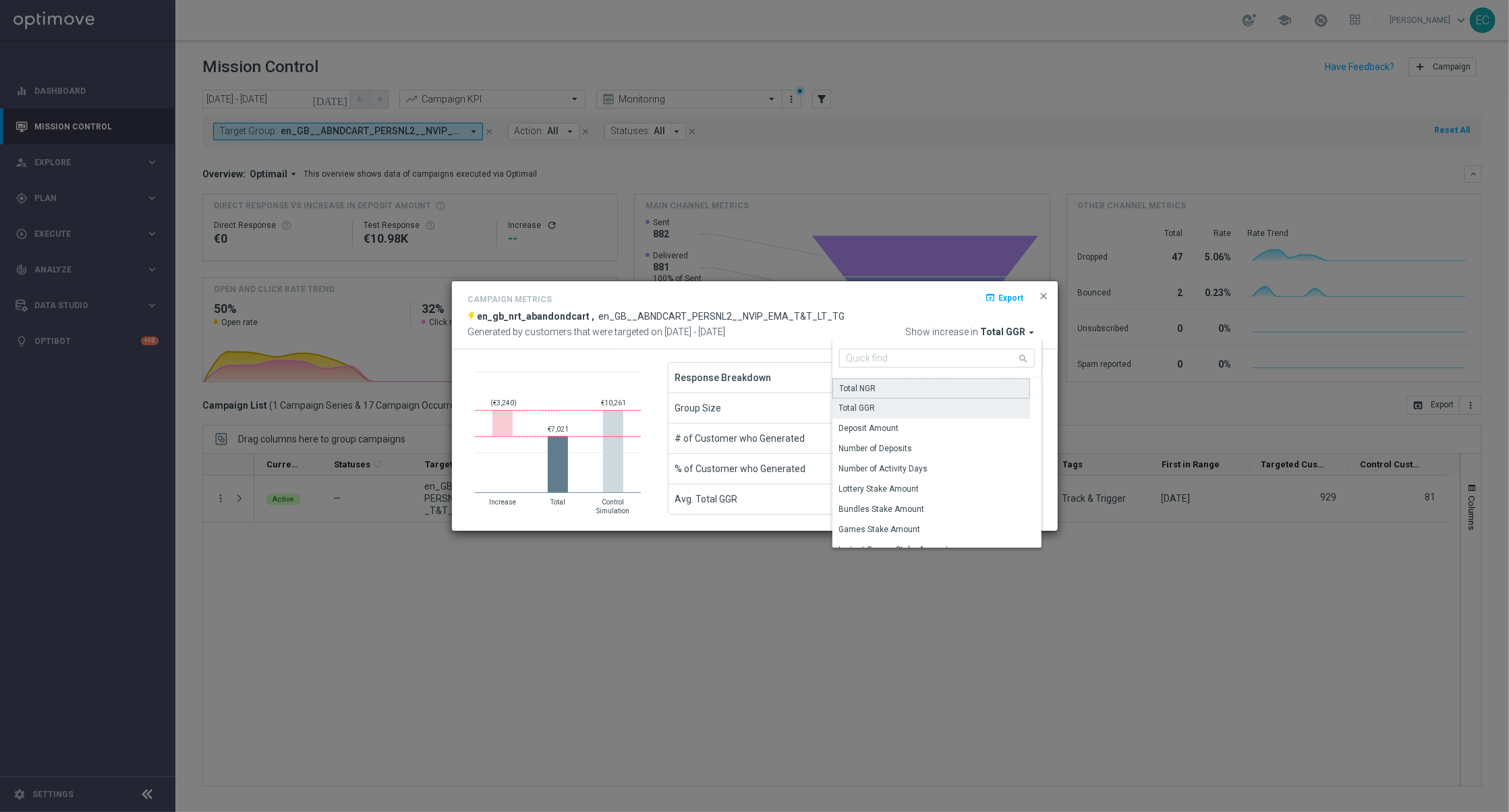
click at [960, 391] on div "Total NGR" at bounding box center [931, 388] width 197 height 20
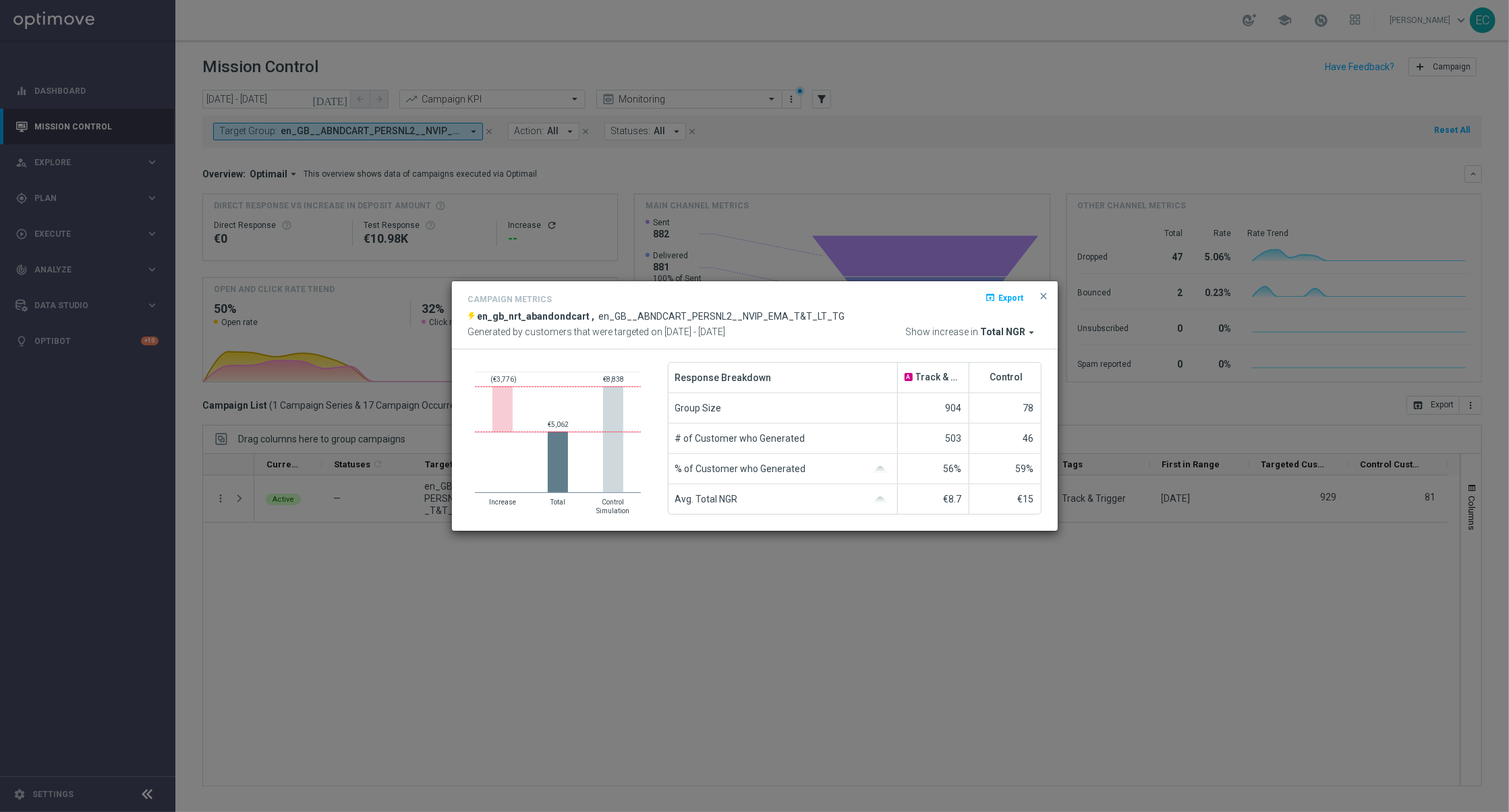
click at [1005, 336] on span "Total NGR" at bounding box center [1003, 332] width 45 height 12
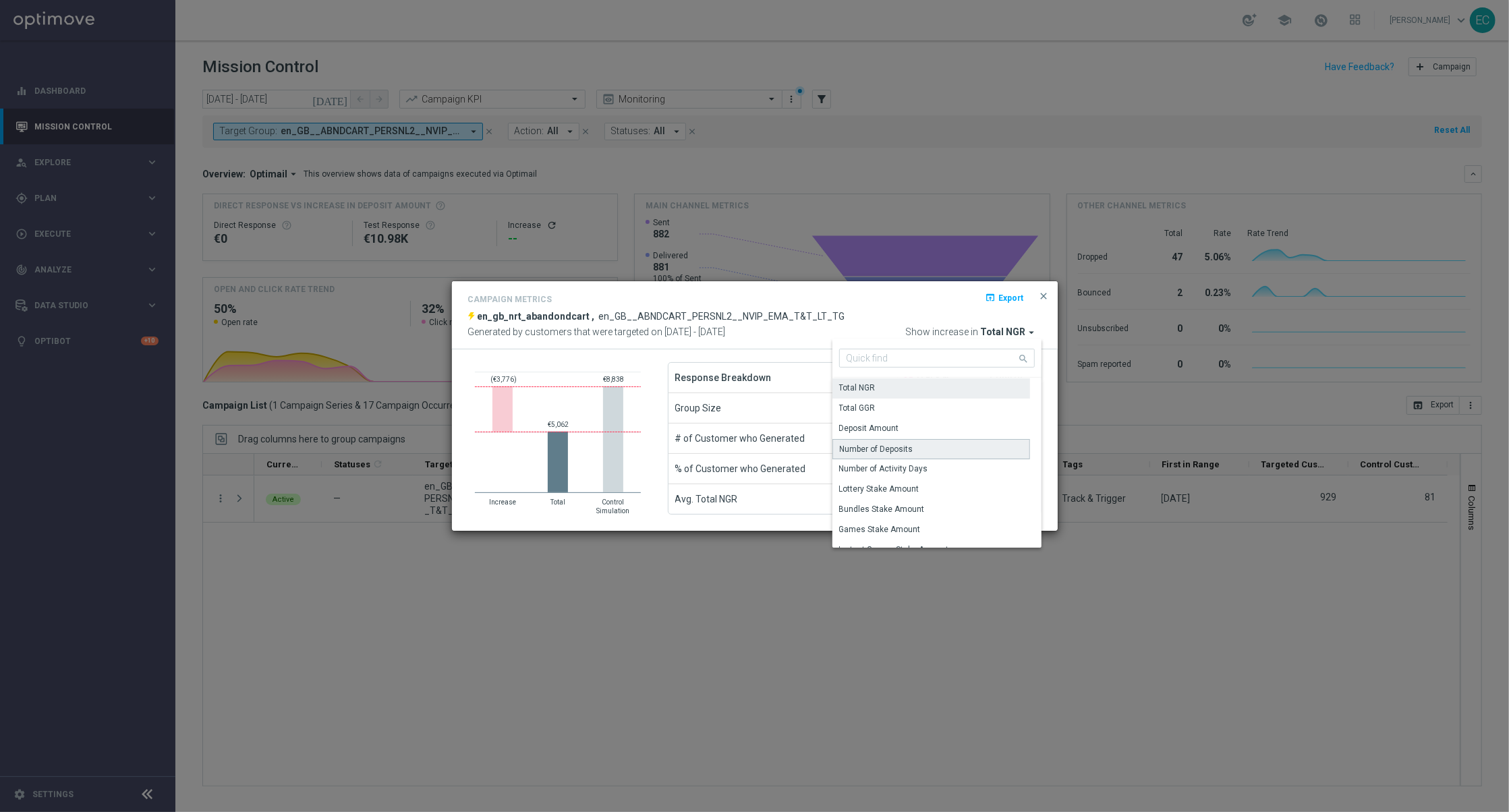
click at [928, 450] on div "Number of Deposits" at bounding box center [931, 449] width 197 height 20
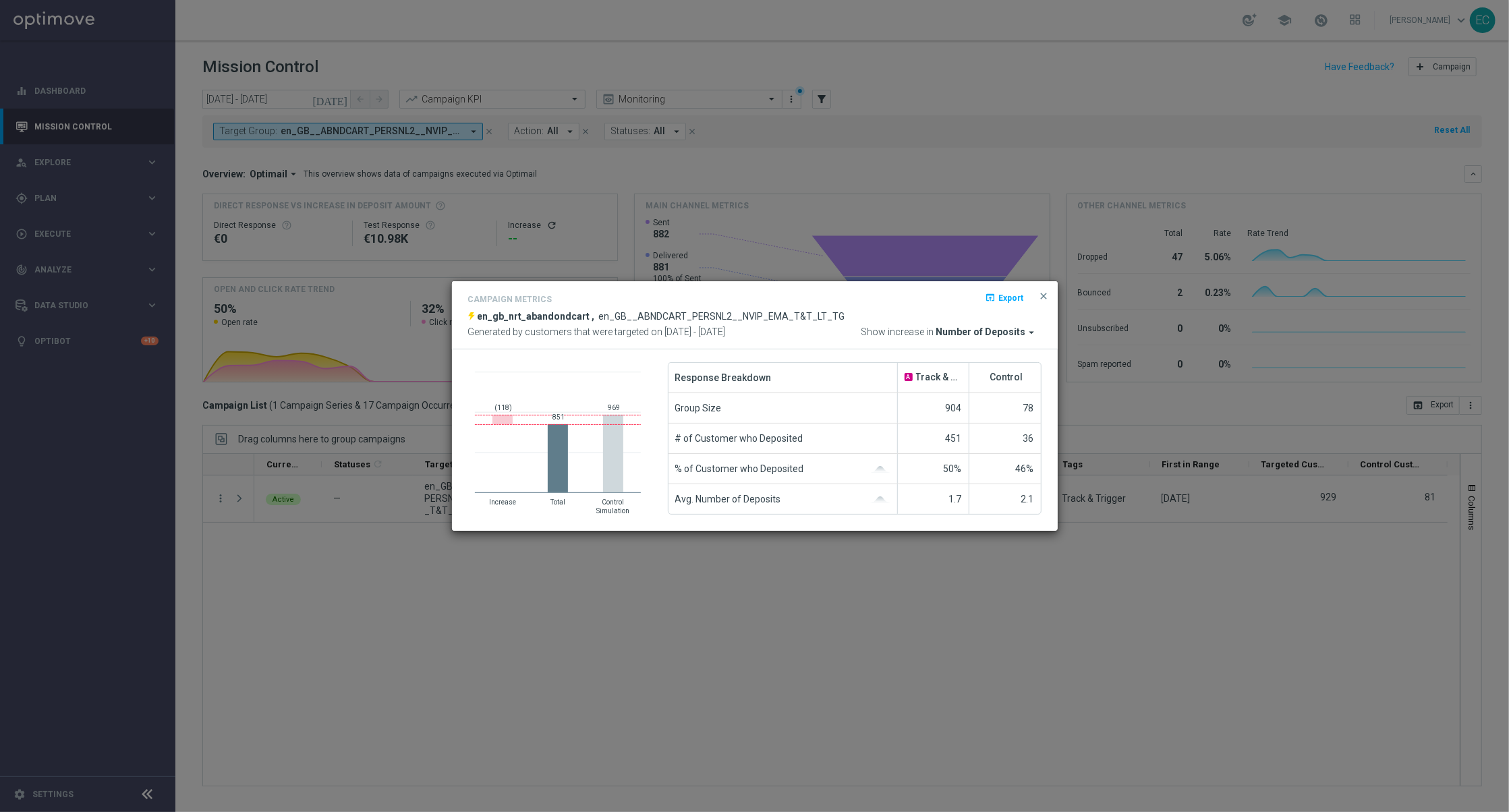
click at [1005, 335] on span "Number of Deposits" at bounding box center [981, 332] width 90 height 12
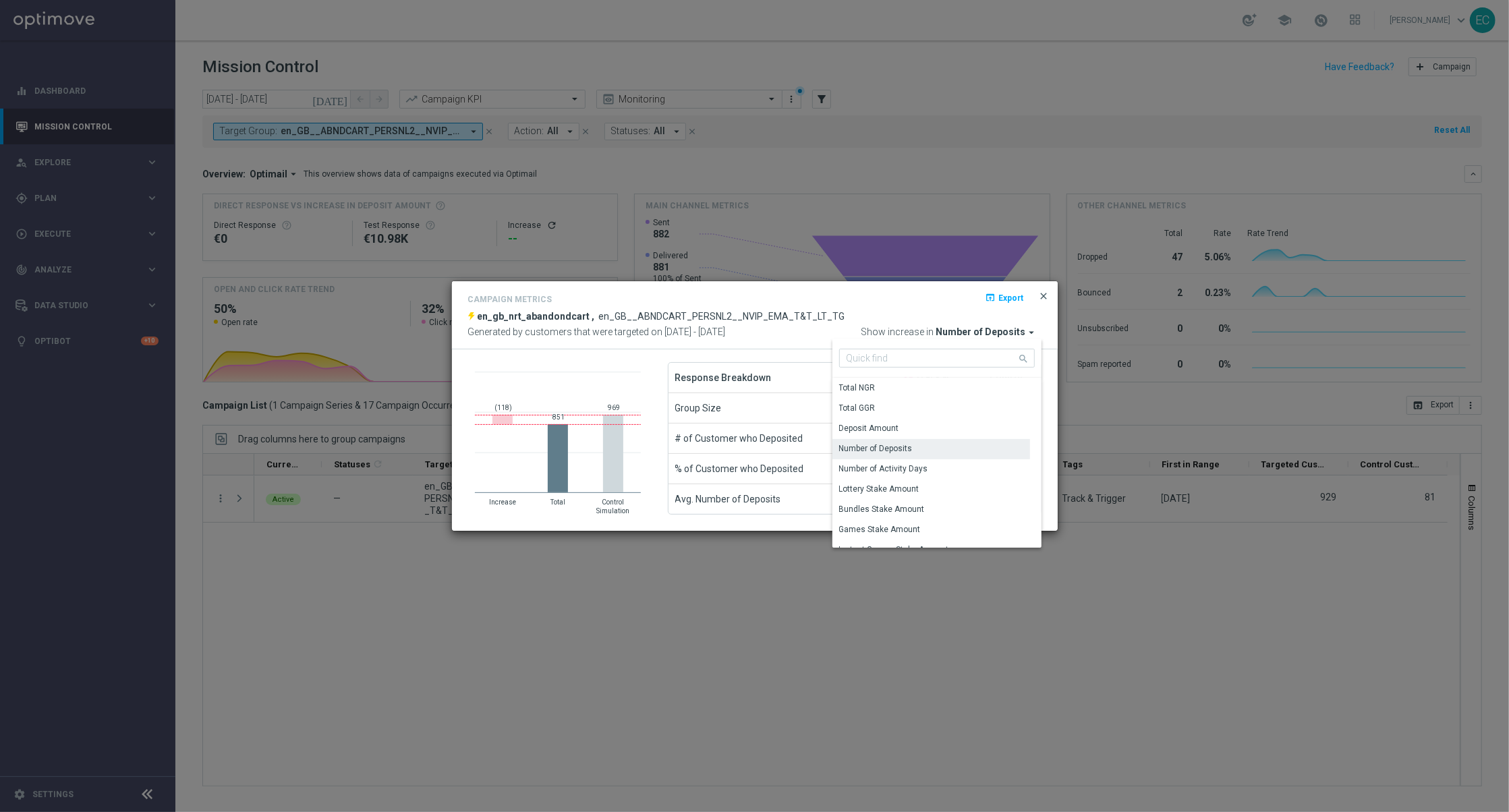
click at [1042, 298] on span "close" at bounding box center [1044, 296] width 11 height 11
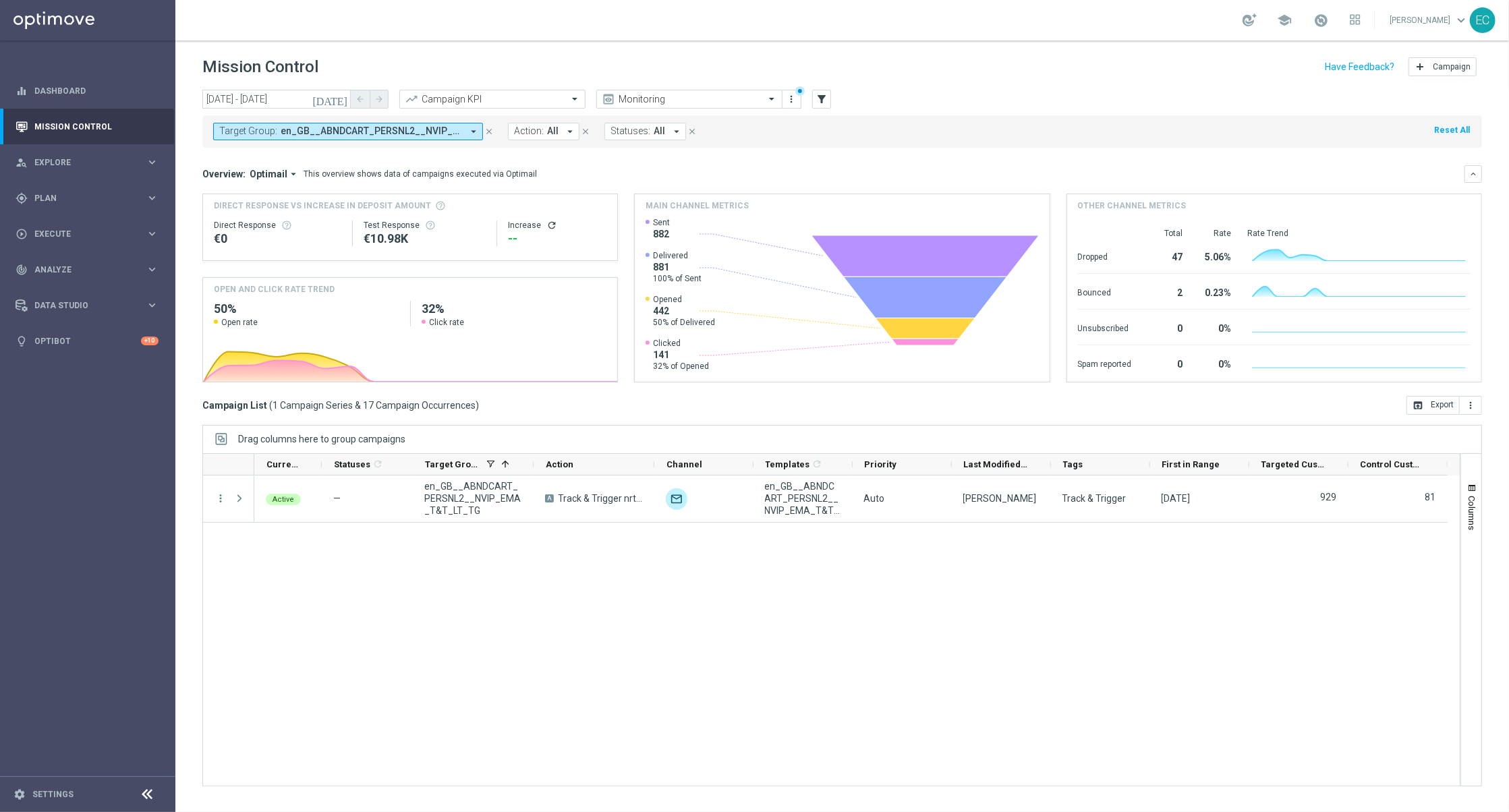
click at [979, 727] on div "Active — en_GB__ABNDCART_PERSNL2__NVIP_EMA_T&T_LT_TG A Track & Trigger nrt_aban…" at bounding box center [857, 630] width 1205 height 310
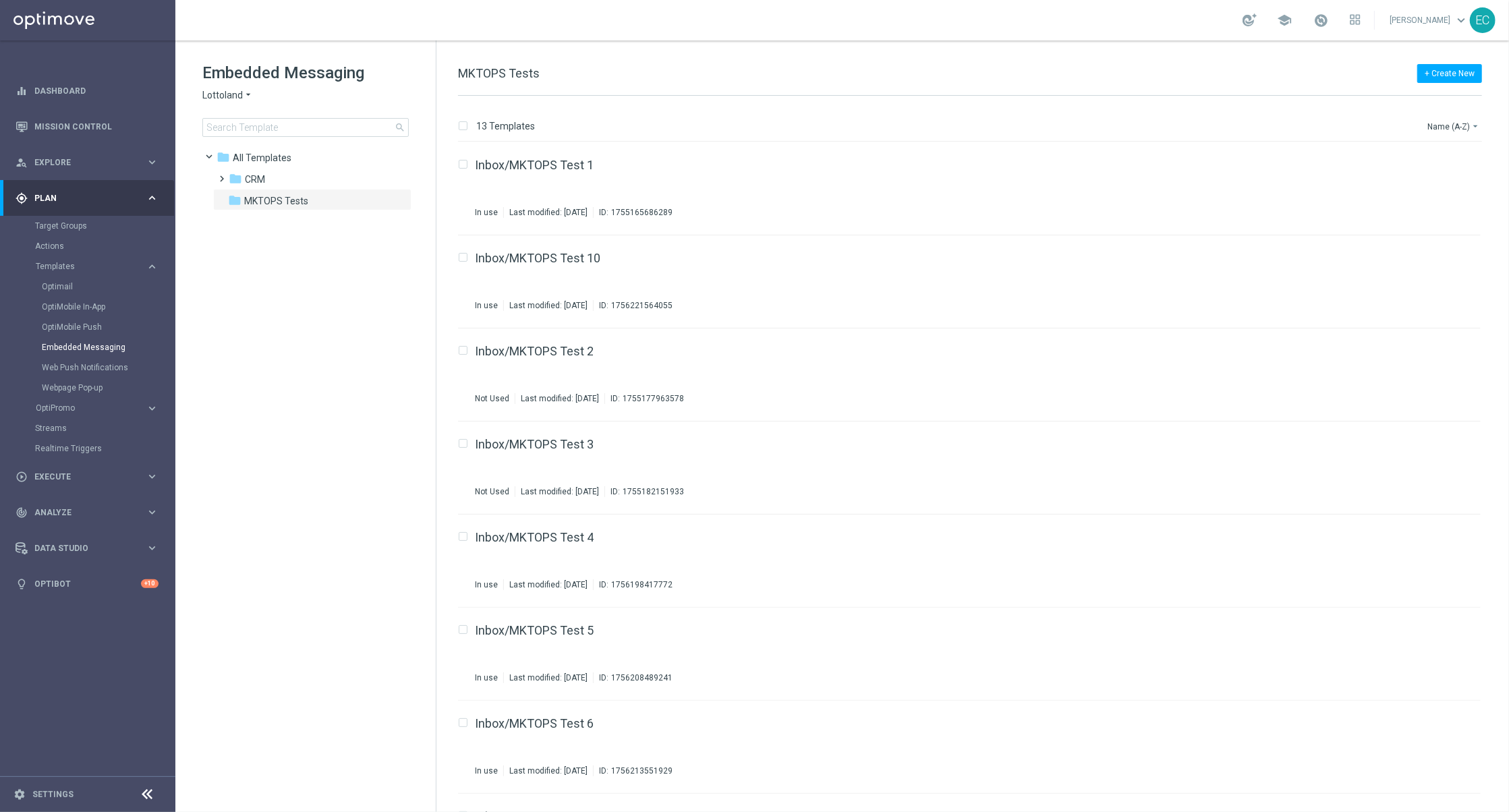
scroll to position [540, 0]
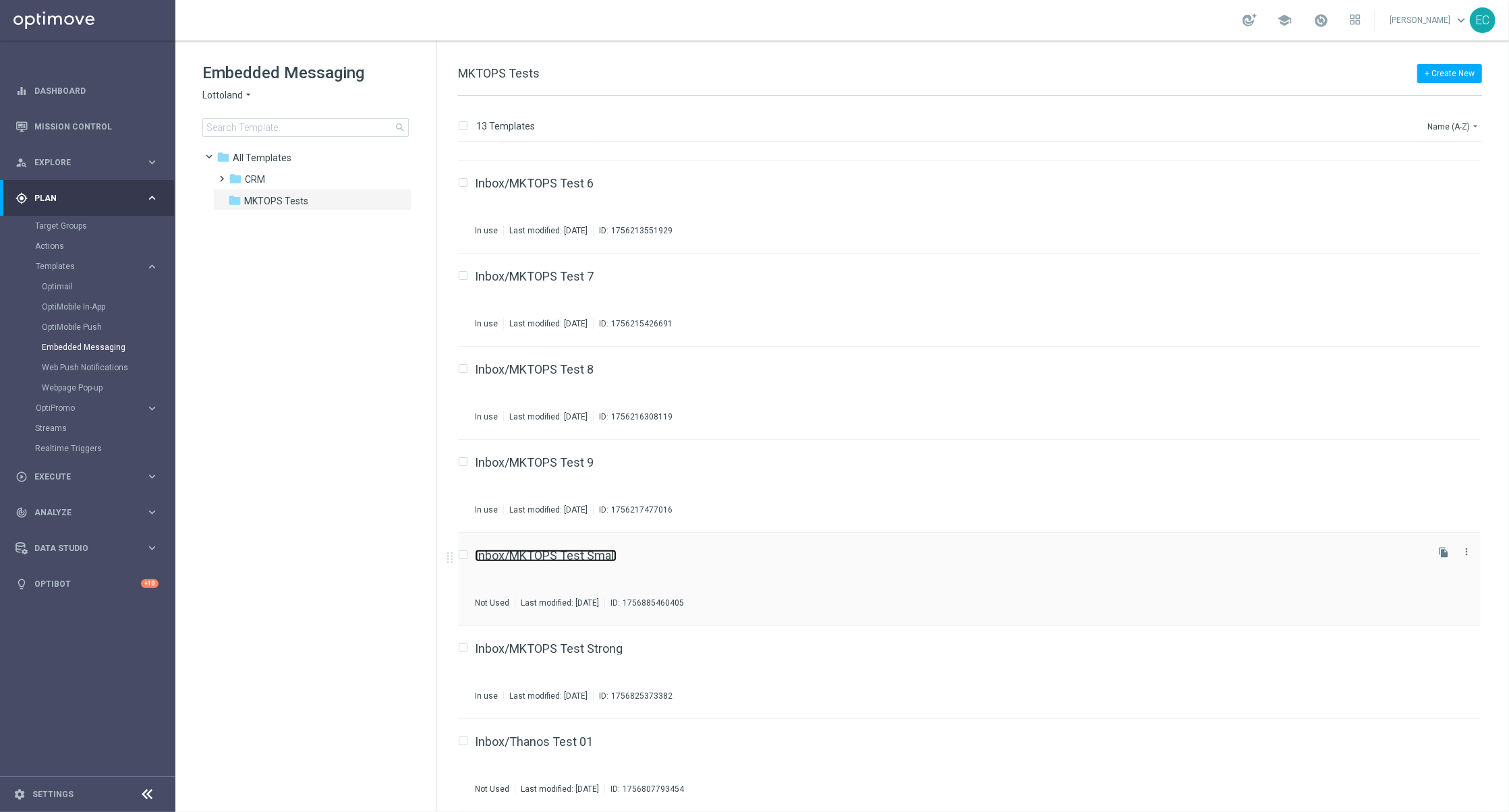
click at [573, 561] on link "Inbox/MKTOPS Test Small" at bounding box center [545, 556] width 142 height 12
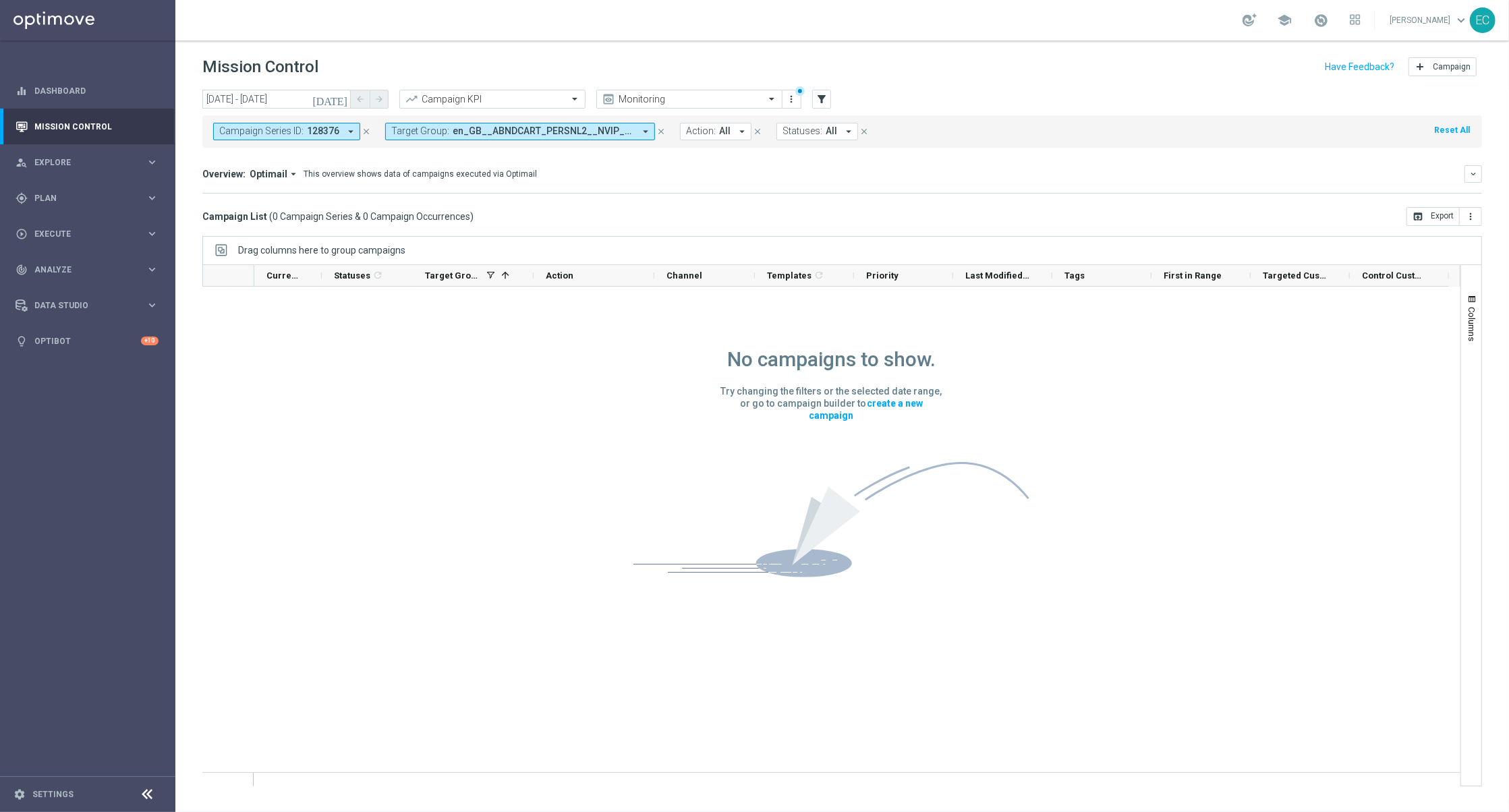
click at [371, 127] on button "close" at bounding box center [366, 132] width 12 height 15
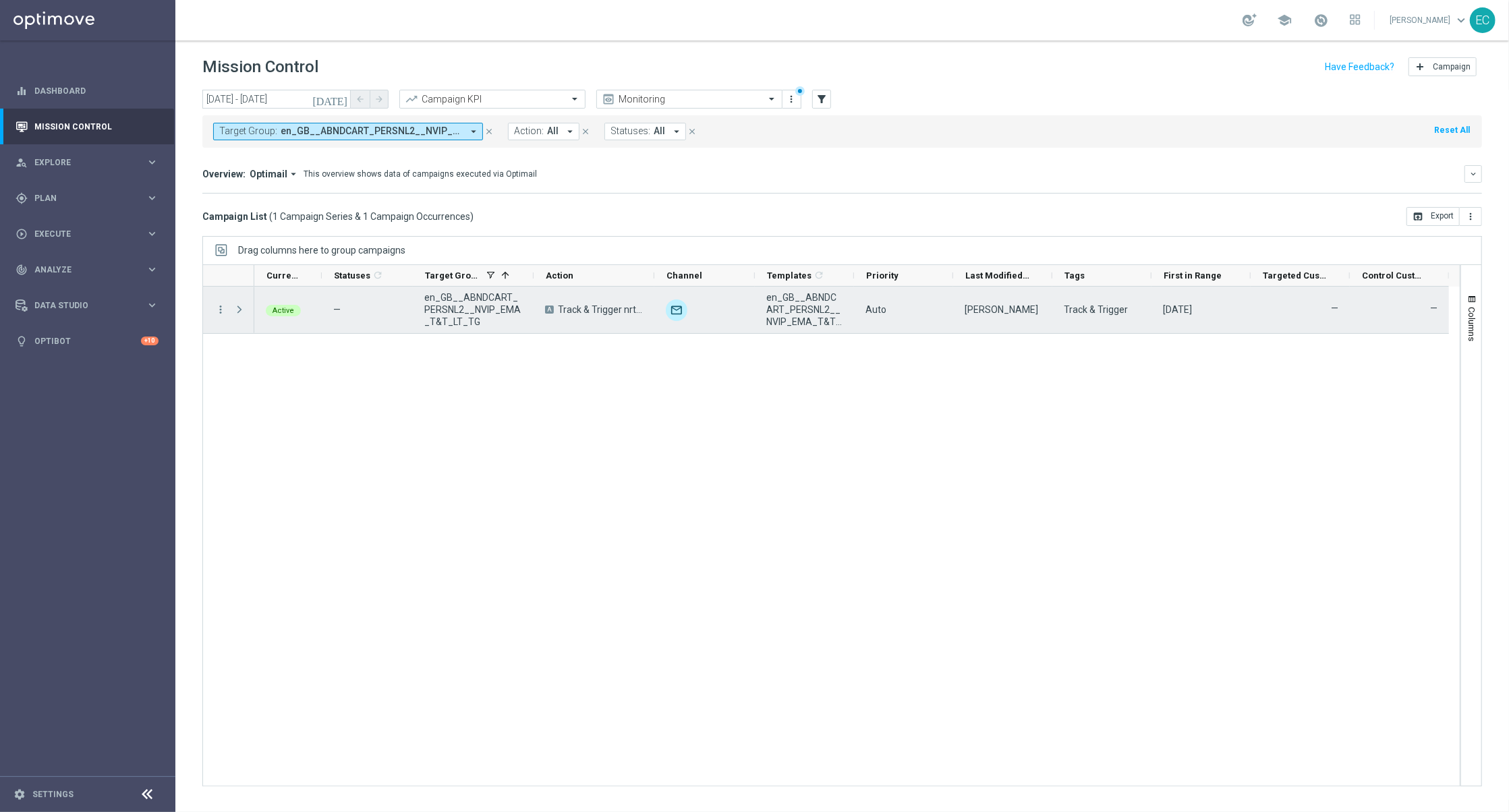
click at [236, 310] on span at bounding box center [240, 310] width 12 height 11
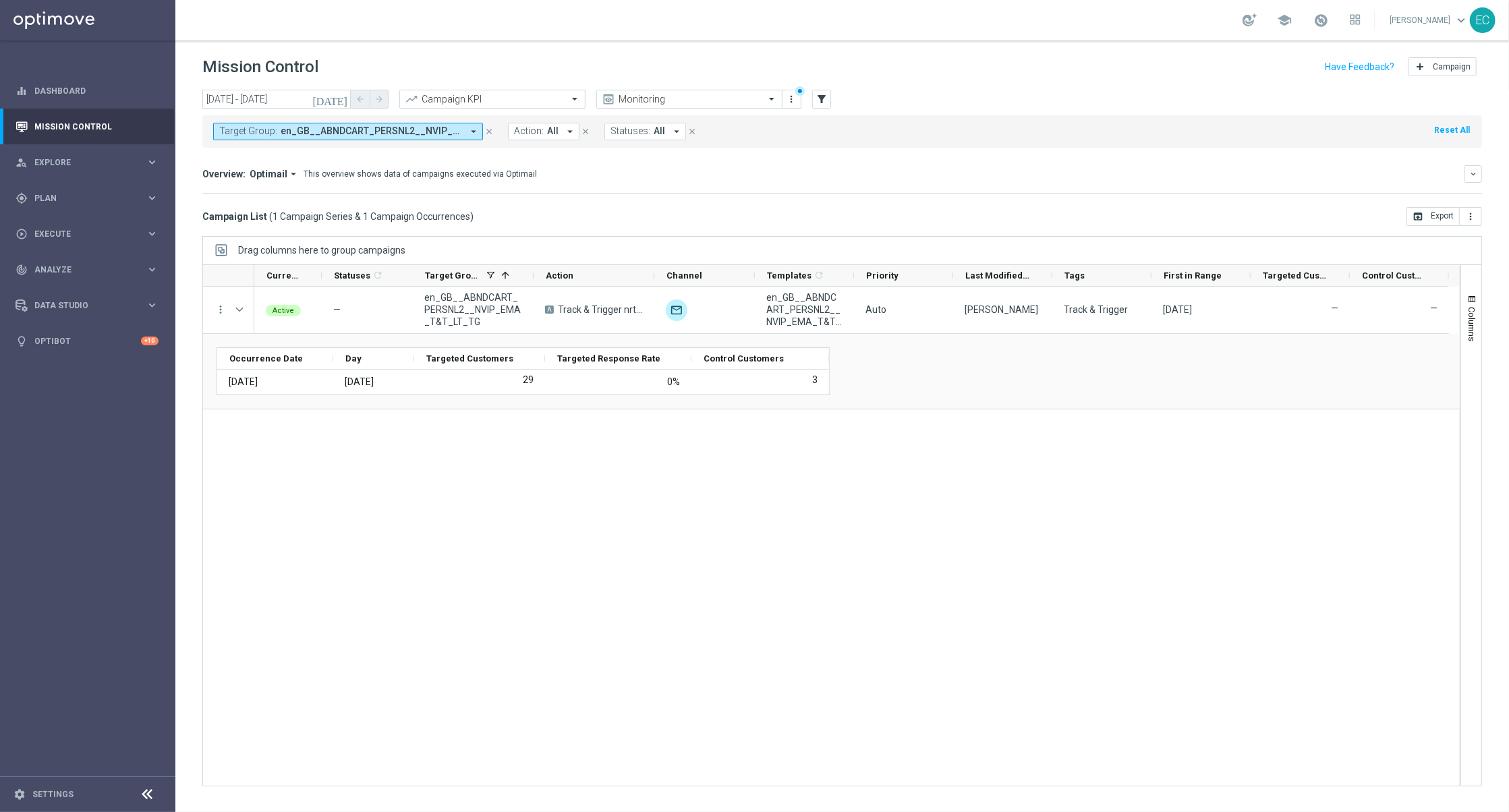
drag, startPoint x: 814, startPoint y: 359, endPoint x: 1378, endPoint y: 363, distance: 564.0
click at [1378, 363] on div "Occurrence Date Day" at bounding box center [831, 371] width 1229 height 48
click at [1465, 321] on button "Columns" at bounding box center [1471, 317] width 20 height 73
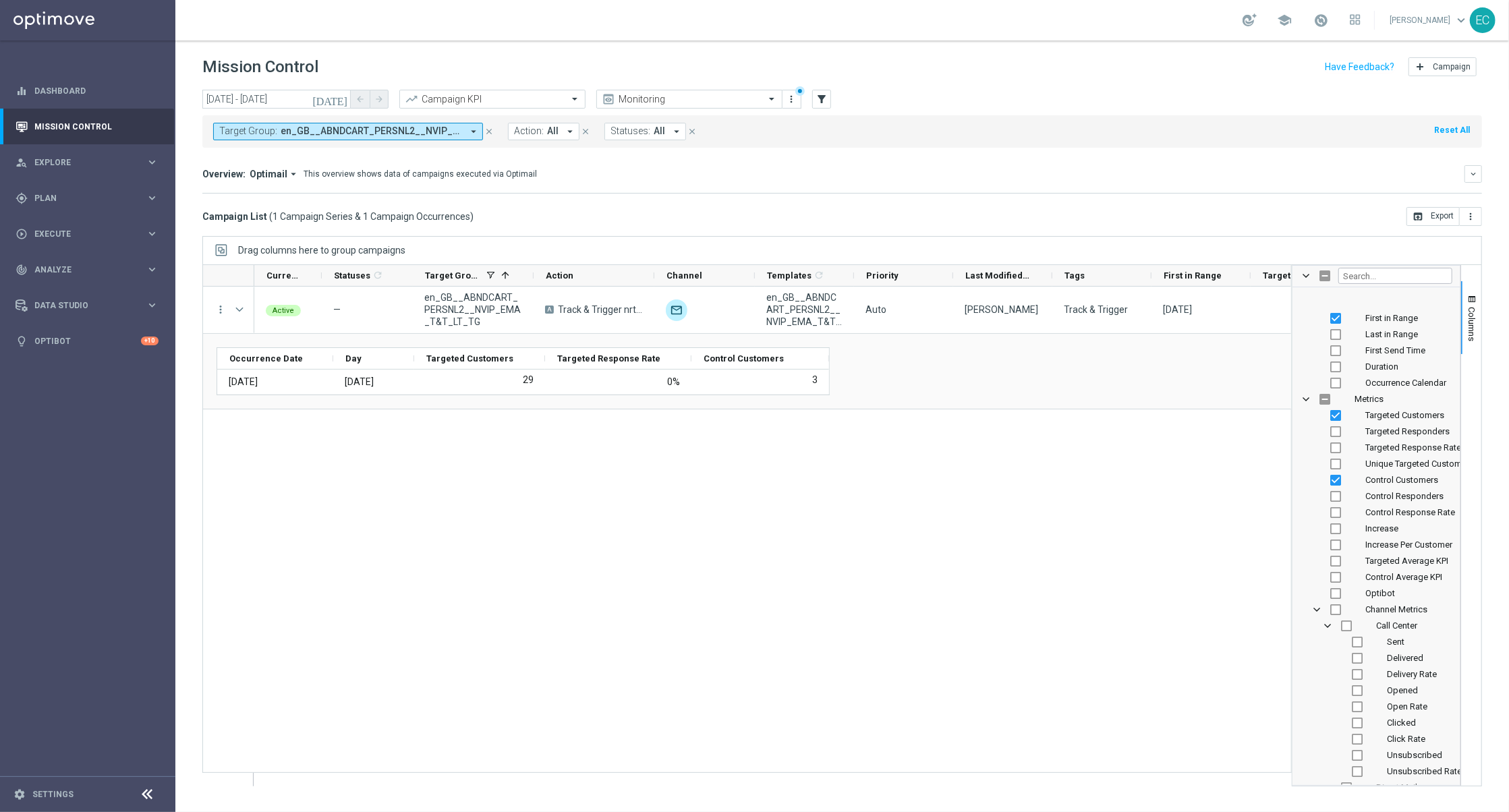
scroll to position [376, 0]
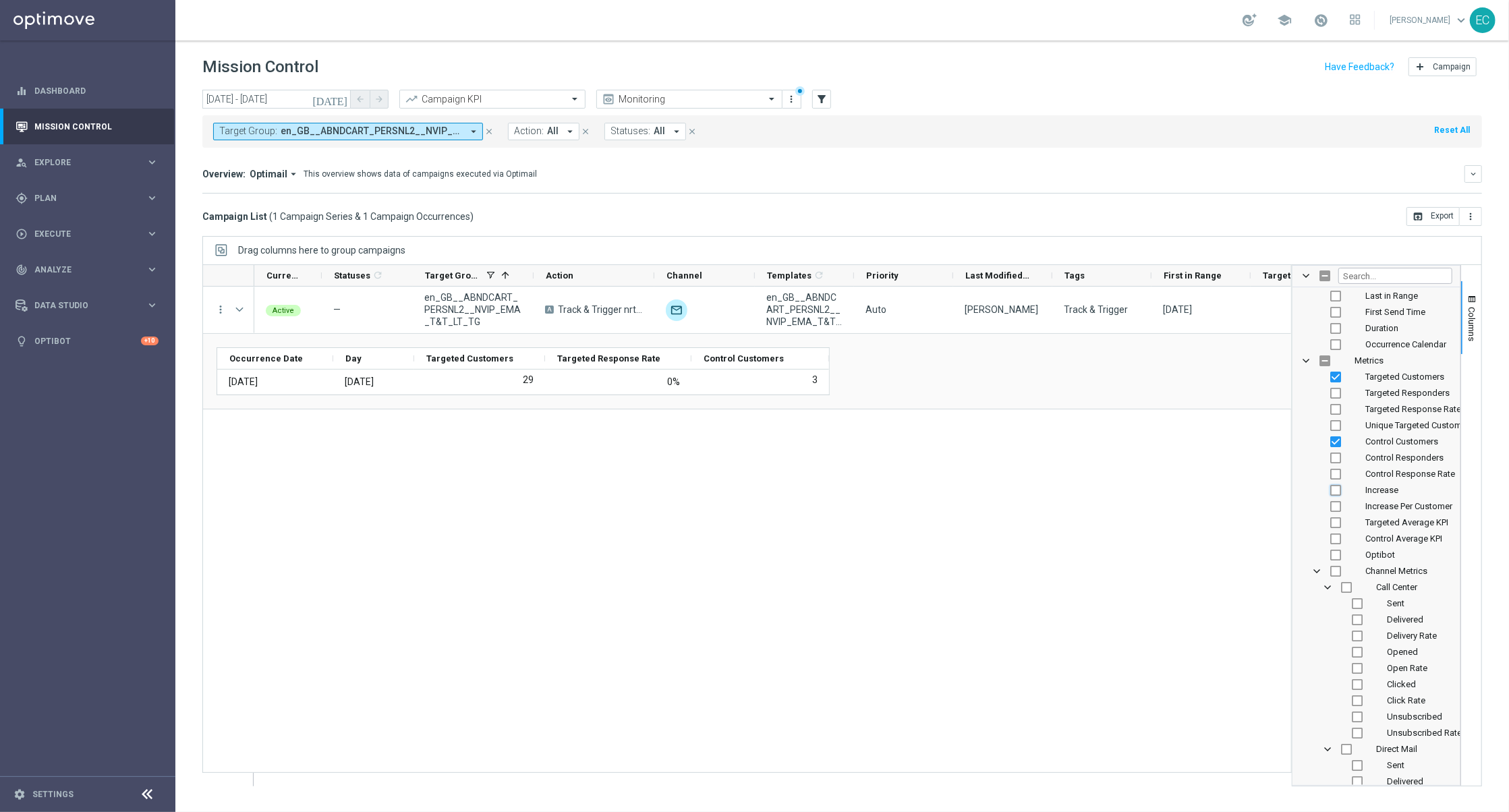
click at [1336, 490] on input "Press SPACE to toggle visibility (hidden)" at bounding box center [1336, 490] width 11 height 11
checkbox input "true"
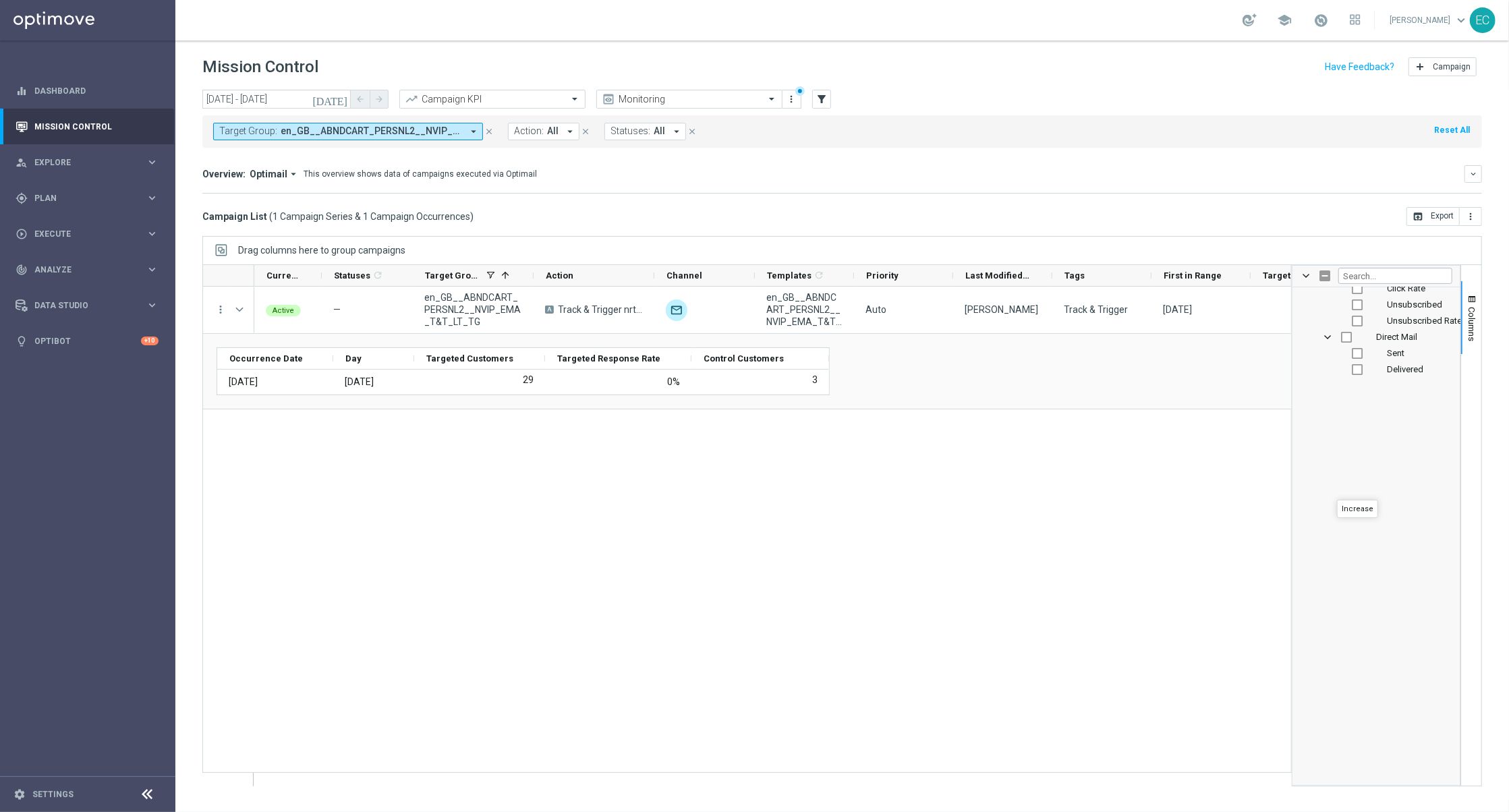
scroll to position [977, 0]
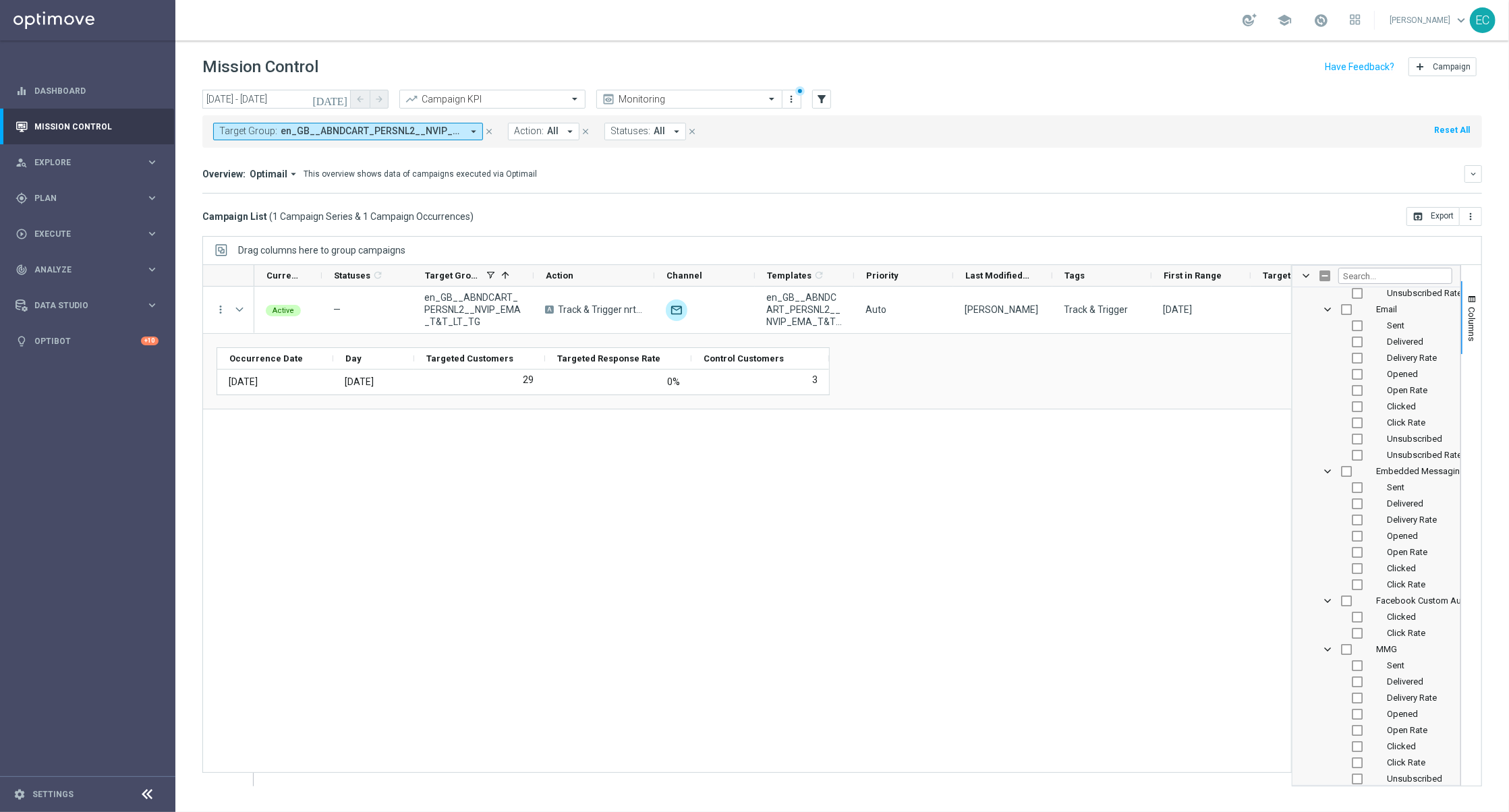
click at [1358, 545] on div "Open Rate" at bounding box center [1385, 551] width 133 height 16
click at [1361, 553] on input "Press SPACE to toggle visibility (hidden)" at bounding box center [1357, 552] width 11 height 11
checkbox input "true"
checkbox input "false"
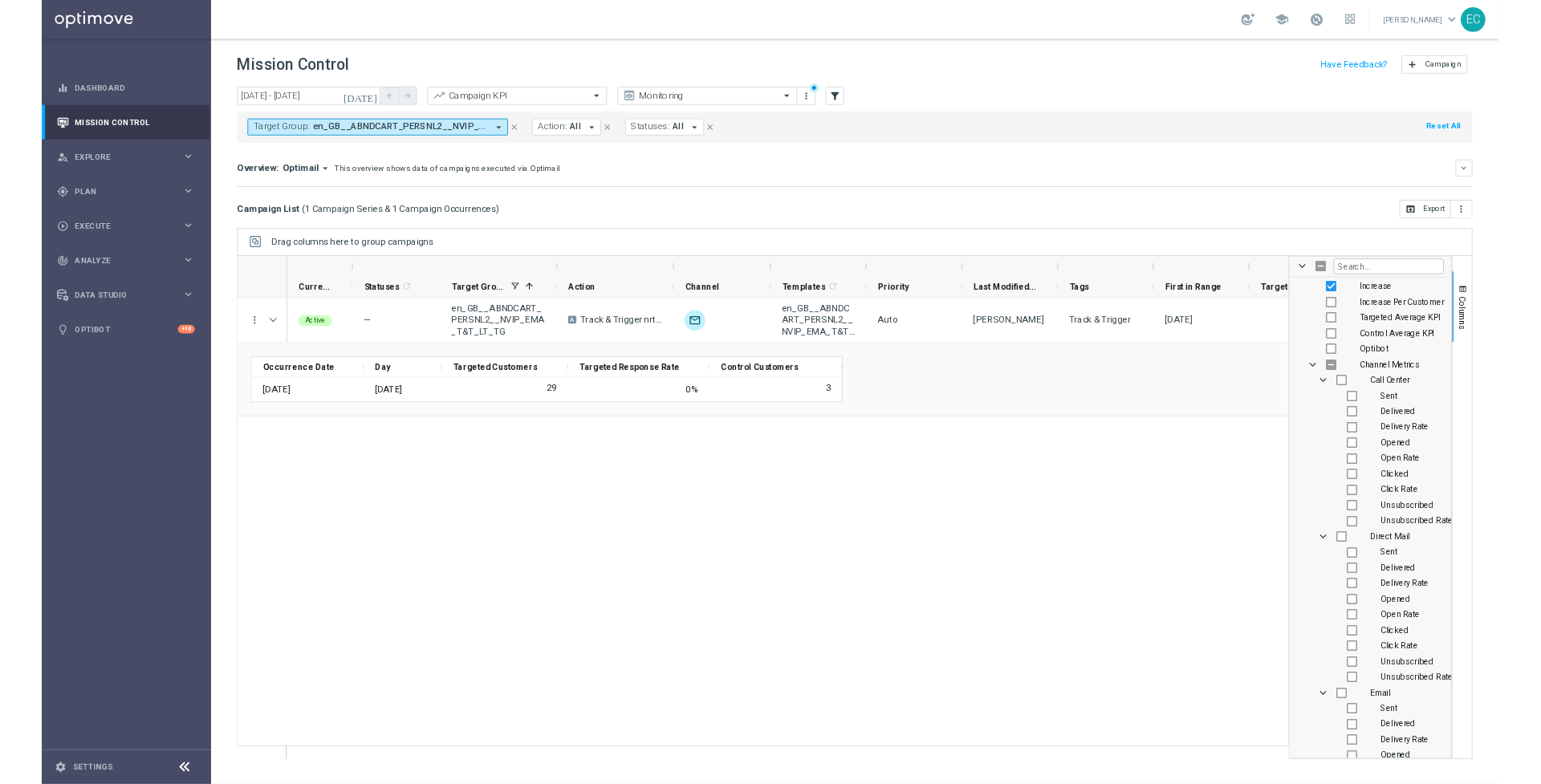
scroll to position [0, 0]
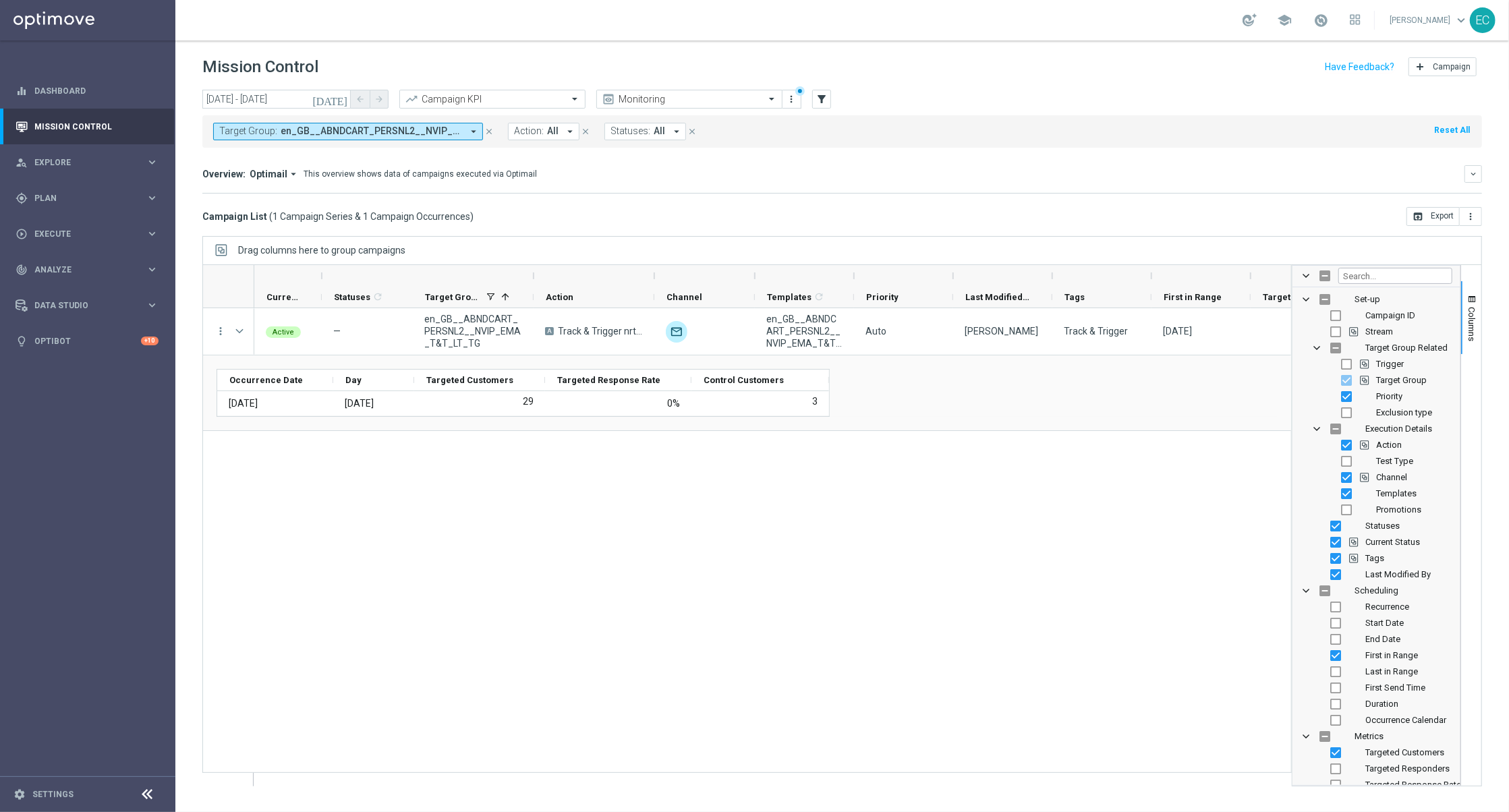
click at [472, 136] on icon "arrow_drop_down" at bounding box center [473, 132] width 12 height 12
click at [457, 131] on span "en_GB__ABNDCART_PERSNL2__NVIP_EMA_T&T_LT_TG" at bounding box center [371, 131] width 182 height 11
click at [316, 132] on span "en_GB__ABNDCART_PERSNL2__NVIP_EMA_T&T_LT_TG" at bounding box center [371, 131] width 182 height 11
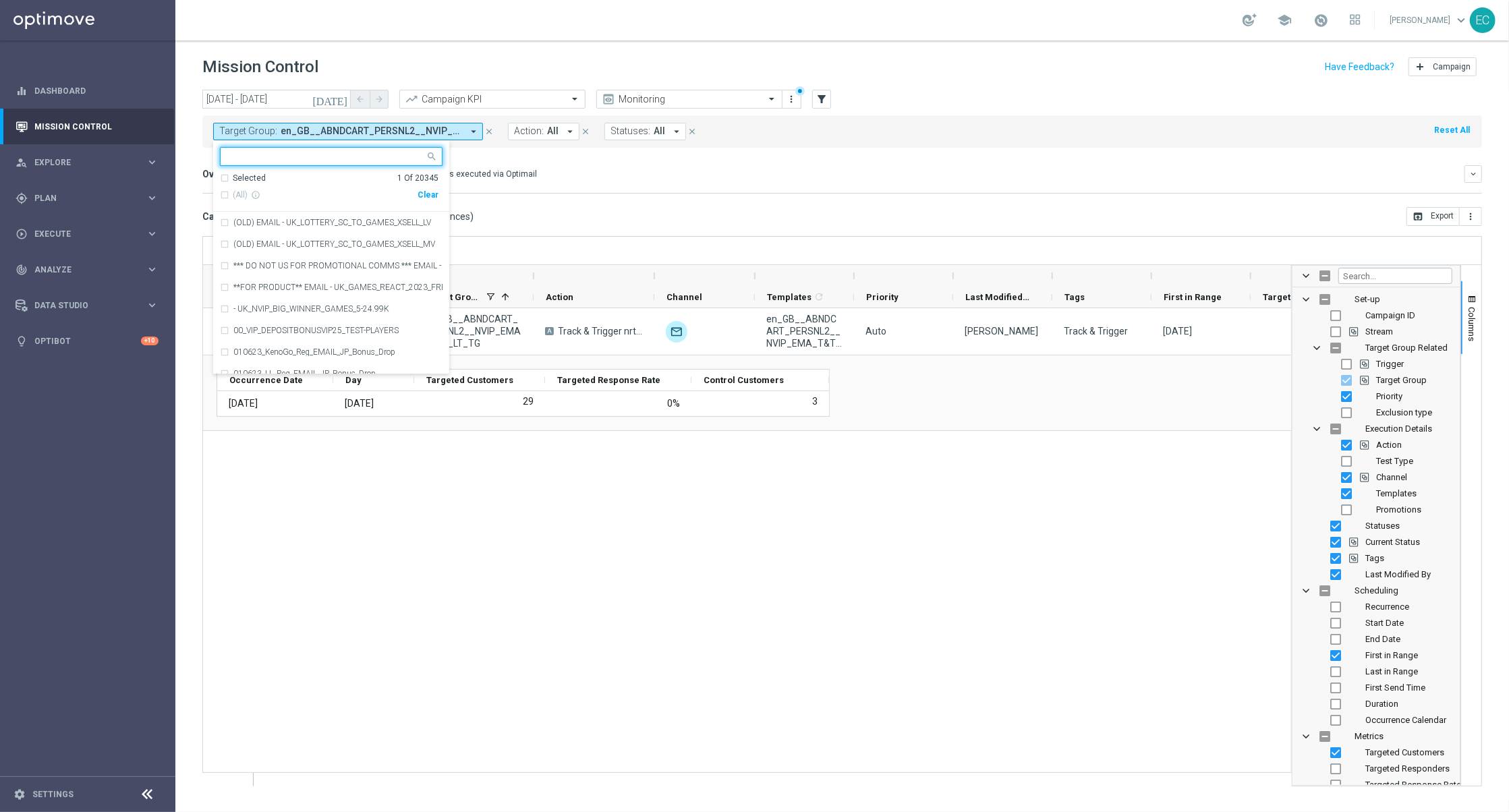
click at [0, 0] on div "Clear" at bounding box center [0, 0] width 0 height 0
click at [350, 157] on input "text" at bounding box center [326, 157] width 197 height 11
type input "e"
click at [389, 256] on div "UK_LOTTO_FREESUB_WINWIN_EMAIL | New Players, FTD" at bounding box center [331, 265] width 222 height 22
type input "WINWIN"
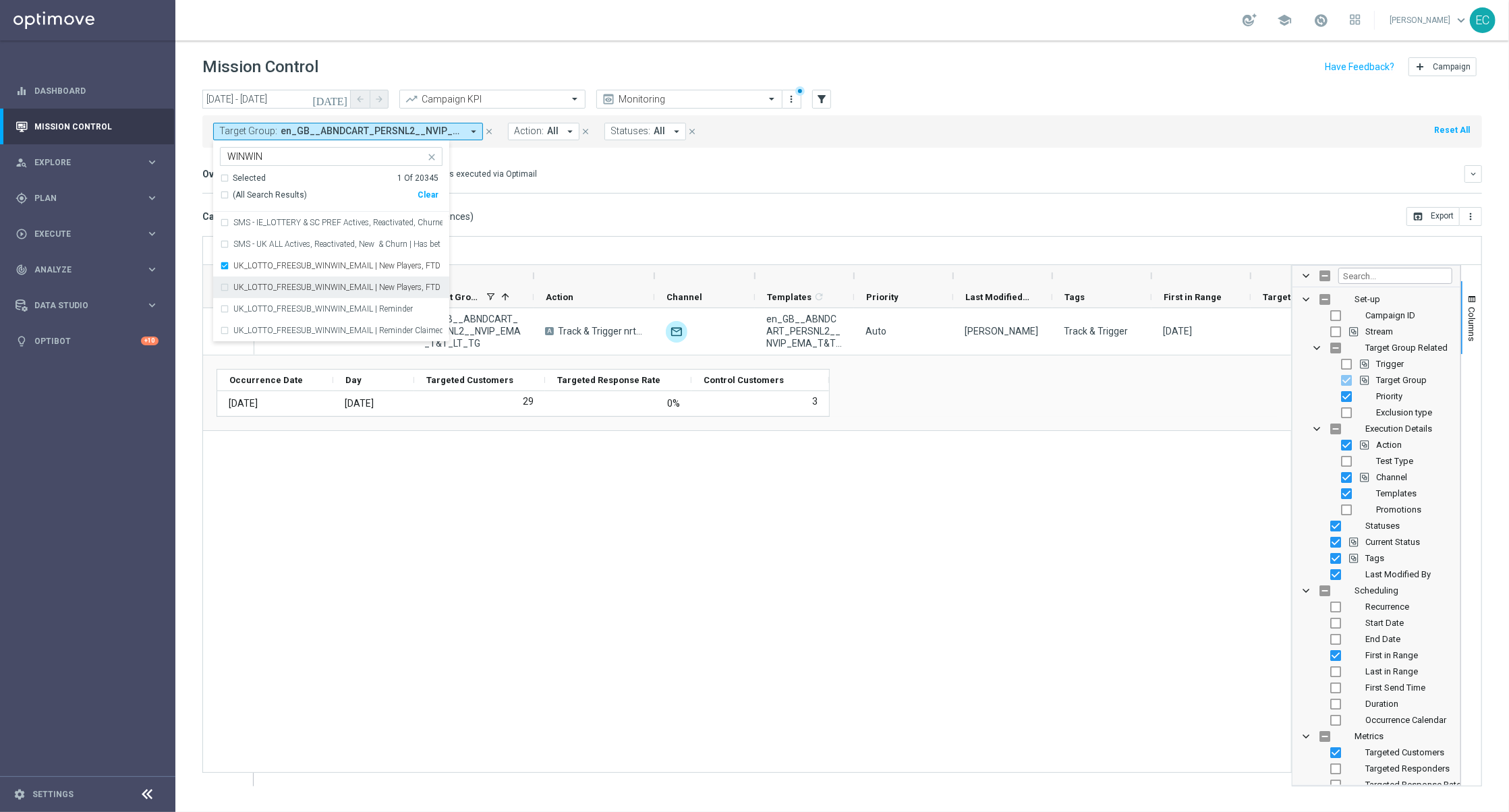
click at [392, 281] on div "UK_LOTTO_FREESUB_WINWIN_EMAIL | New Players, FTD | Between 8 & 15 days ago" at bounding box center [331, 287] width 222 height 22
click at [393, 313] on label "UK_LOTTO_FREESUB_WINWIN_EMAIL | Reminder" at bounding box center [323, 309] width 179 height 8
click at [396, 321] on div "UK_LOTTO_FREESUB_WINWIN_EMAIL | Reminder Claimed" at bounding box center [331, 330] width 222 height 22
click at [473, 45] on header "Mission Control add Campaign" at bounding box center [842, 65] width 1333 height 49
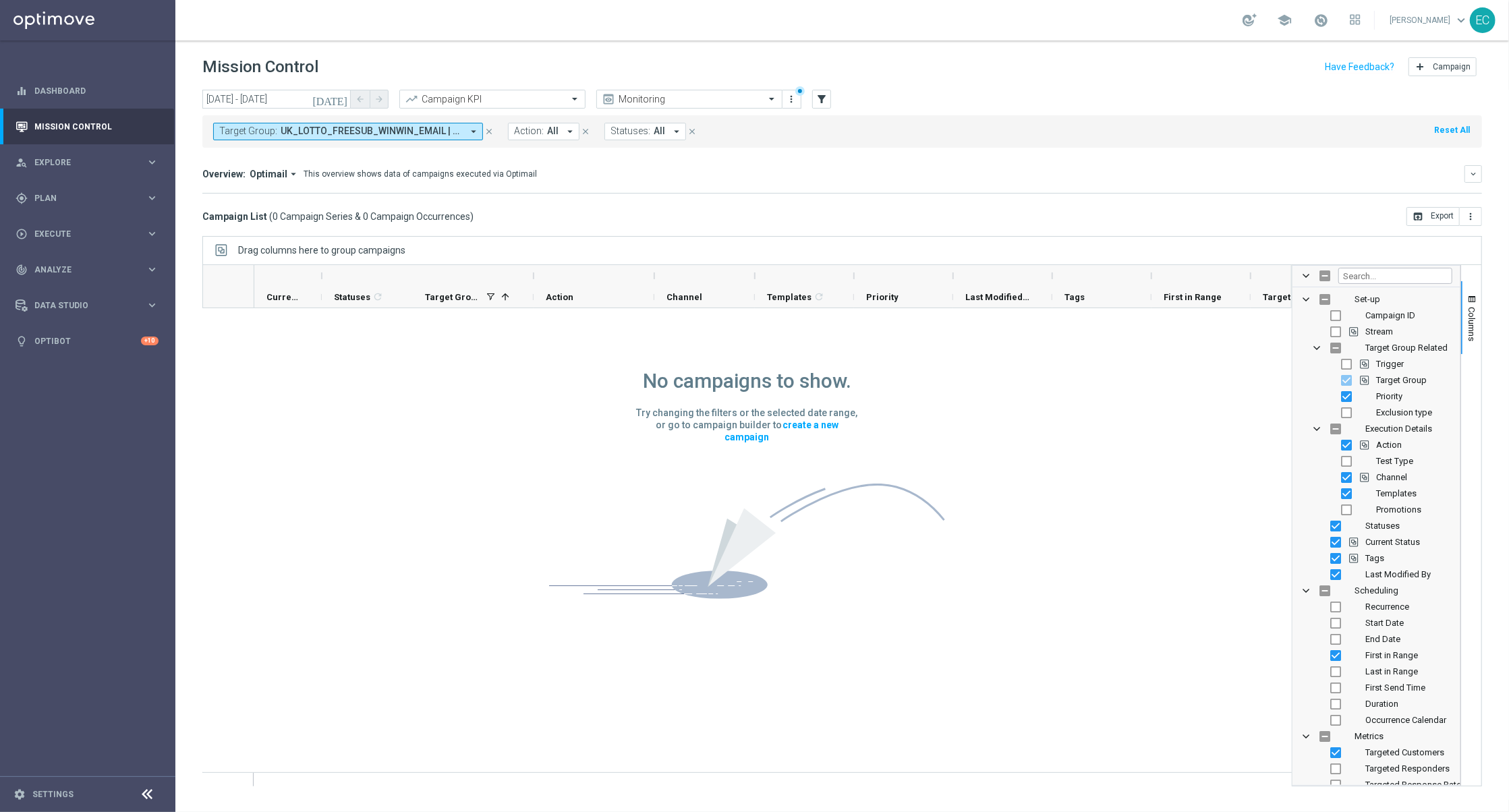
click at [346, 97] on icon "today" at bounding box center [331, 99] width 36 height 12
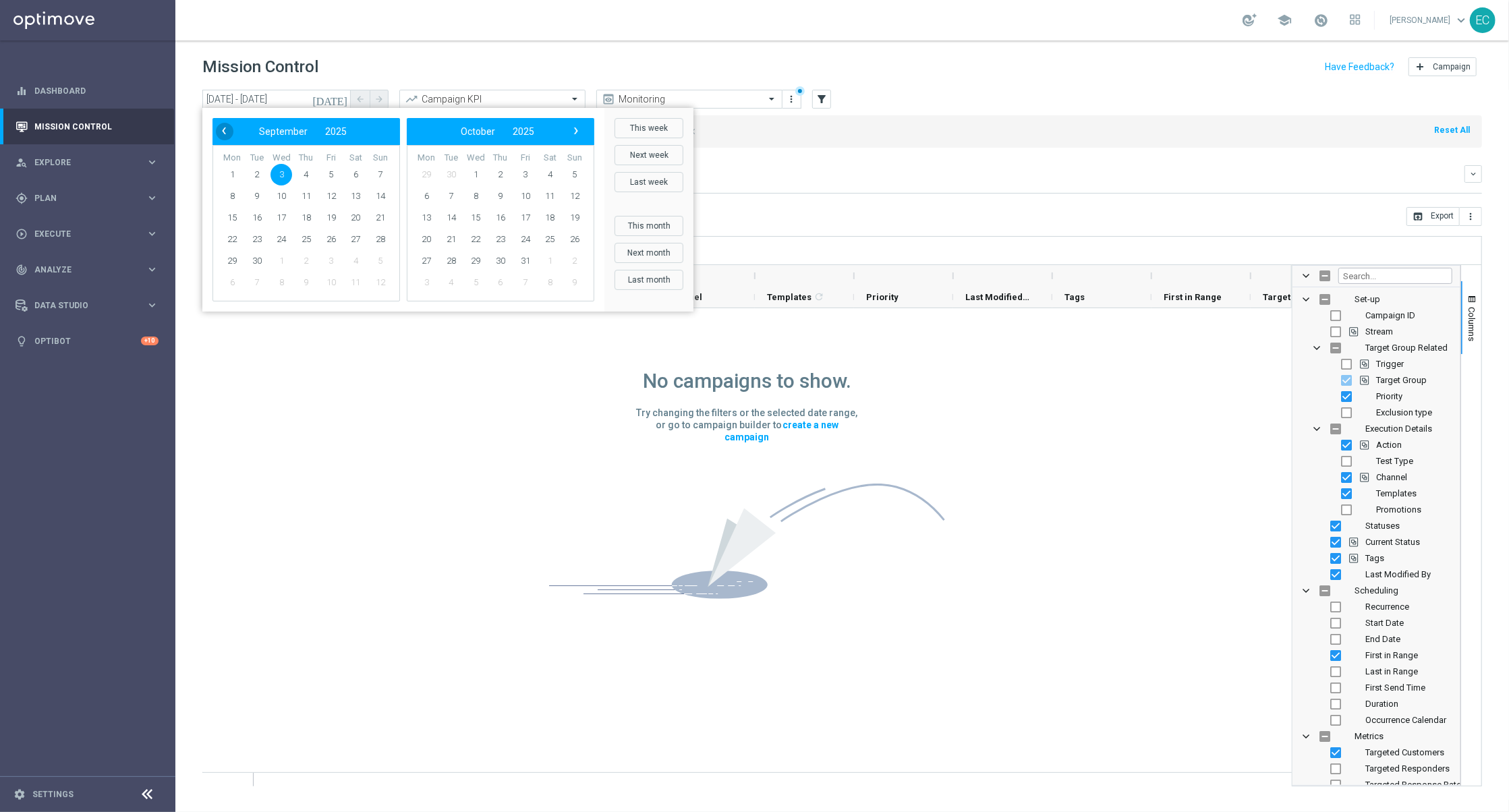
click at [222, 130] on span "‹" at bounding box center [224, 130] width 17 height 17
click at [377, 176] on span "1" at bounding box center [380, 175] width 22 height 22
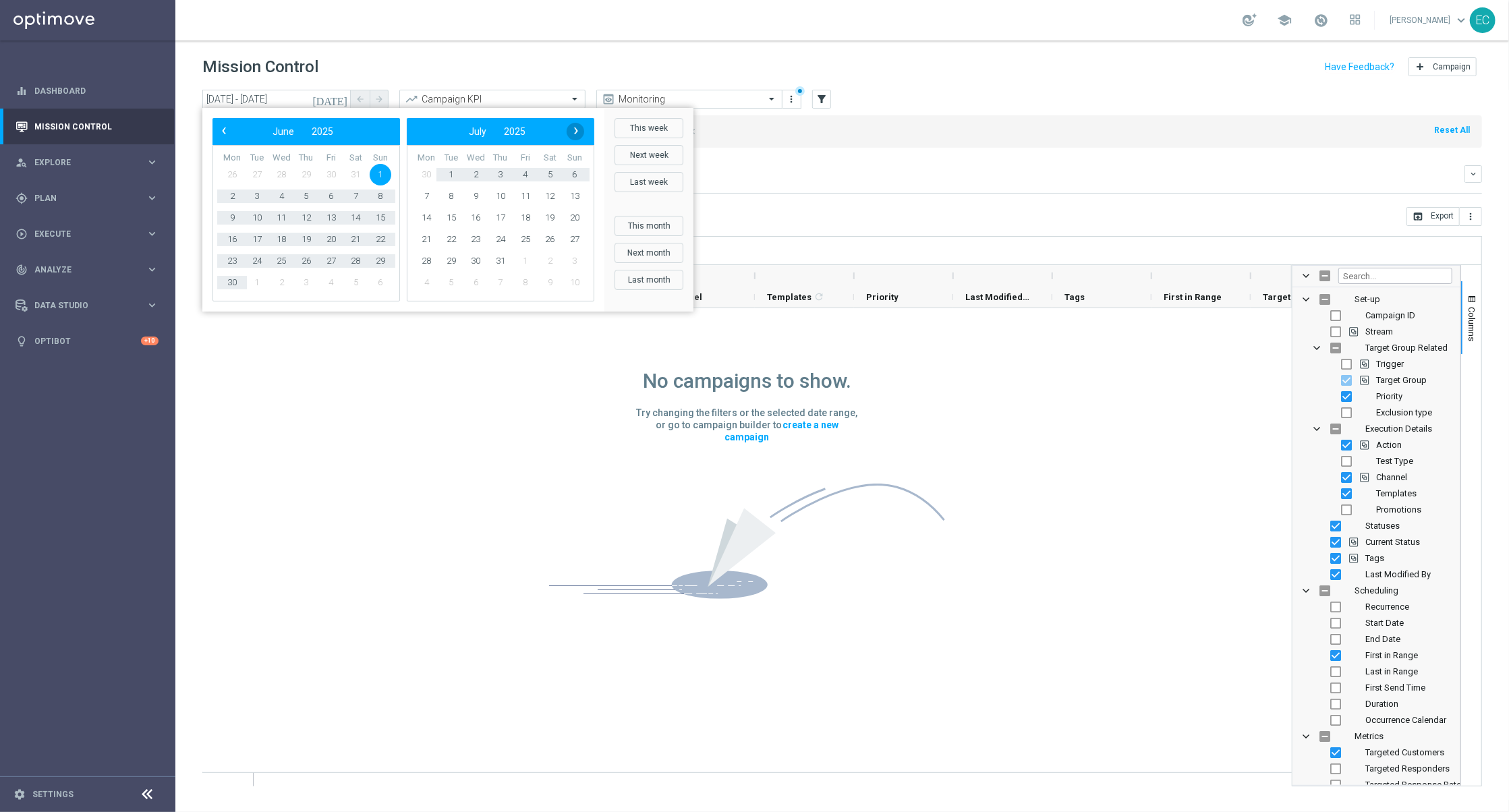
click at [576, 123] on span "›" at bounding box center [576, 130] width 17 height 17
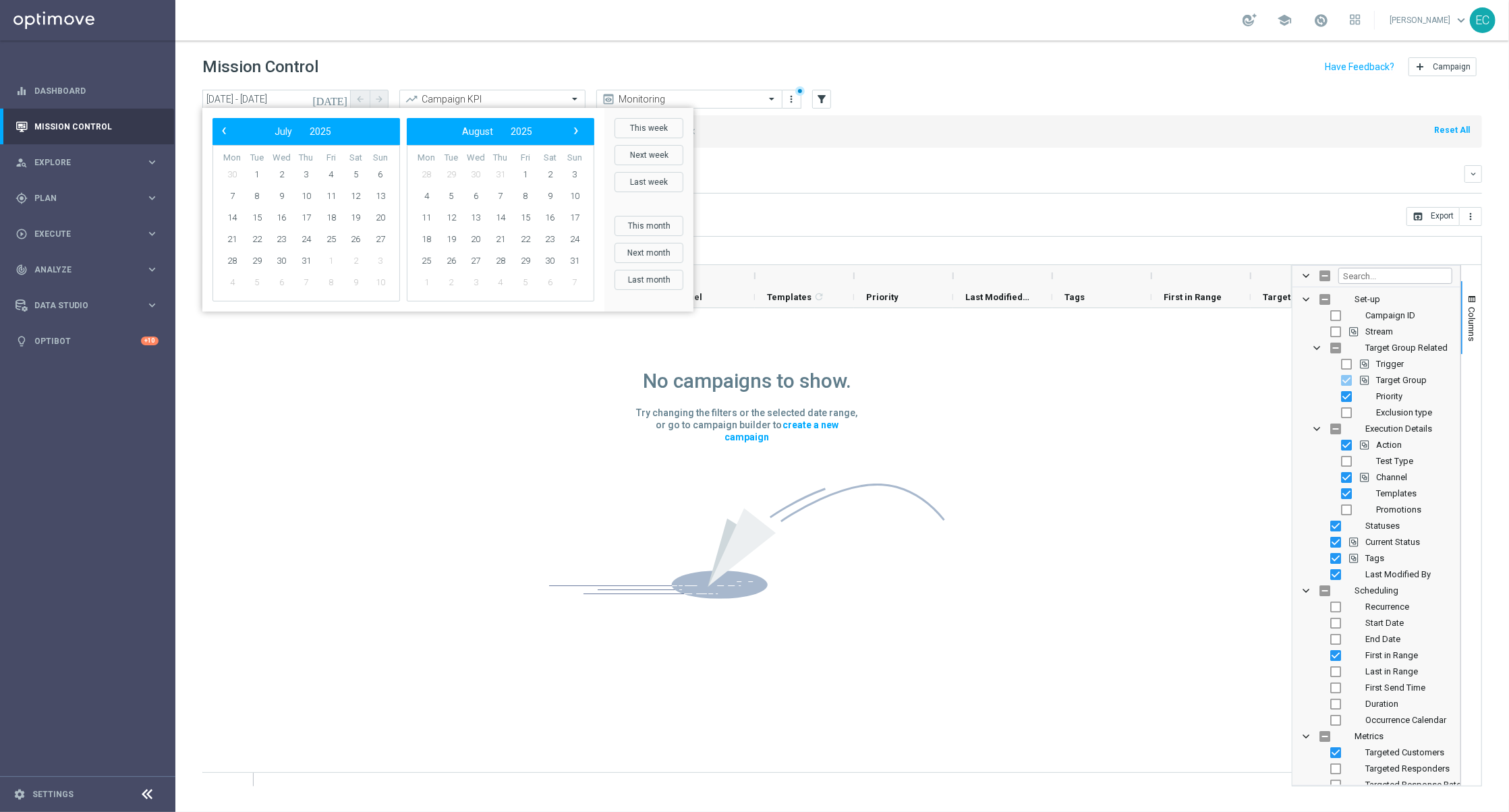
click at [576, 123] on span "›" at bounding box center [576, 130] width 17 height 17
click at [225, 136] on span "‹" at bounding box center [224, 130] width 17 height 17
click at [376, 255] on span "31" at bounding box center [380, 261] width 22 height 22
type input "01 Jun 2025 - 31 Aug 2025"
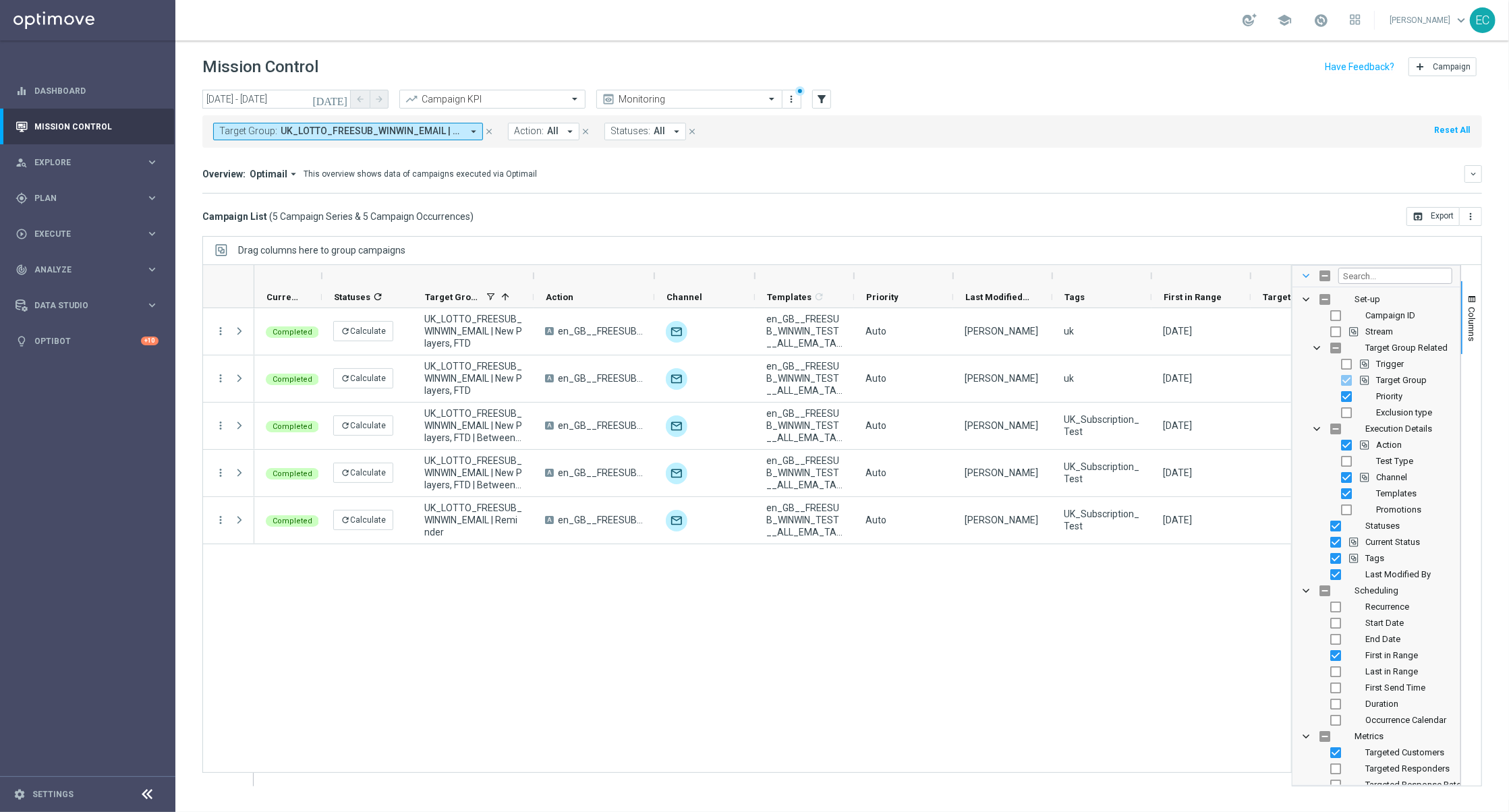
click at [1305, 279] on span at bounding box center [1306, 276] width 11 height 11
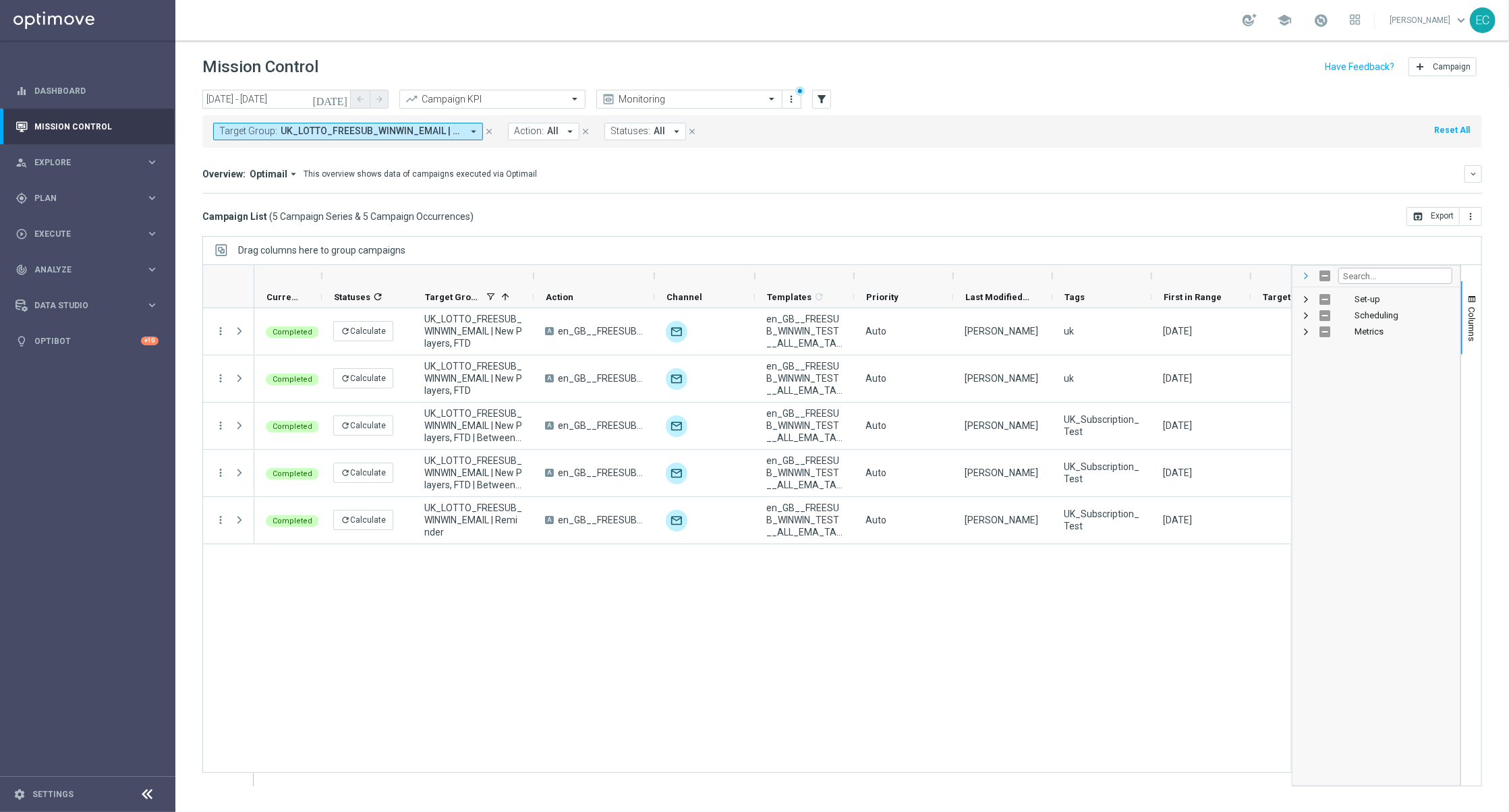
click at [1303, 276] on span at bounding box center [1306, 276] width 11 height 11
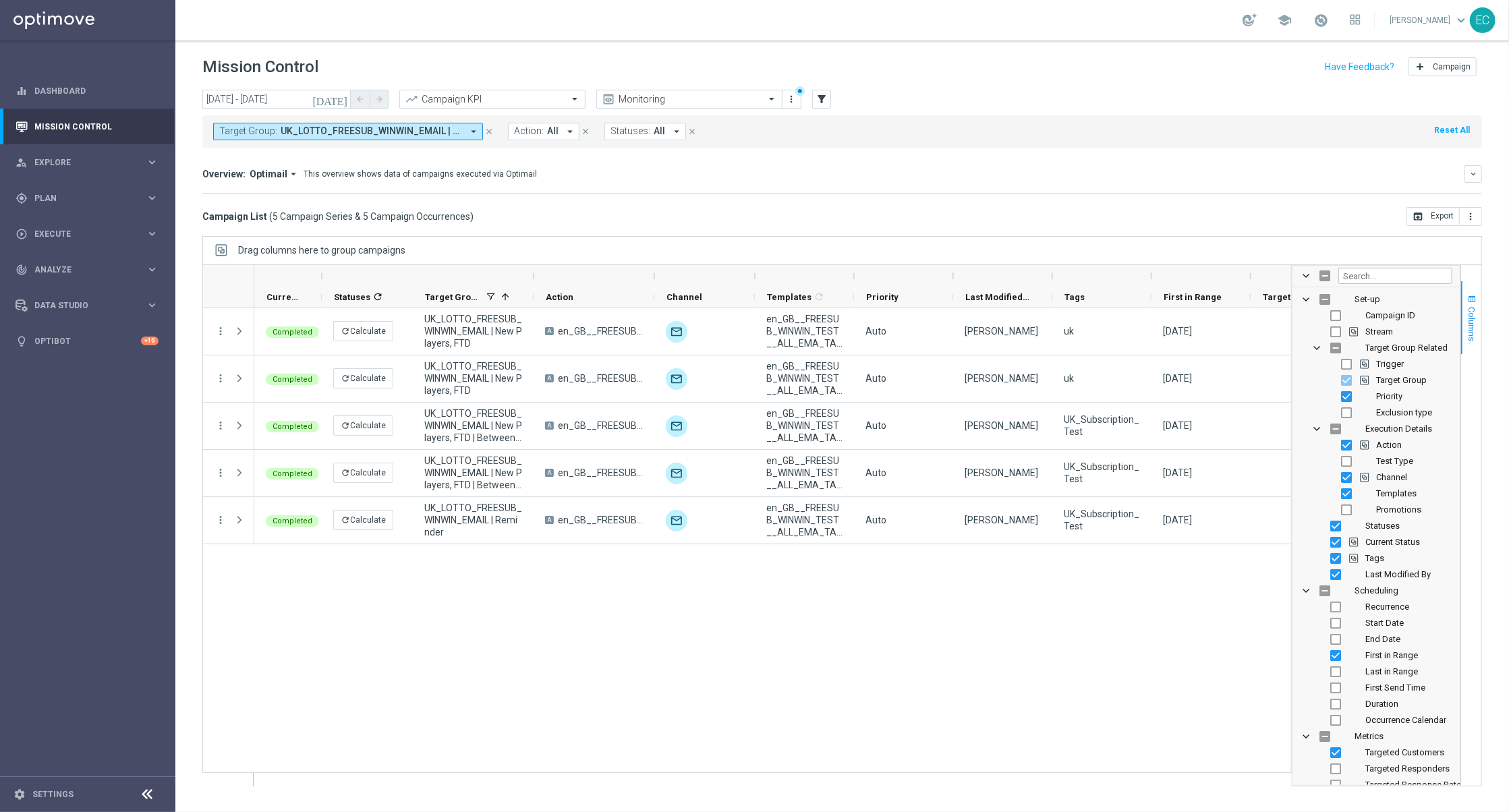
click at [1471, 319] on span "Columns" at bounding box center [1471, 324] width 11 height 35
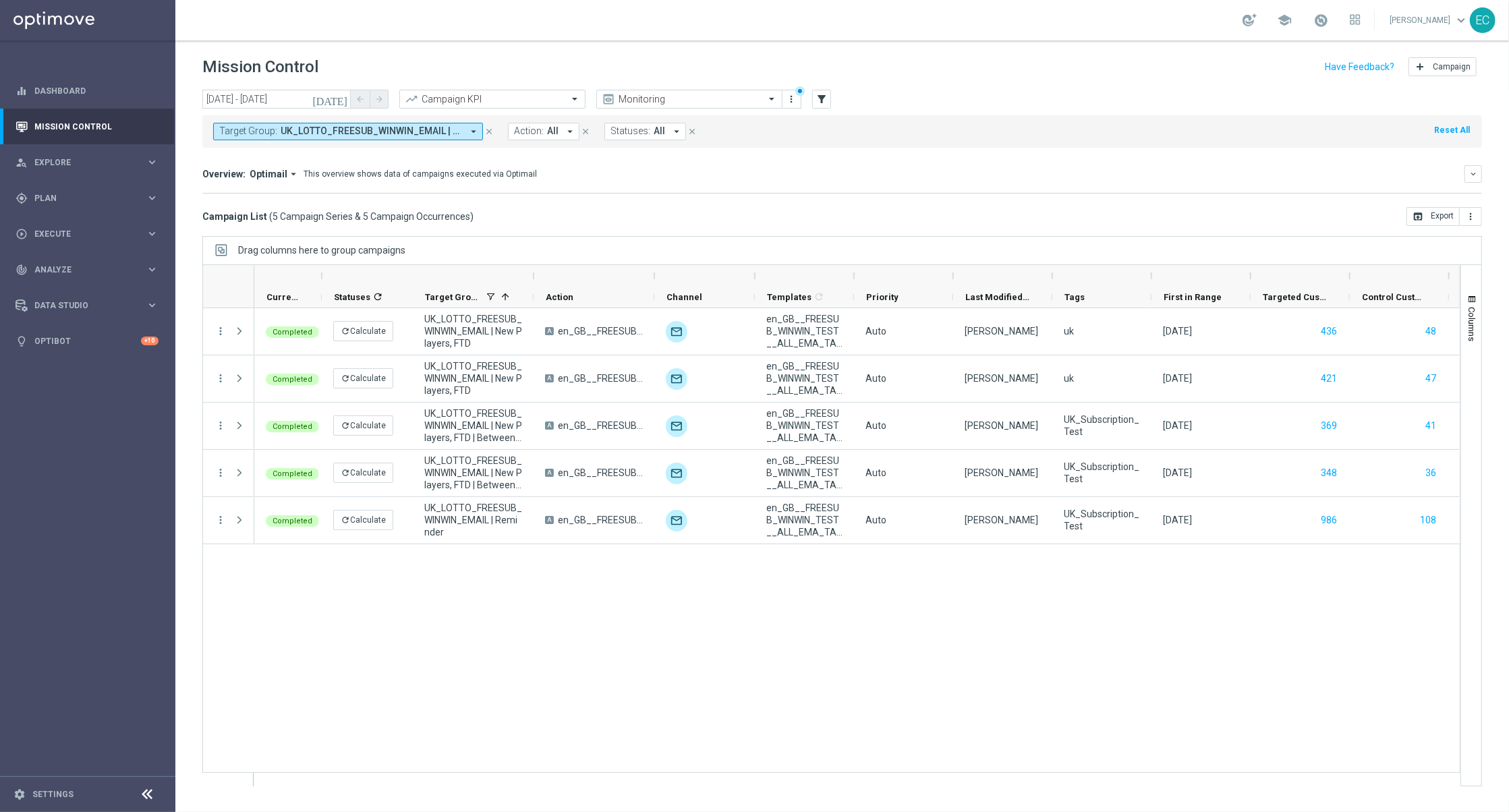
click at [243, 336] on span "Press SPACE to select this row." at bounding box center [240, 331] width 12 height 11
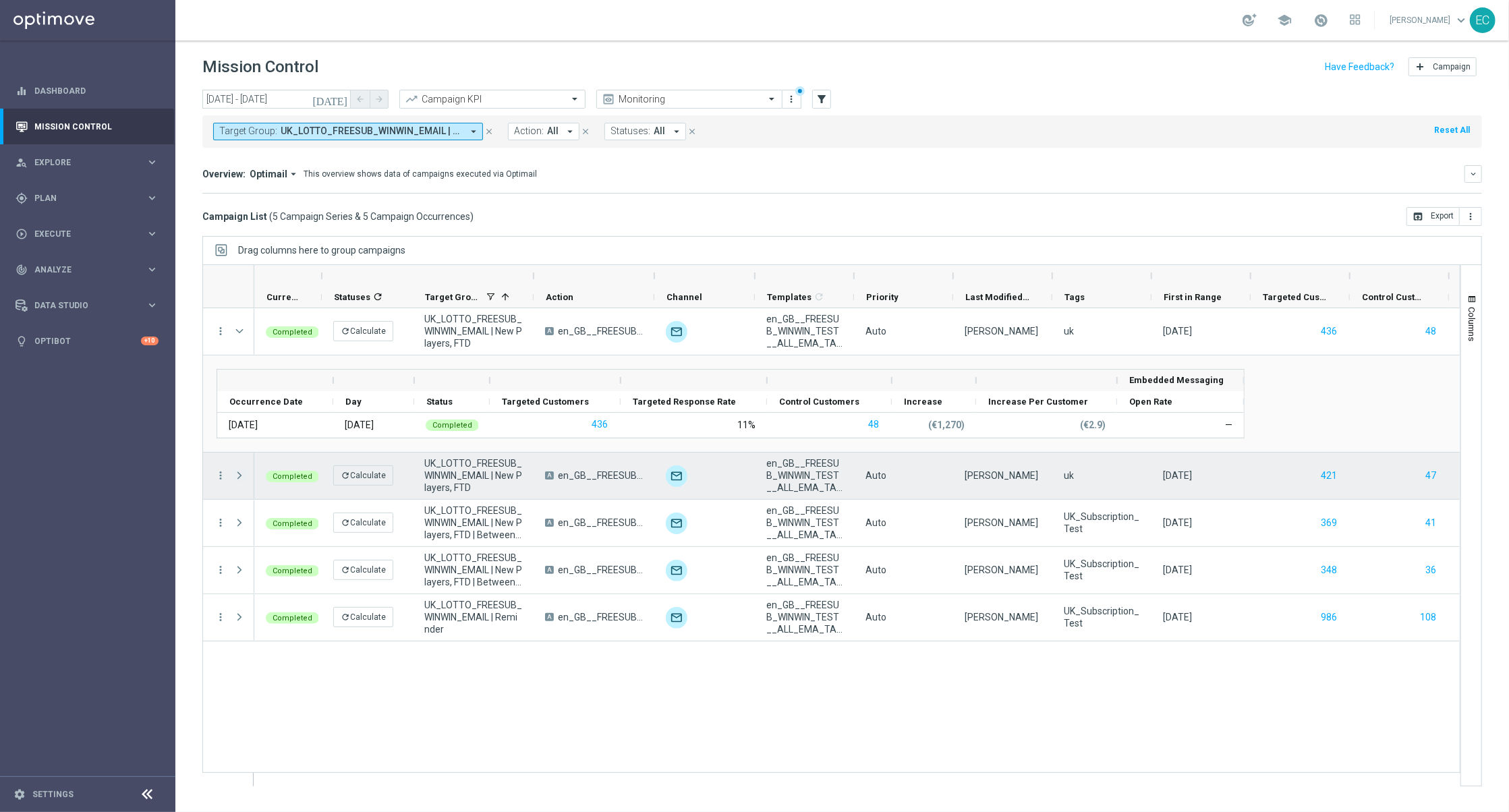
click at [240, 477] on span "Press SPACE to select this row." at bounding box center [240, 475] width 12 height 11
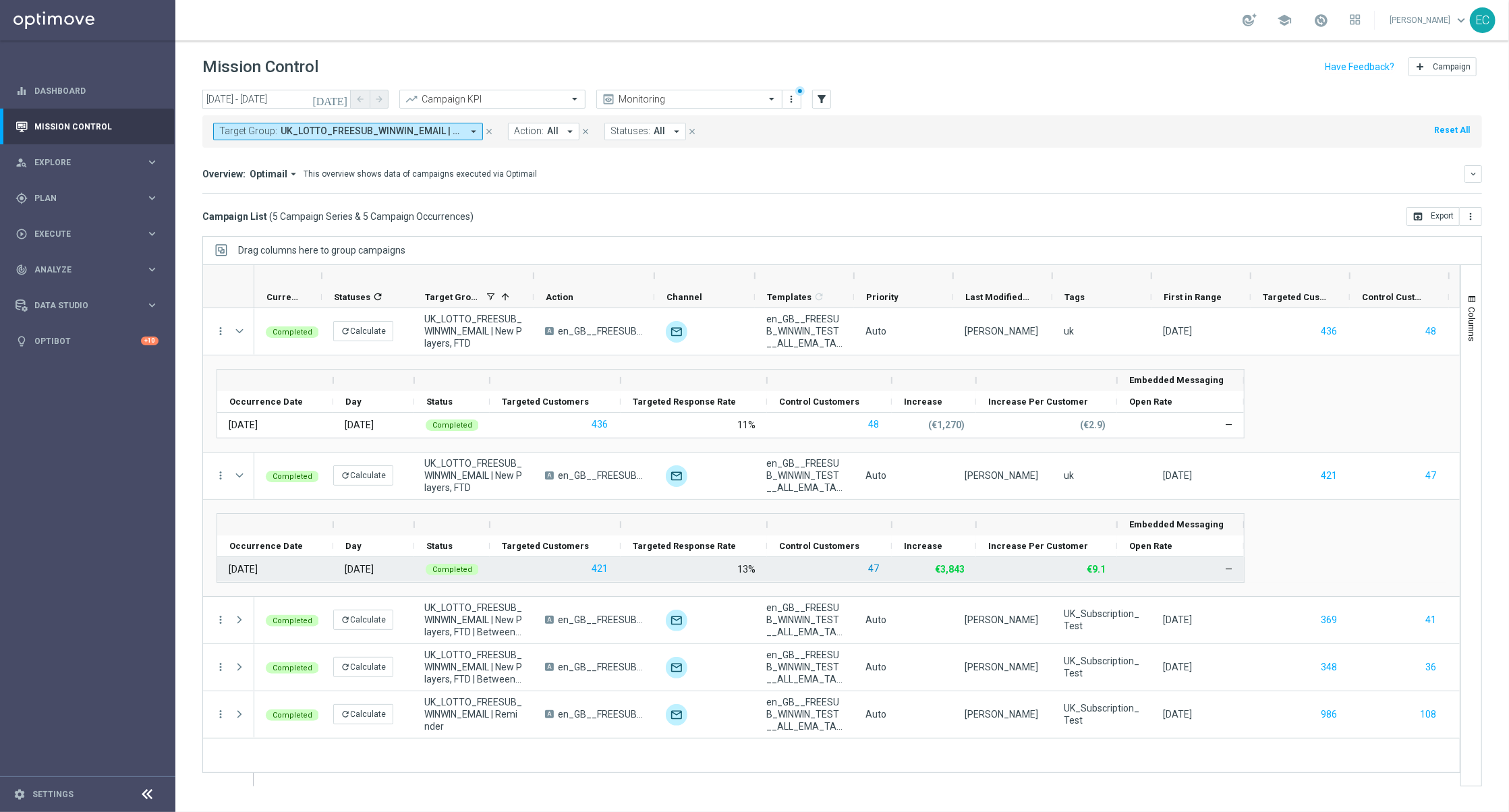
click at [867, 570] on button "47" at bounding box center [873, 569] width 14 height 17
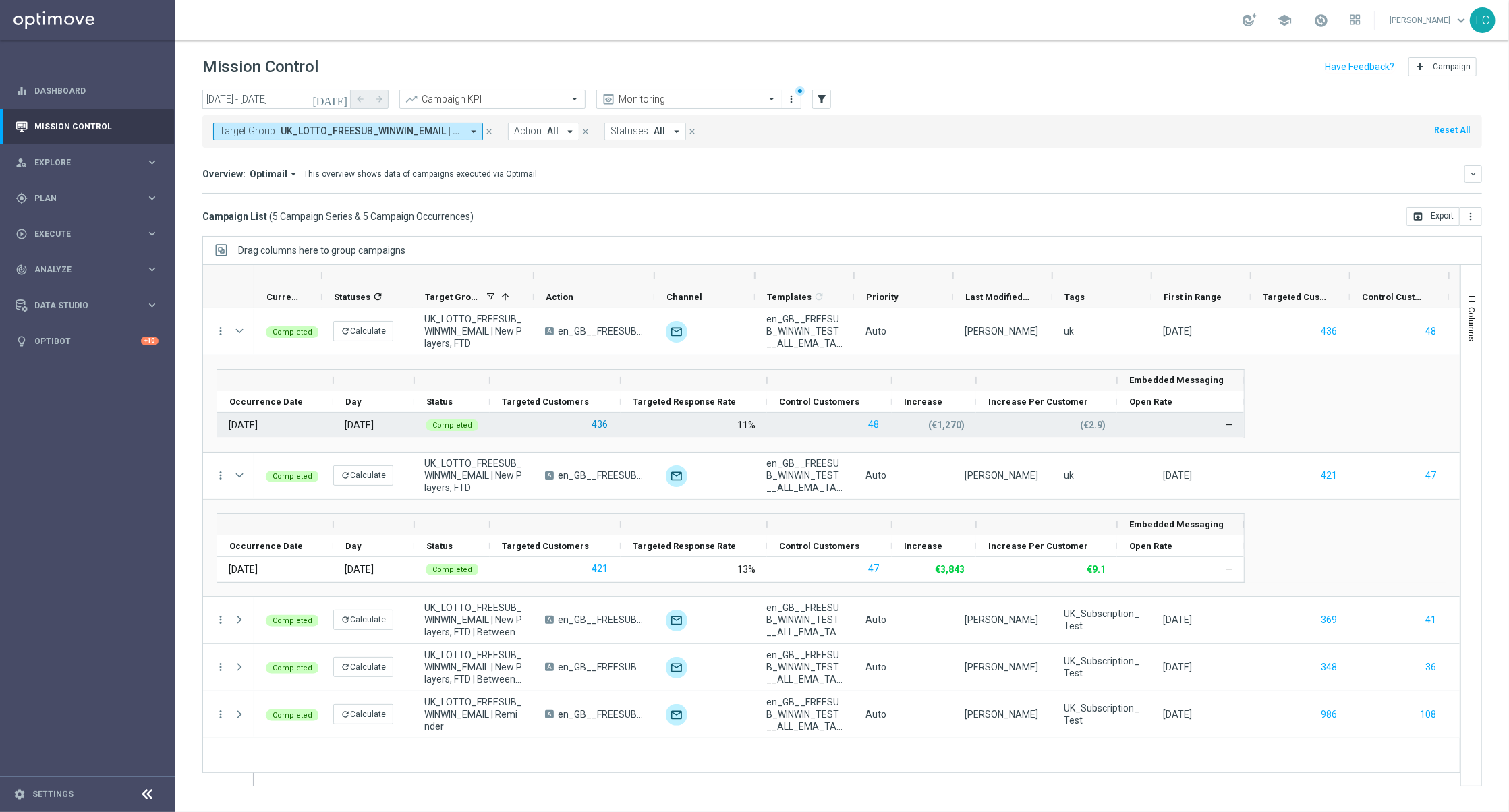
click at [597, 426] on button "436" at bounding box center [599, 424] width 19 height 17
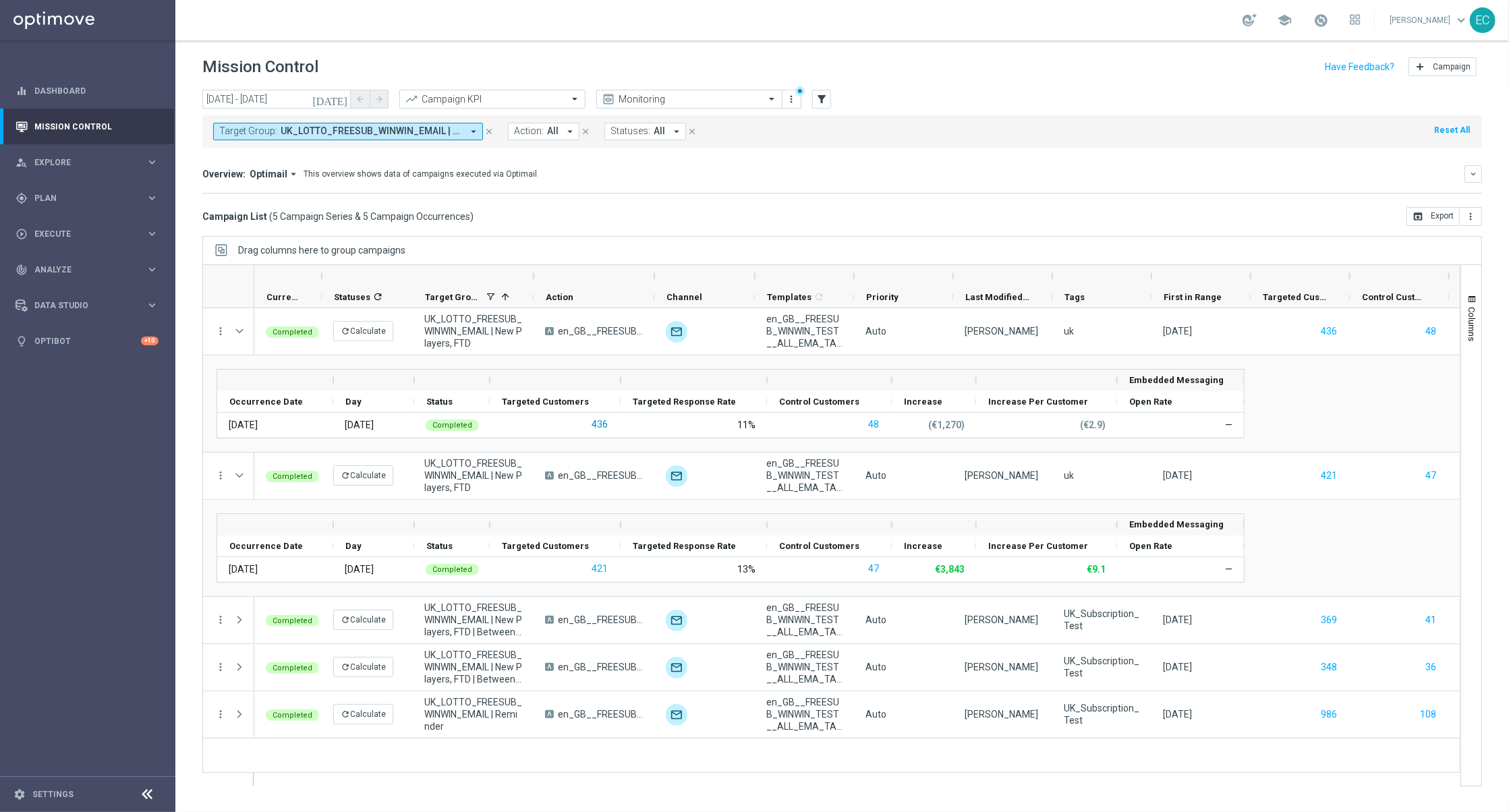
click at [599, 425] on button "436" at bounding box center [599, 424] width 19 height 17
click at [866, 572] on button "47" at bounding box center [873, 569] width 14 height 17
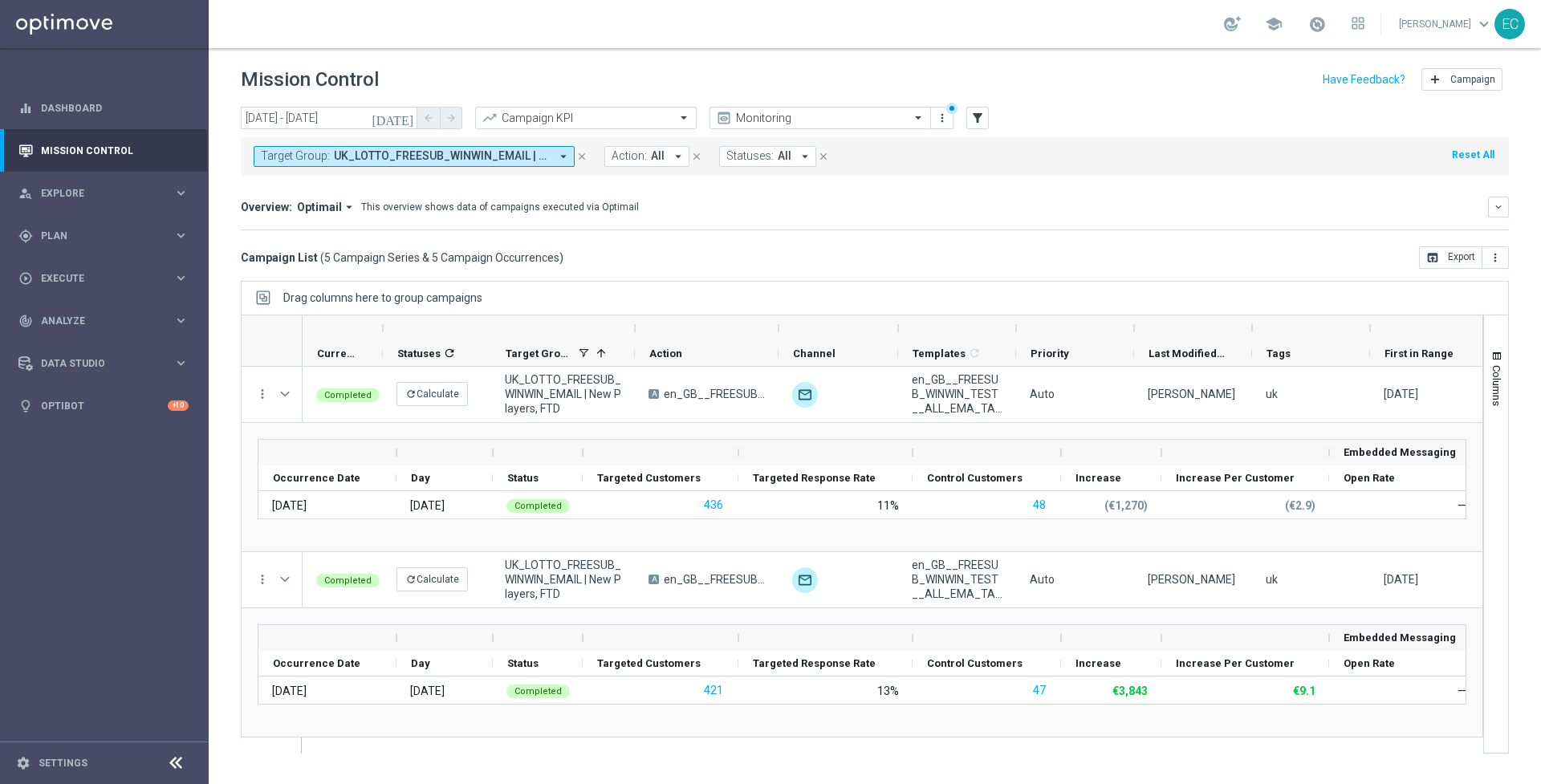
click at [965, 121] on div "today 01 Jun 2025 - 31 Aug 2025 arrow_back arrow_forward Campaign KPI trending_…" at bounding box center [875, 118] width 1268 height 24
click at [979, 119] on icon "filter_alt" at bounding box center [977, 118] width 14 height 14
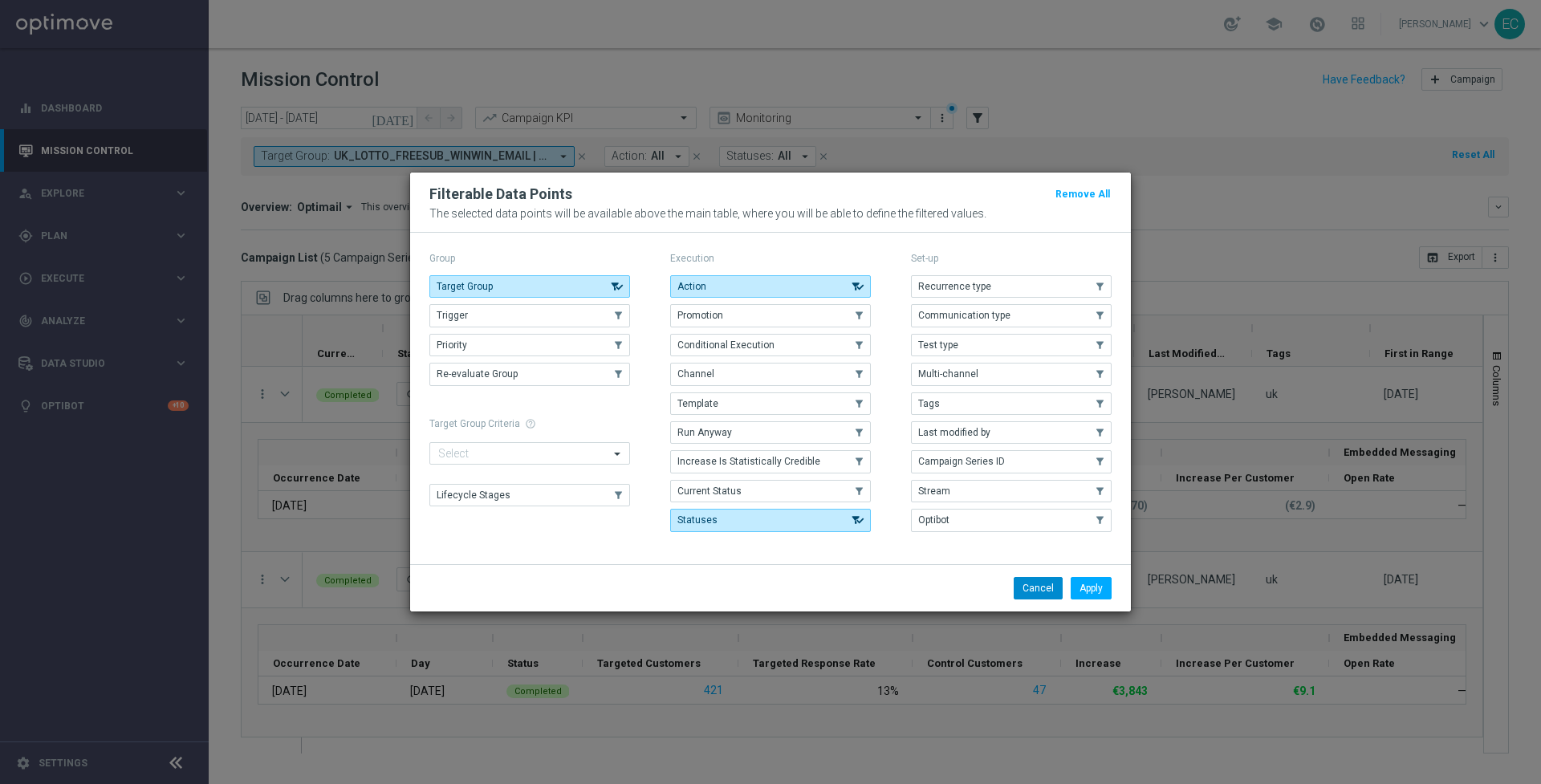
click at [1040, 590] on button "Cancel" at bounding box center [1038, 588] width 49 height 22
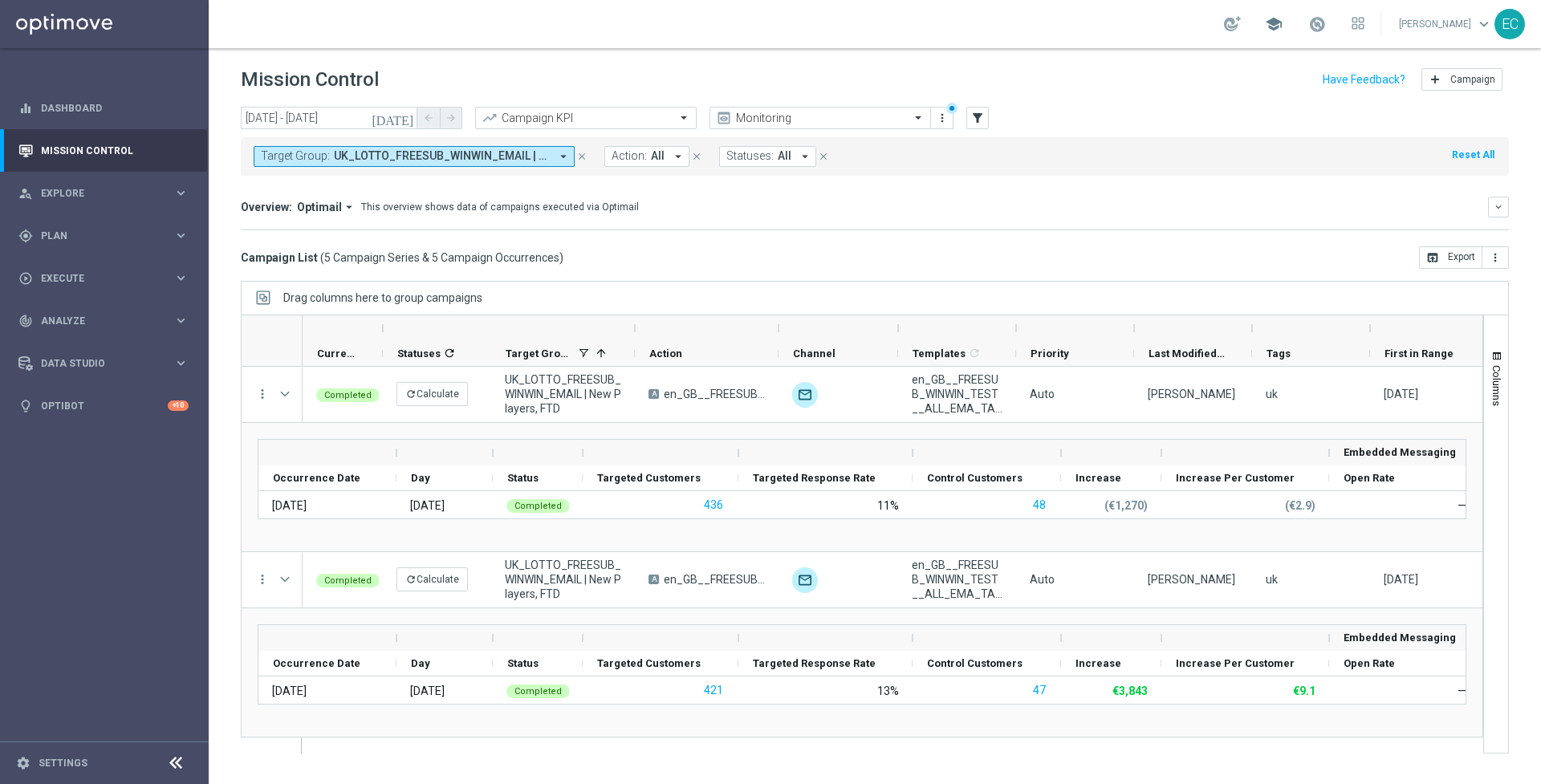
click at [1283, 19] on span "school" at bounding box center [1274, 24] width 18 height 18
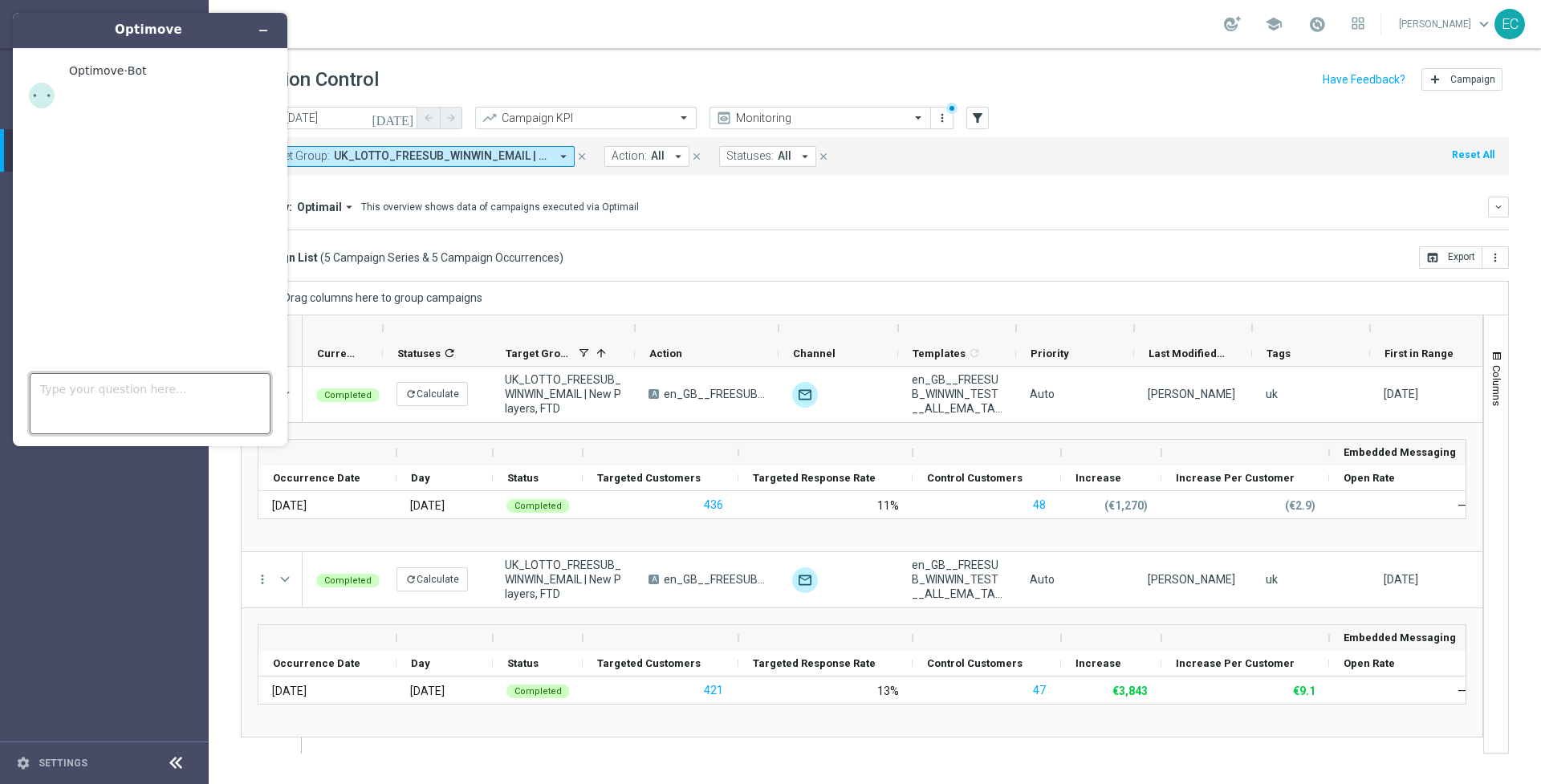
click at [221, 388] on textarea "Type your question here..." at bounding box center [150, 403] width 241 height 61
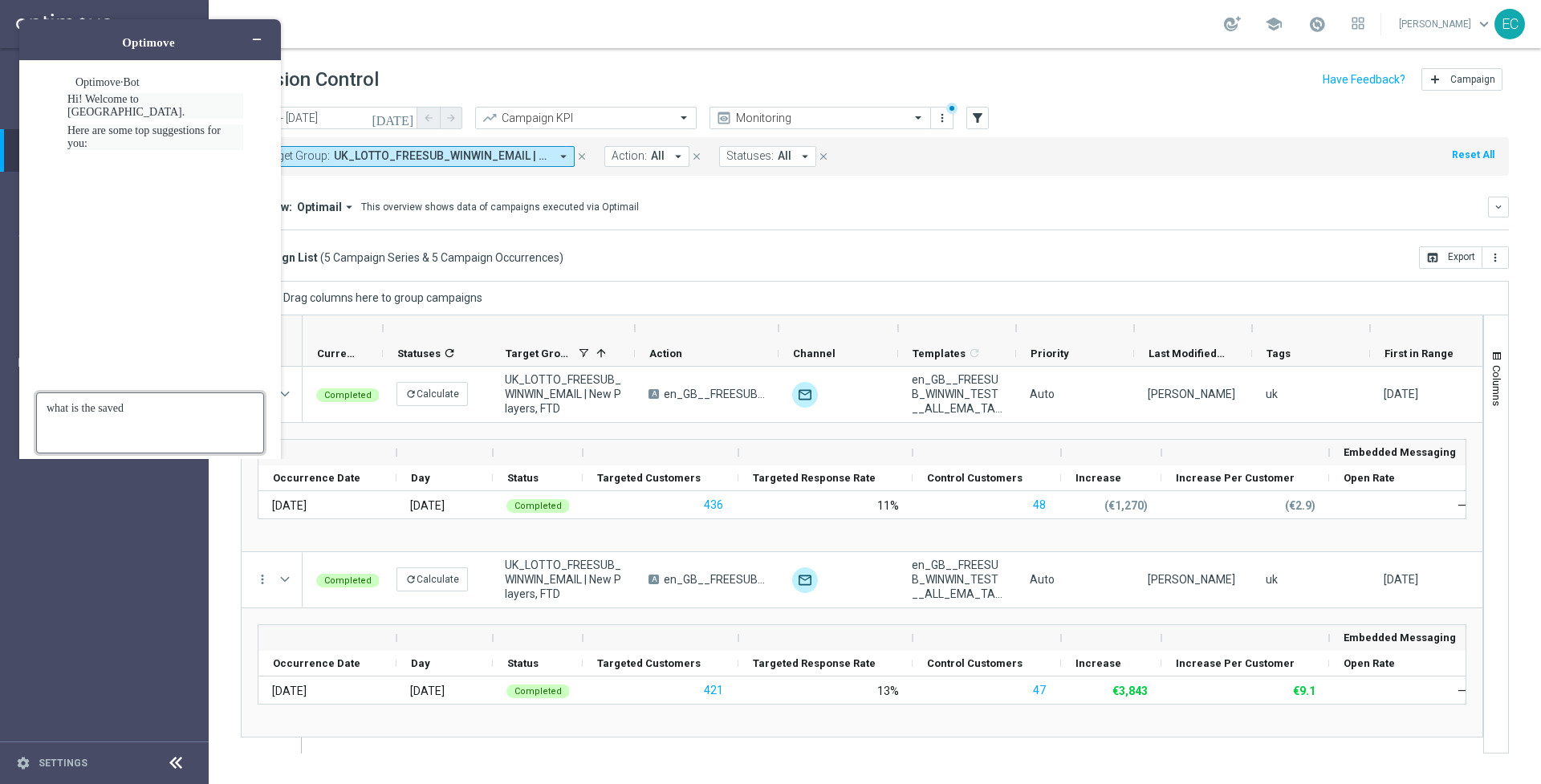
scroll to position [26, 0]
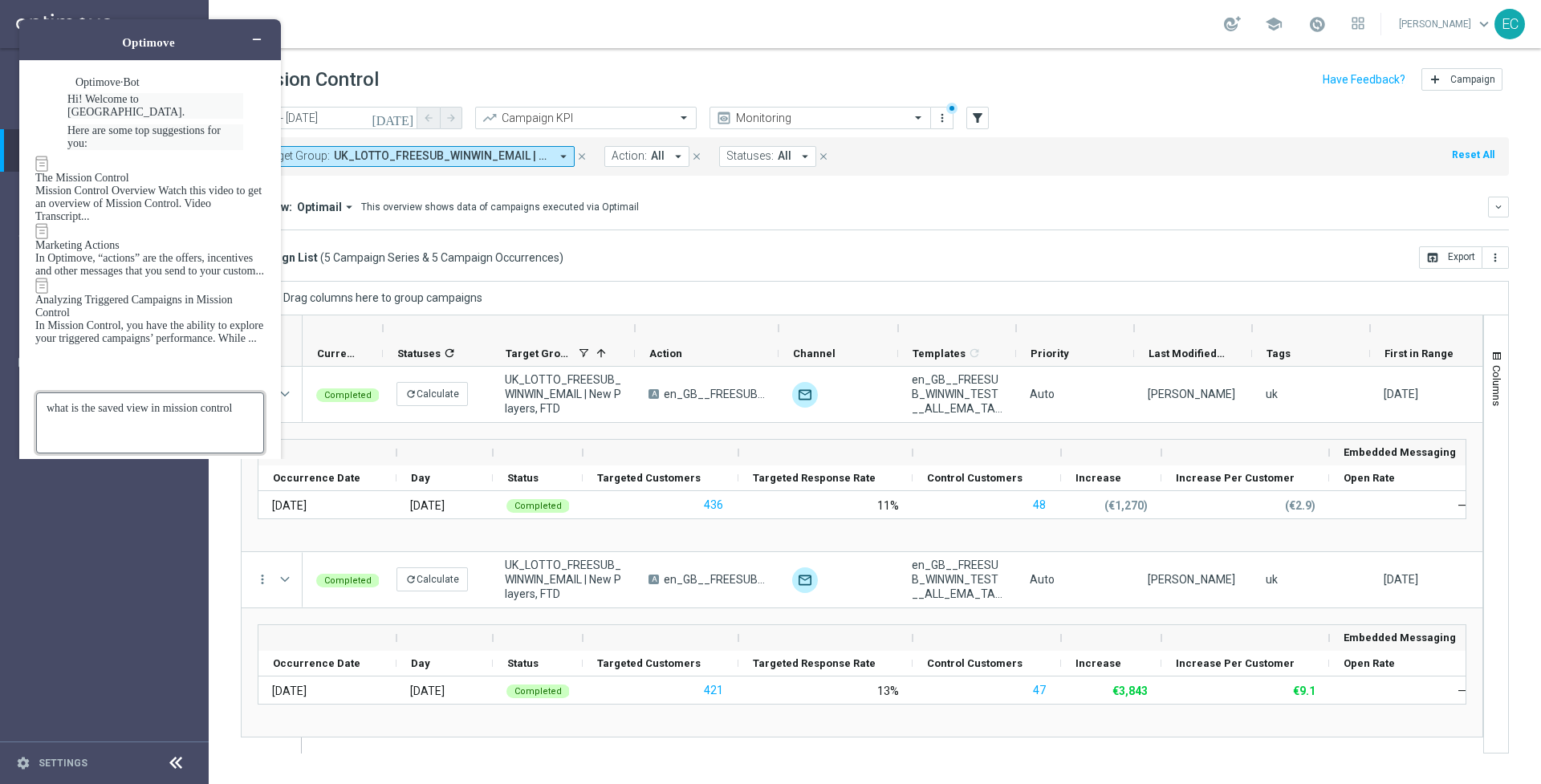
type textarea "what is the saved view in mission control"
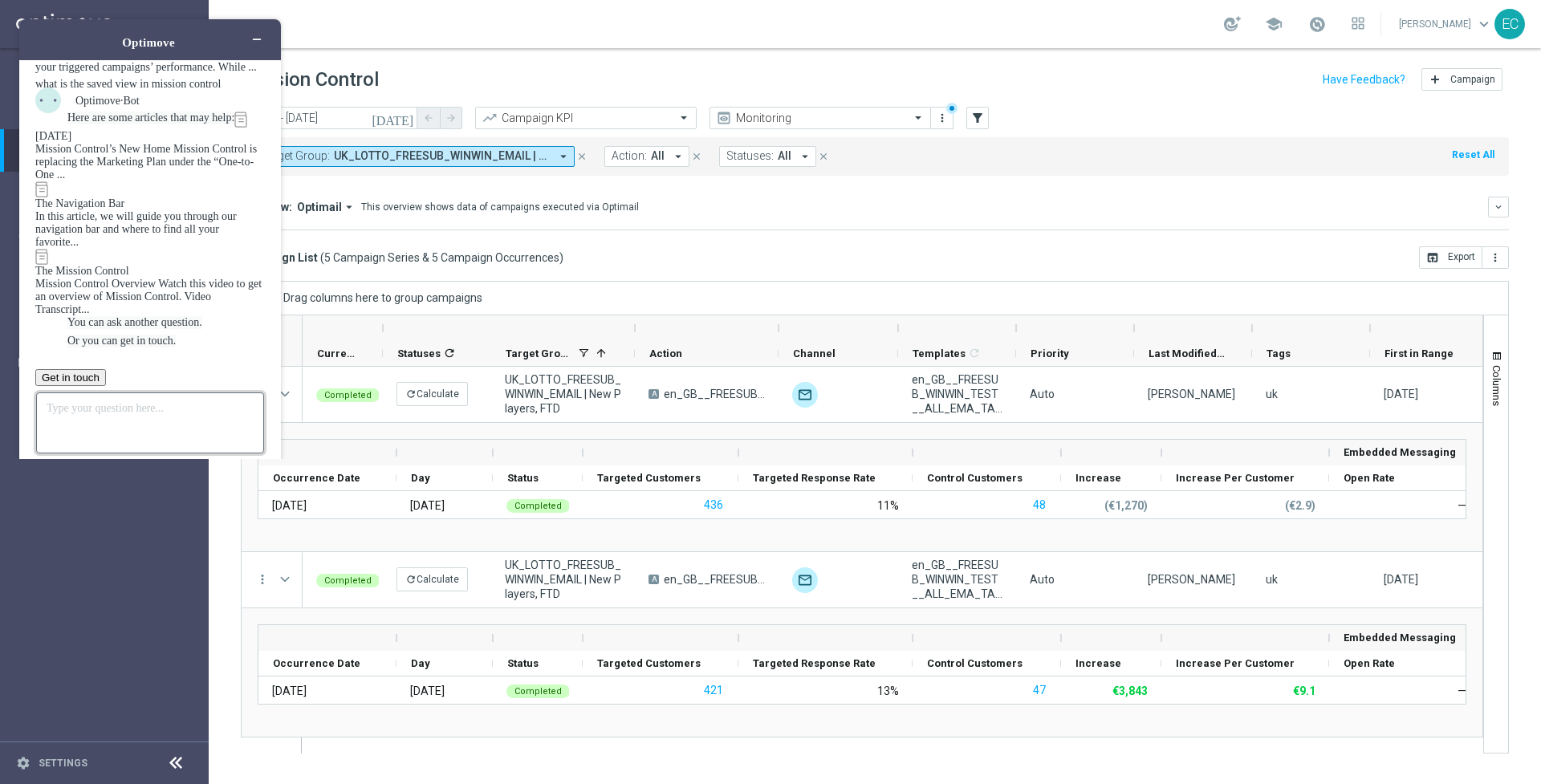
scroll to position [375, 0]
click at [261, 39] on icon "Minimize widget" at bounding box center [257, 39] width 7 height 0
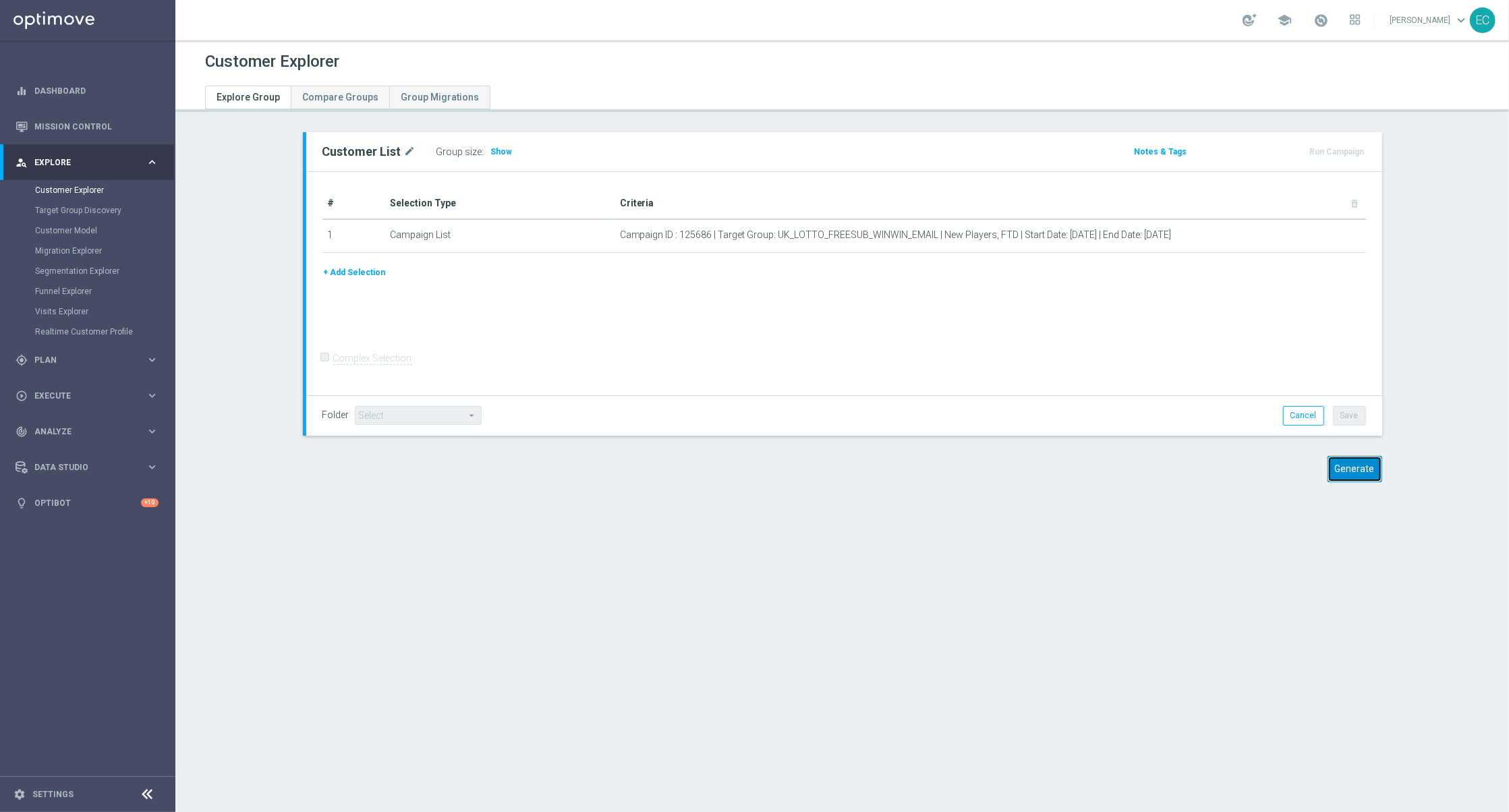
click at [1343, 466] on button "Generate" at bounding box center [1355, 469] width 55 height 26
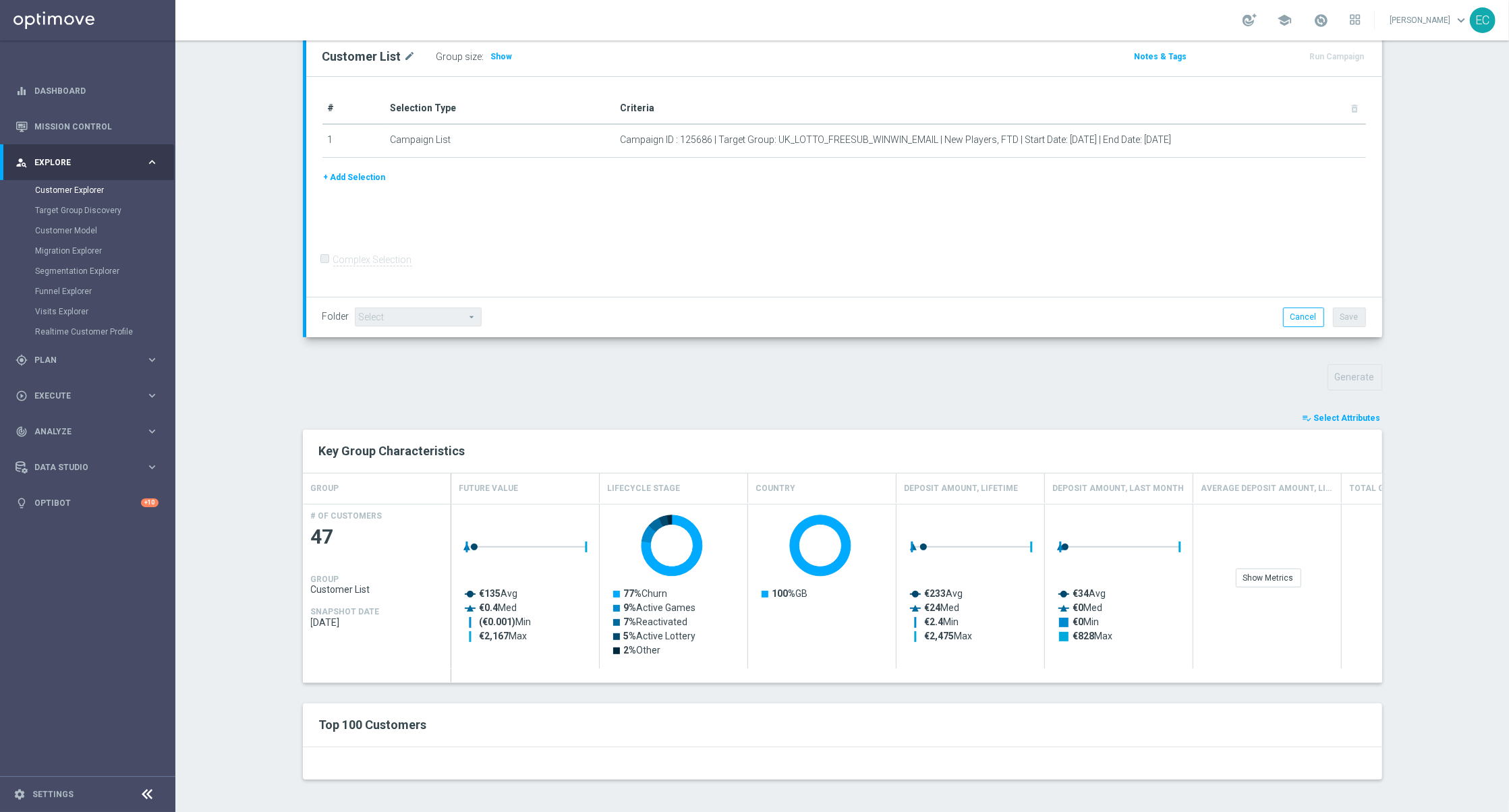
scroll to position [168, 0]
click at [1349, 412] on span "Select Attributes" at bounding box center [1347, 417] width 67 height 10
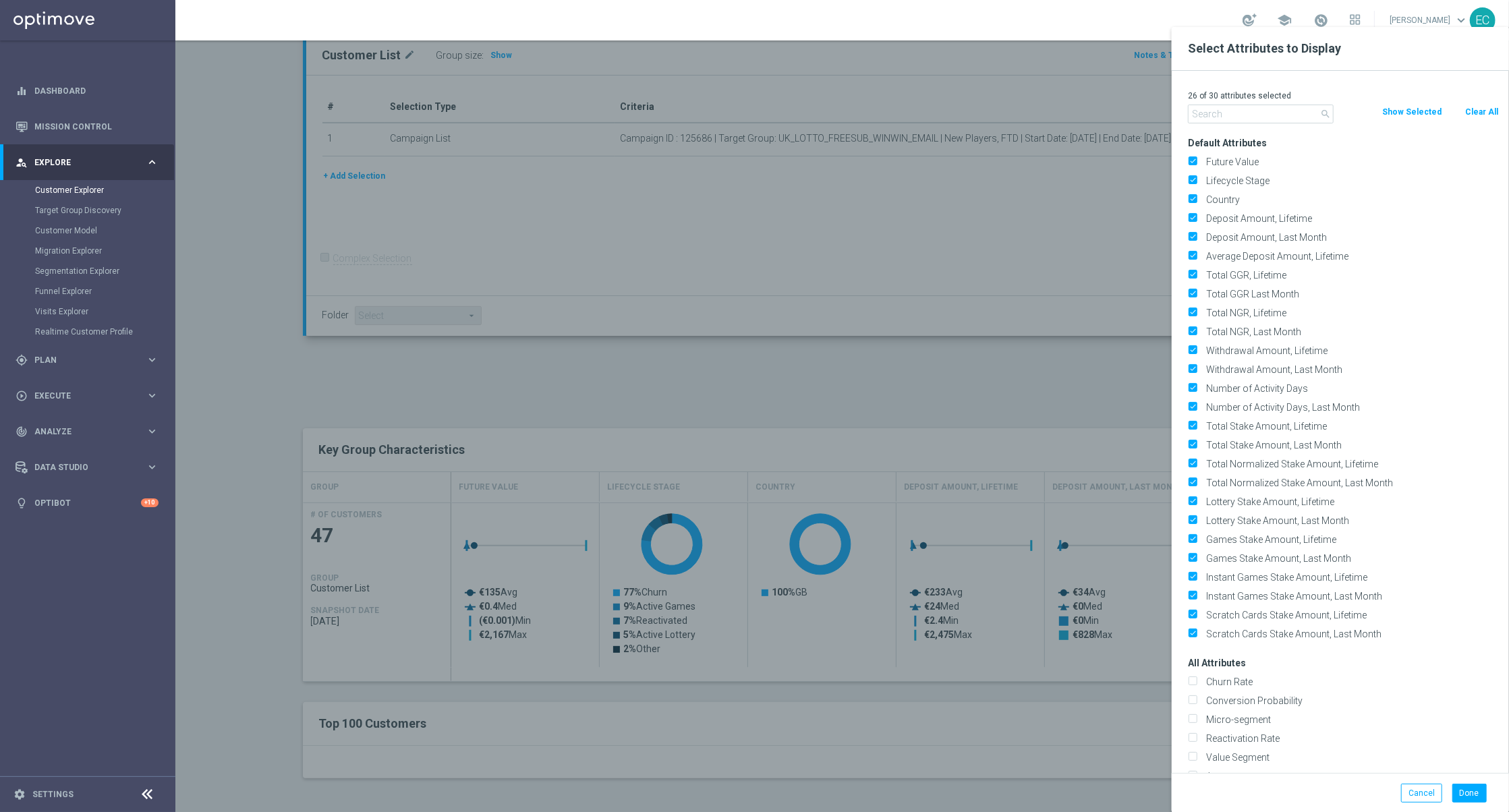
click at [1483, 111] on button "Clear All" at bounding box center [1481, 112] width 35 height 15
checkbox input "false"
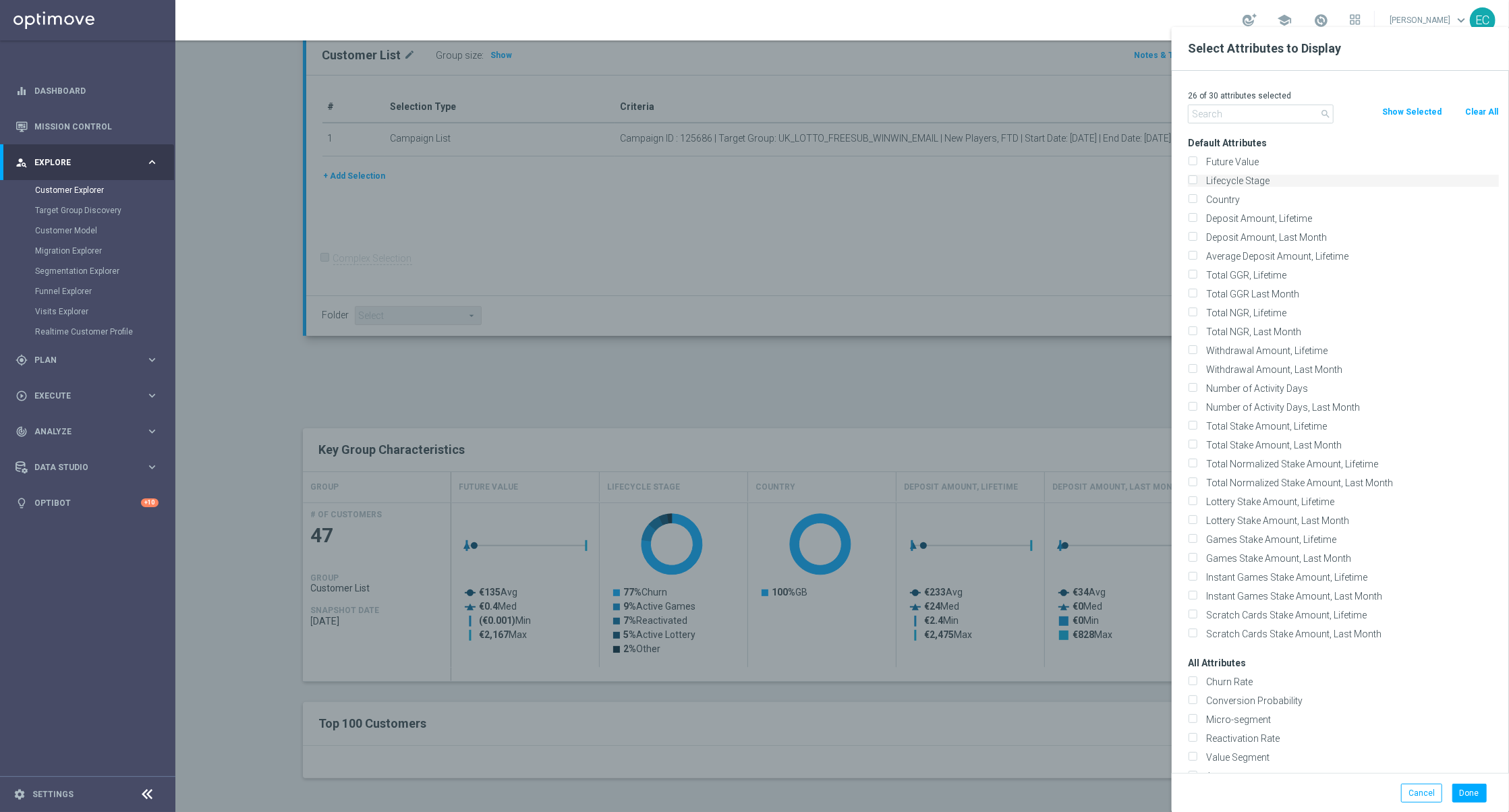
checkbox input "false"
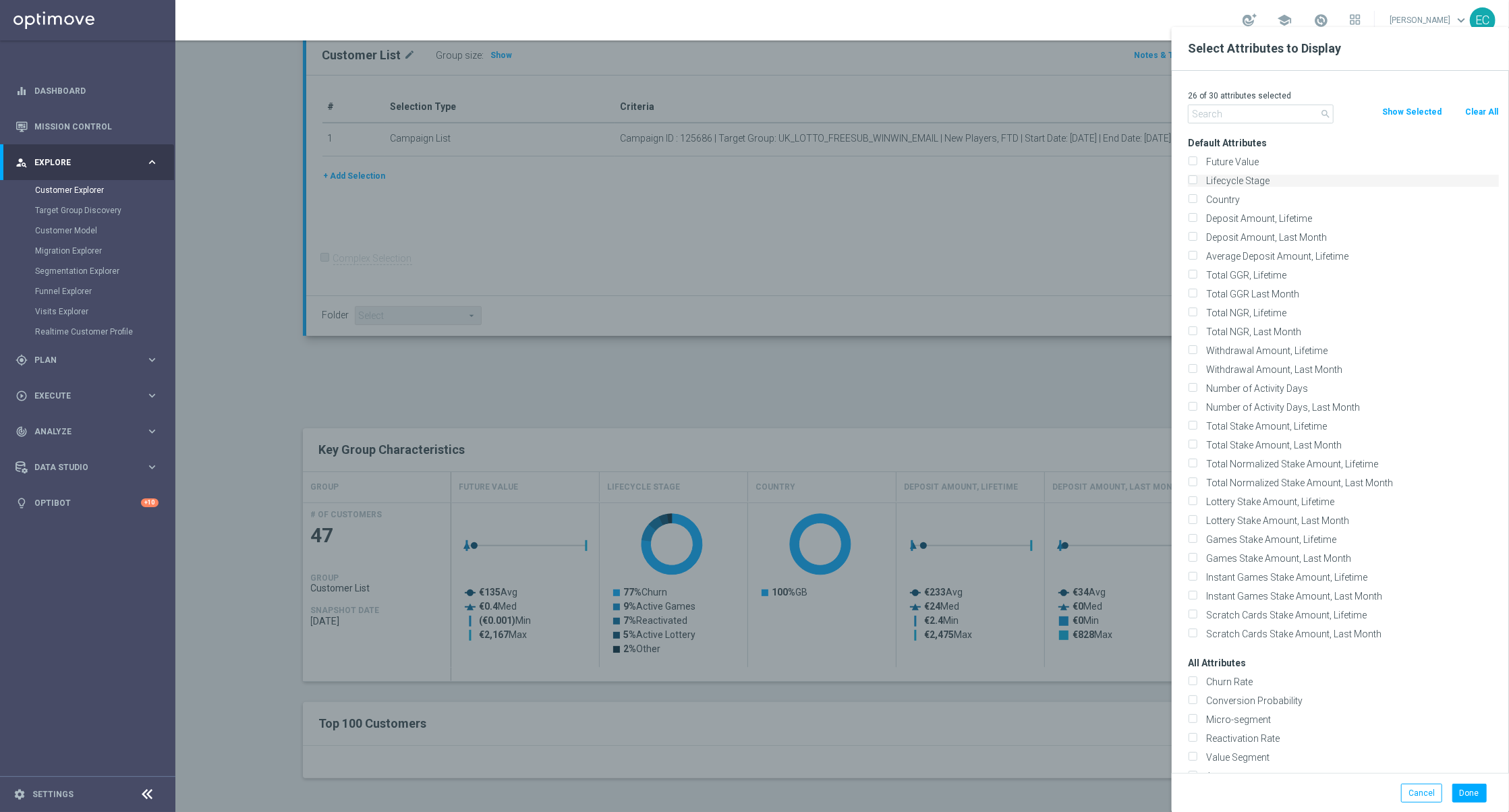
checkbox input "false"
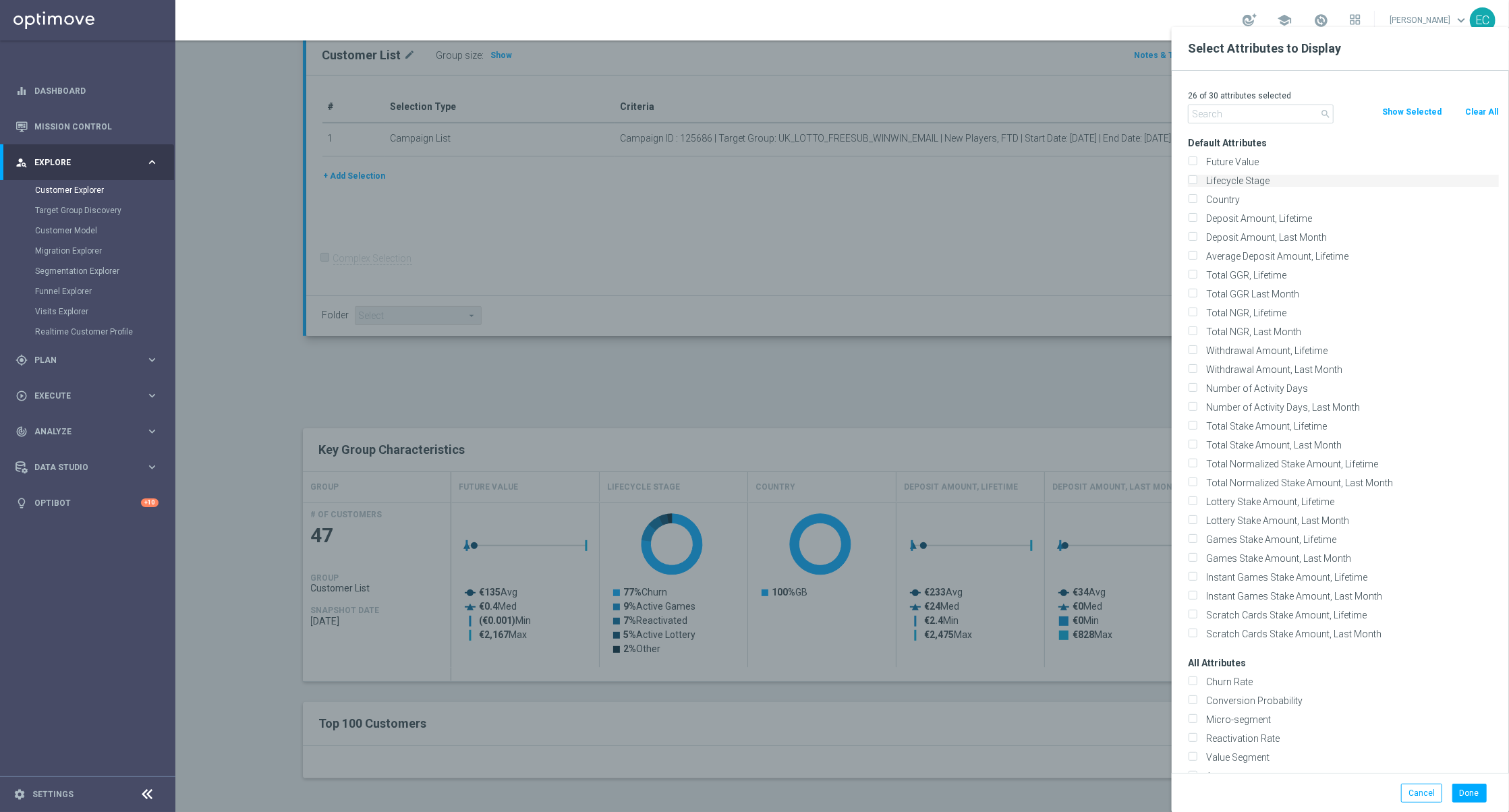
checkbox input "false"
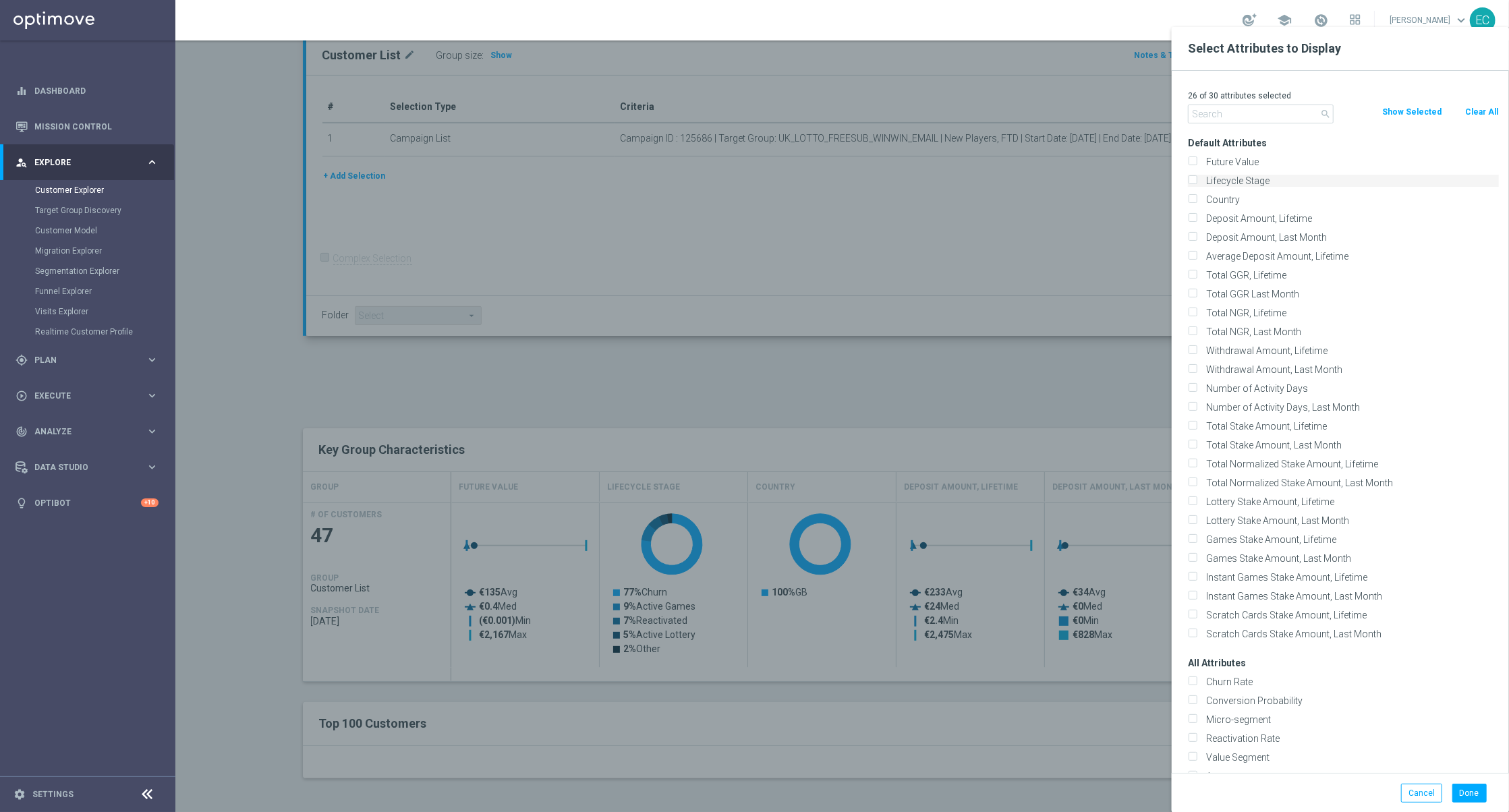
checkbox input "false"
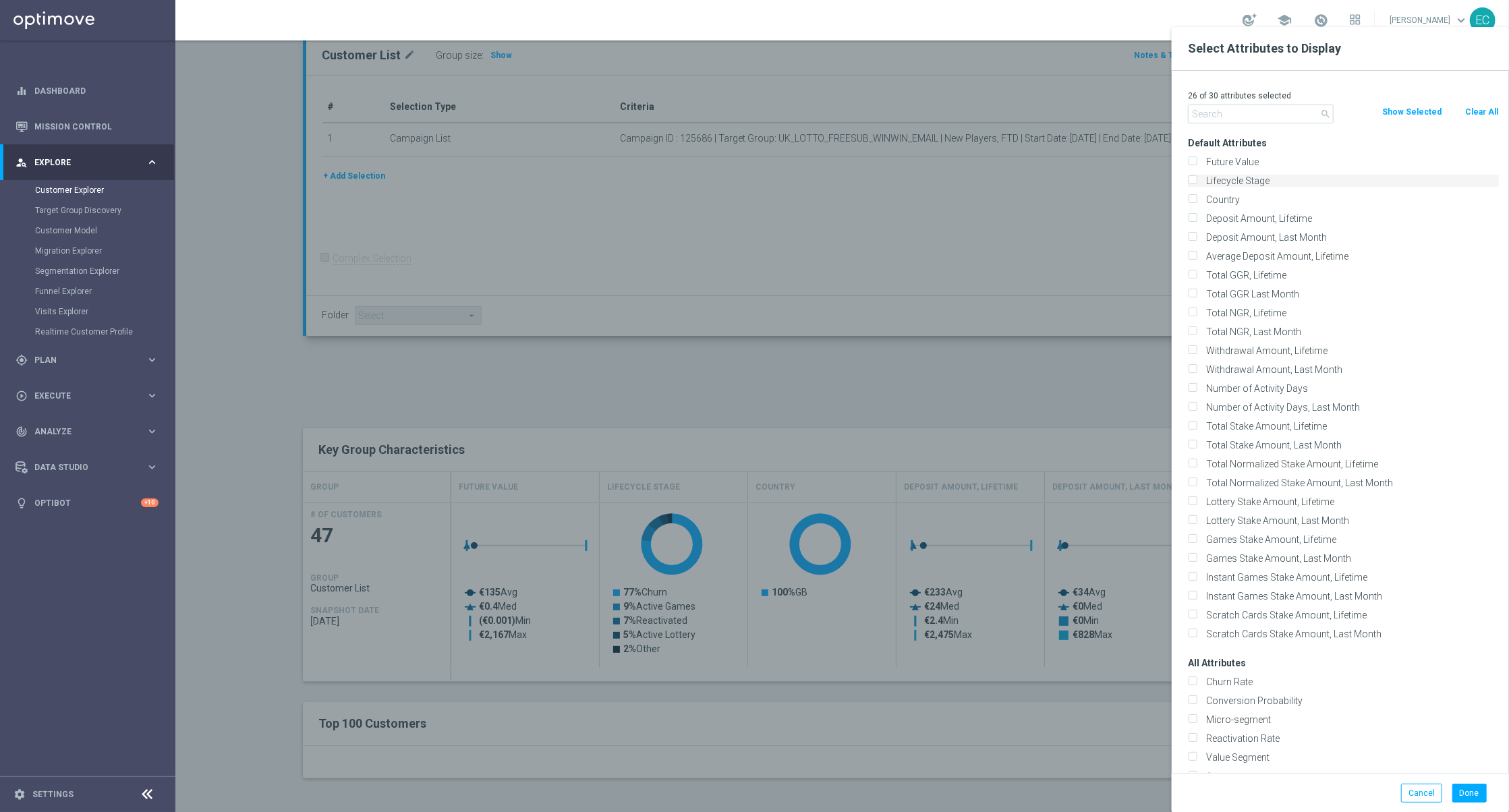
checkbox input "false"
click at [1214, 182] on label "Lifecycle Stage" at bounding box center [1350, 181] width 298 height 12
click at [1196, 182] on input "Lifecycle Stage" at bounding box center [1193, 182] width 9 height 9
checkbox input "true"
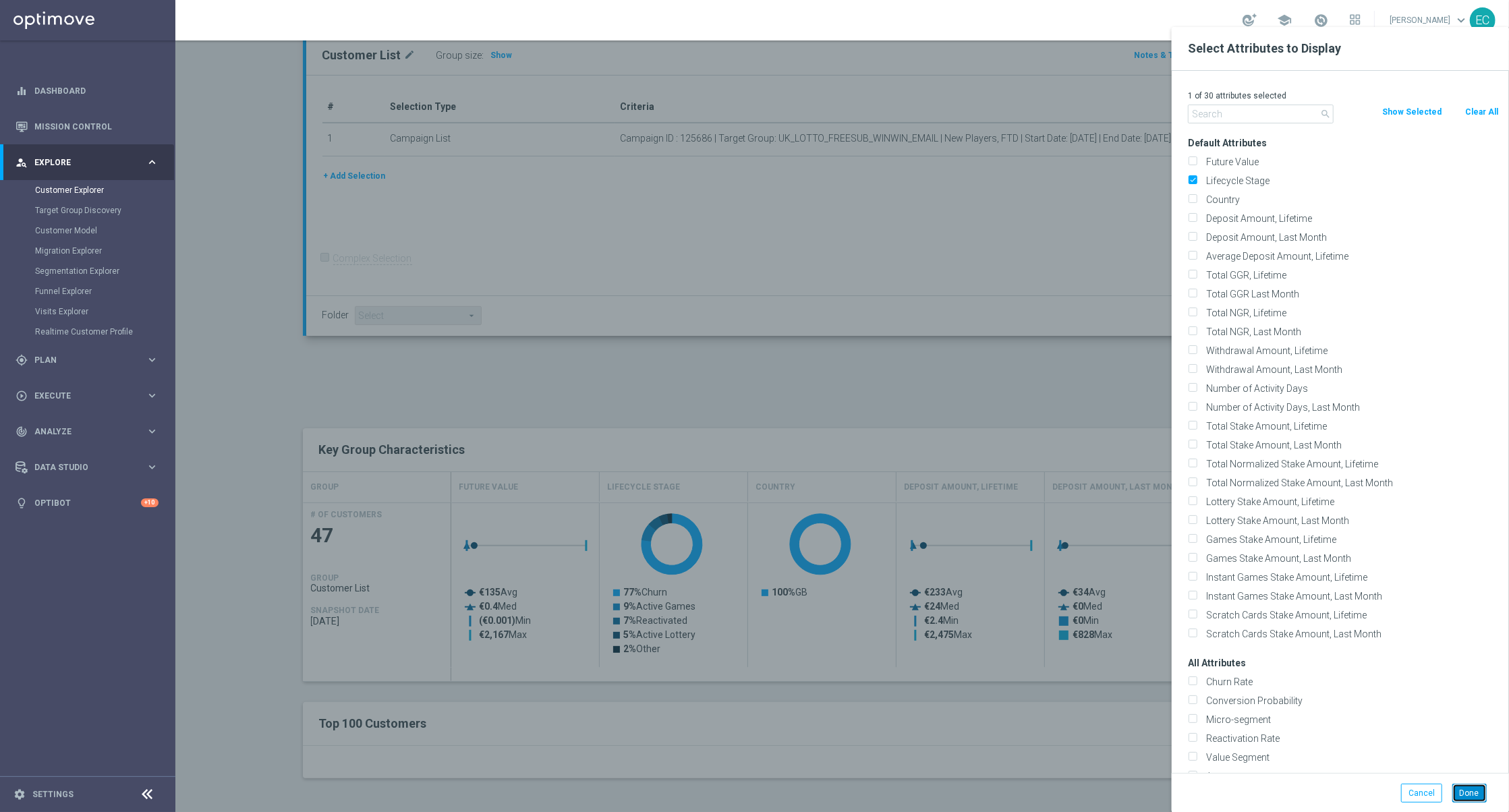
click at [1474, 788] on button "Done" at bounding box center [1470, 792] width 35 height 19
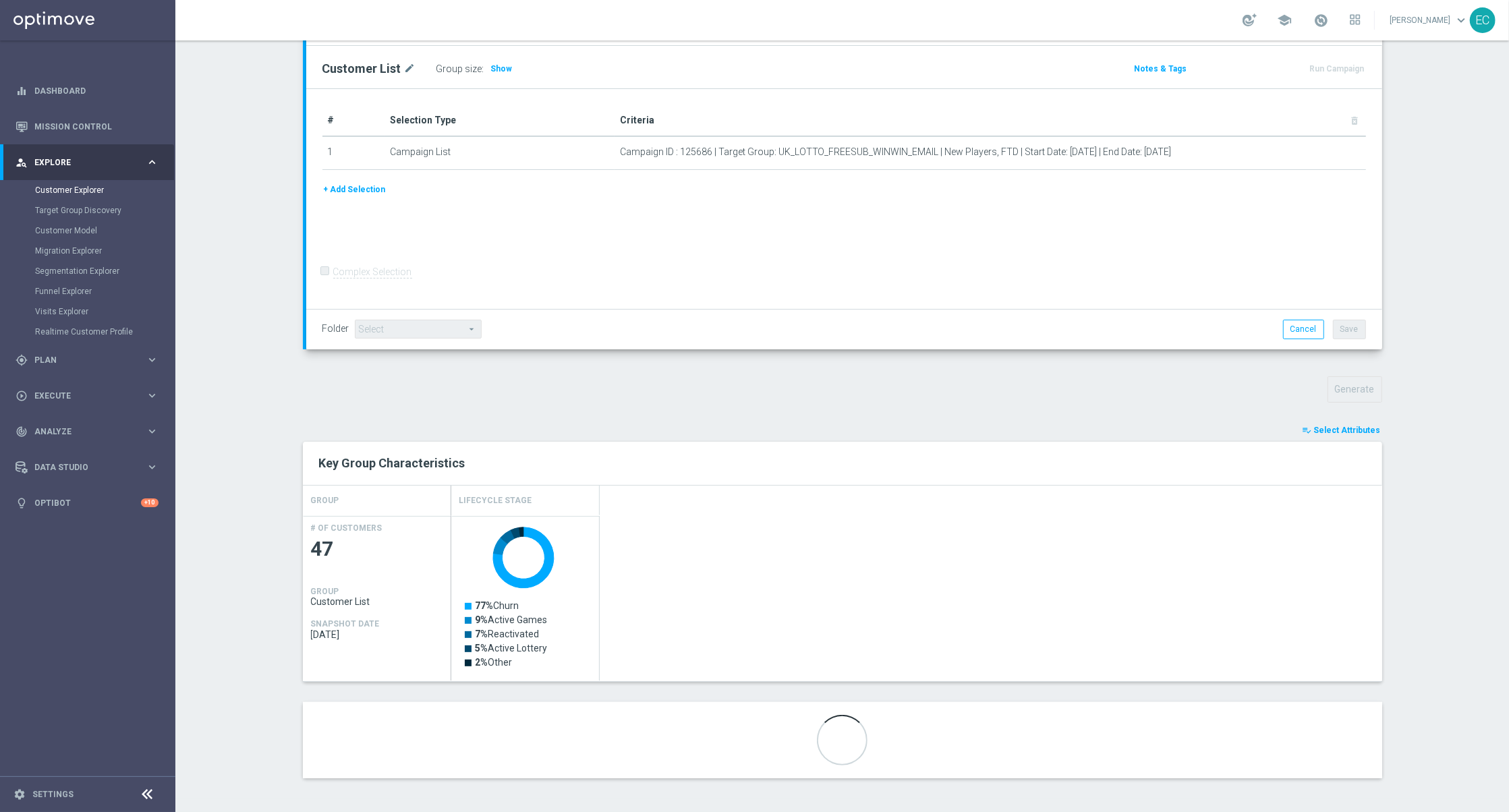
scroll to position [154, 0]
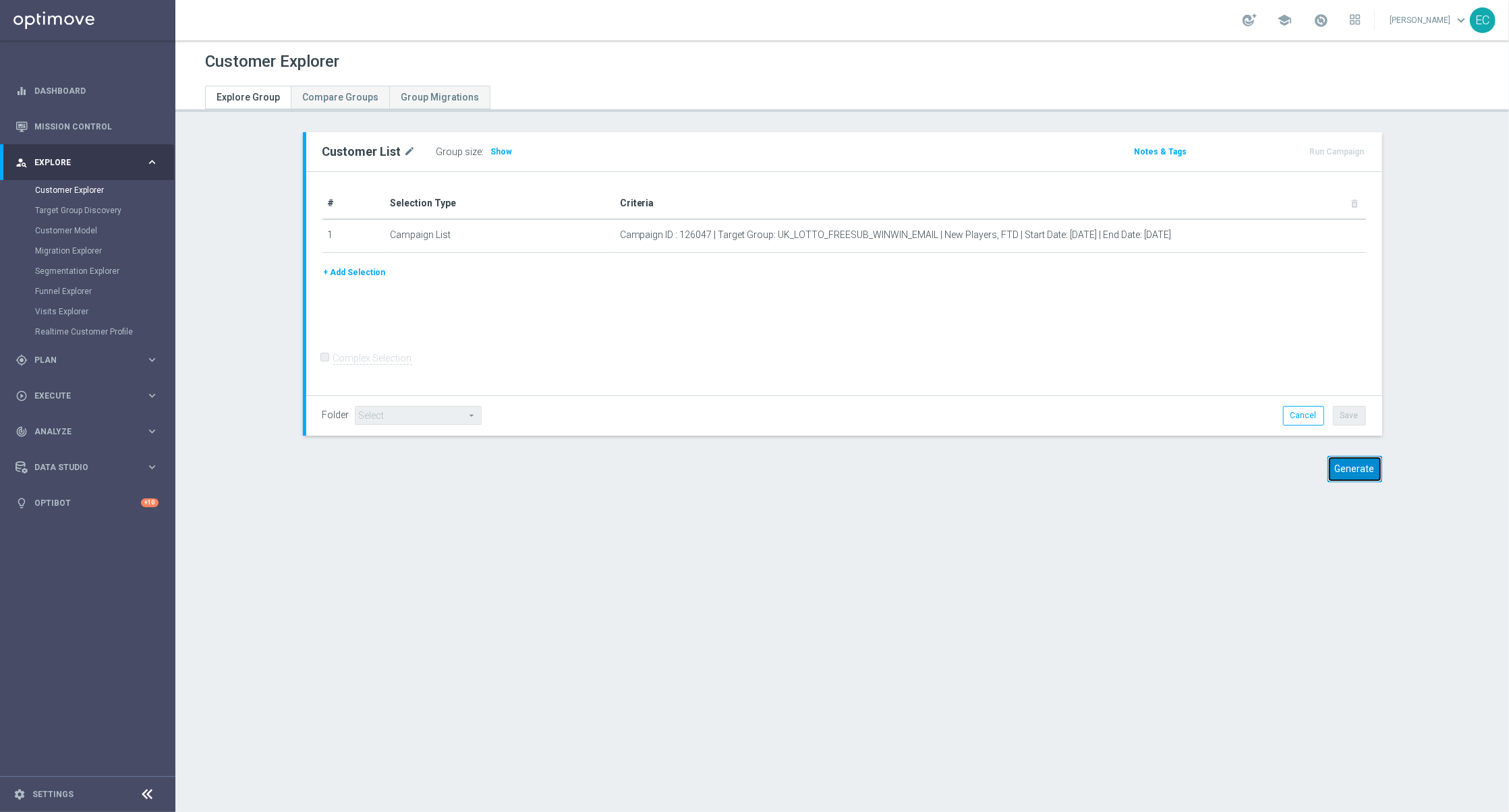
click at [1337, 472] on button "Generate" at bounding box center [1355, 469] width 55 height 26
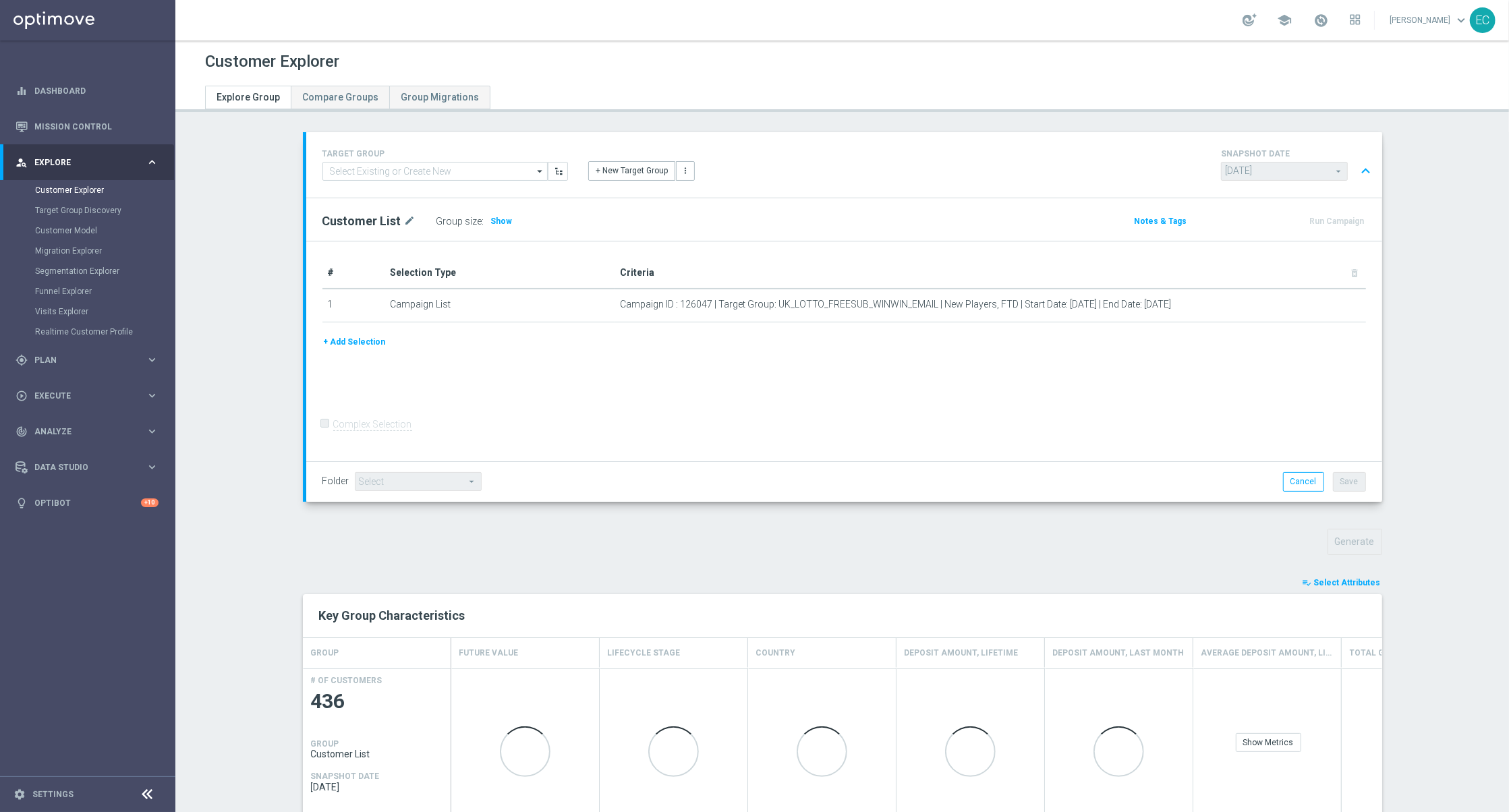
scroll to position [168, 0]
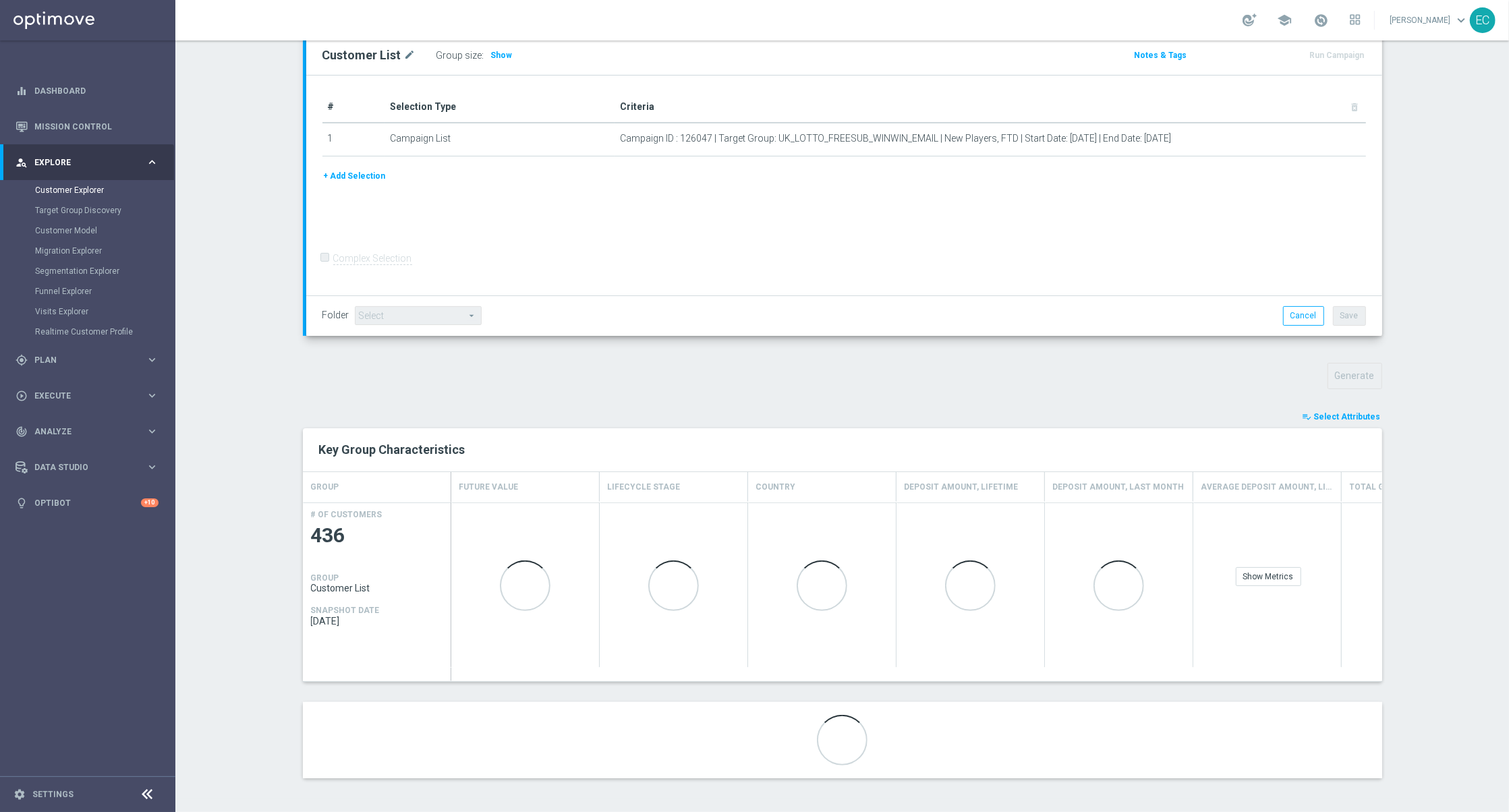
click at [1341, 412] on span "Select Attributes" at bounding box center [1347, 417] width 67 height 10
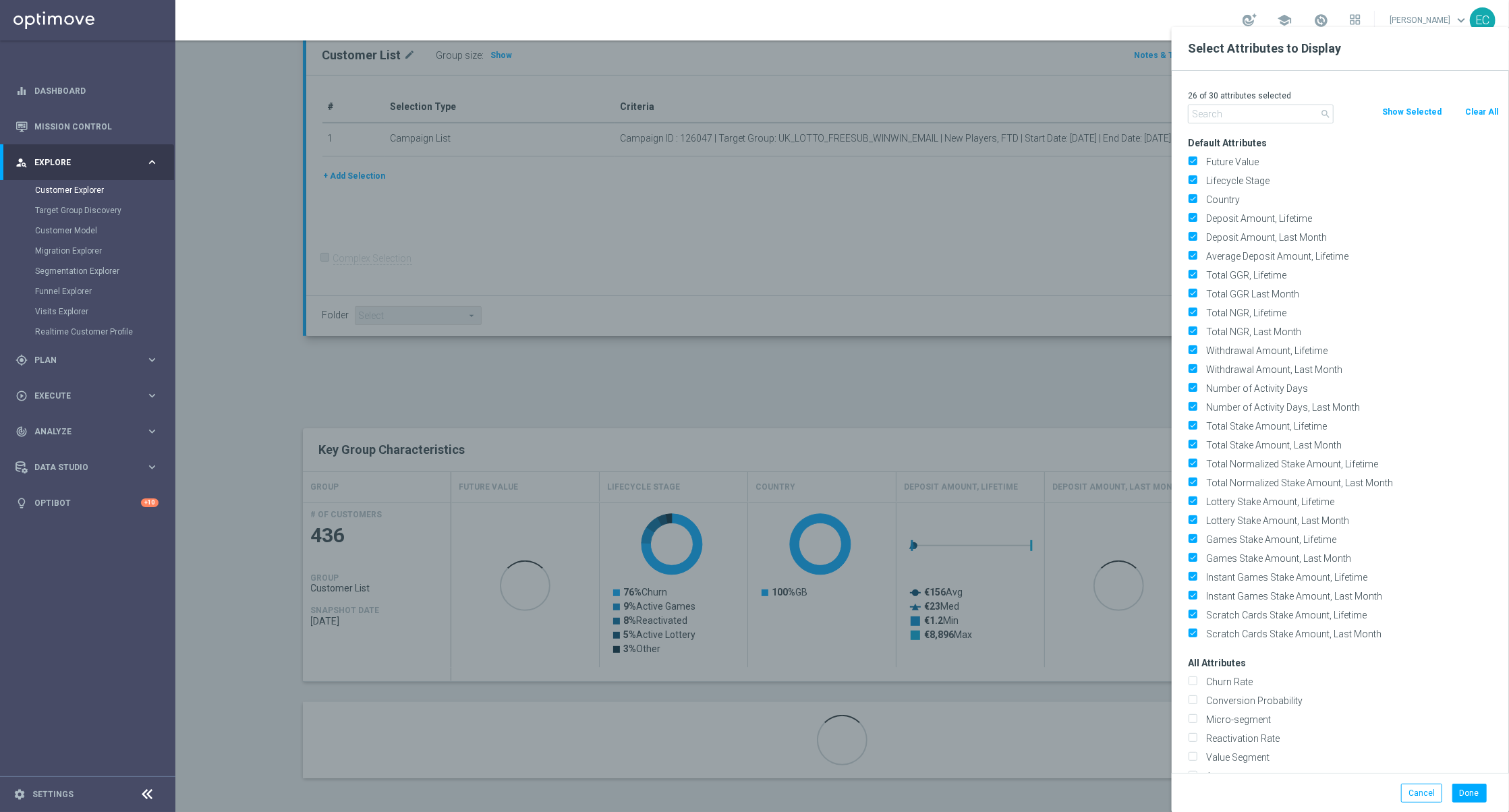
click at [1485, 111] on button "Clear All" at bounding box center [1481, 112] width 35 height 15
checkbox input "false"
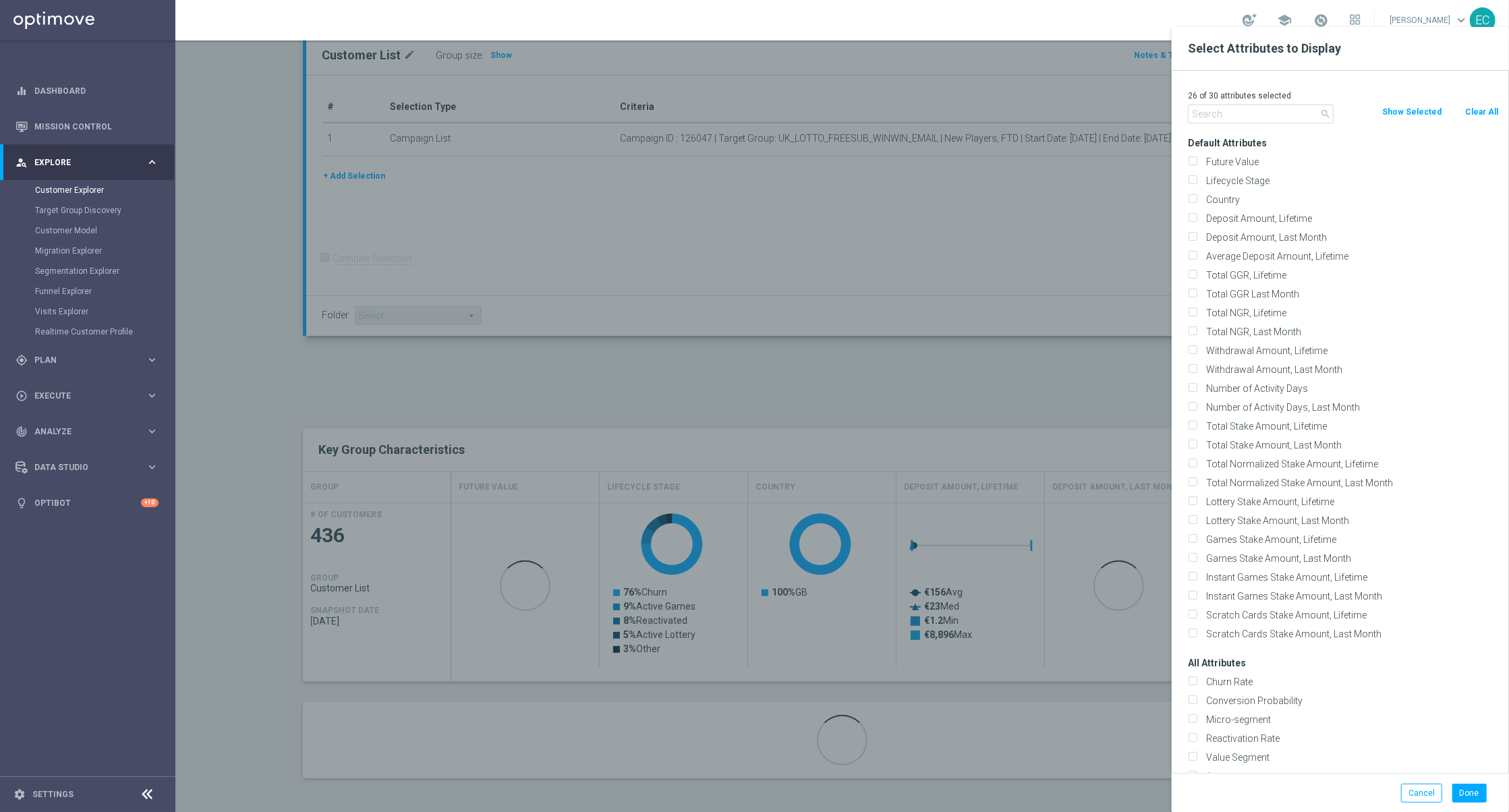
checkbox input "false"
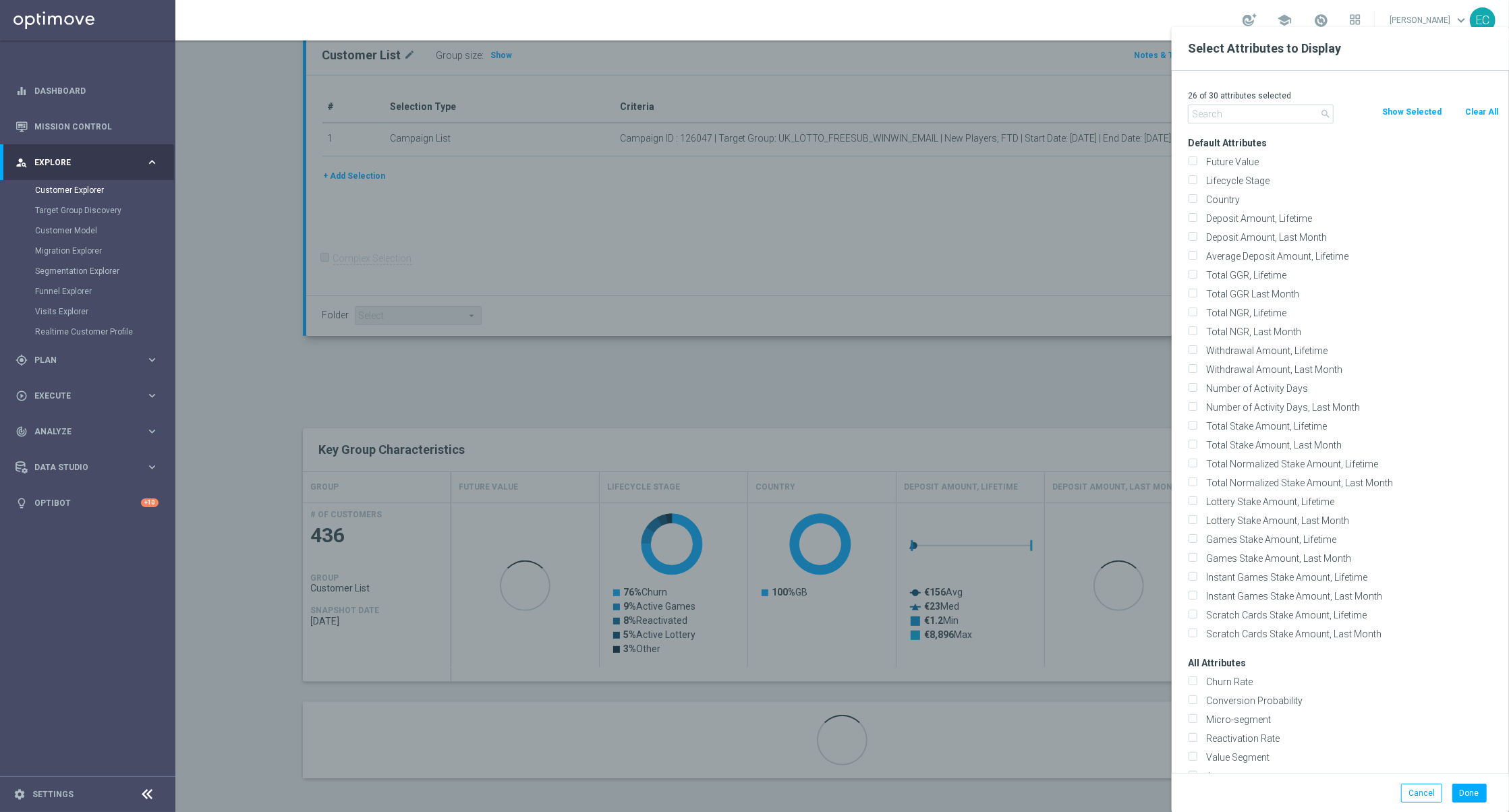
checkbox input "false"
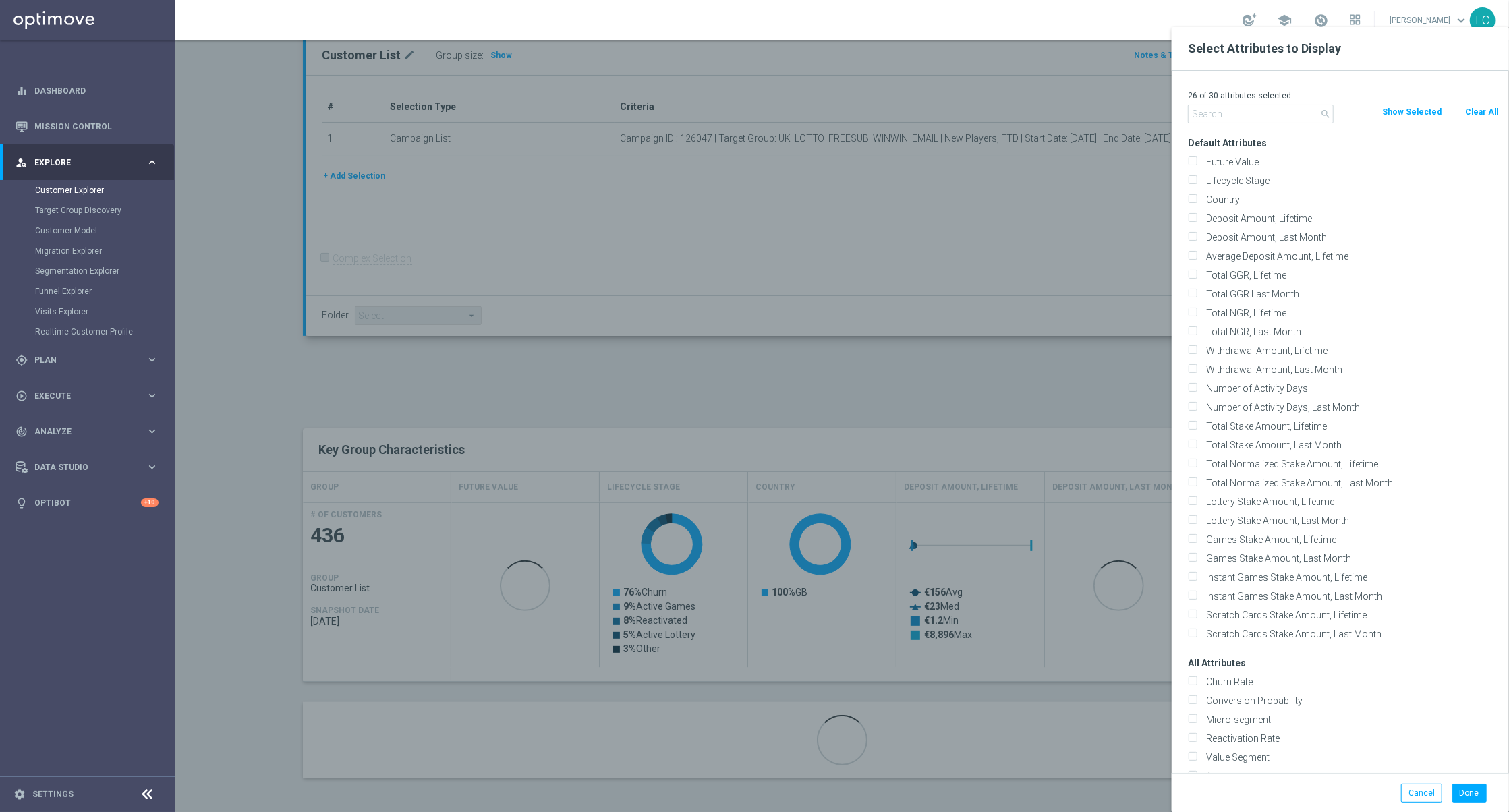
checkbox input "false"
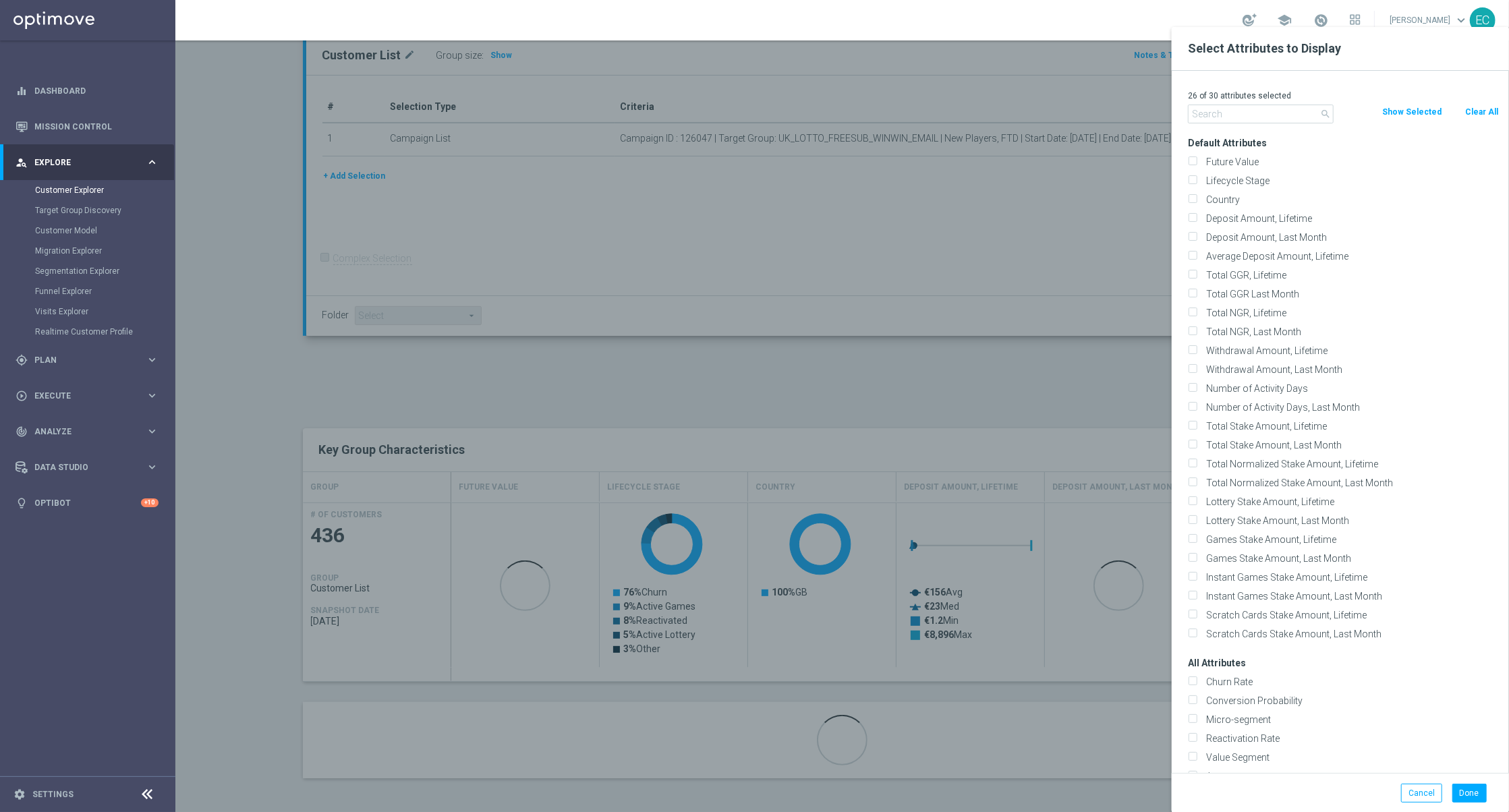
checkbox input "false"
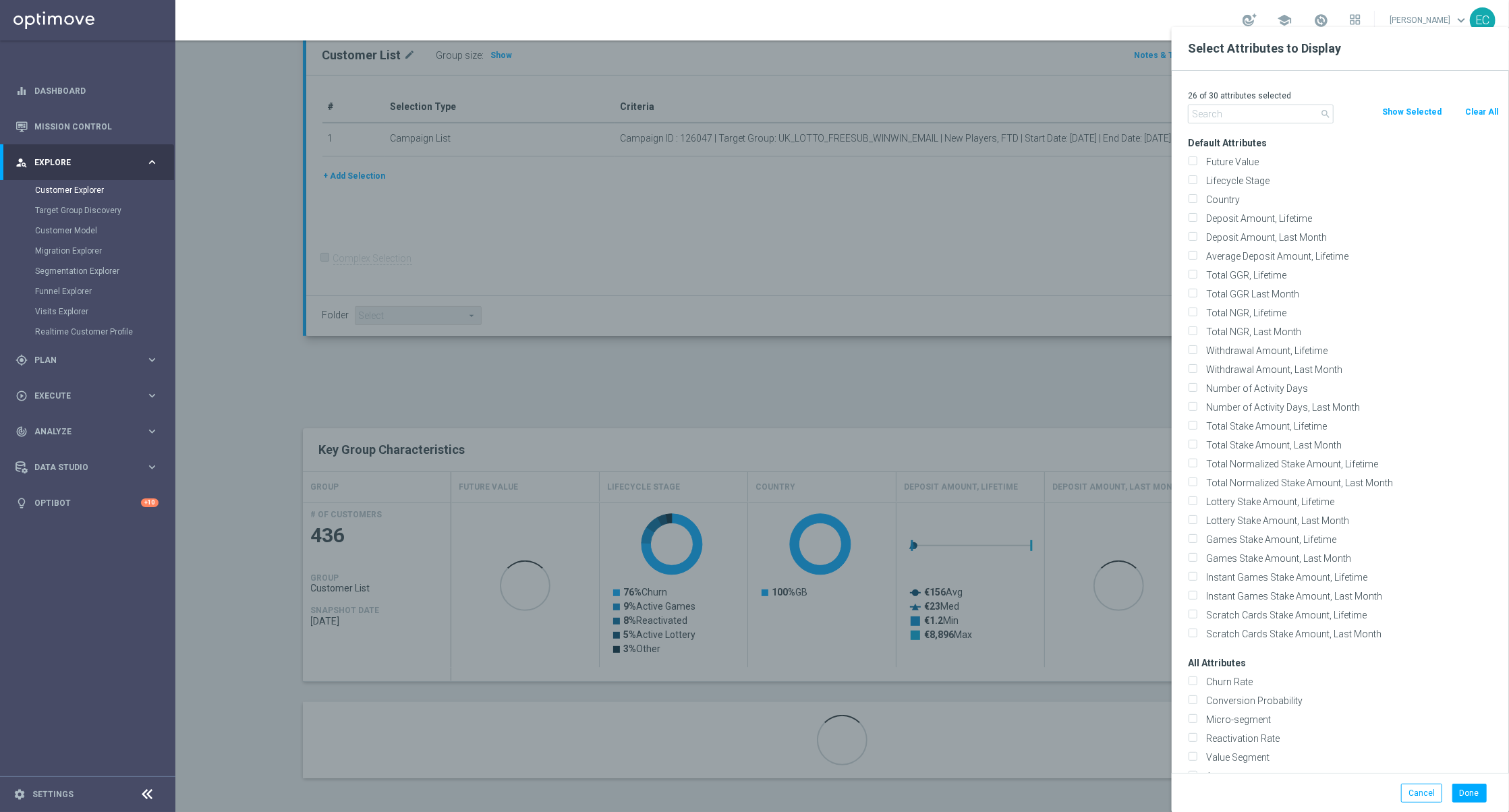
checkbox input "false"
click at [1251, 175] on label "Lifecycle Stage" at bounding box center [1350, 181] width 298 height 12
click at [1196, 178] on input "Lifecycle Stage" at bounding box center [1193, 182] width 9 height 9
checkbox input "true"
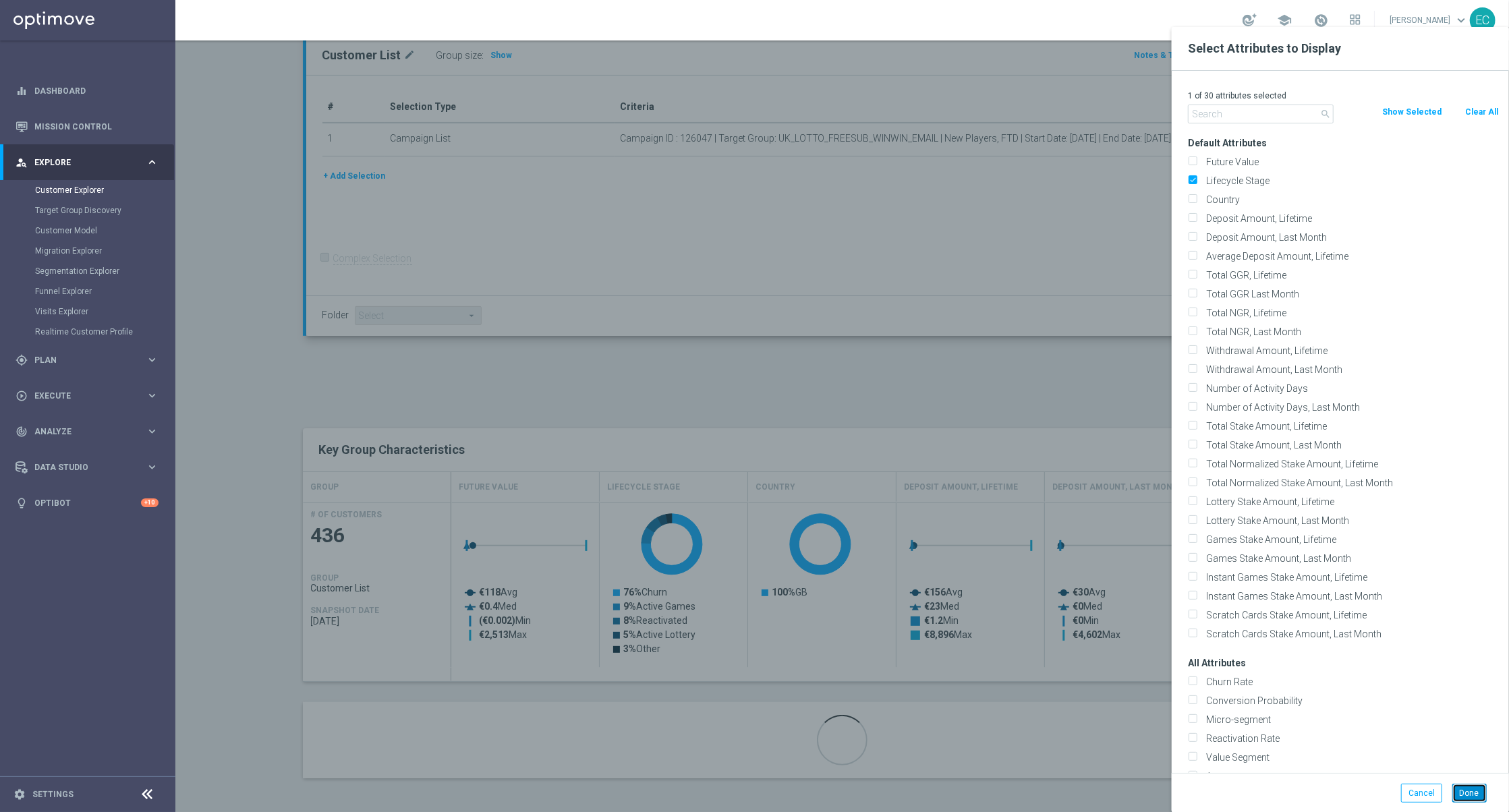
click at [1467, 798] on button "Done" at bounding box center [1470, 792] width 35 height 19
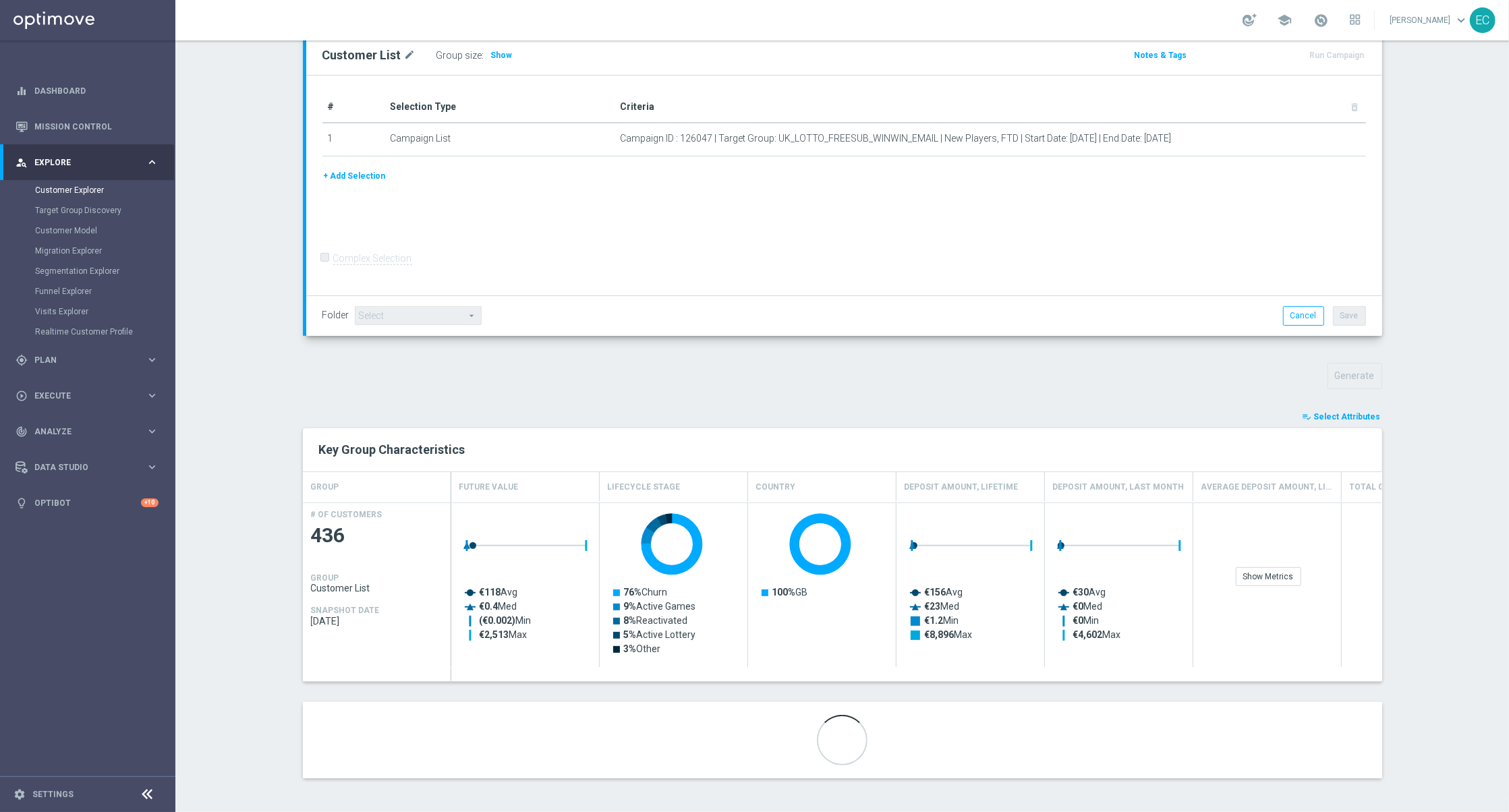
scroll to position [154, 0]
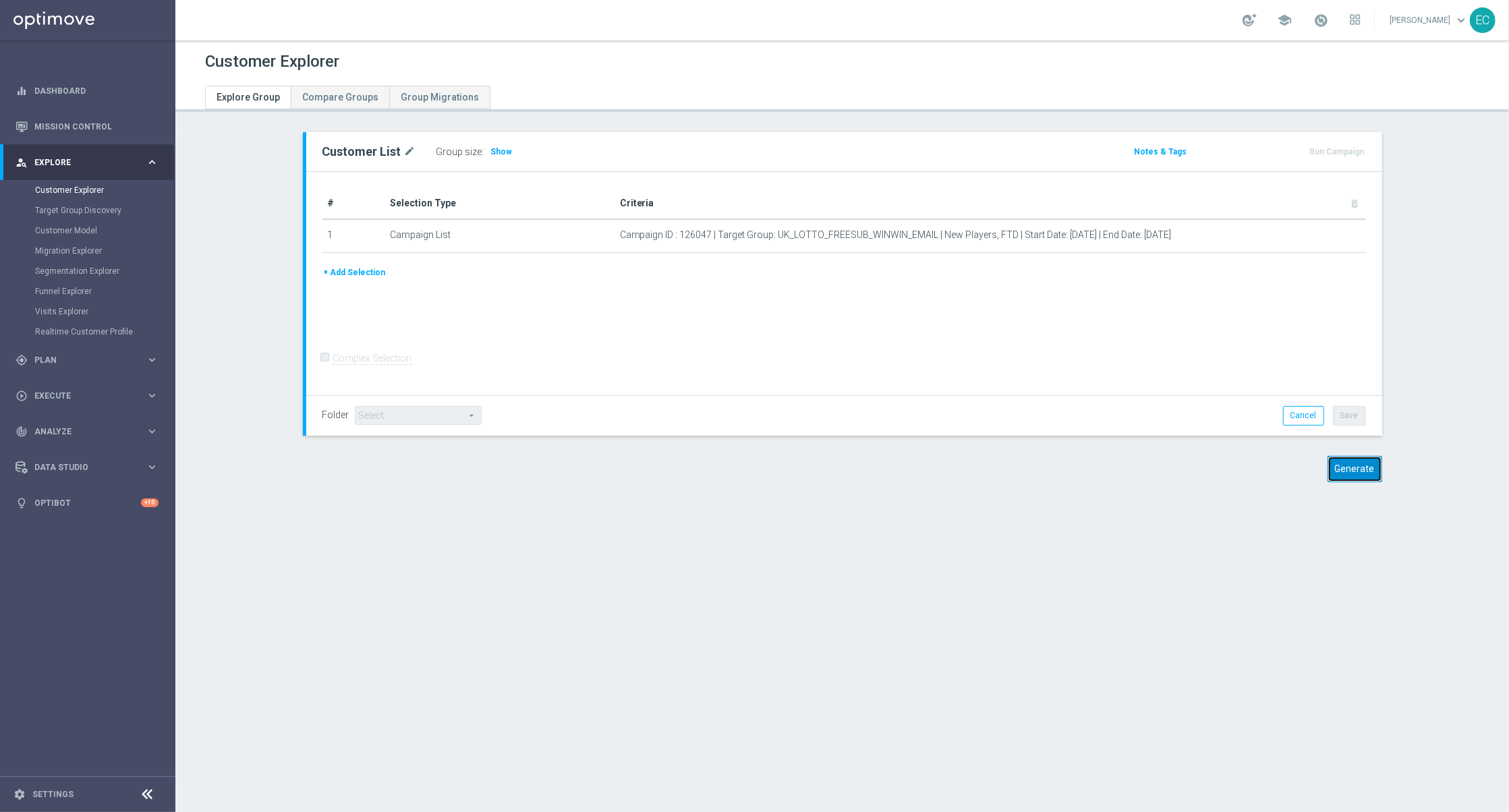
click at [1338, 473] on button "Generate" at bounding box center [1355, 469] width 55 height 26
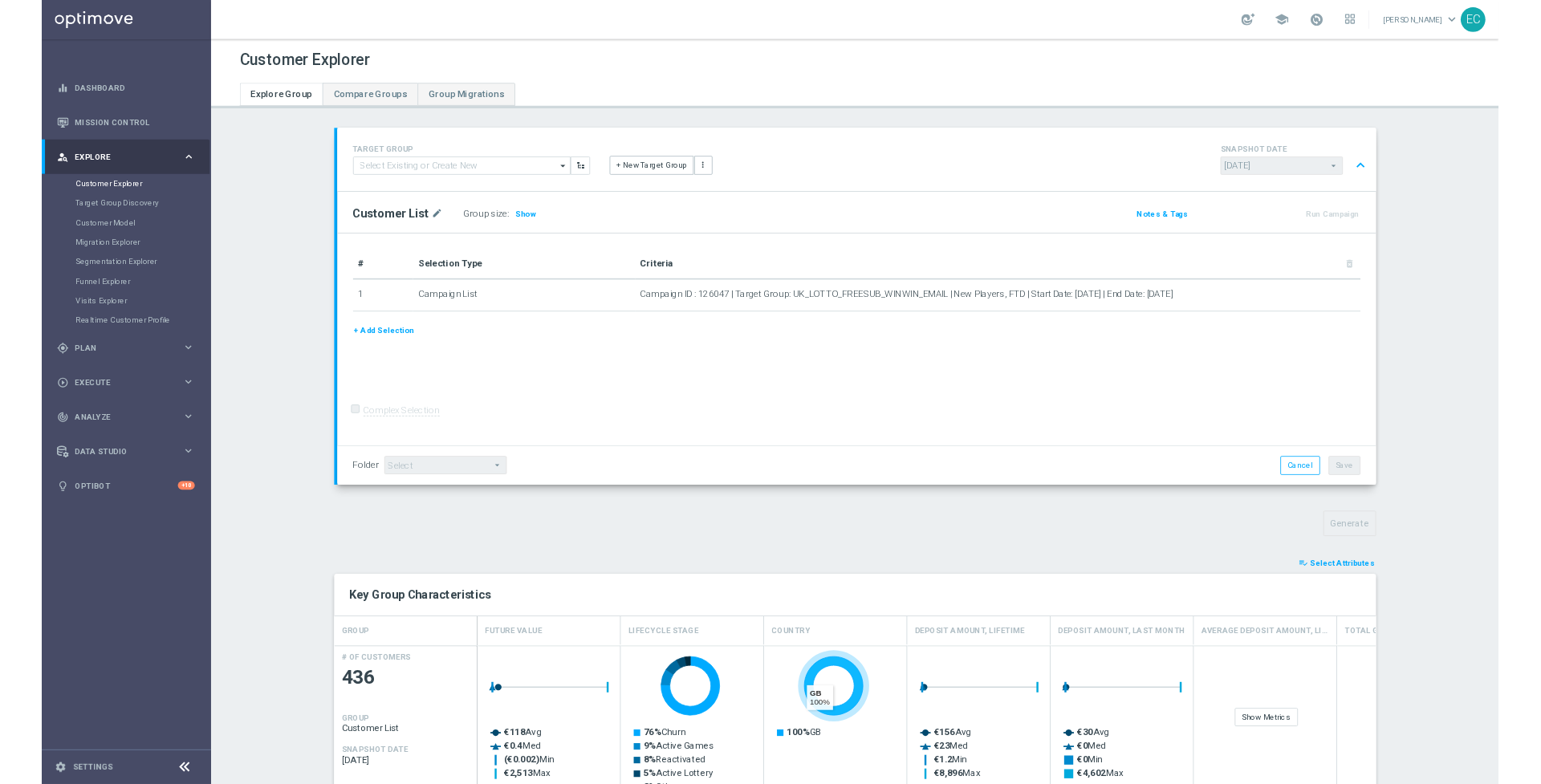
scroll to position [553, 0]
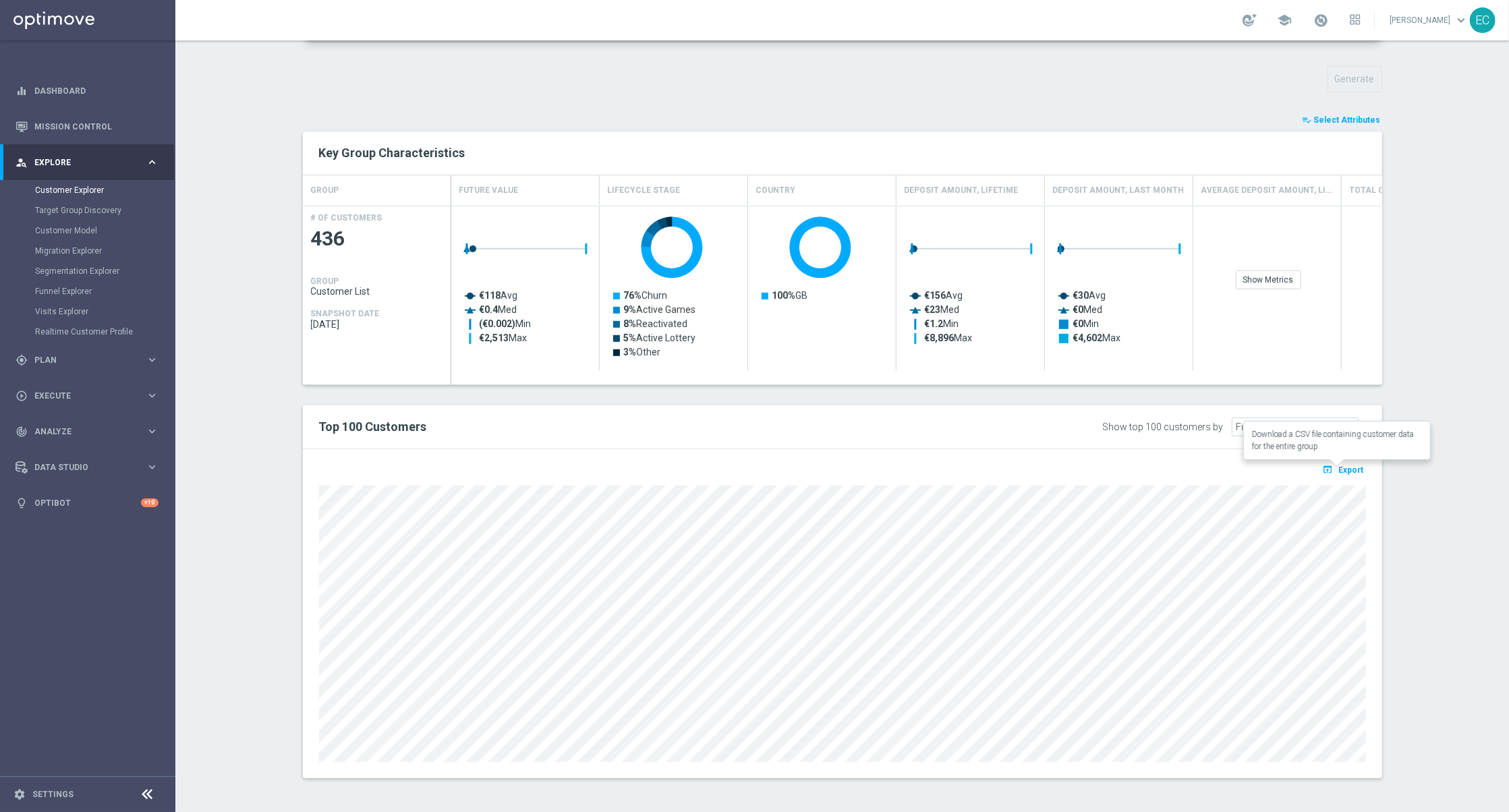
click at [1332, 464] on button "open_in_browser Export" at bounding box center [1343, 469] width 45 height 17
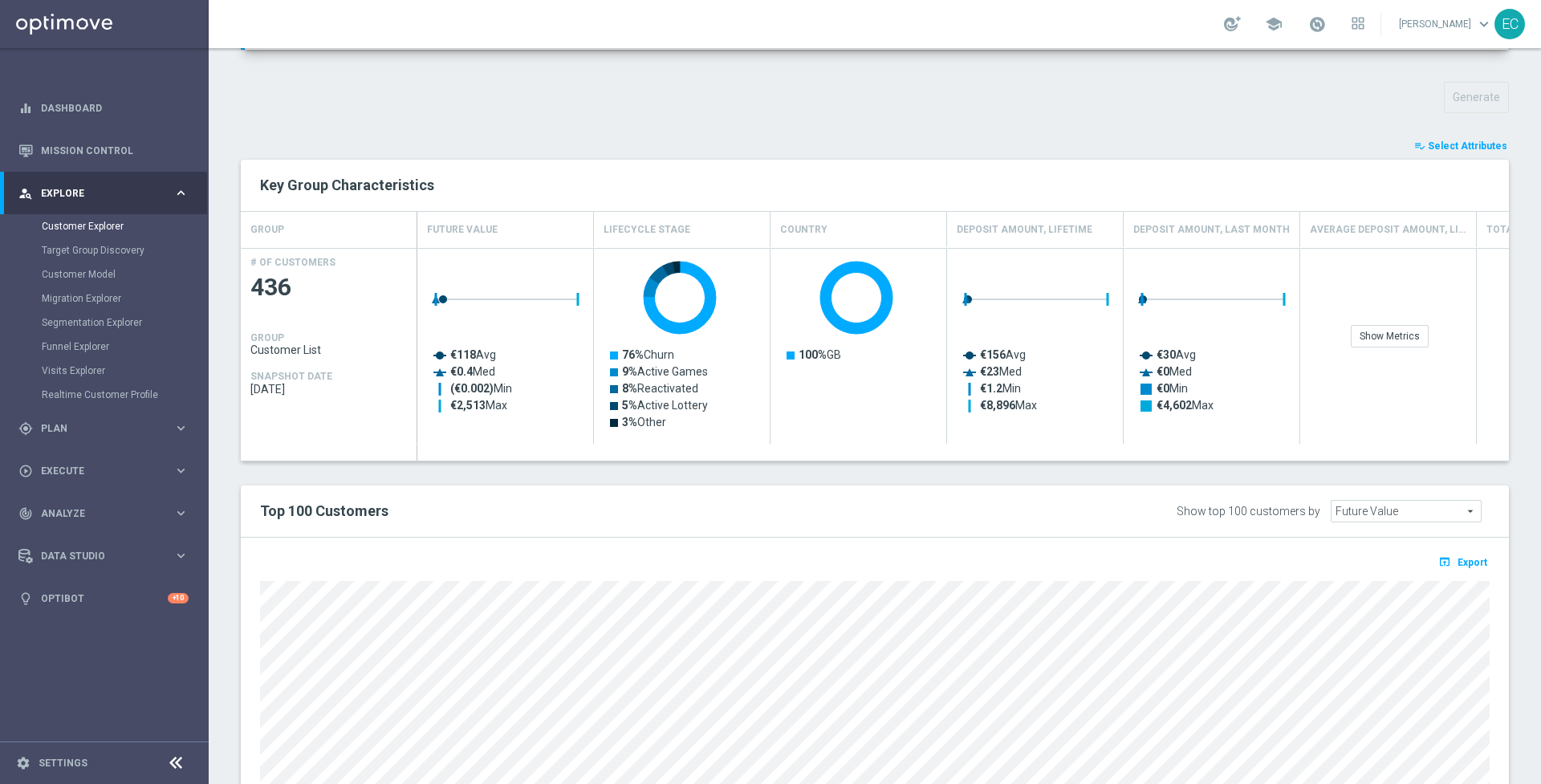
scroll to position [0, 0]
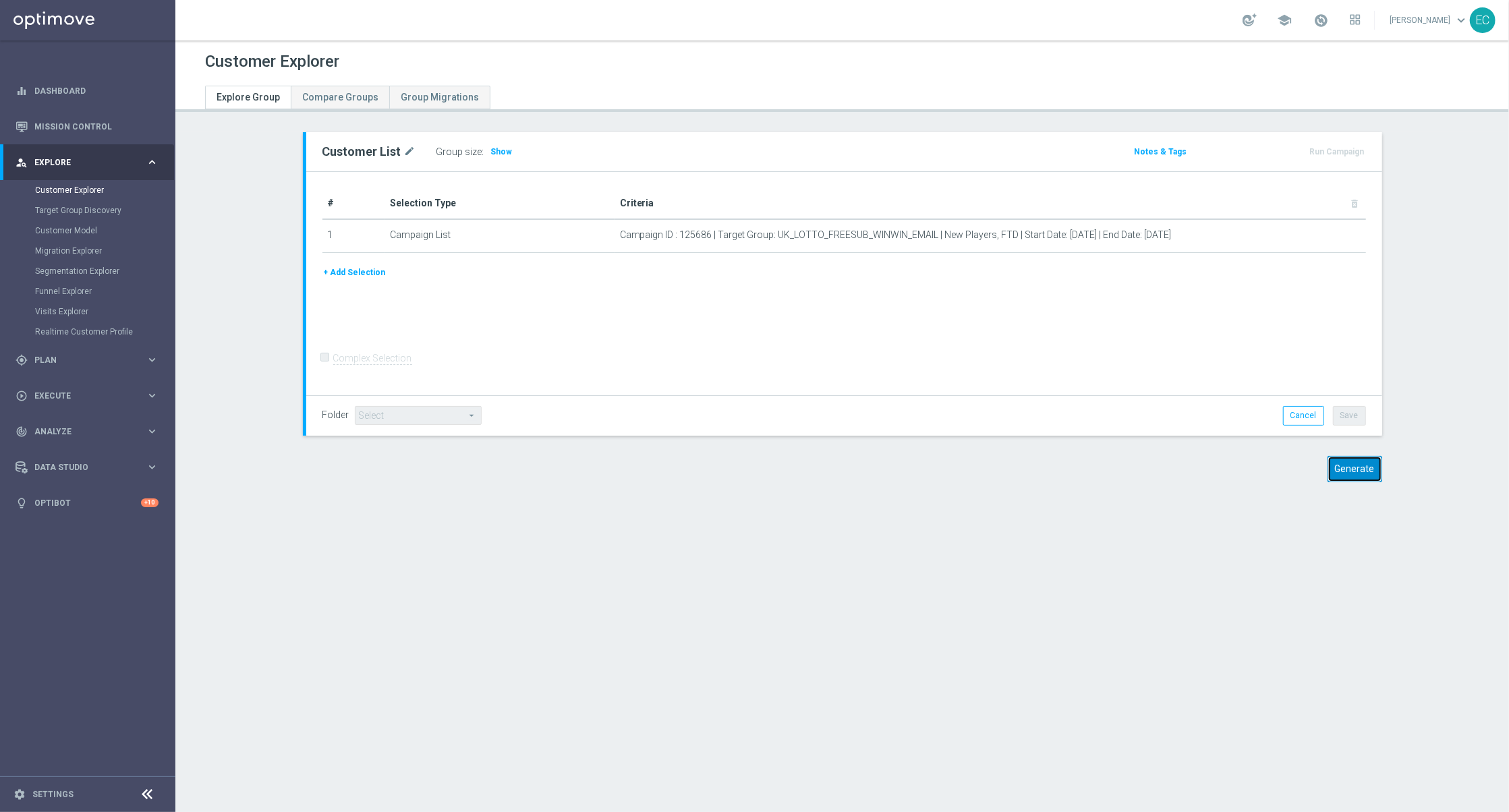
click at [1352, 469] on button "Generate" at bounding box center [1355, 469] width 55 height 26
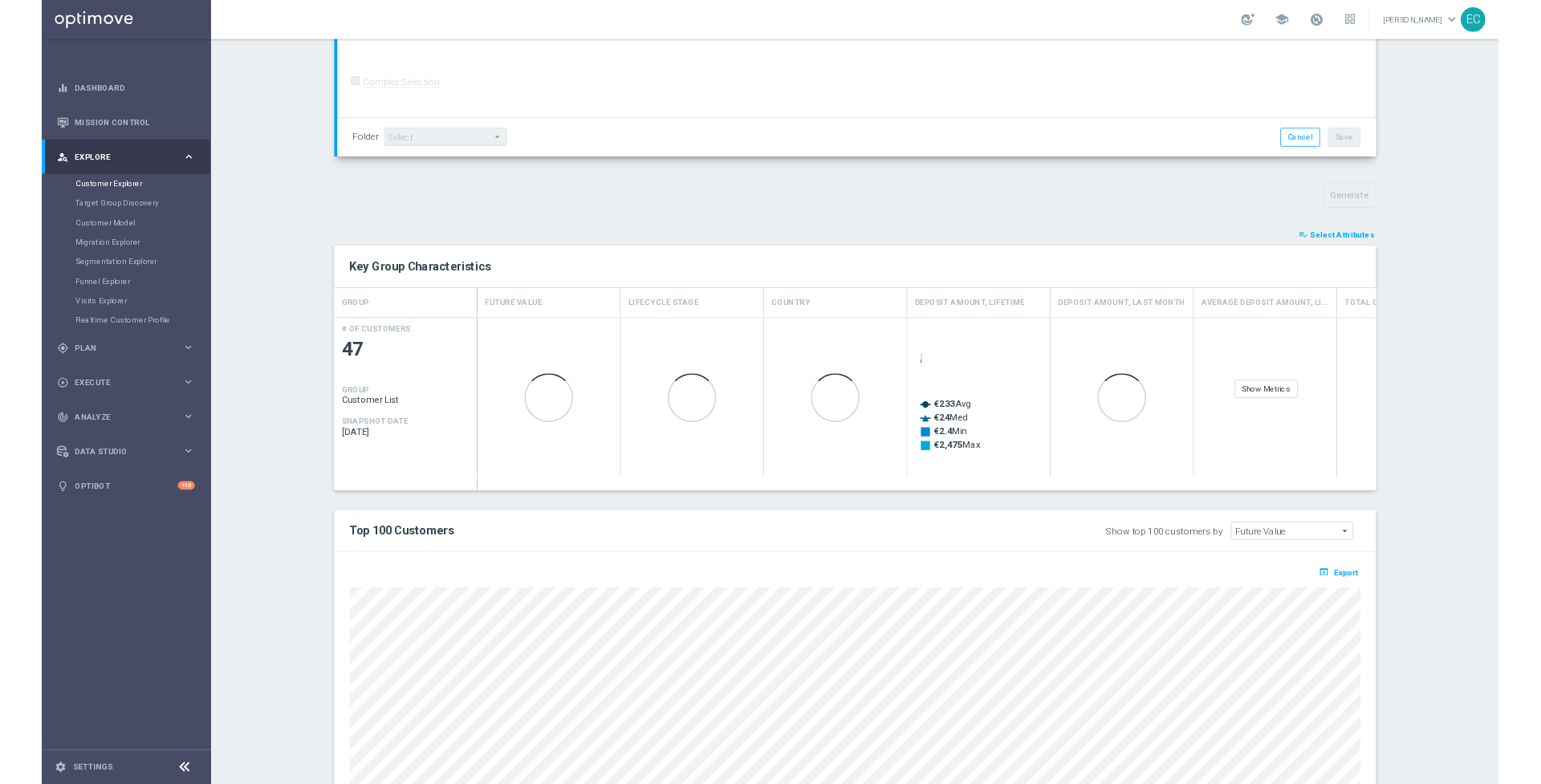
scroll to position [544, 0]
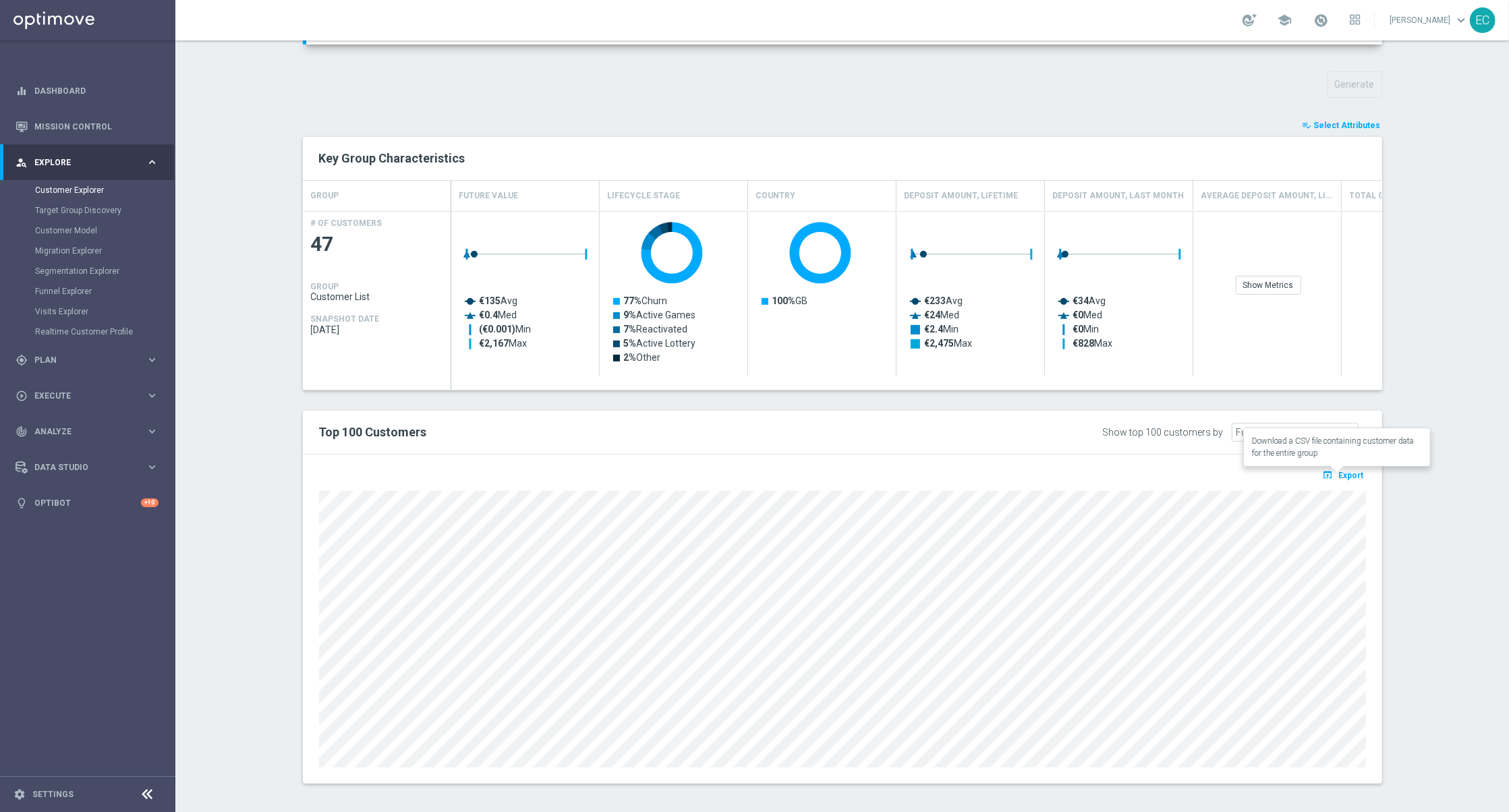
click at [1343, 475] on span "Export" at bounding box center [1351, 475] width 25 height 10
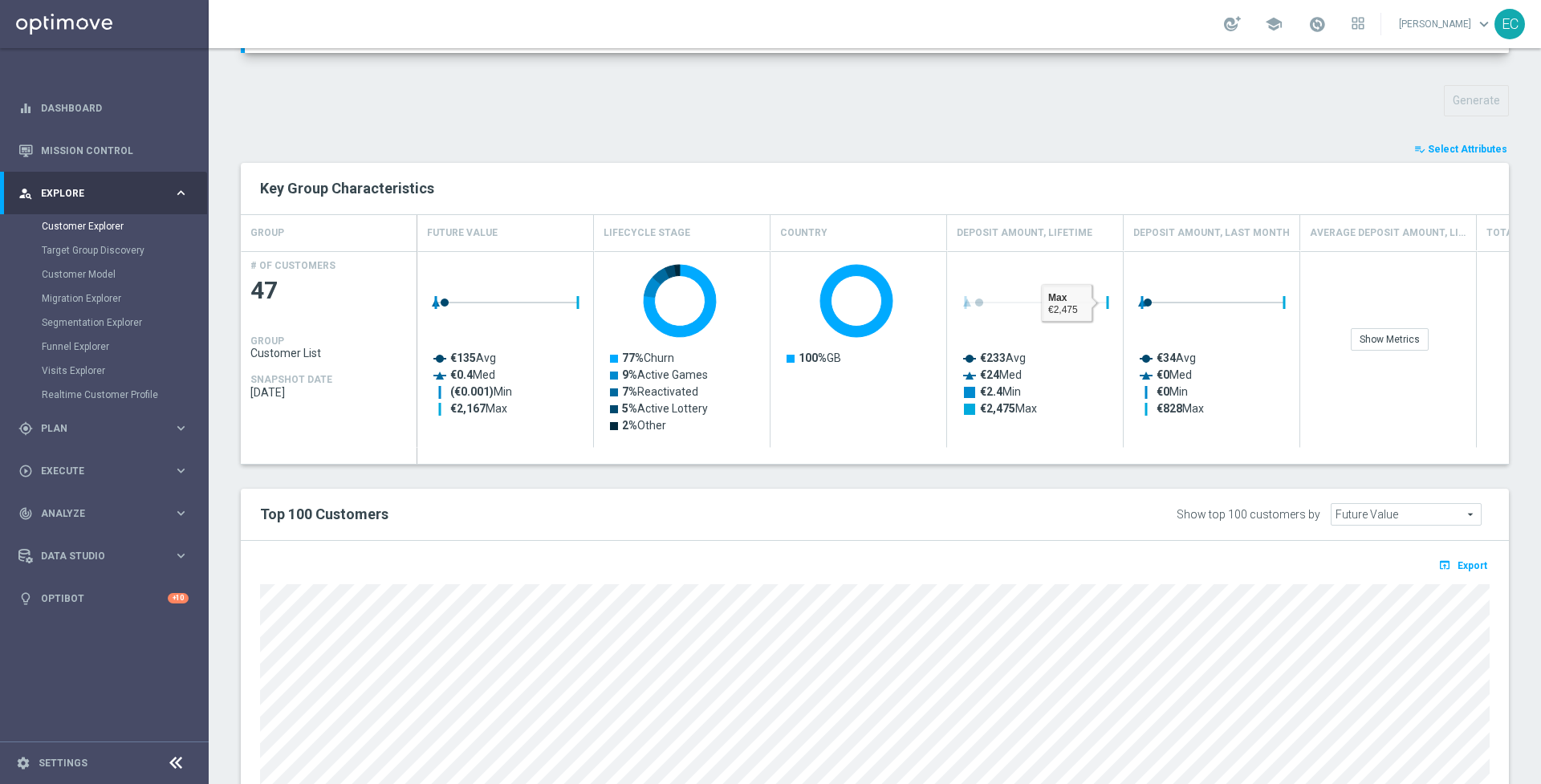
scroll to position [0, 0]
